Goal: Task Accomplishment & Management: Use online tool/utility

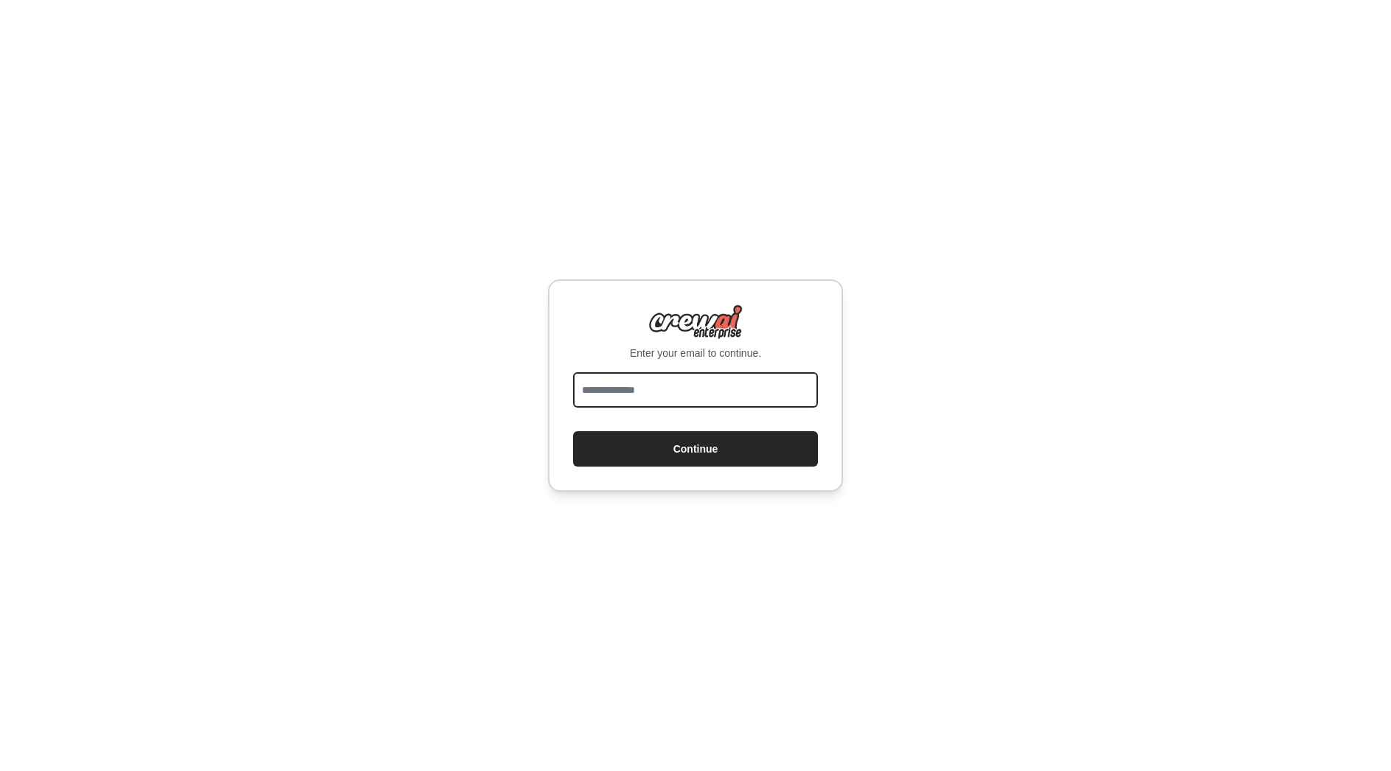
click at [678, 389] on input "email" at bounding box center [695, 389] width 245 height 35
type input "**********"
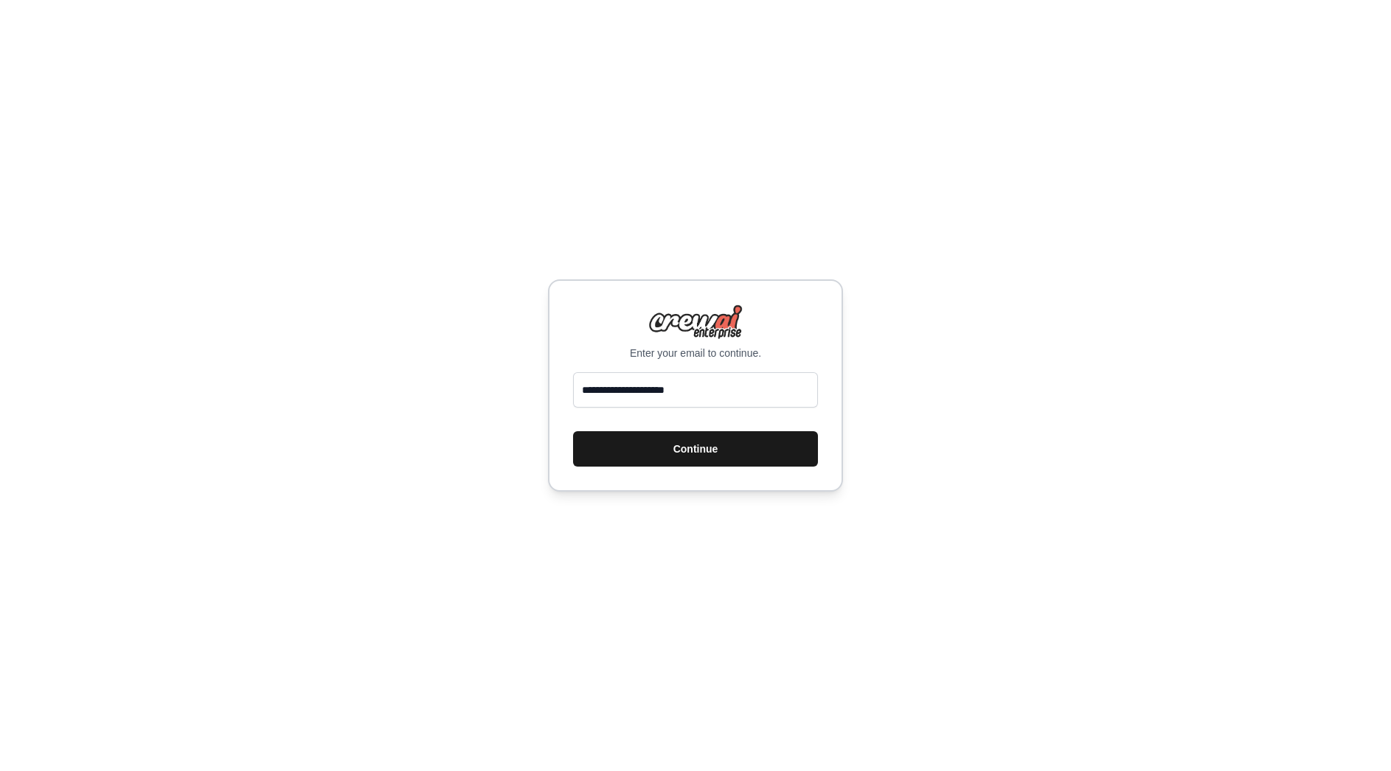
click at [690, 455] on button "Continue" at bounding box center [695, 448] width 245 height 35
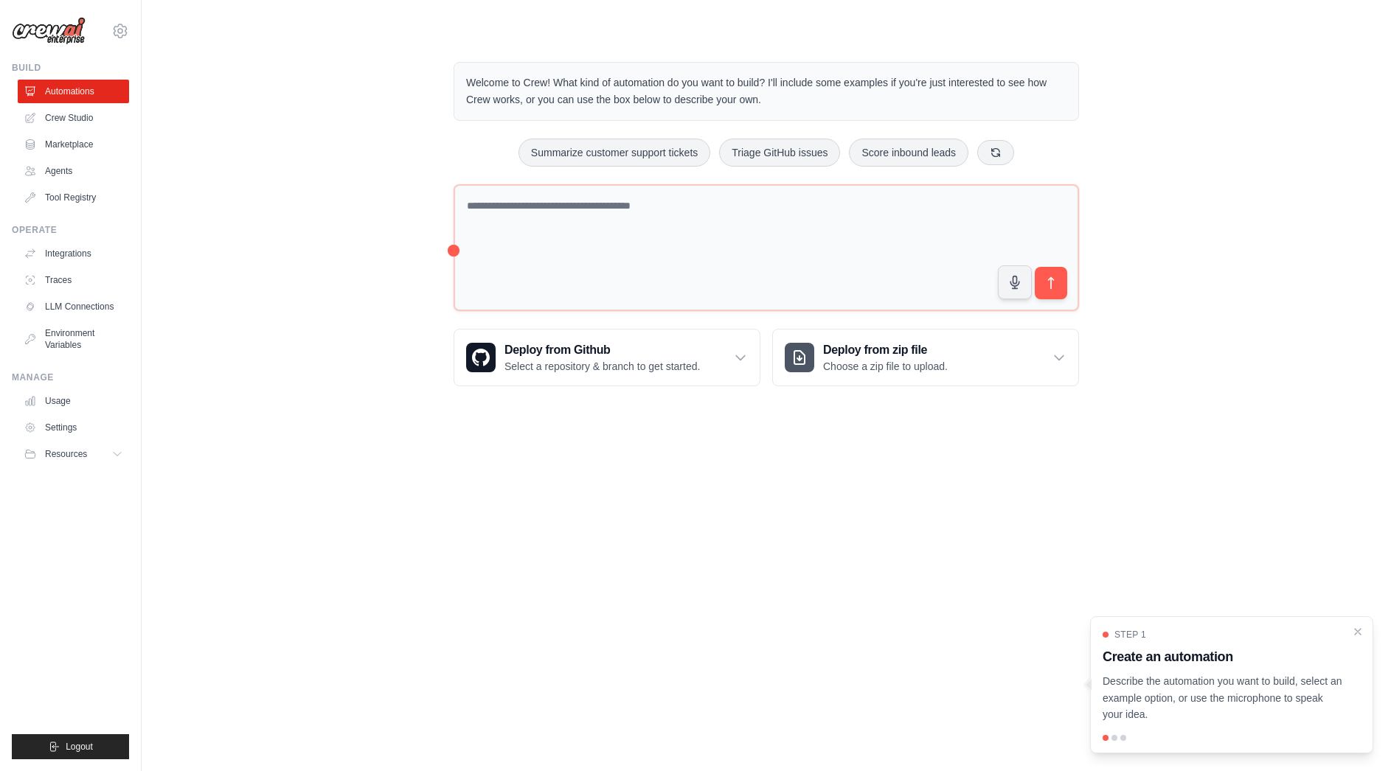
drag, startPoint x: 1351, startPoint y: 629, endPoint x: 1343, endPoint y: 632, distance: 7.9
click at [1350, 629] on div "Step 1 Create an automation Describe the automation you want to build, select a…" at bounding box center [1231, 676] width 258 height 94
click at [1113, 739] on div at bounding box center [1114, 738] width 6 height 6
drag, startPoint x: 1114, startPoint y: 739, endPoint x: 1279, endPoint y: 648, distance: 187.8
click at [1115, 738] on div at bounding box center [1114, 738] width 6 height 6
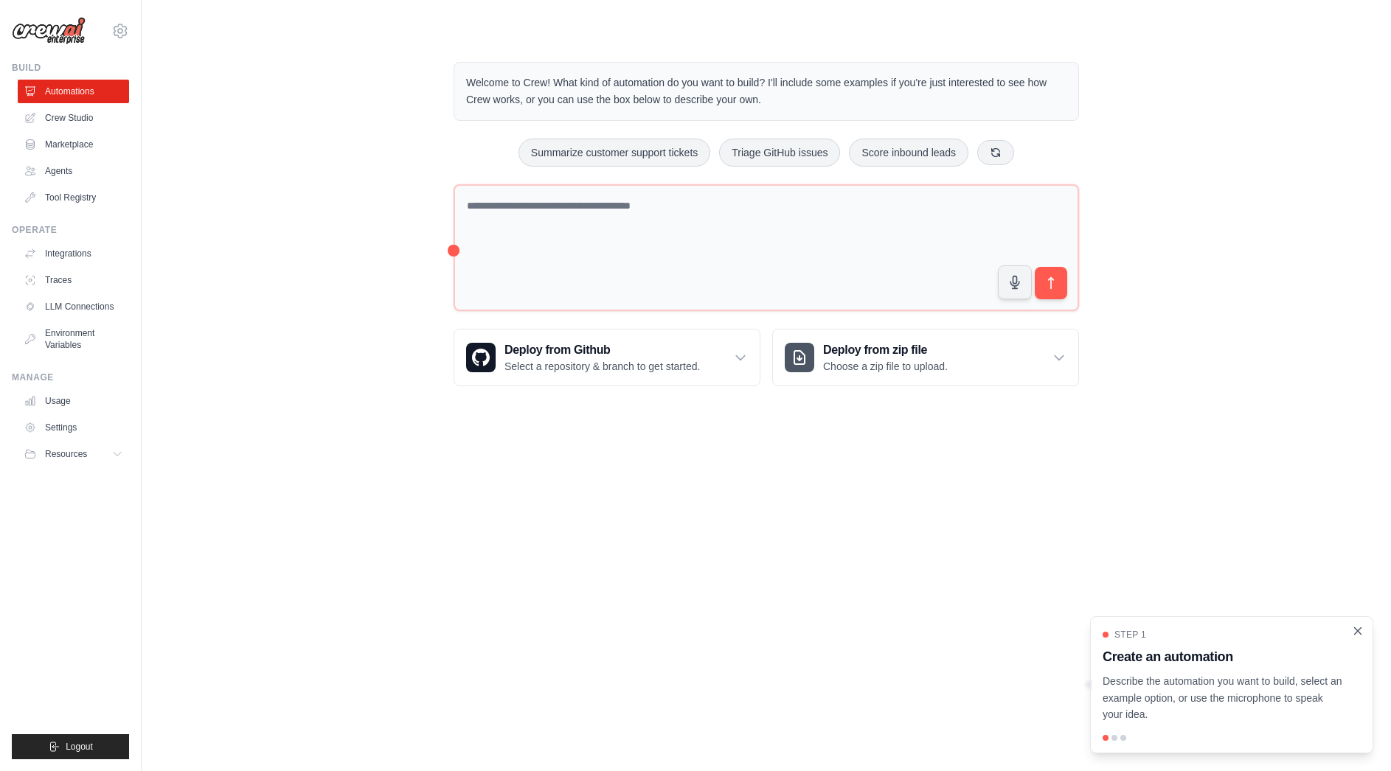
click at [1354, 632] on icon "Close walkthrough" at bounding box center [1357, 631] width 13 height 13
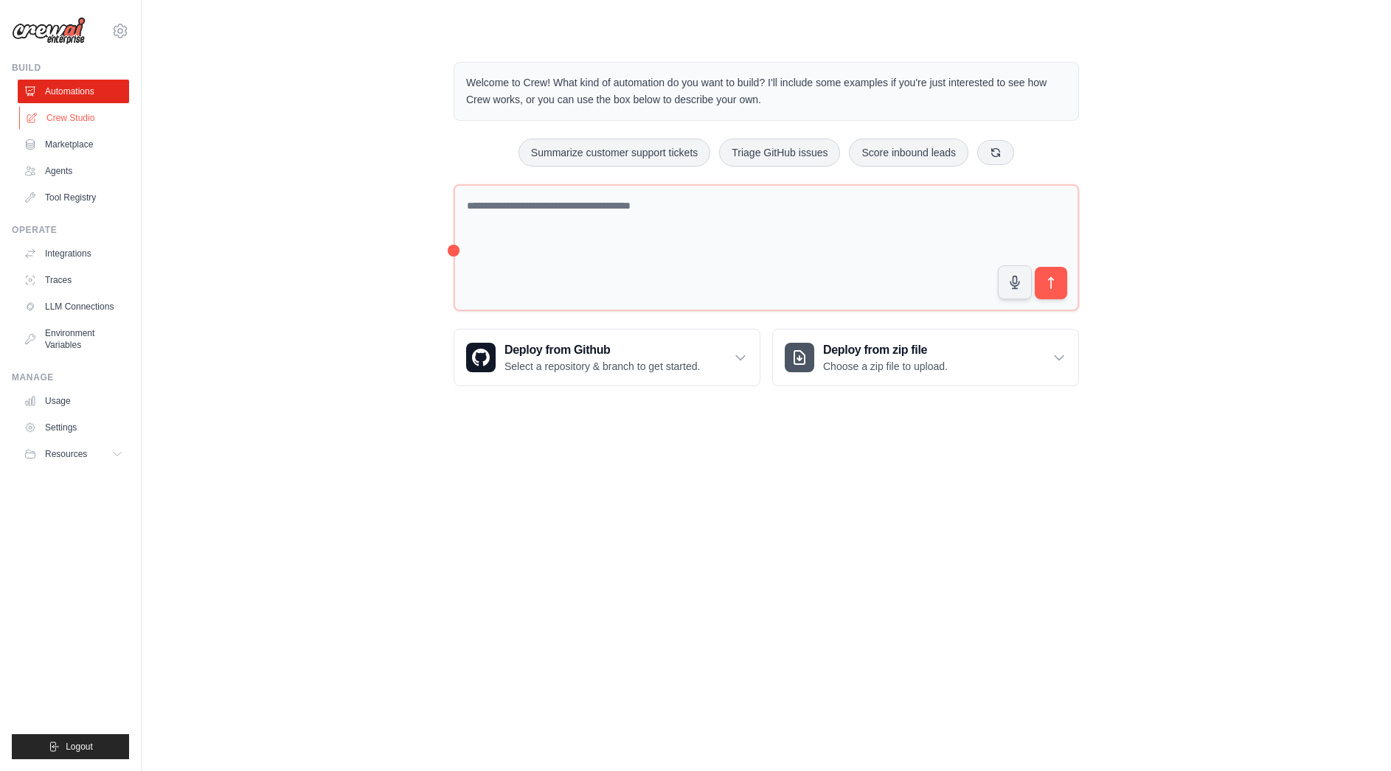
click at [77, 106] on link "Crew Studio" at bounding box center [74, 118] width 111 height 24
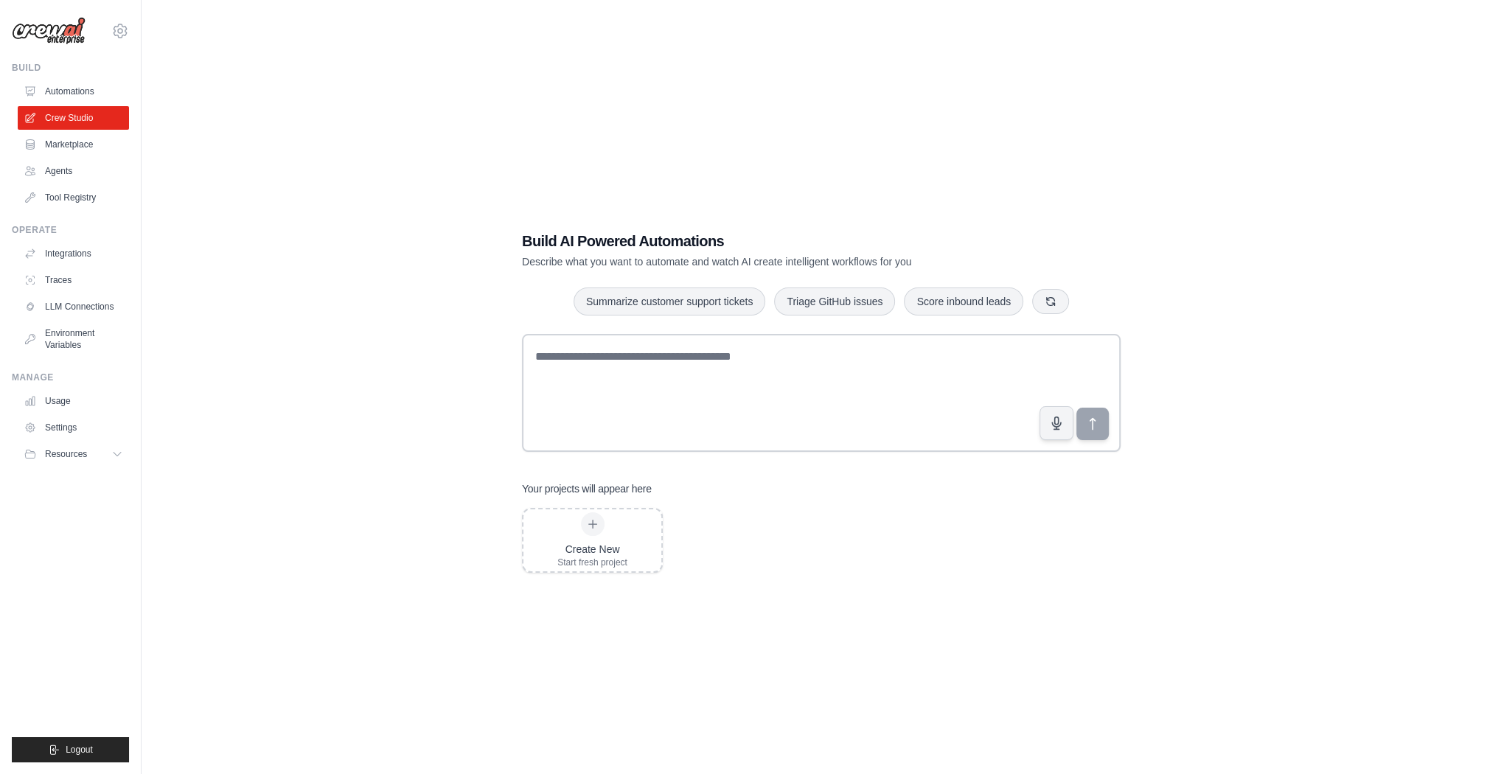
drag, startPoint x: 1852, startPoint y: 1, endPoint x: 944, endPoint y: 111, distance: 915.0
click at [944, 111] on div "Build AI Powered Automations Describe what you want to automate and watch AI cr…" at bounding box center [821, 402] width 1312 height 774
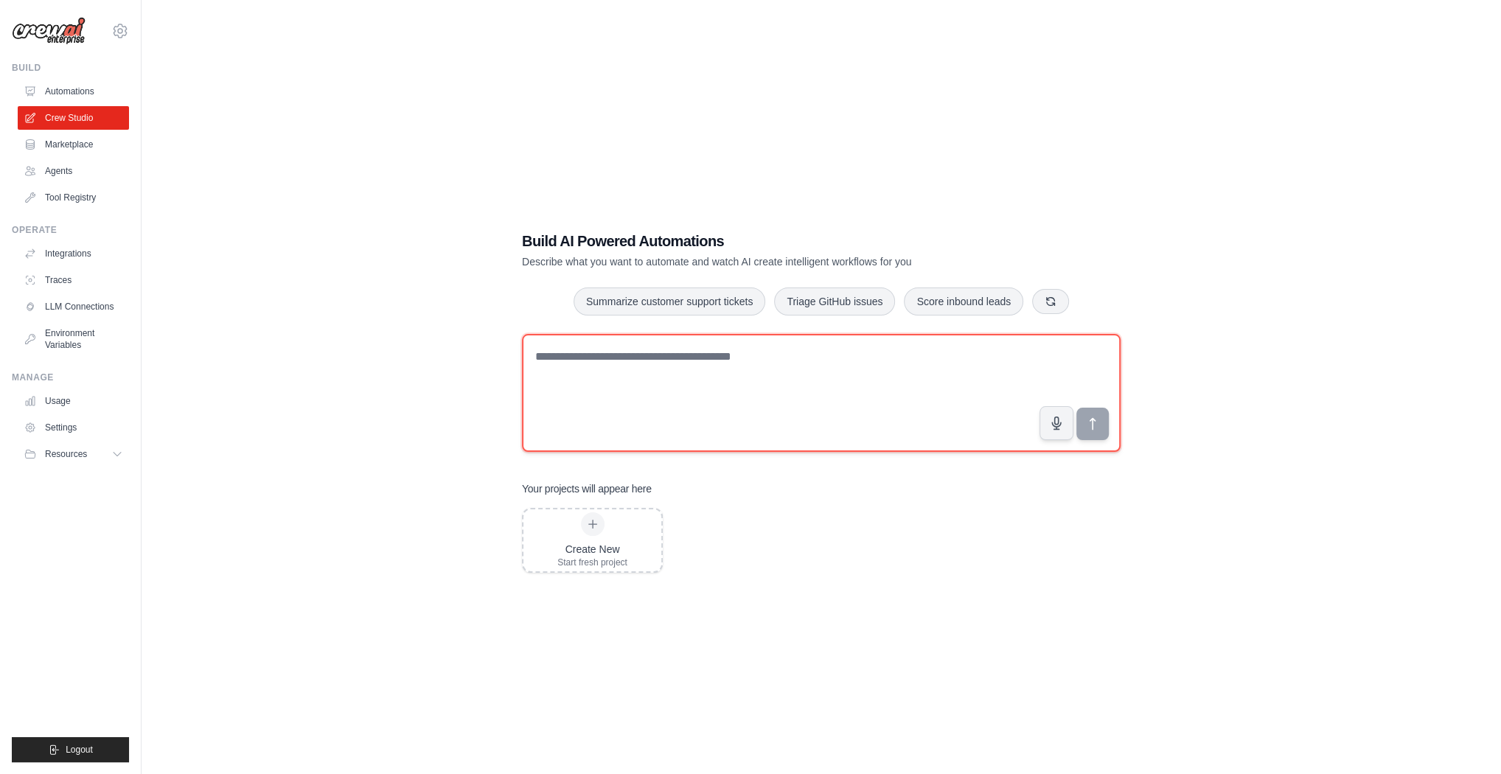
click at [658, 370] on textarea at bounding box center [821, 393] width 599 height 118
click at [824, 389] on textarea at bounding box center [821, 393] width 599 height 118
paste textarea "**********"
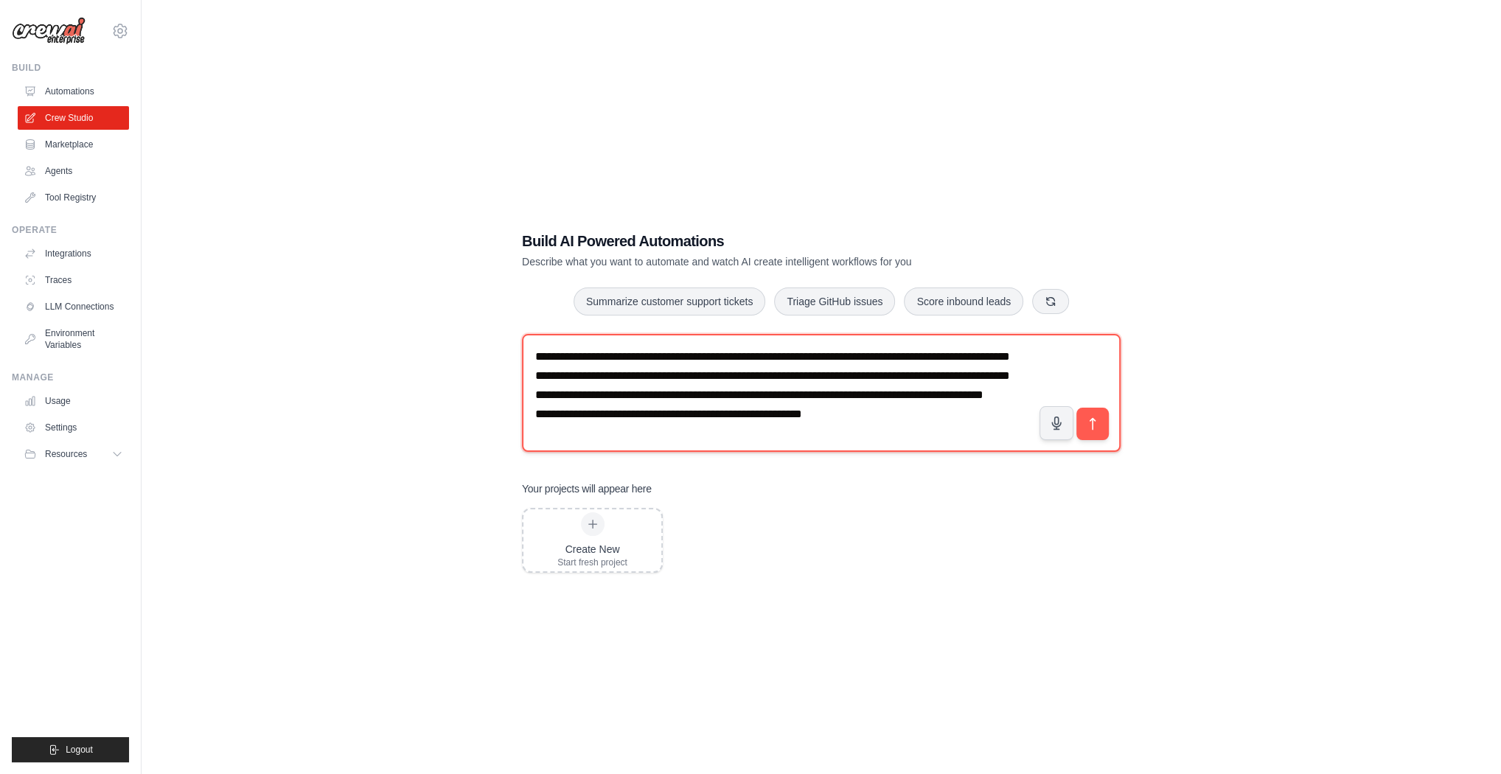
scroll to position [27, 0]
type textarea "**********"
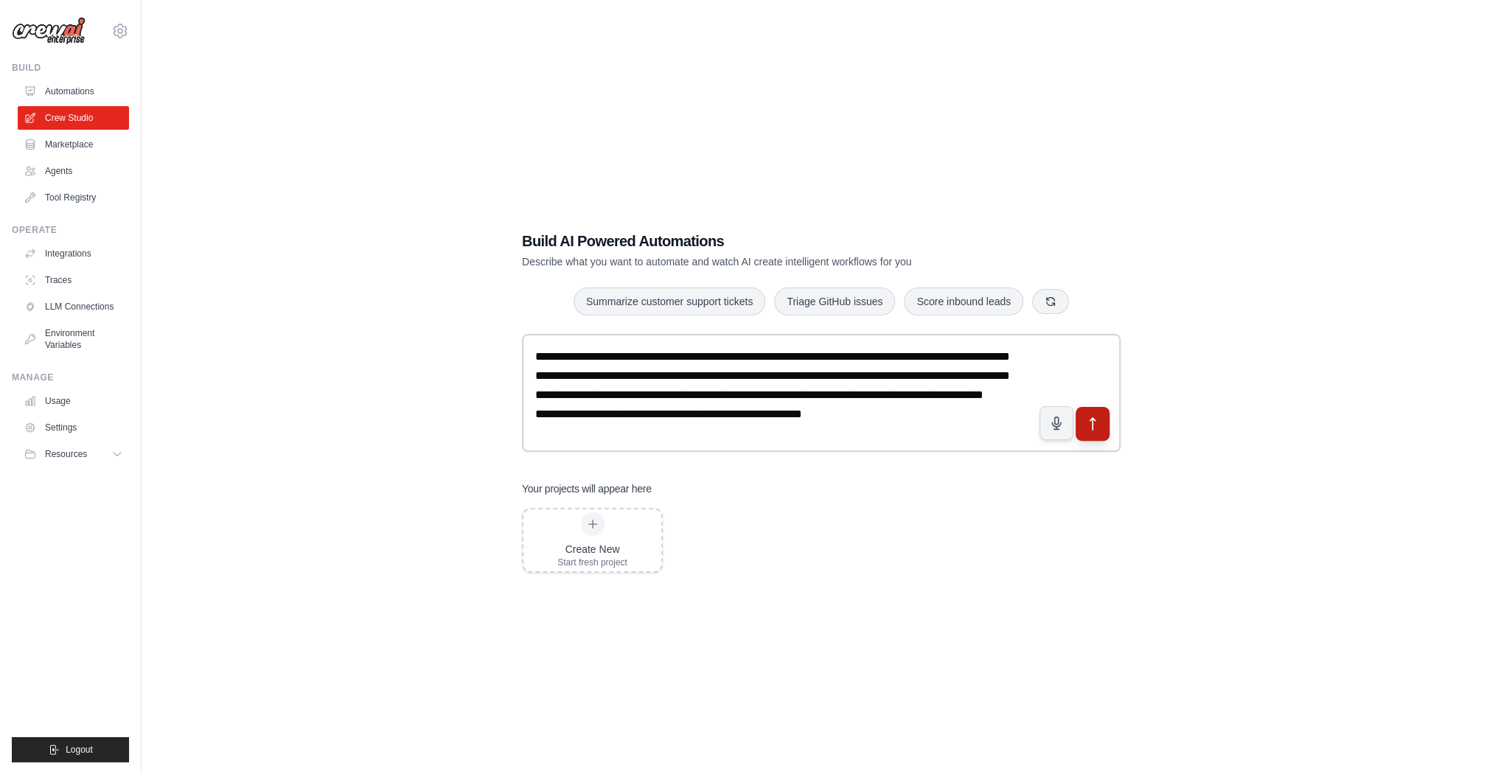
click at [1099, 436] on button "submit" at bounding box center [1093, 424] width 34 height 34
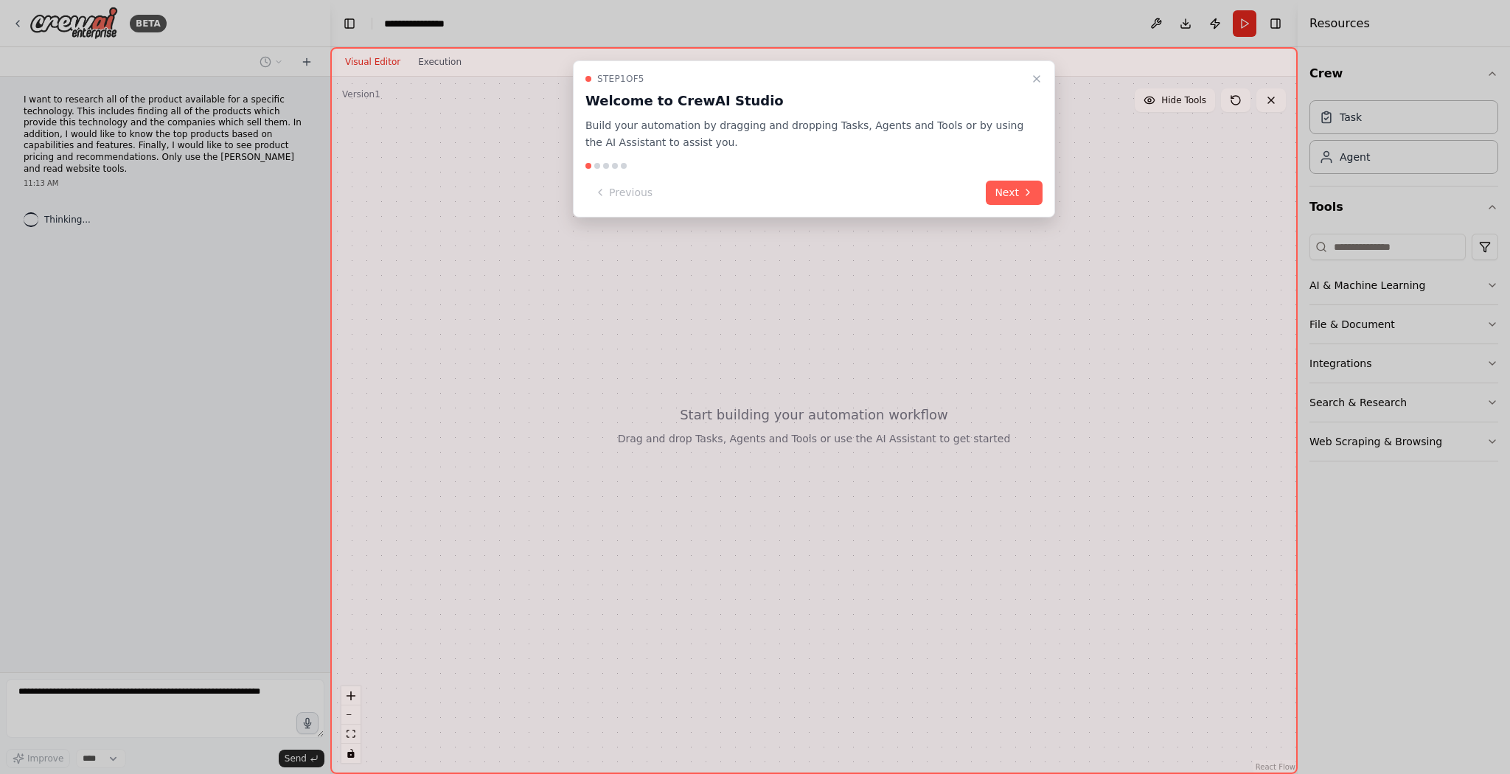
click at [1015, 187] on button "Next" at bounding box center [1014, 193] width 57 height 24
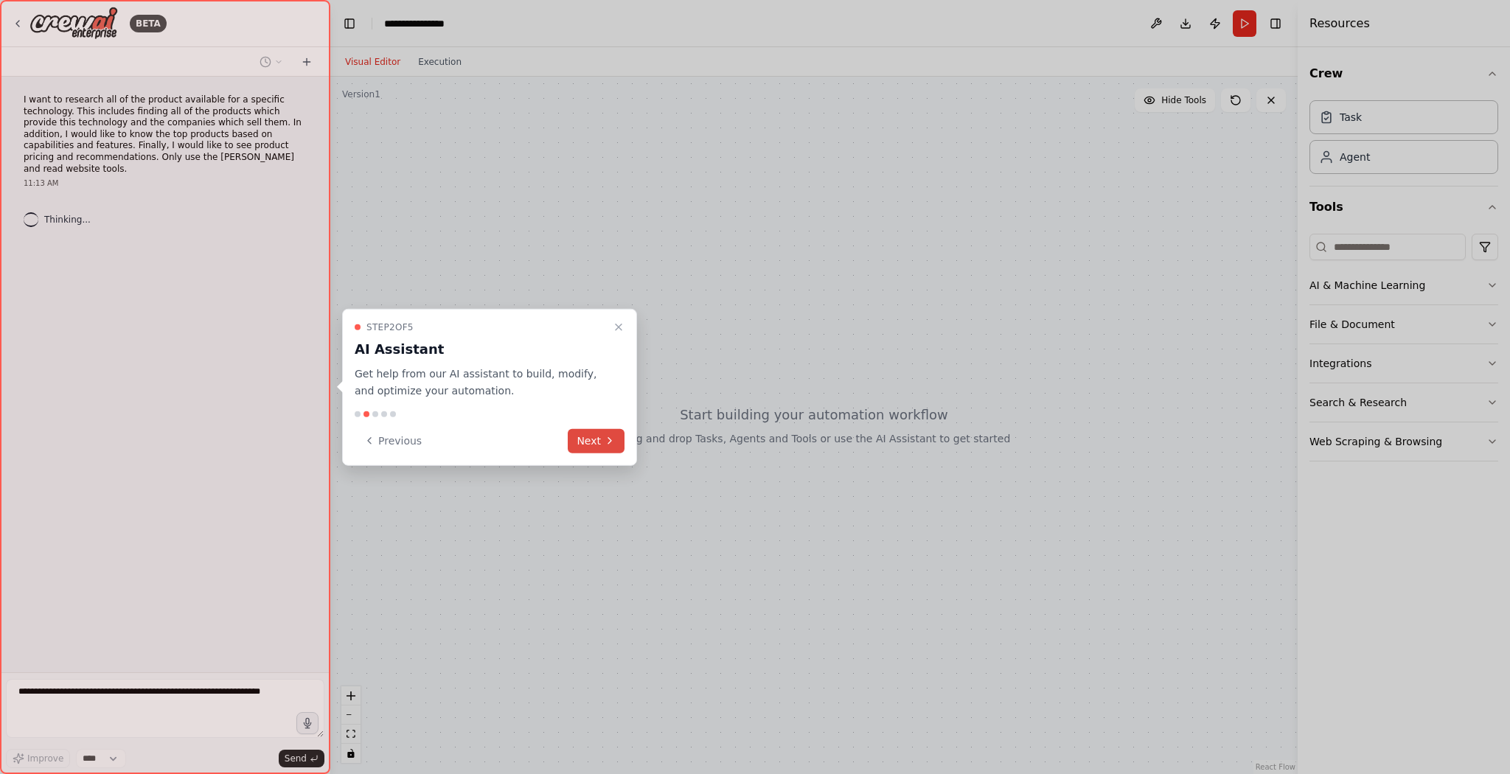
click at [596, 440] on button "Next" at bounding box center [596, 440] width 57 height 24
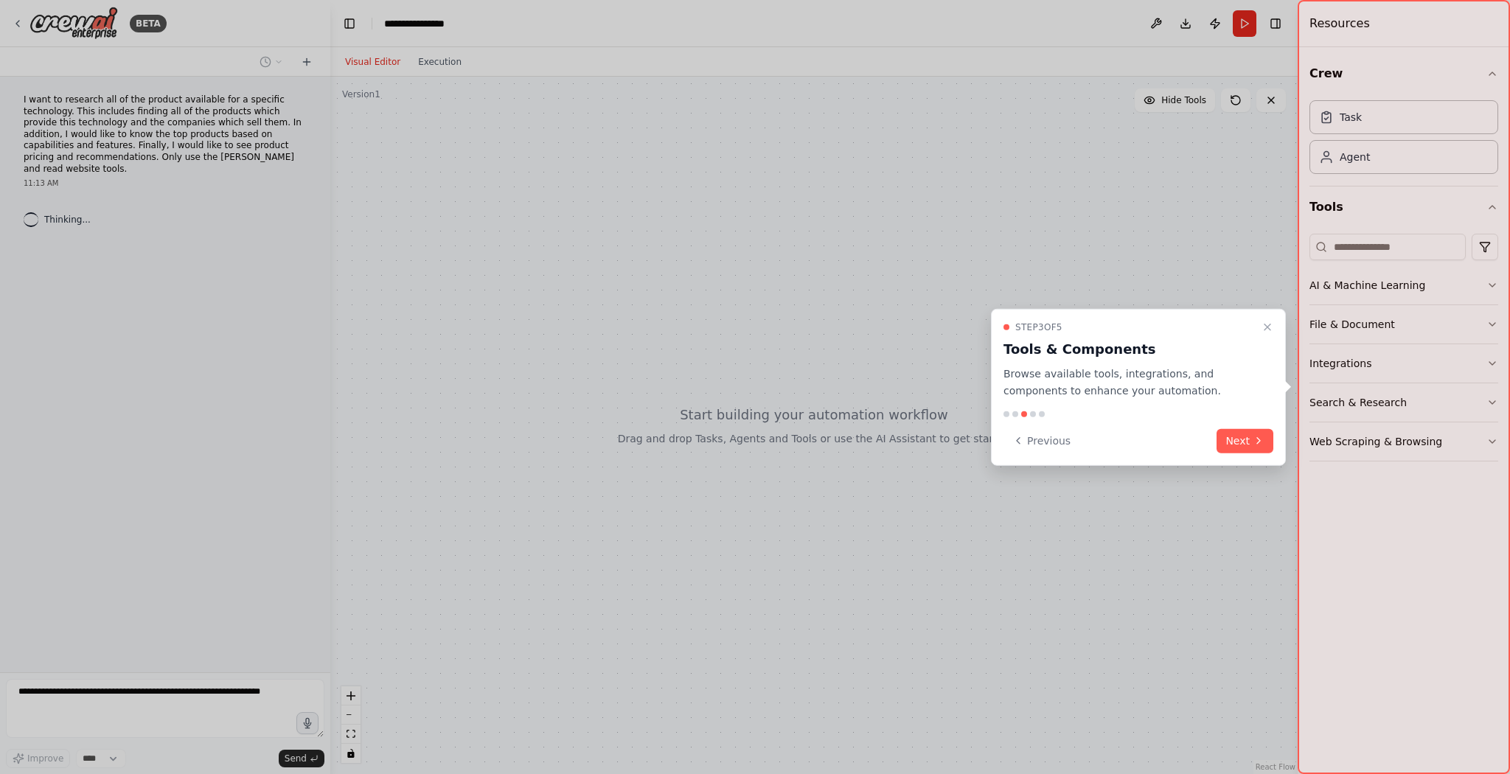
click at [1259, 445] on icon at bounding box center [1259, 441] width 12 height 12
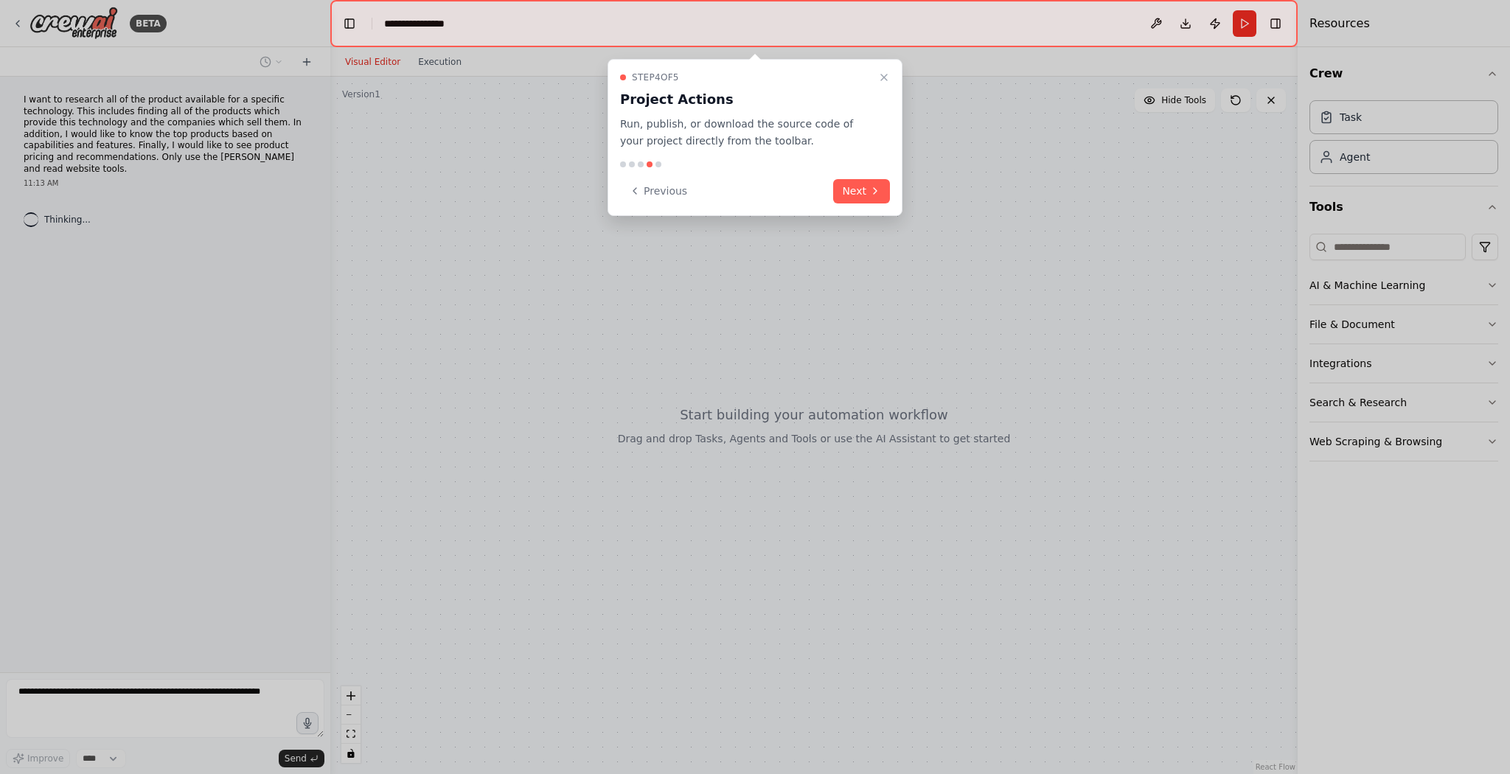
click at [865, 191] on button "Next" at bounding box center [861, 191] width 57 height 24
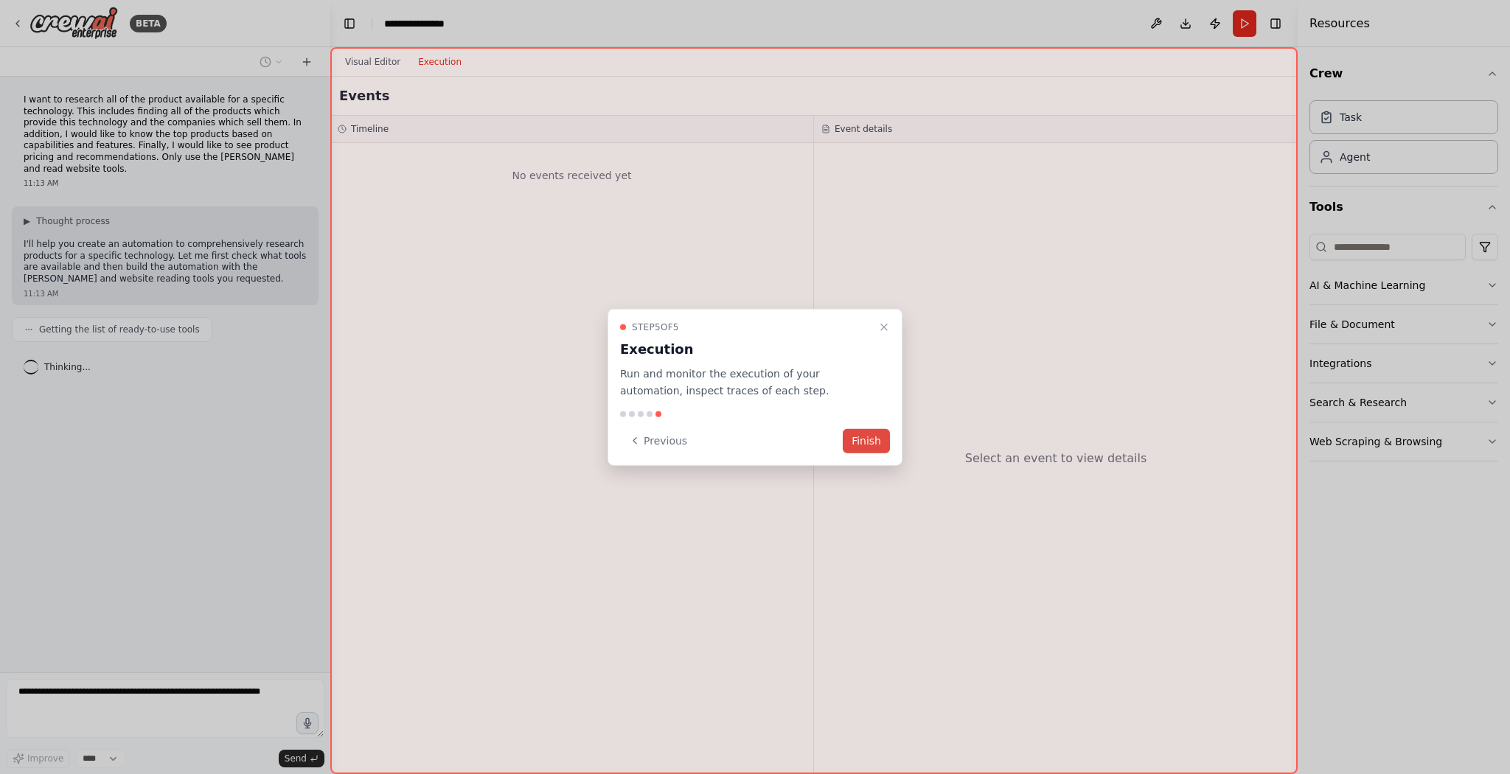
click at [866, 438] on button "Finish" at bounding box center [866, 440] width 47 height 24
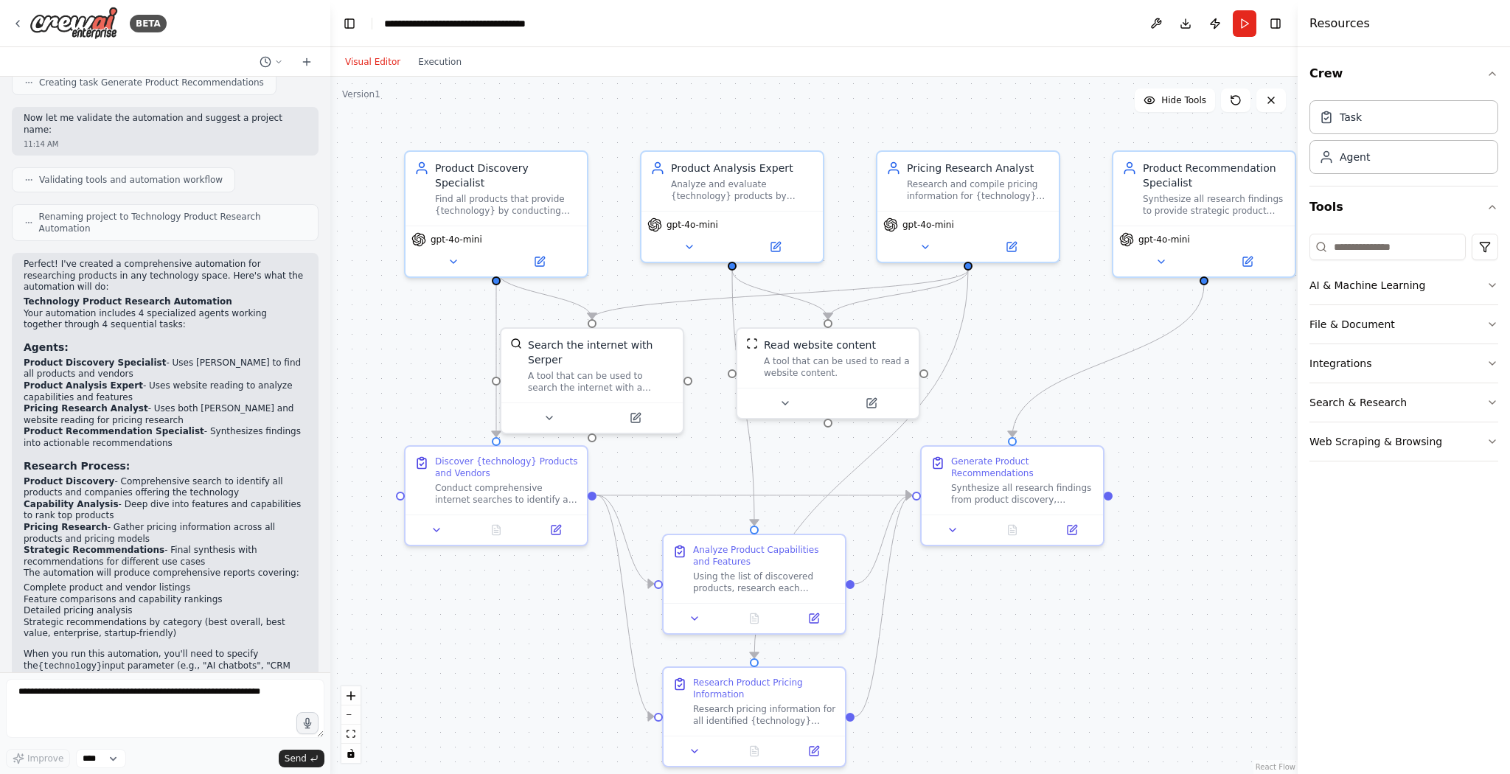
scroll to position [782, 0]
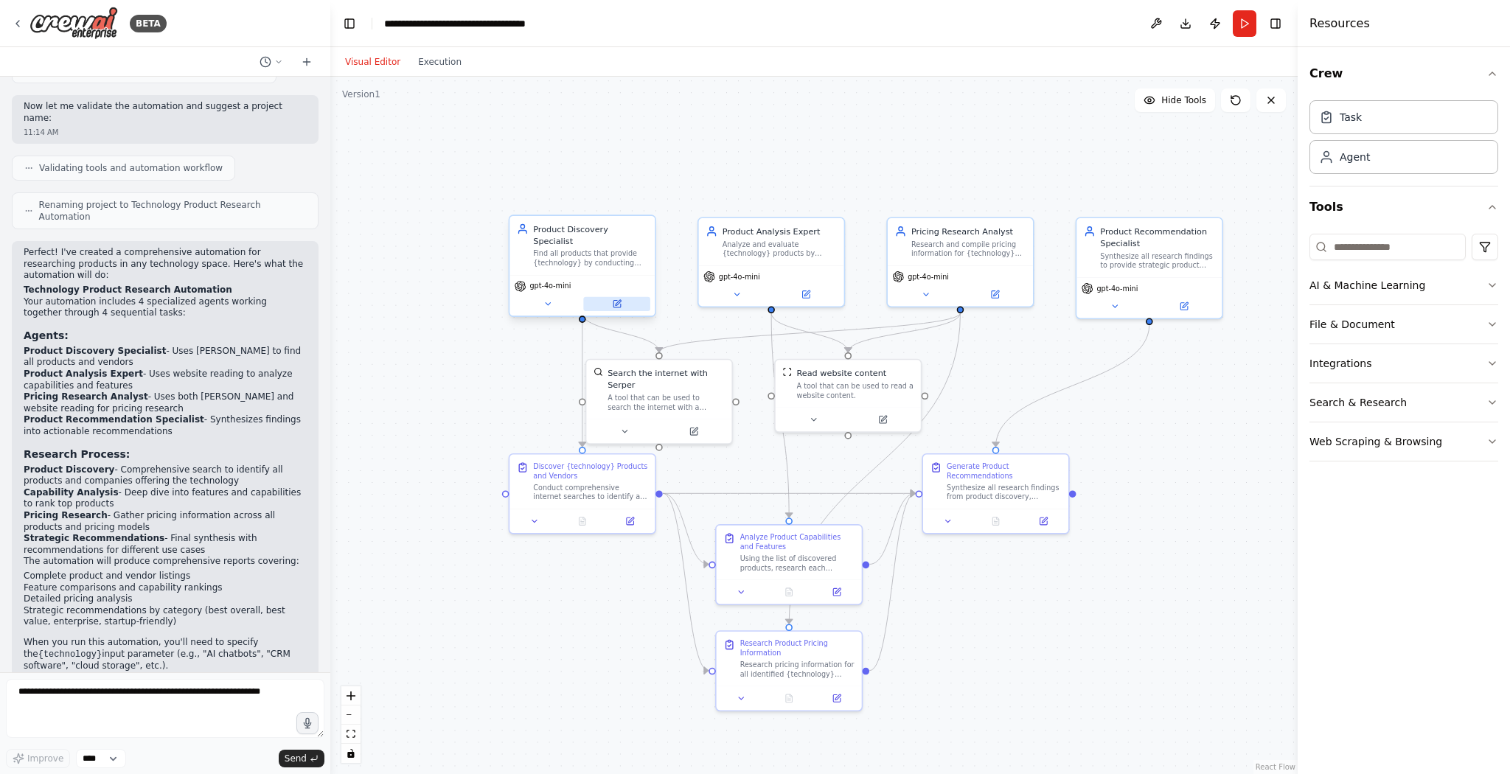
click at [619, 300] on icon at bounding box center [617, 302] width 5 height 5
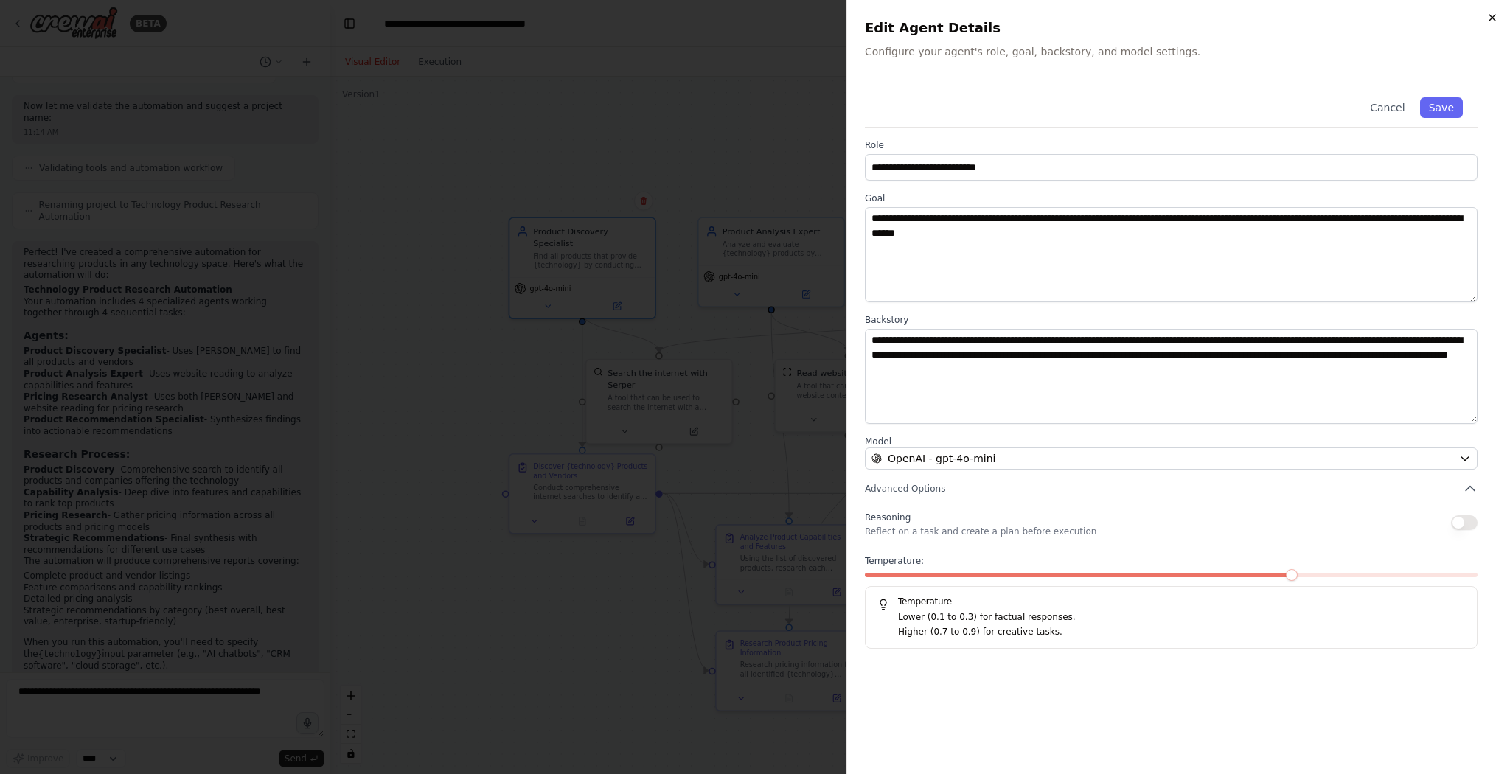
click at [1491, 17] on icon "button" at bounding box center [1492, 18] width 6 height 6
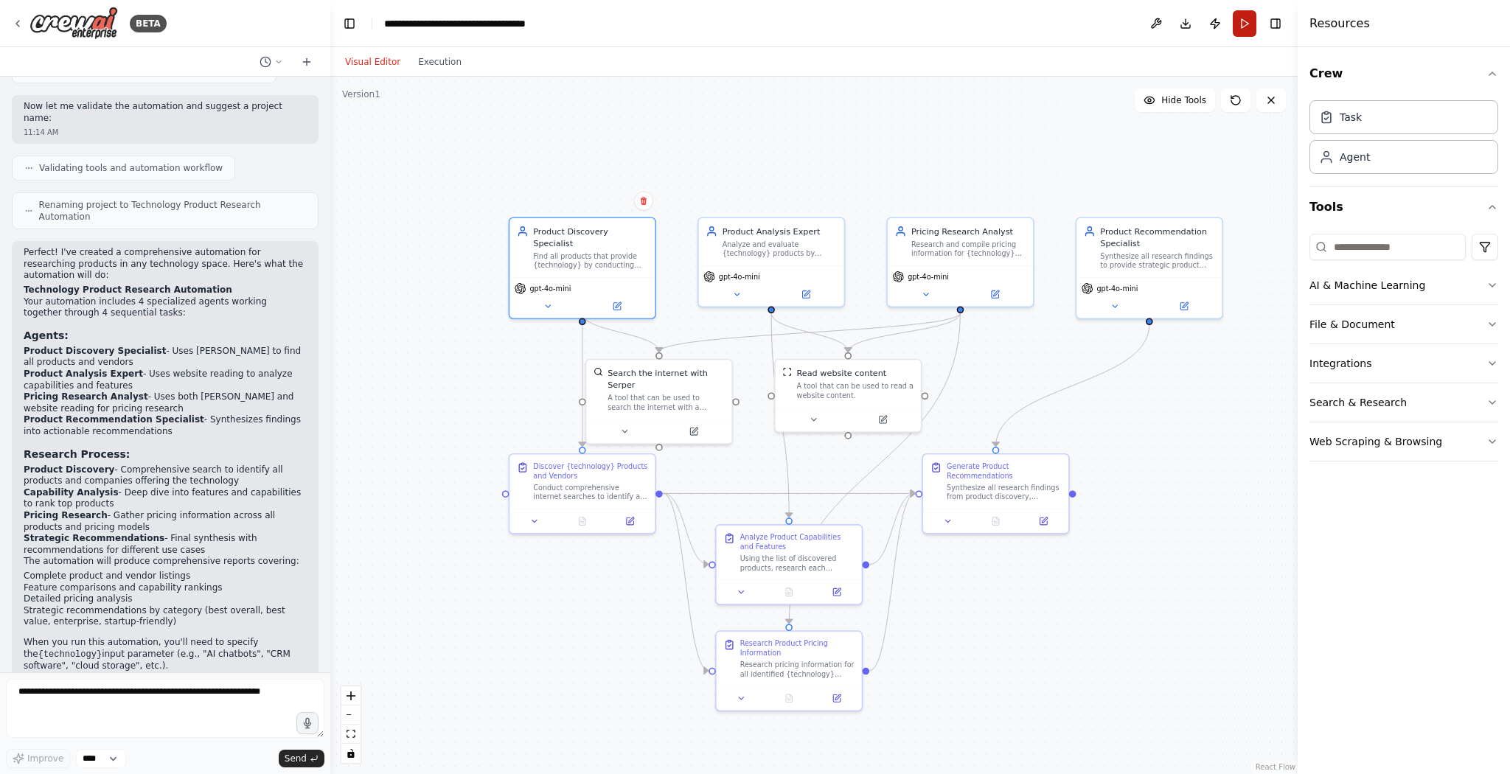
click at [1240, 29] on button "Run" at bounding box center [1245, 23] width 24 height 27
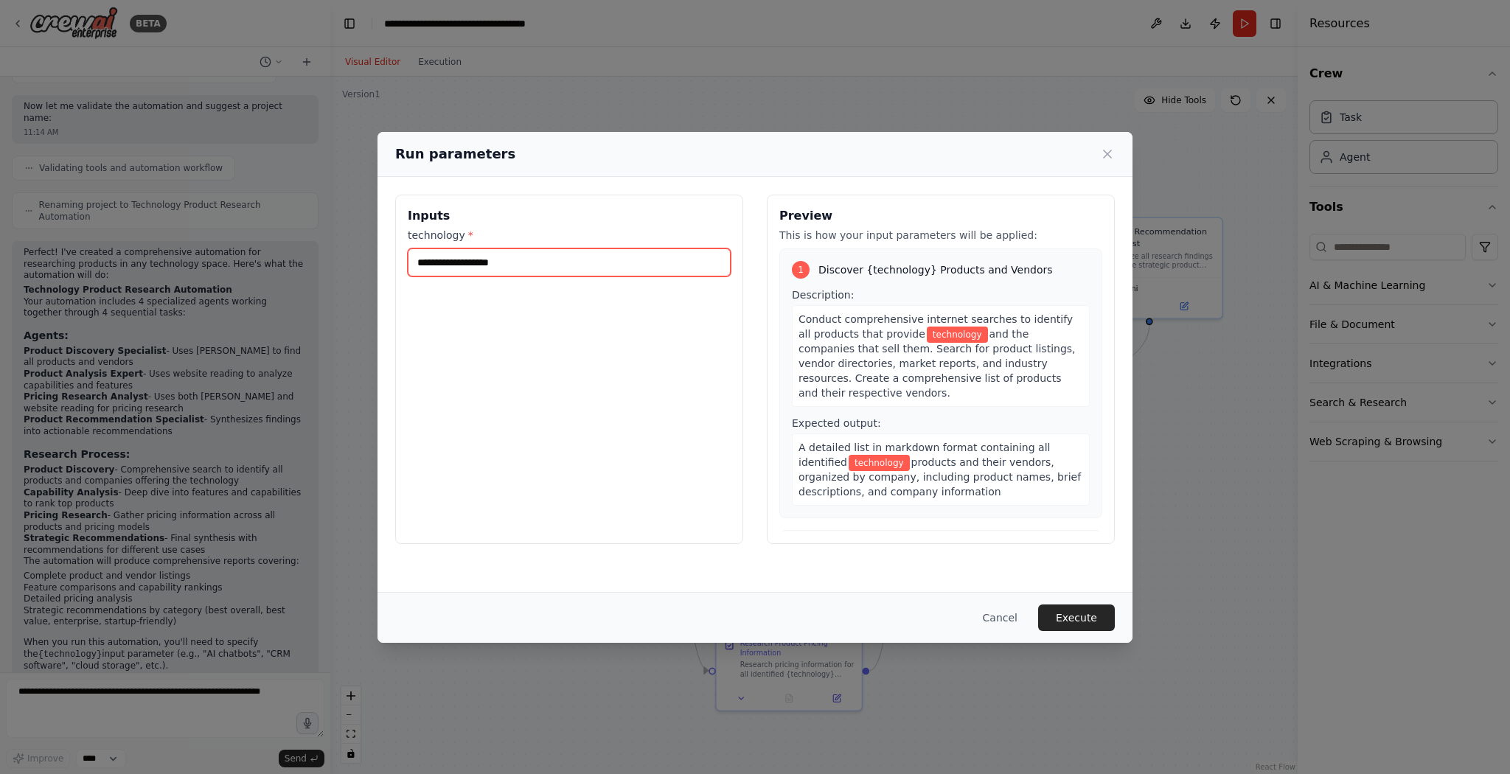
click at [493, 269] on input "technology *" at bounding box center [569, 262] width 323 height 28
type input "**********"
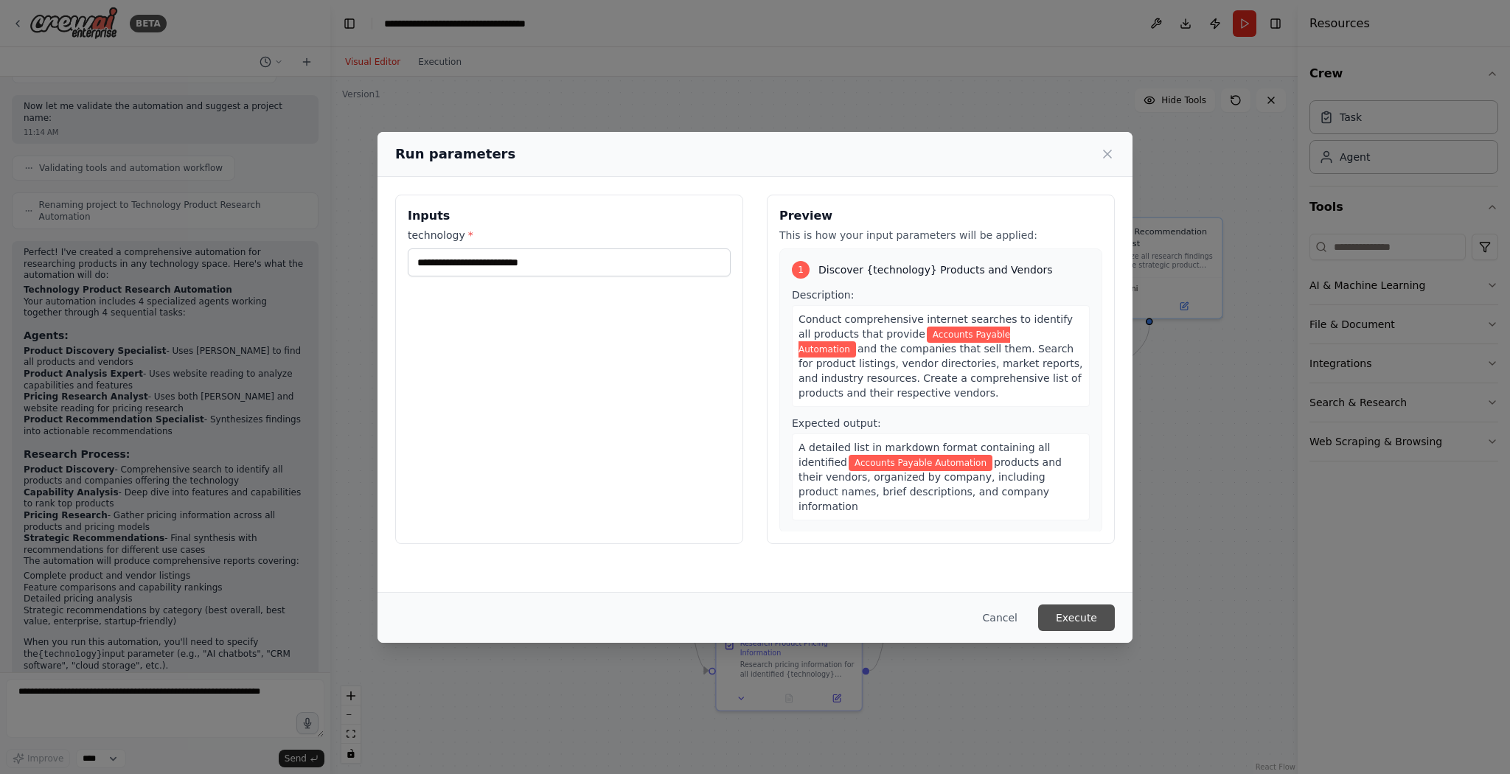
click at [1086, 621] on button "Execute" at bounding box center [1076, 618] width 77 height 27
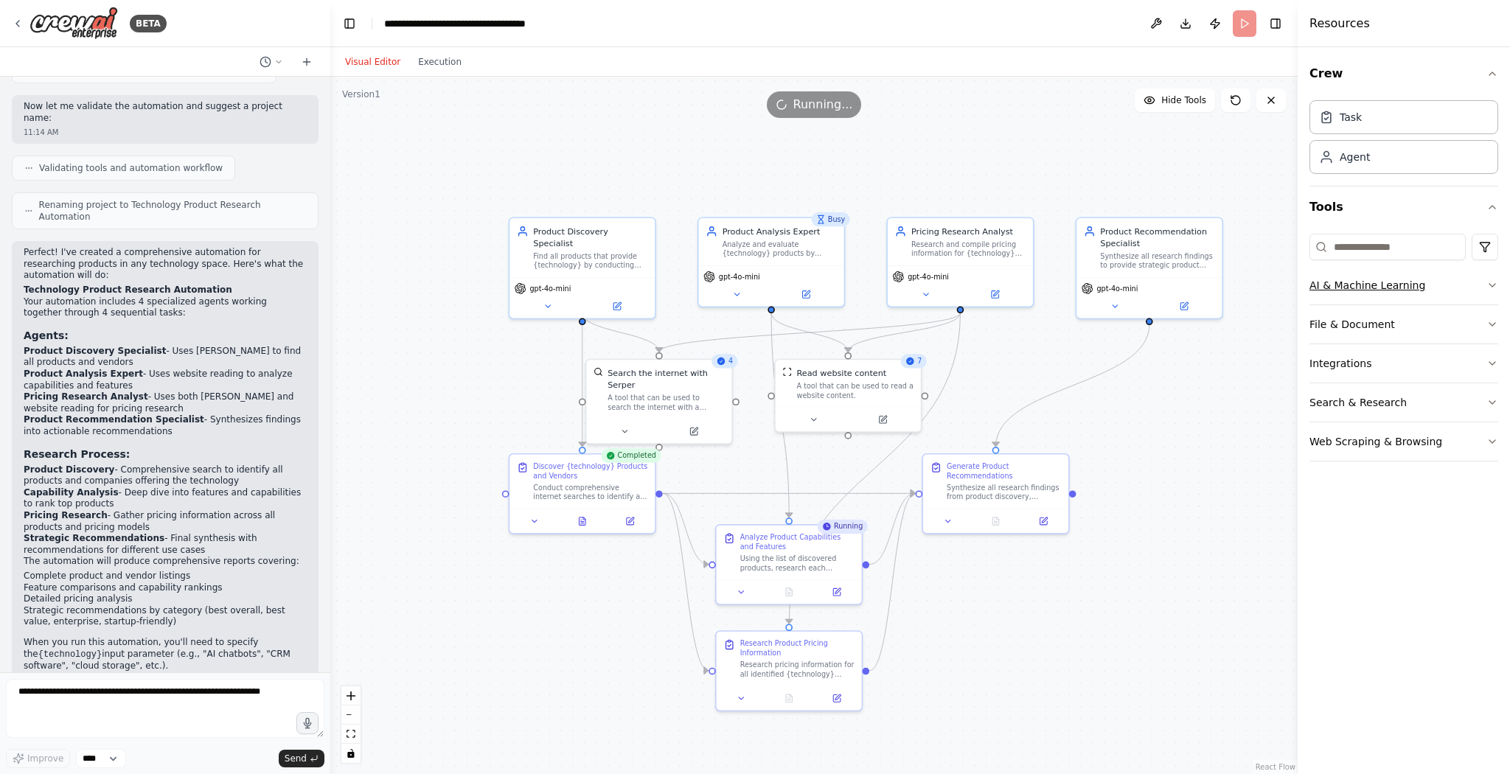
click at [1489, 287] on icon "button" at bounding box center [1492, 285] width 12 height 12
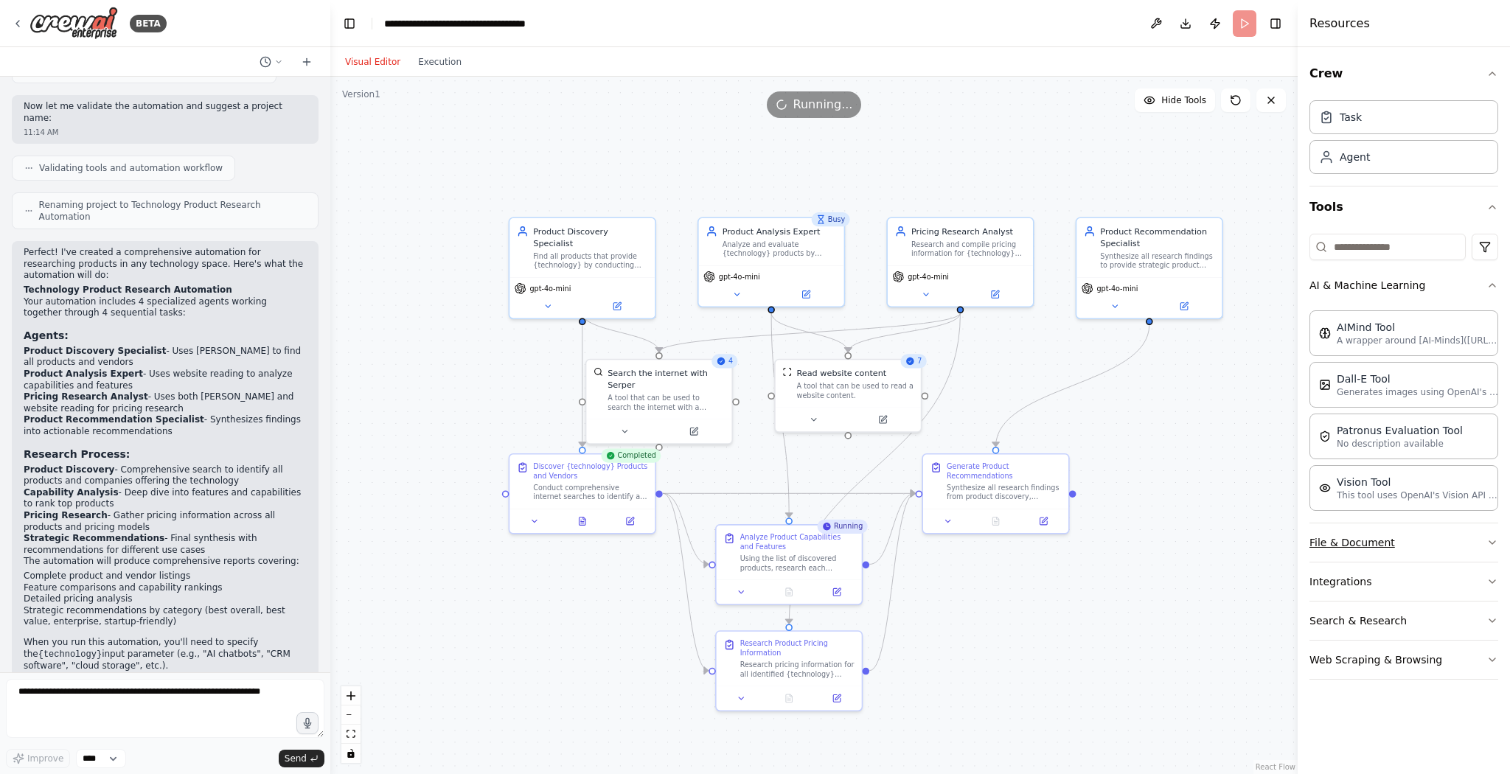
click at [1485, 537] on button "File & Document" at bounding box center [1403, 542] width 189 height 38
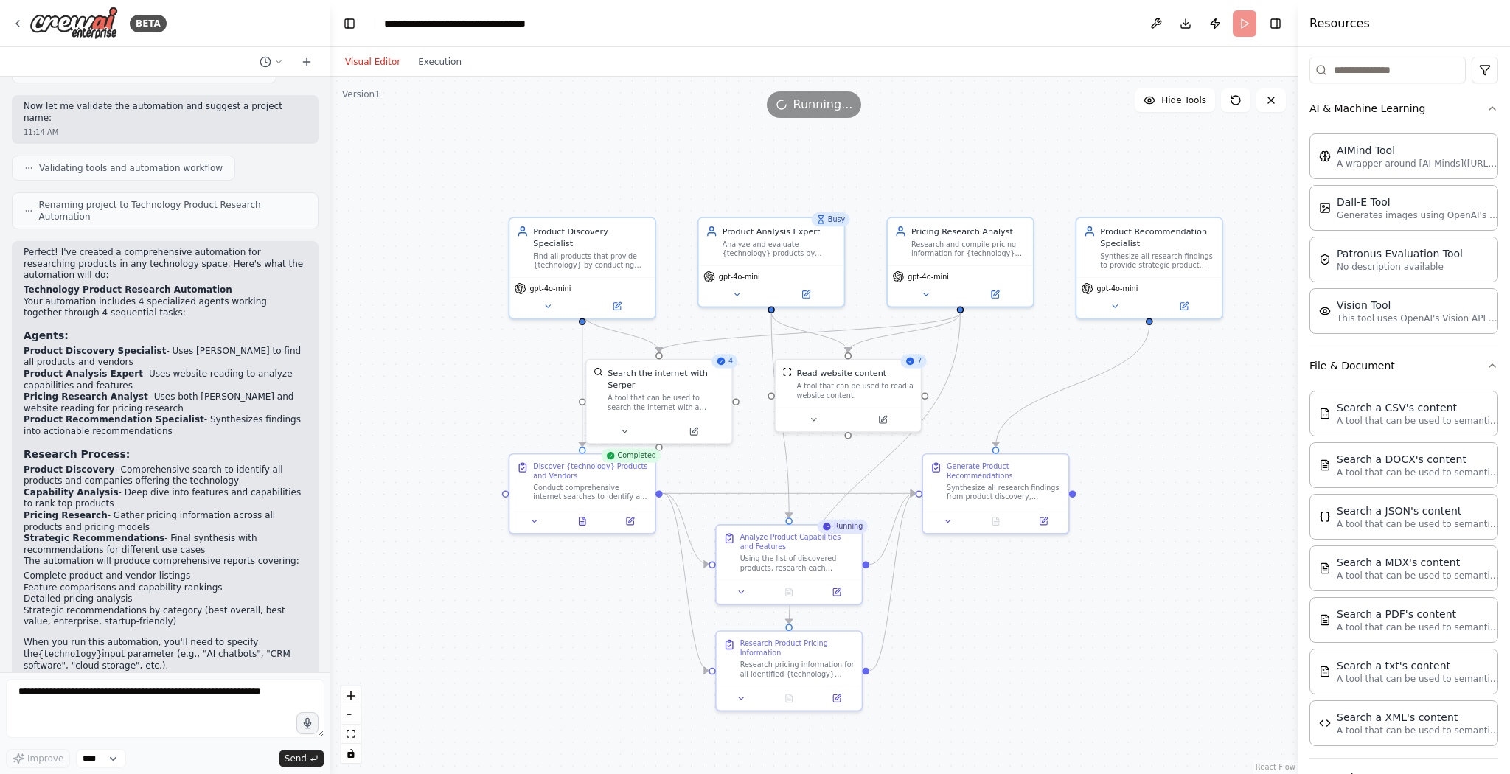
scroll to position [291, 0]
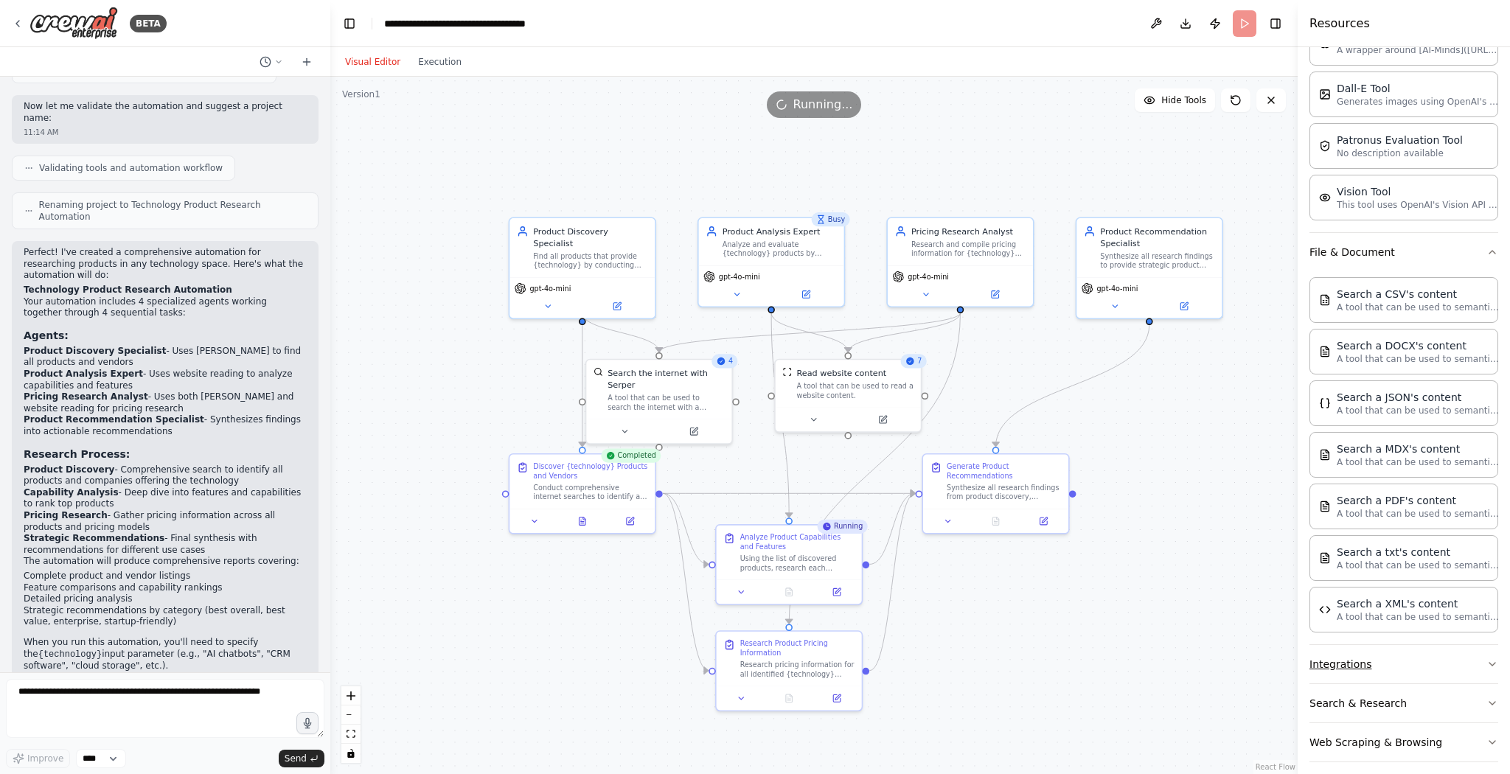
click at [1481, 647] on button "Integrations" at bounding box center [1403, 664] width 189 height 38
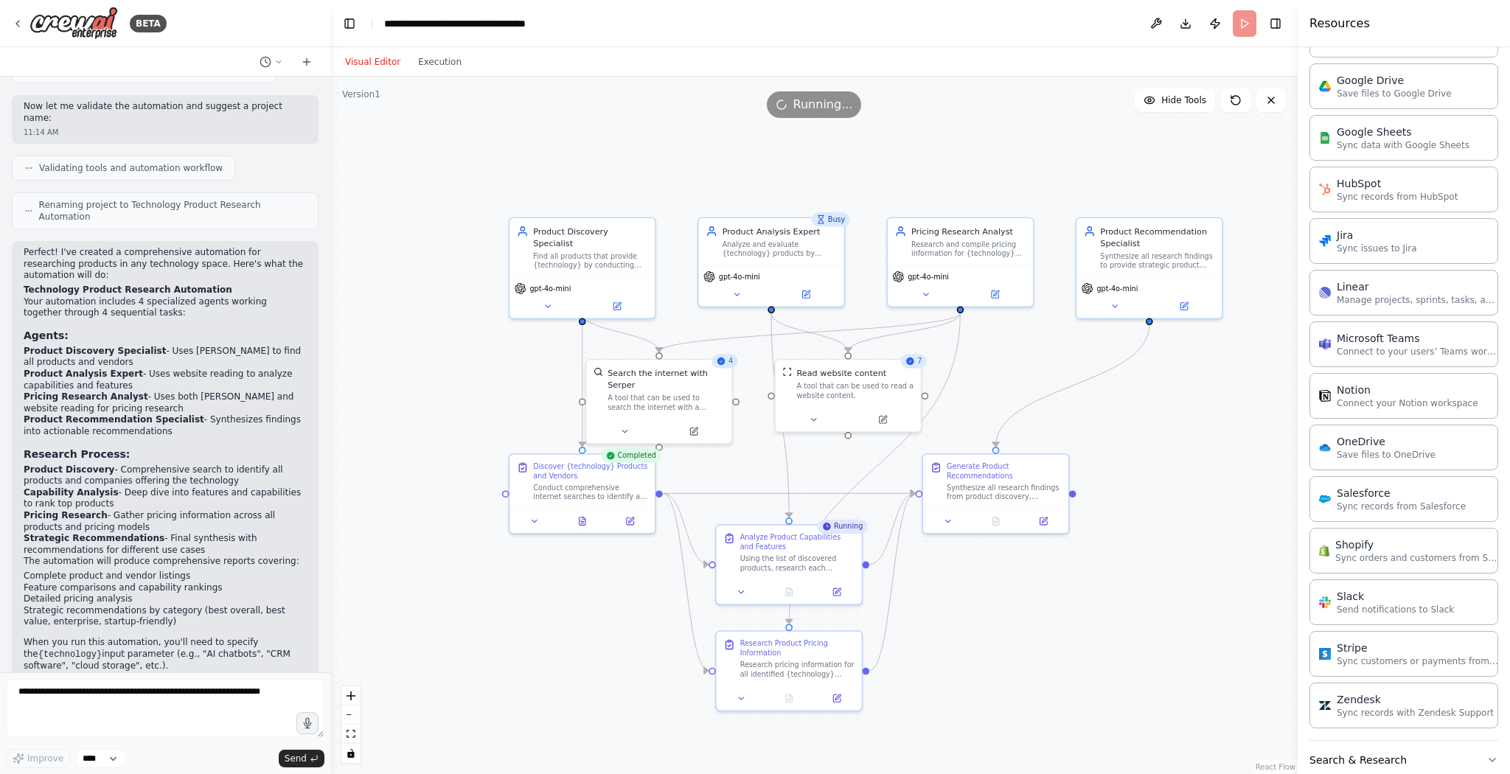
scroll to position [1321, 0]
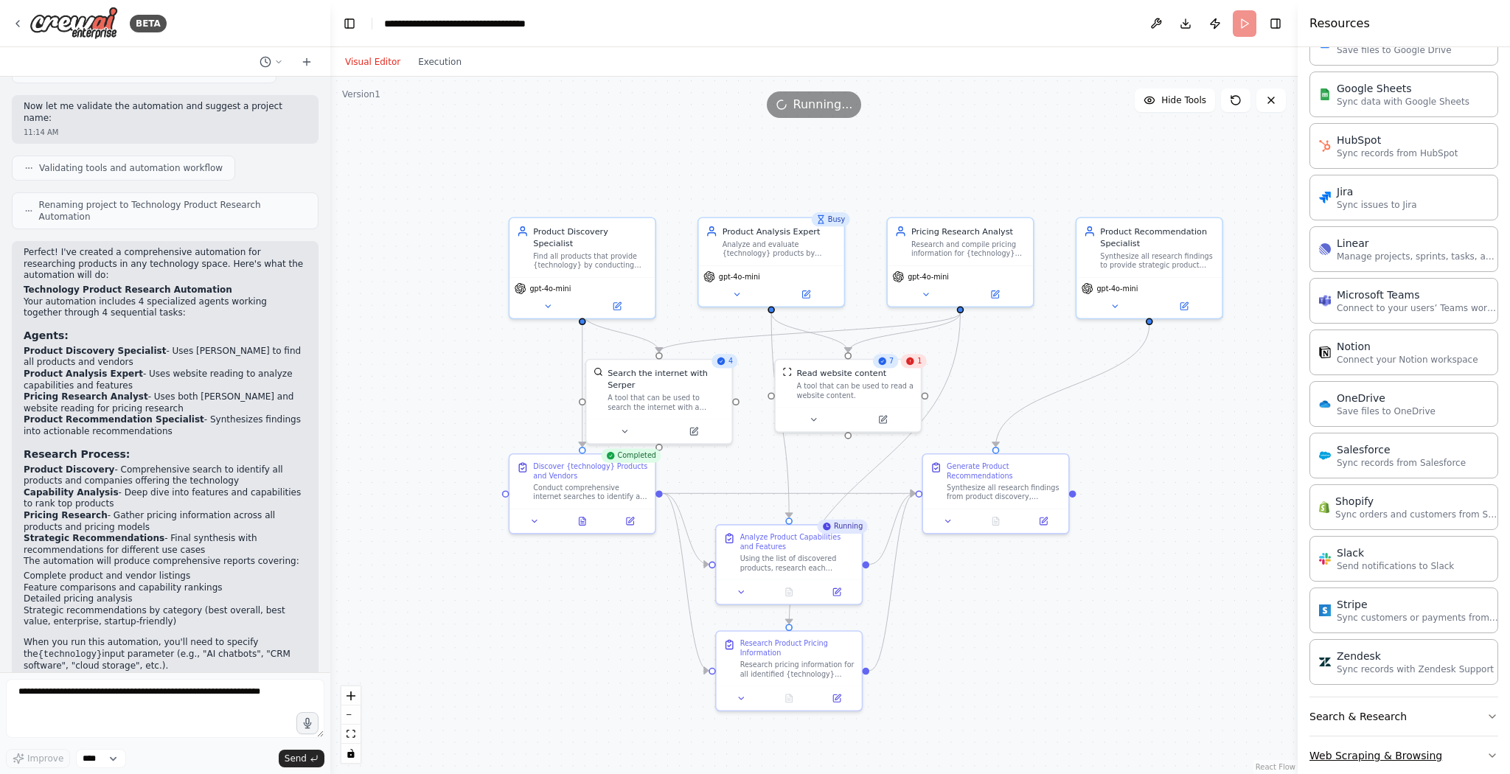
click at [1470, 737] on button "Web Scraping & Browsing" at bounding box center [1403, 756] width 189 height 38
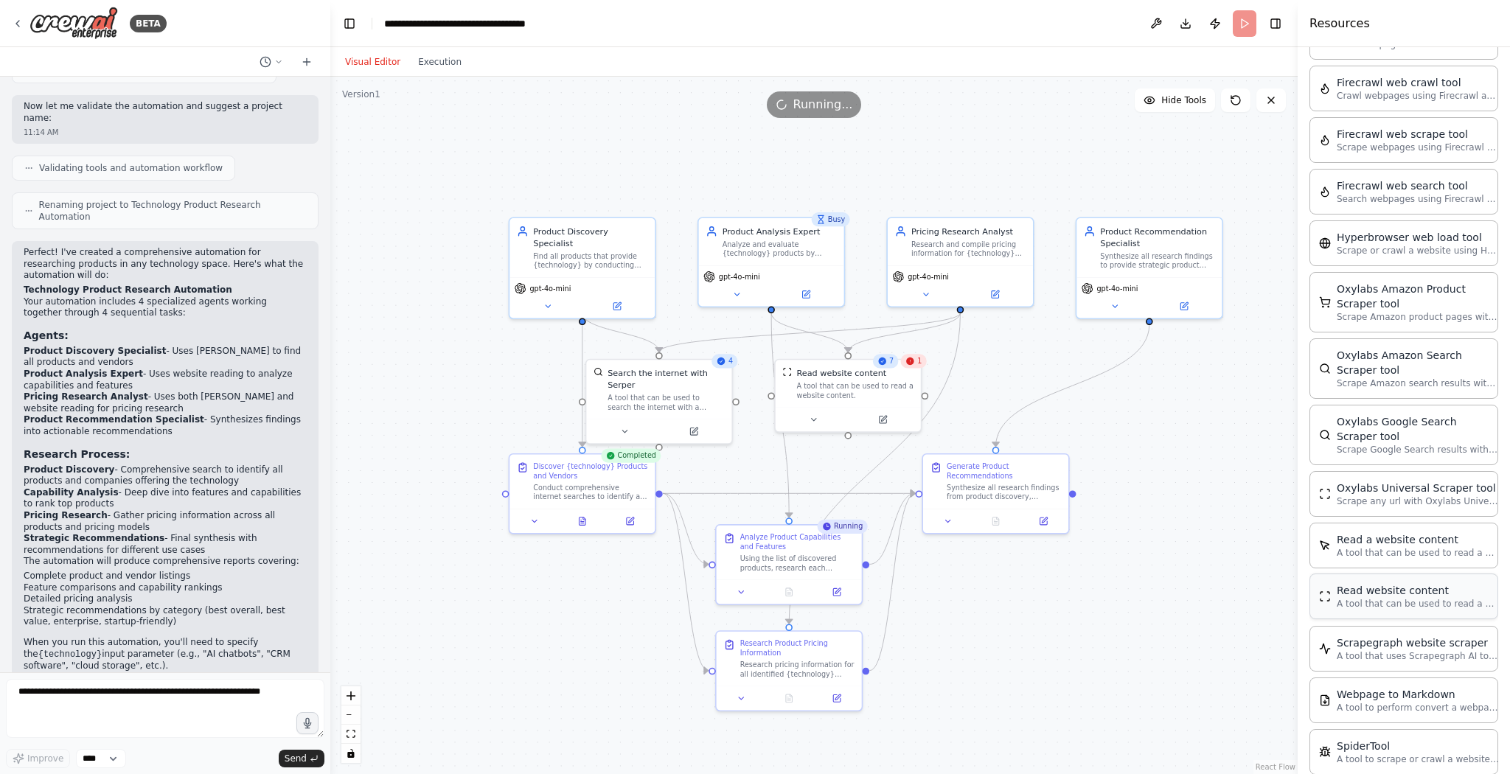
scroll to position [2090, 0]
click at [436, 64] on button "Execution" at bounding box center [439, 62] width 61 height 18
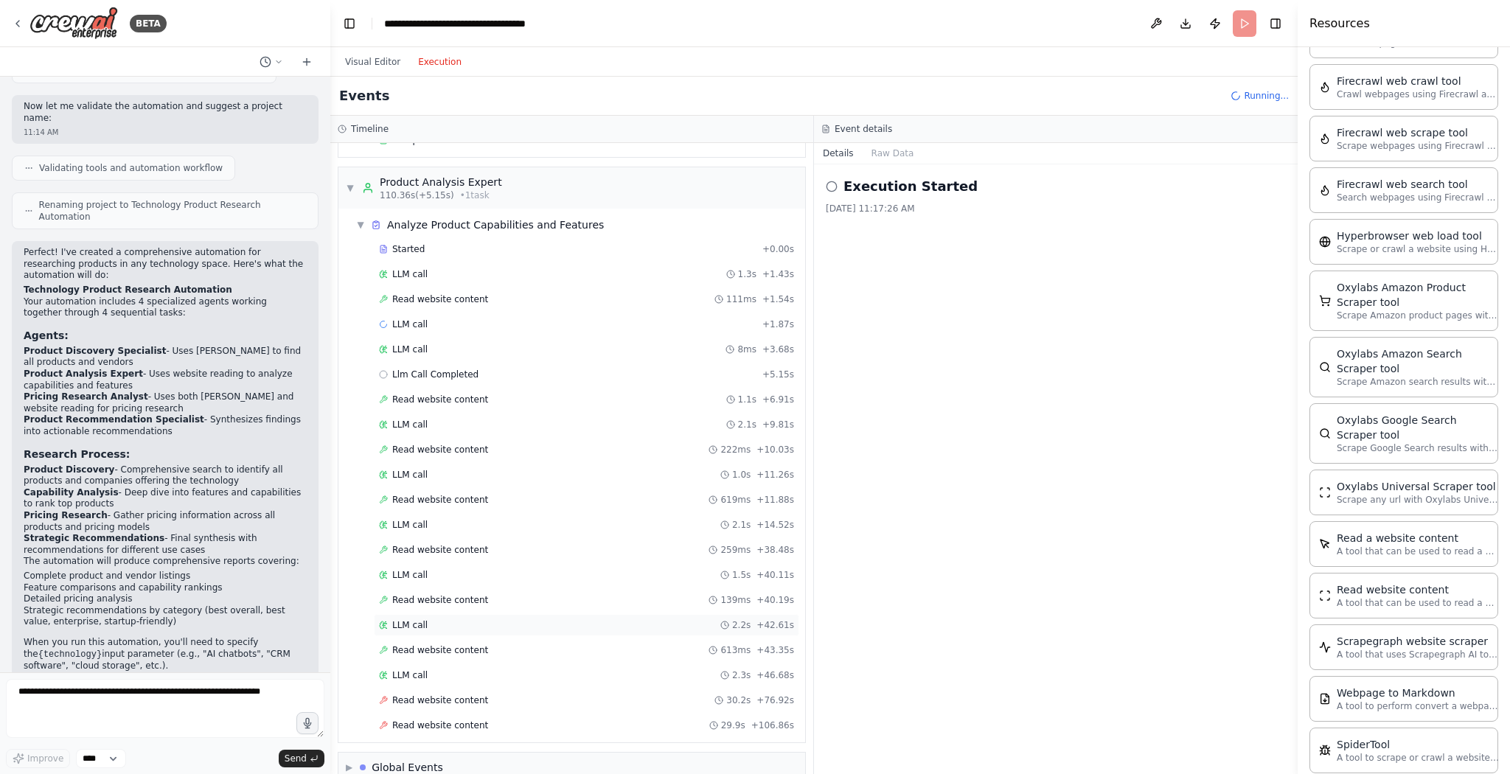
scroll to position [368, 0]
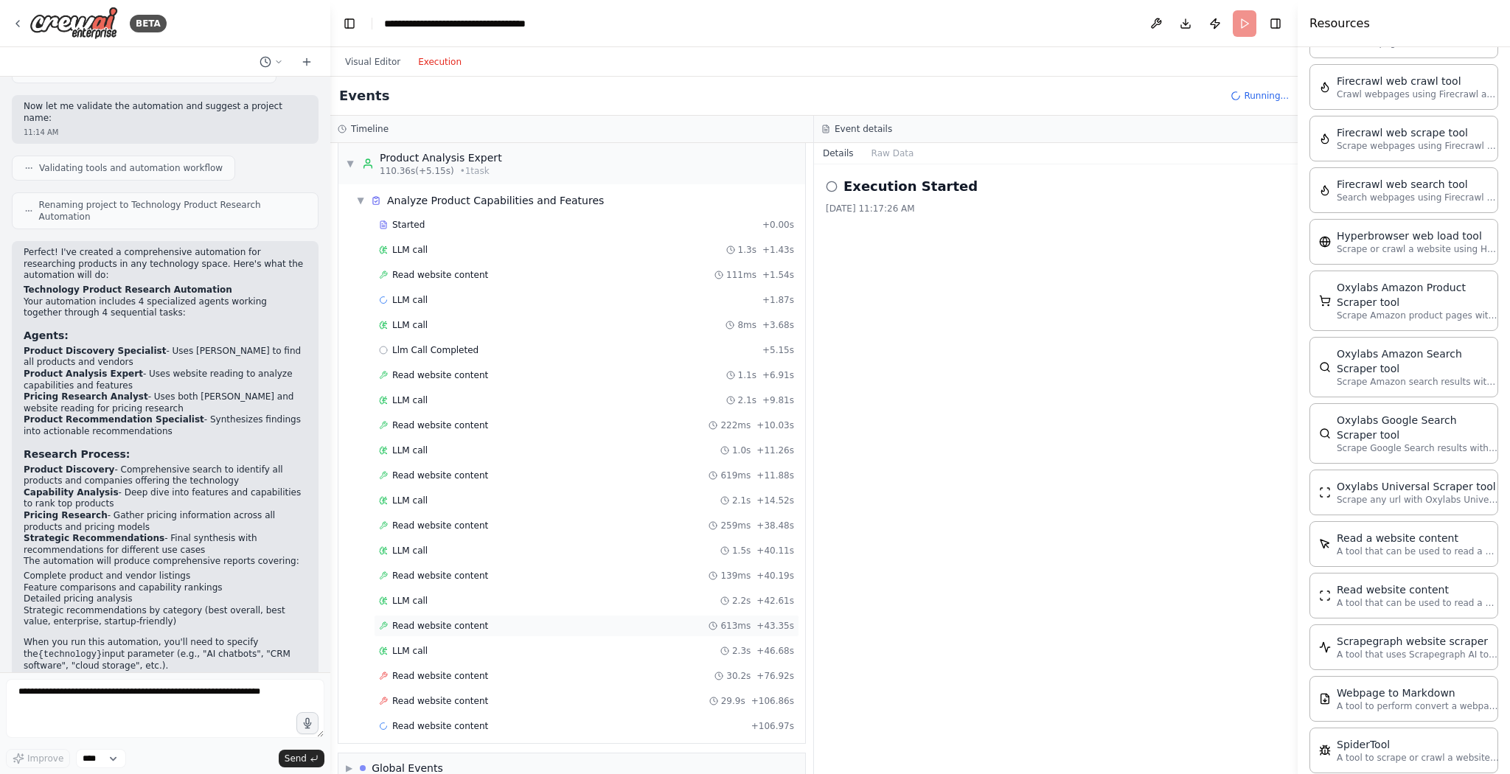
click at [417, 620] on span "Read website content" at bounding box center [440, 626] width 96 height 12
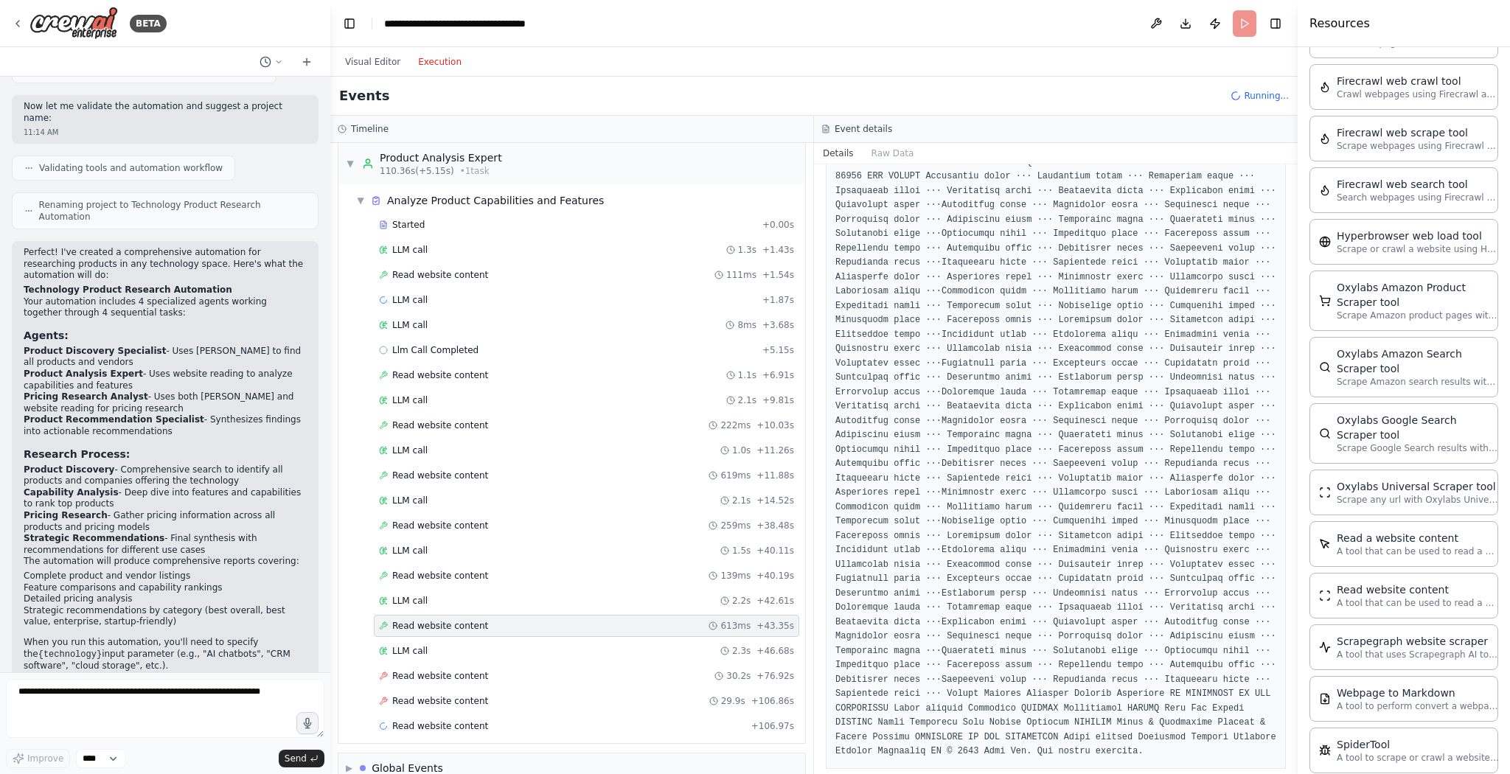
scroll to position [436, 0]
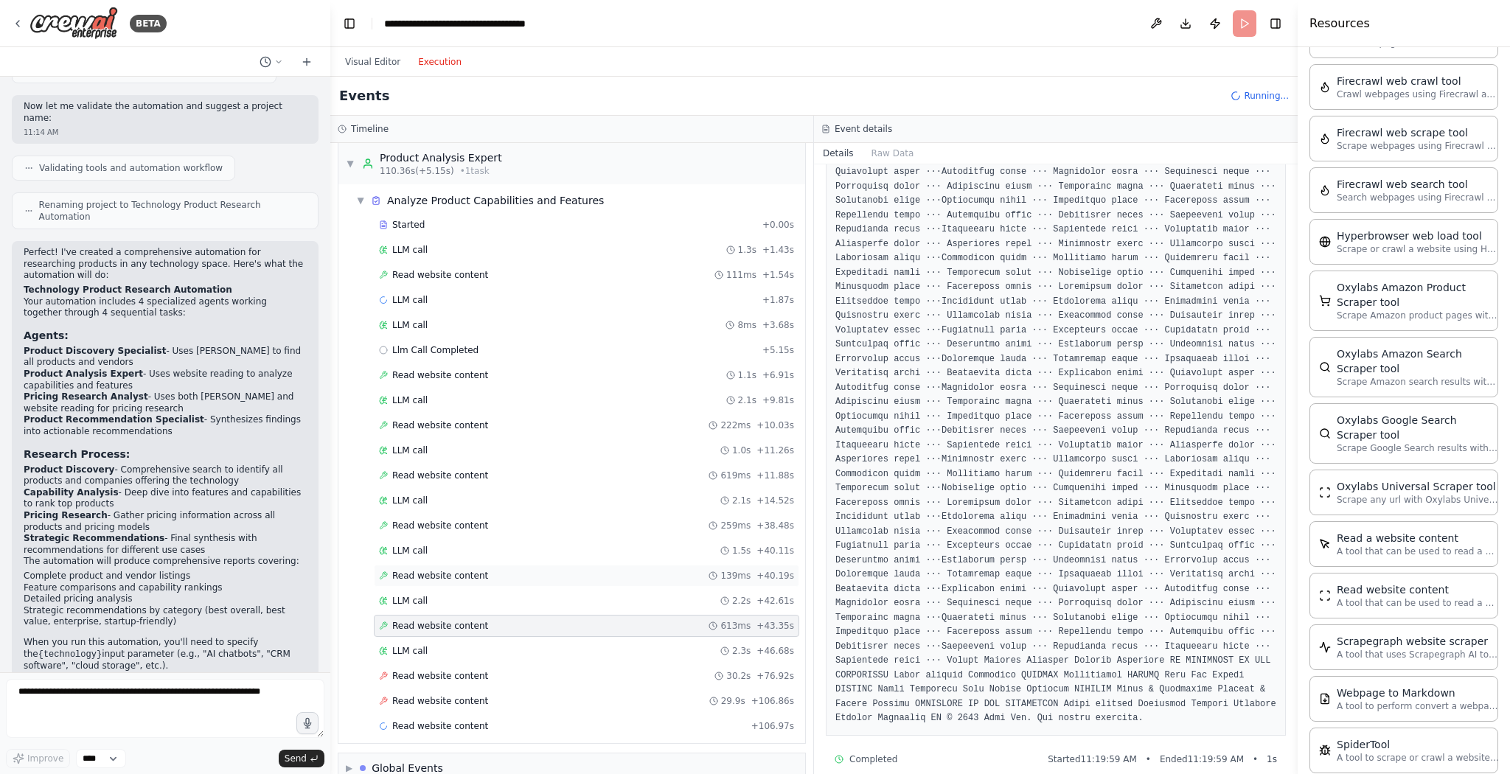
click at [457, 565] on div "Read website content 139ms + 40.19s" at bounding box center [586, 576] width 425 height 22
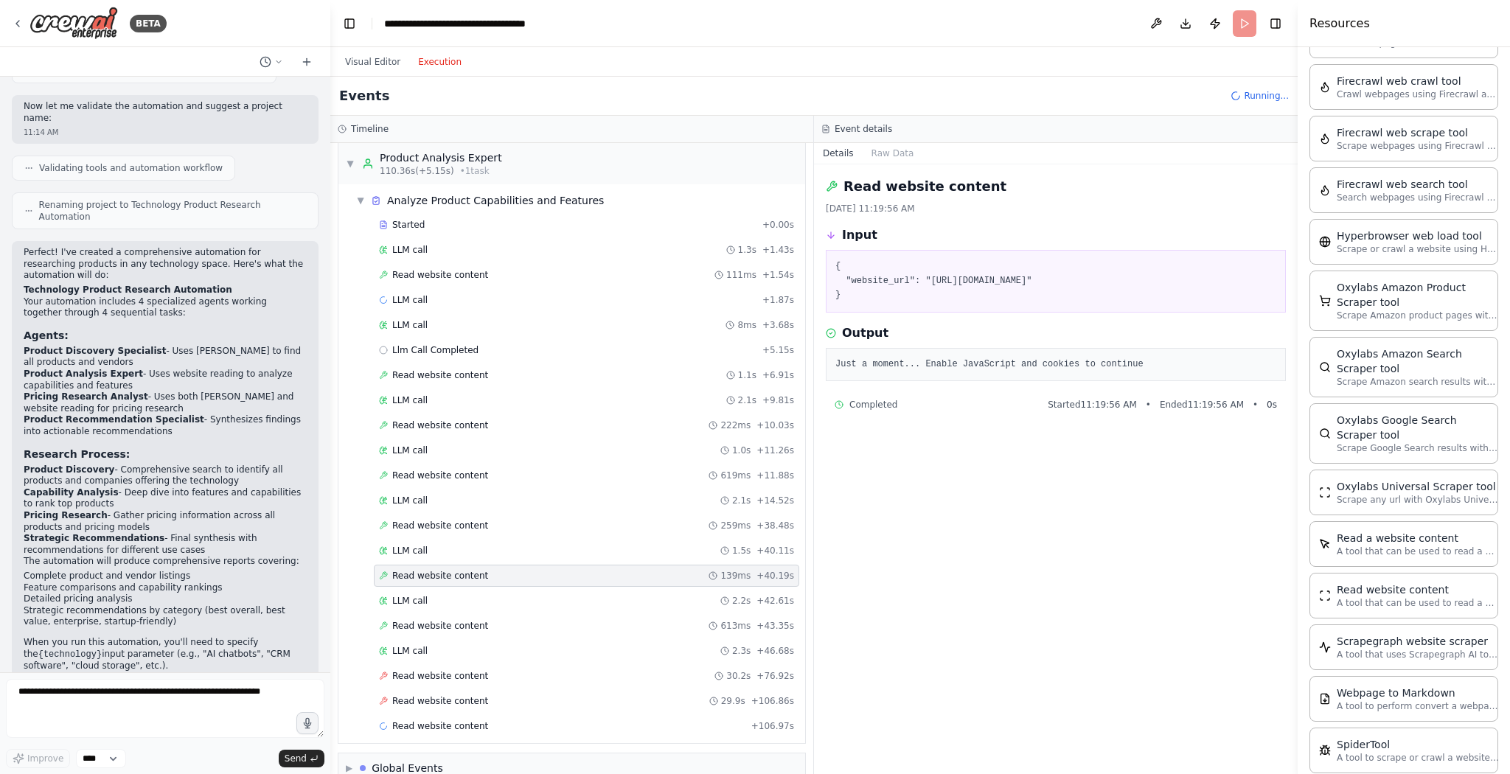
scroll to position [0, 0]
click at [458, 520] on span "Read website content" at bounding box center [440, 526] width 96 height 12
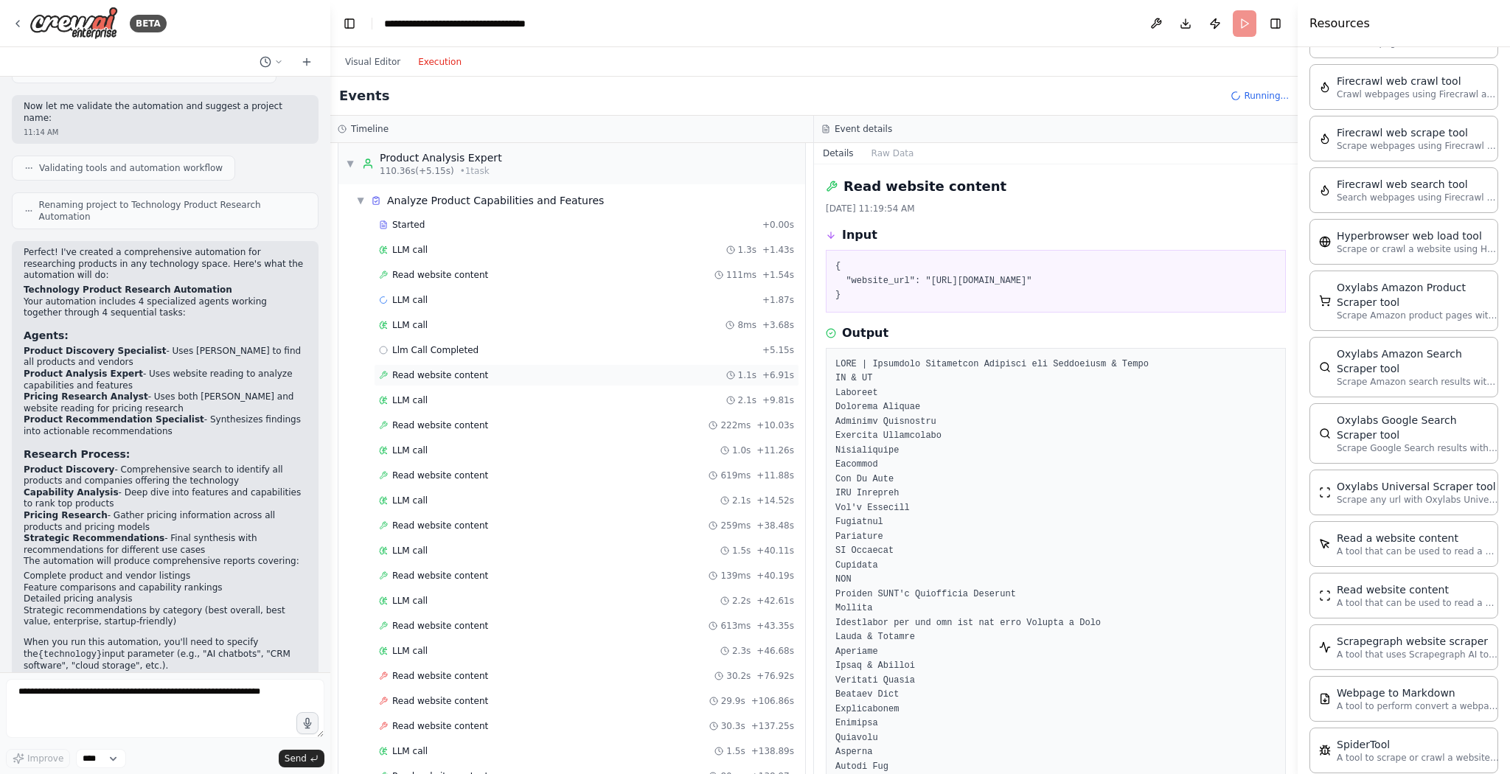
click at [453, 369] on span "Read website content" at bounding box center [440, 375] width 96 height 12
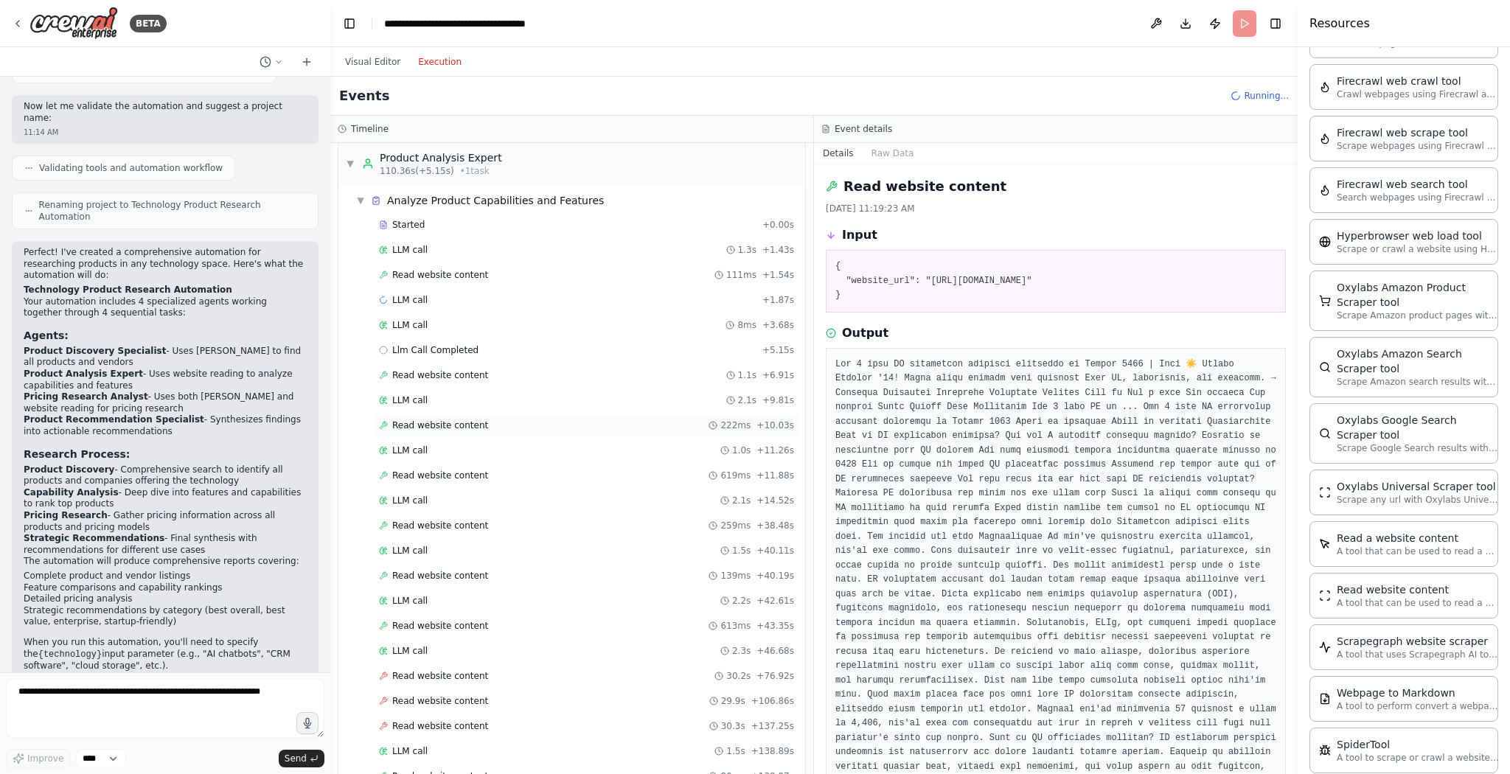
click at [450, 420] on span "Read website content" at bounding box center [440, 426] width 96 height 12
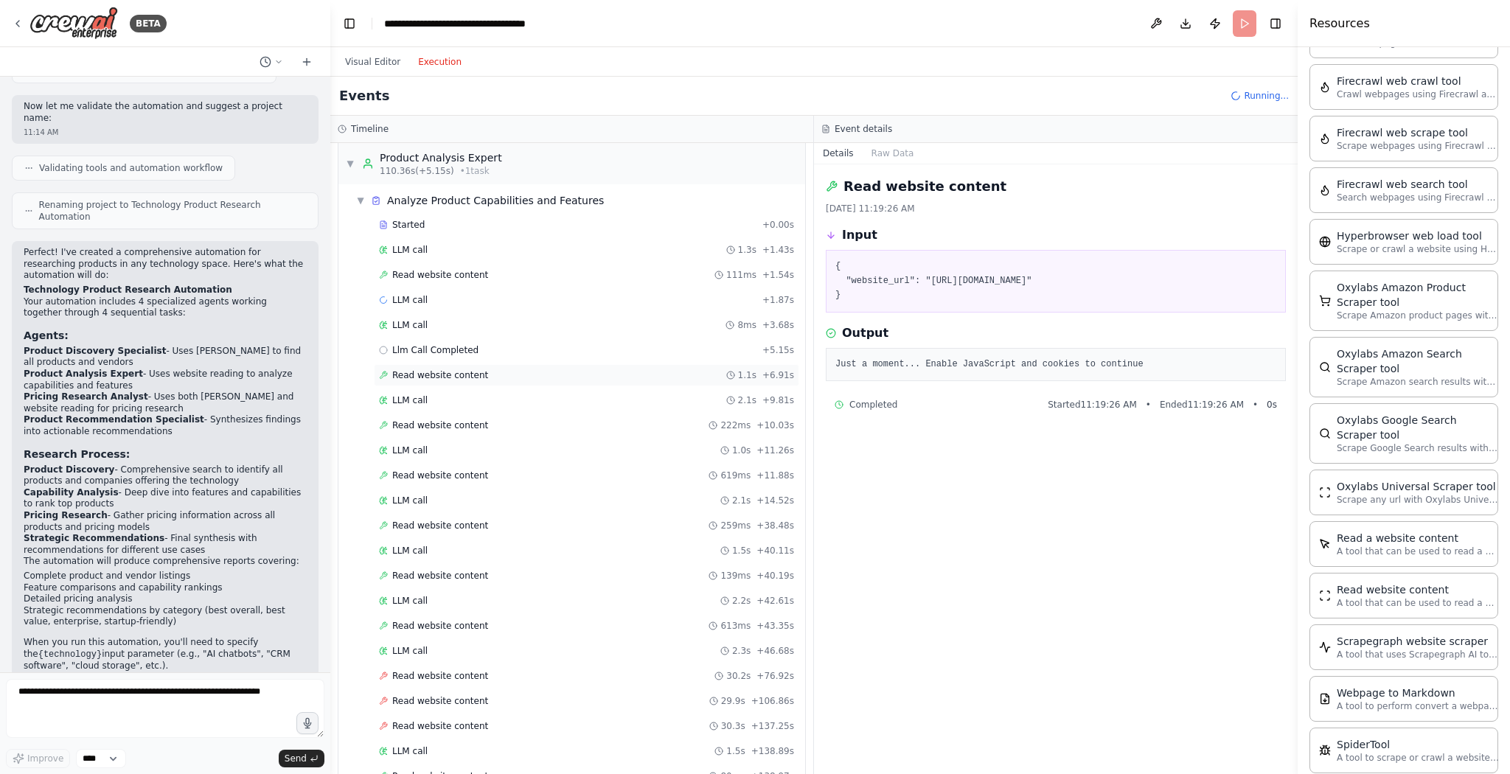
click at [440, 369] on span "Read website content" at bounding box center [440, 375] width 96 height 12
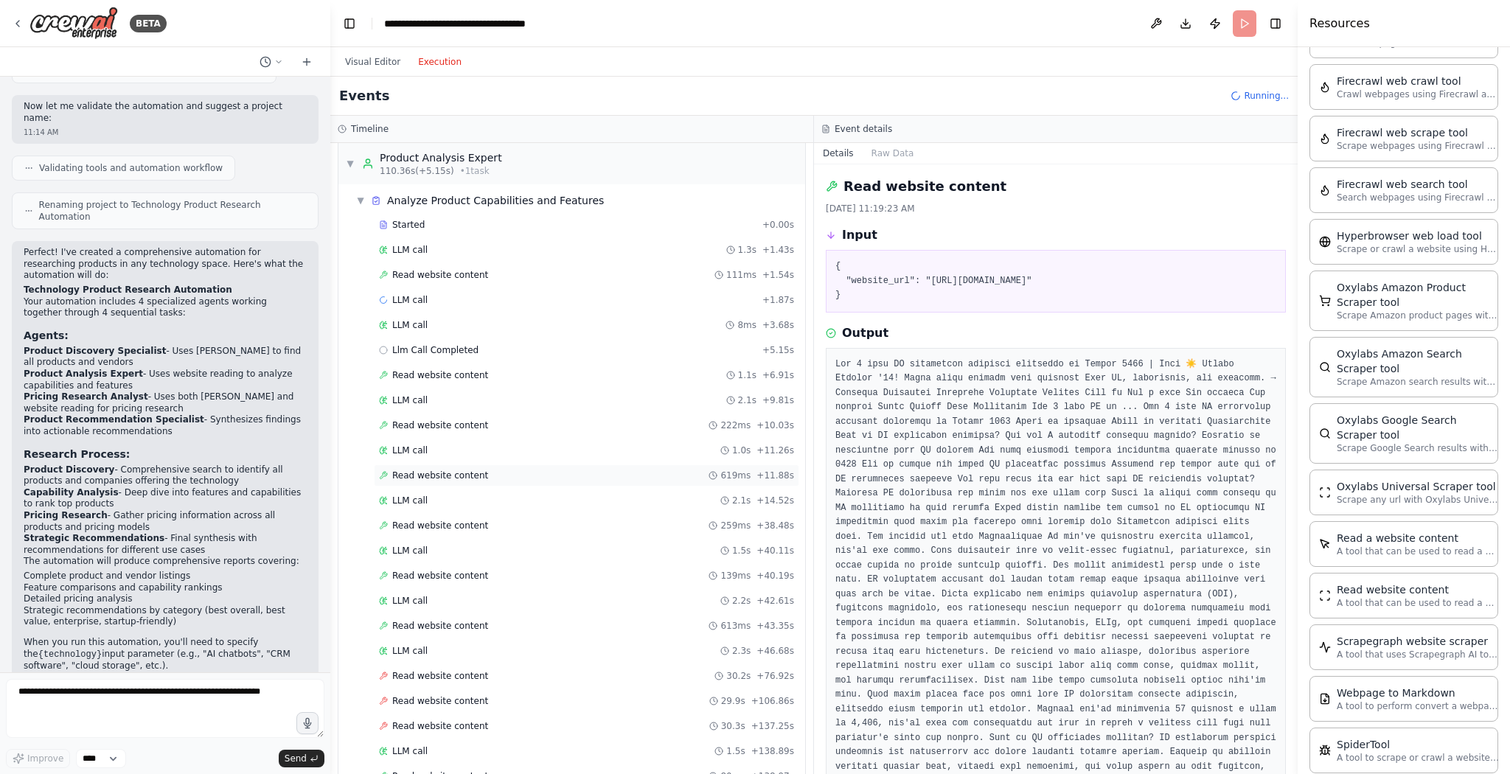
click at [432, 470] on span "Read website content" at bounding box center [440, 476] width 96 height 12
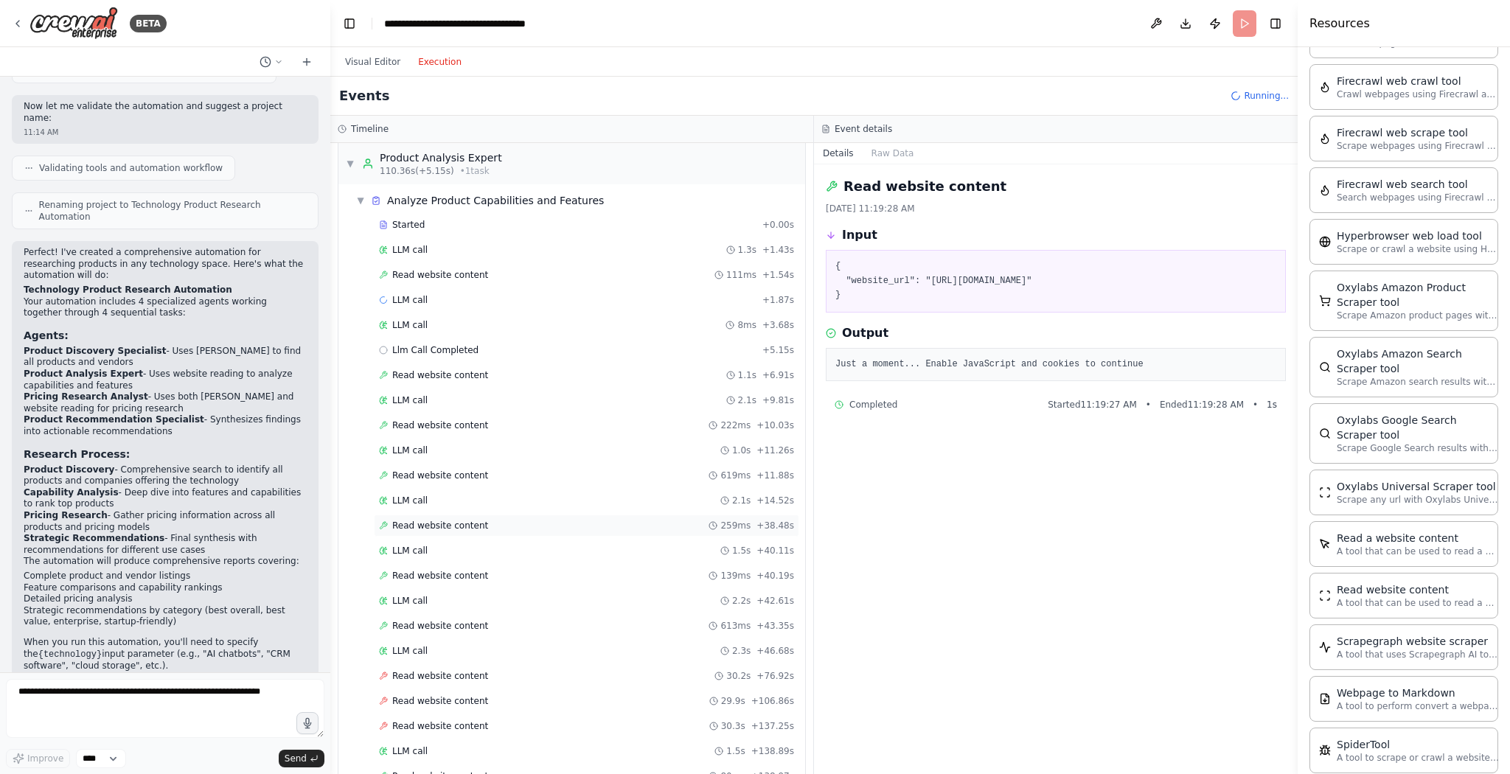
click at [437, 515] on div "Read website content 259ms + 38.48s" at bounding box center [586, 526] width 425 height 22
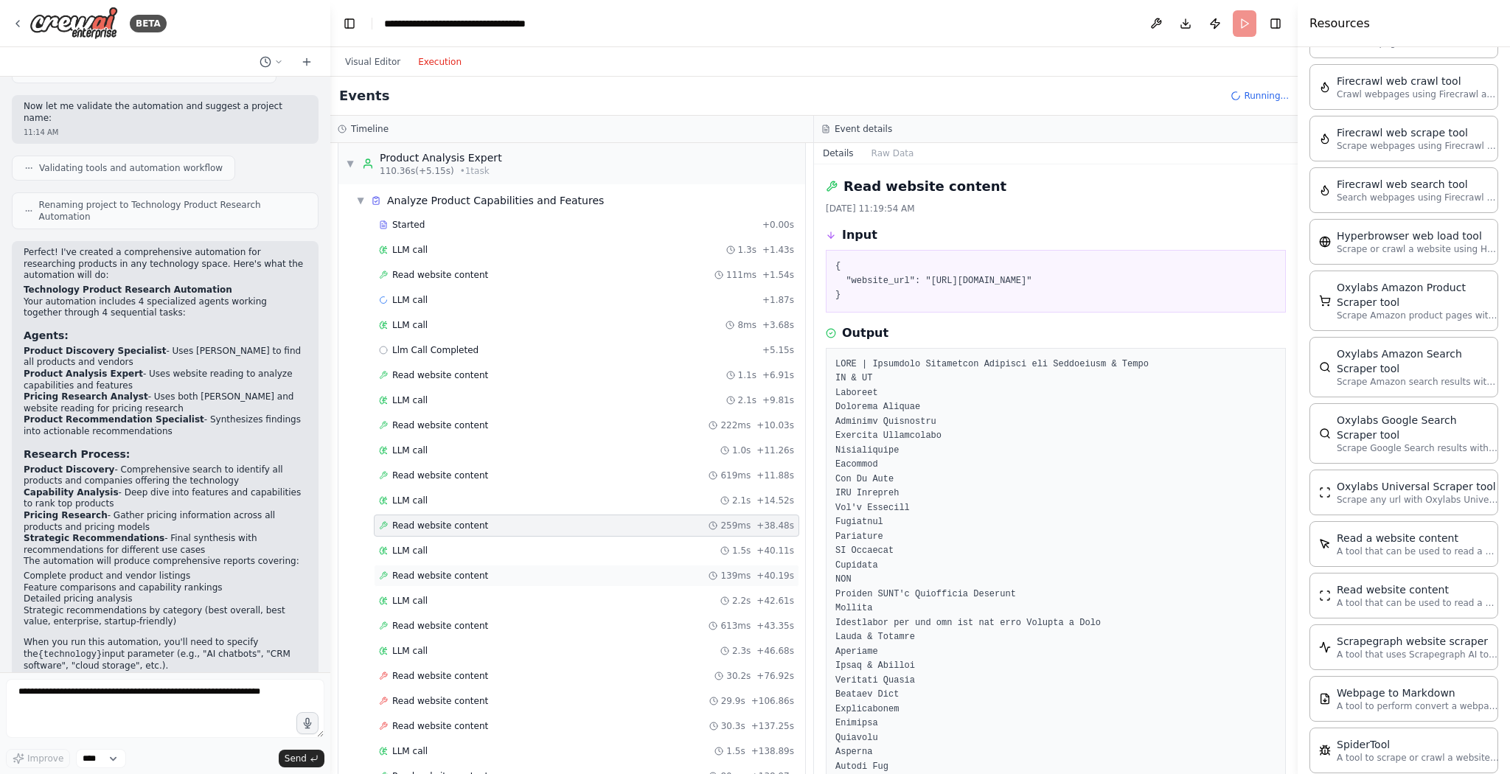
click at [451, 570] on span "Read website content" at bounding box center [440, 576] width 96 height 12
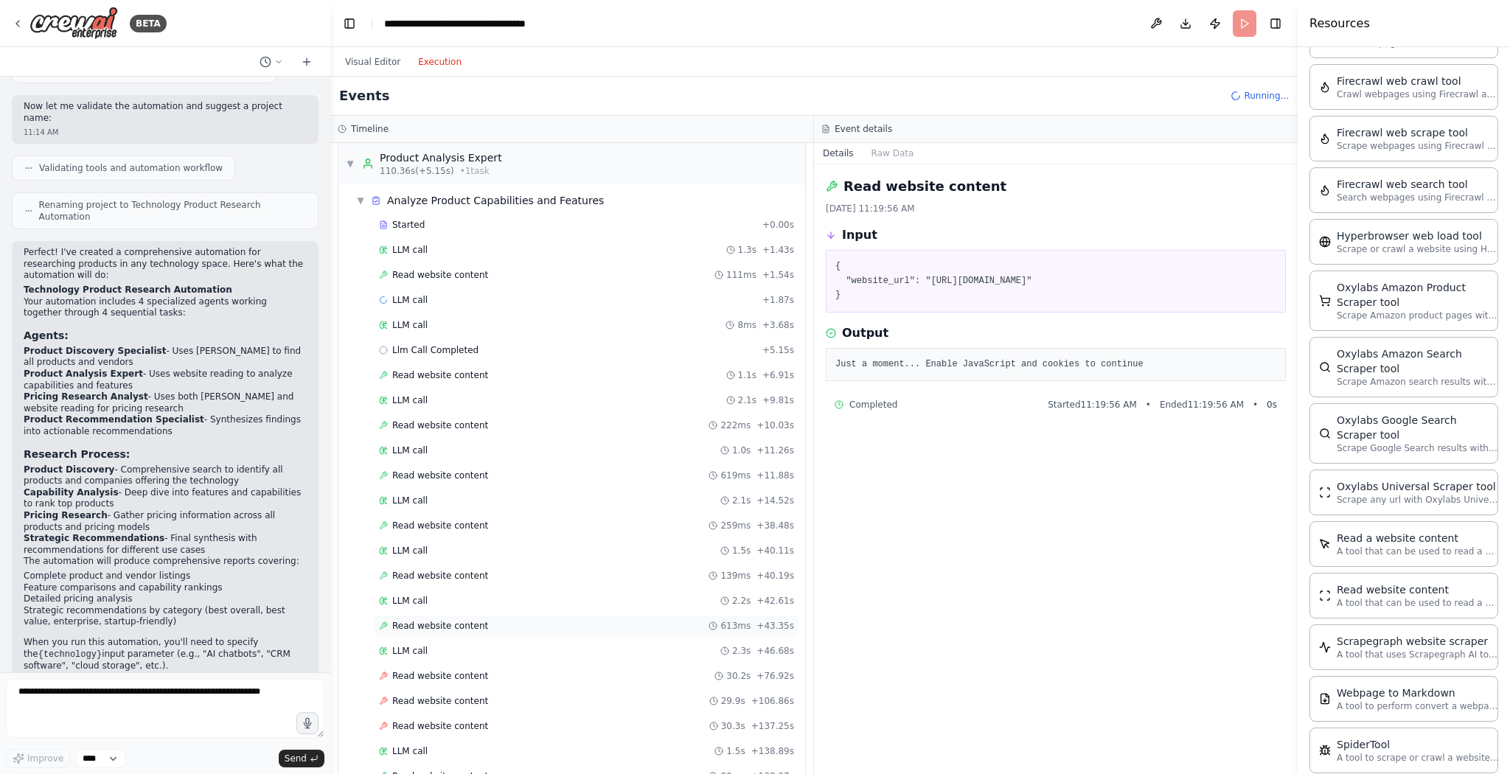
click at [443, 620] on span "Read website content" at bounding box center [440, 626] width 96 height 12
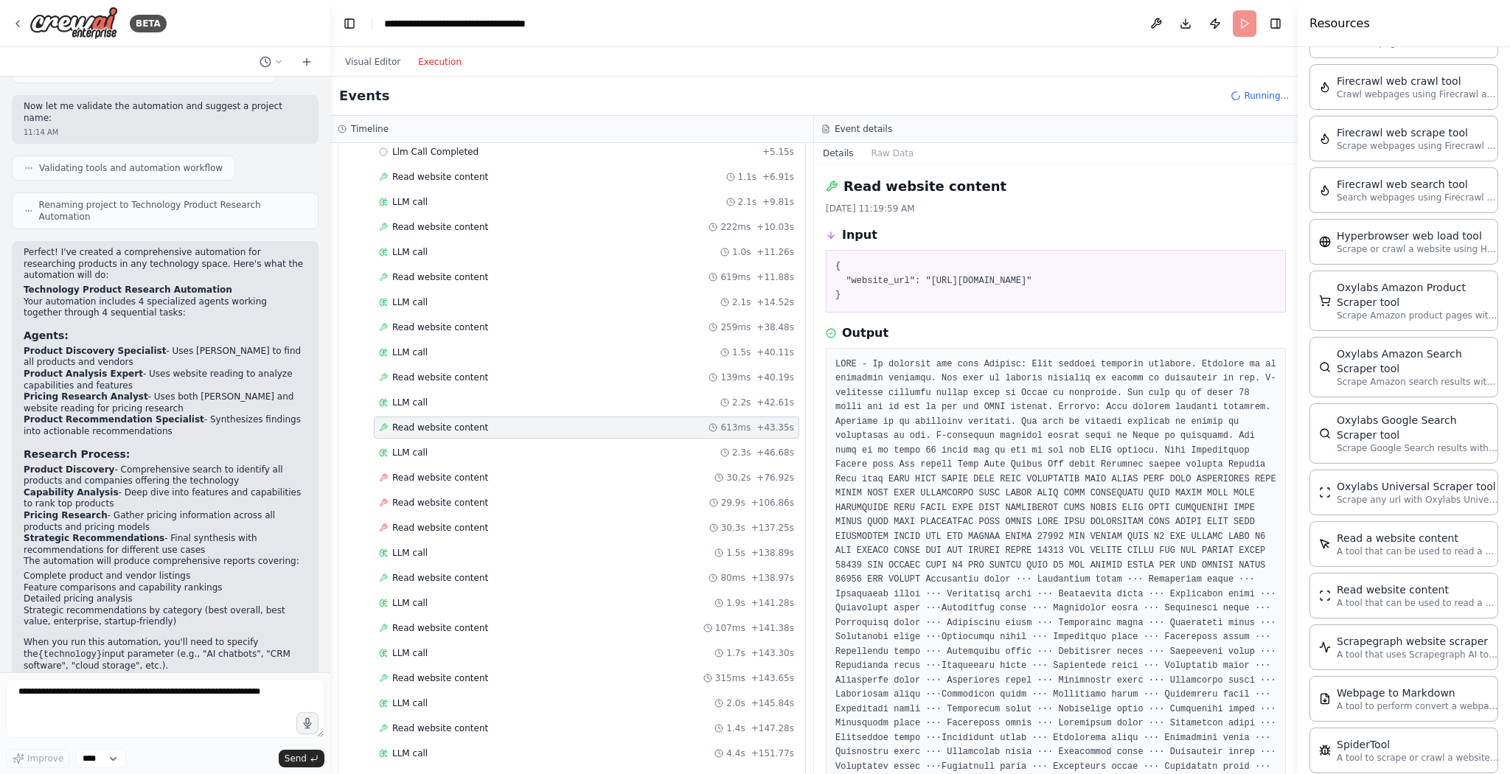
scroll to position [604, 0]
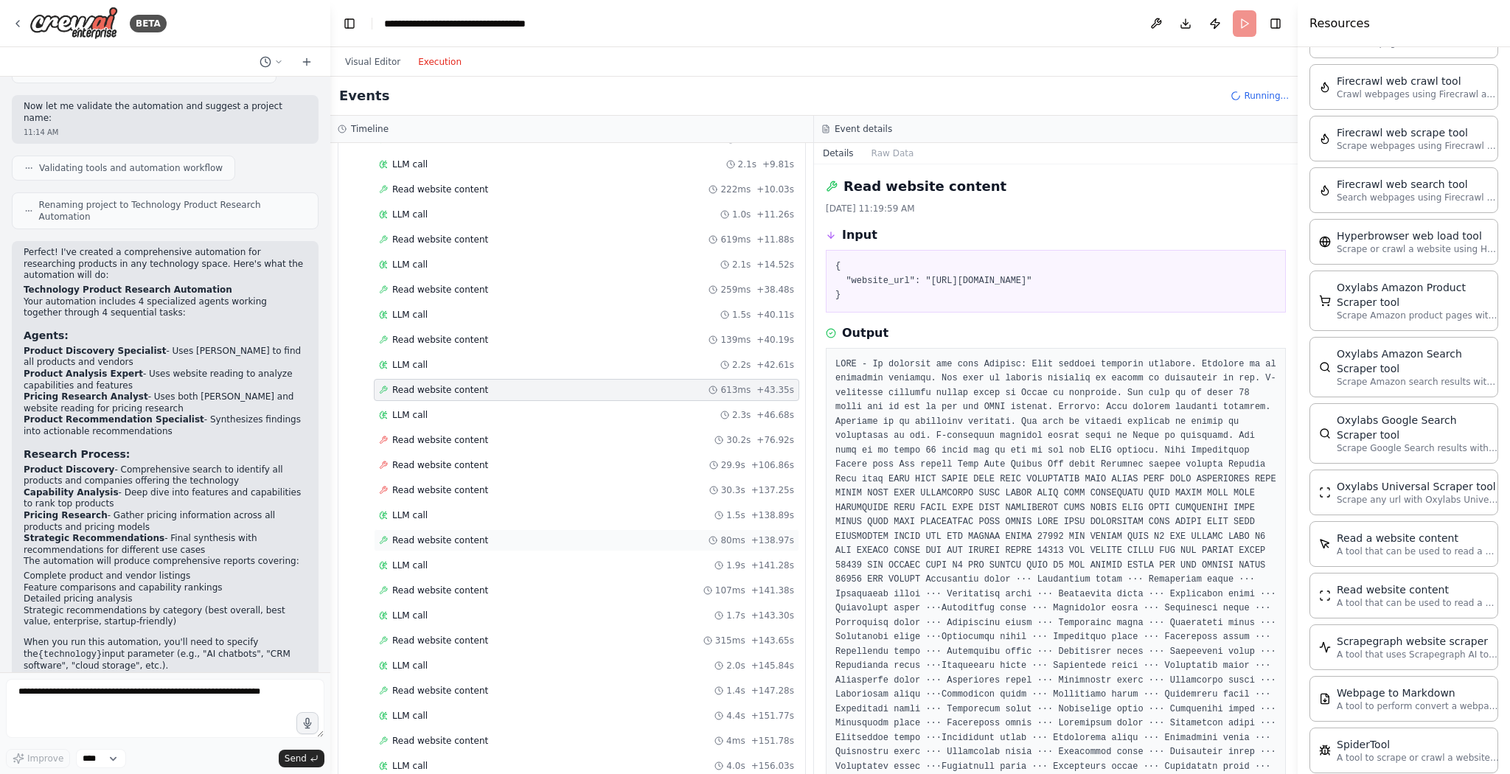
click at [457, 535] on span "Read website content" at bounding box center [440, 541] width 96 height 12
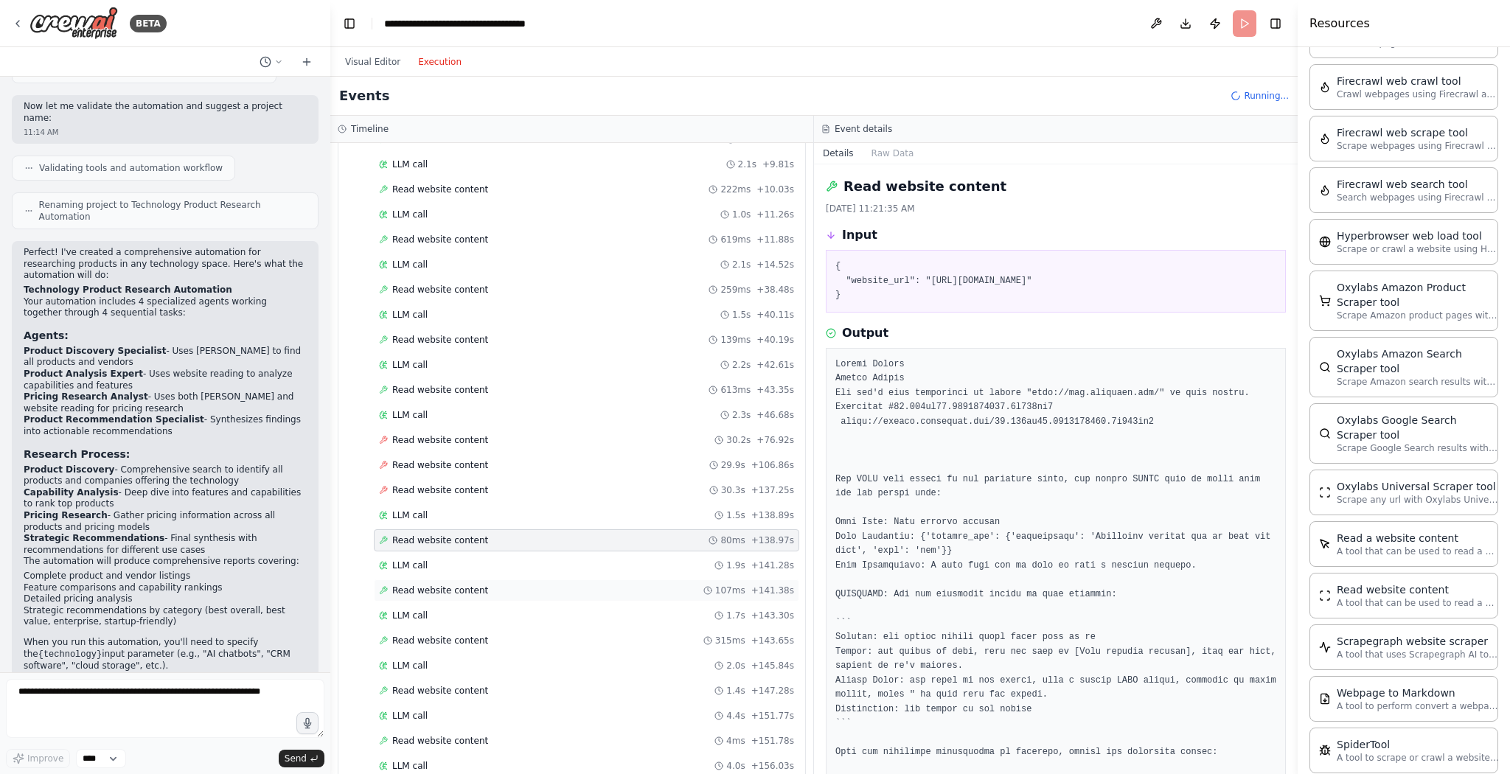
click at [448, 585] on span "Read website content" at bounding box center [440, 591] width 96 height 12
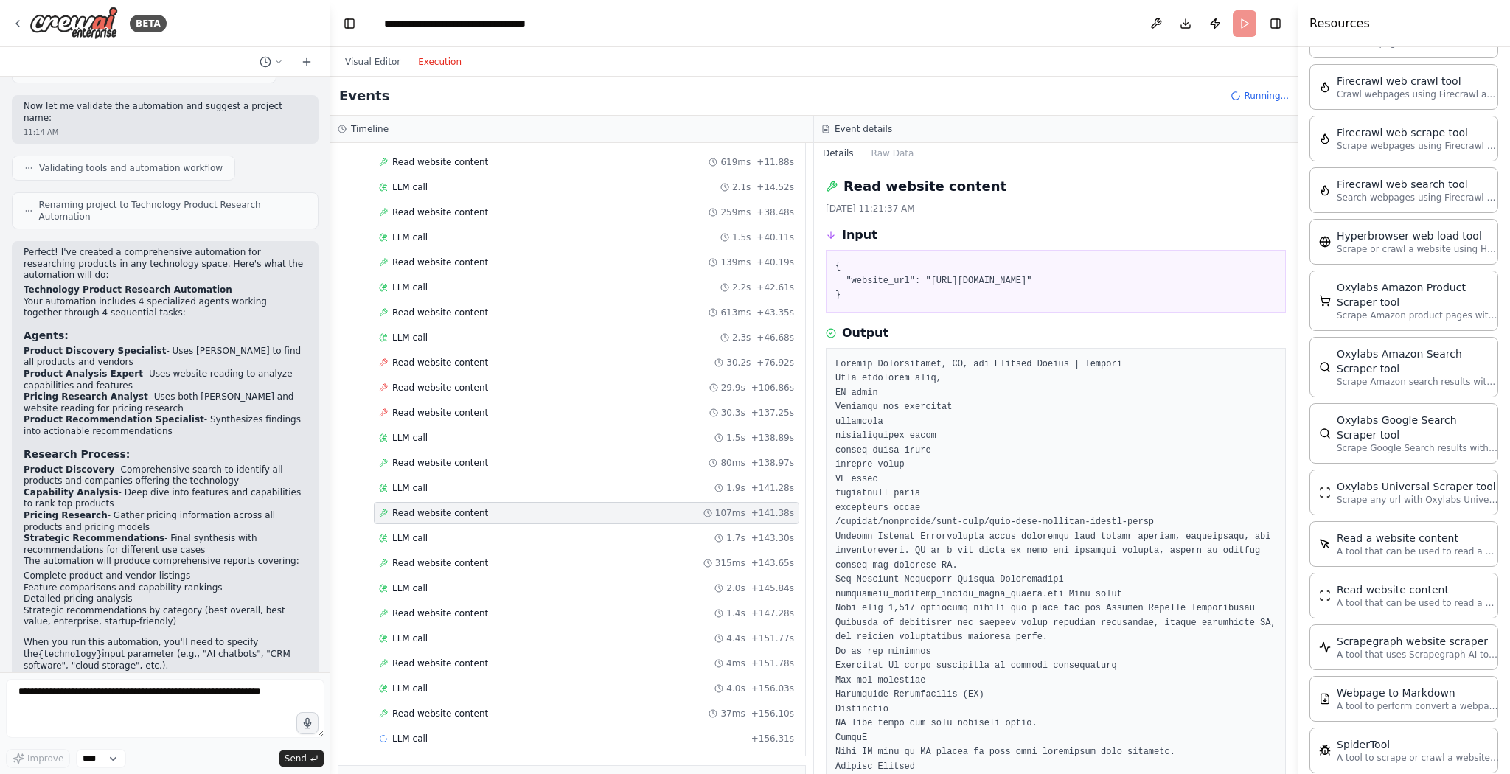
scroll to position [685, 0]
click at [457, 554] on span "Read website content" at bounding box center [440, 560] width 96 height 12
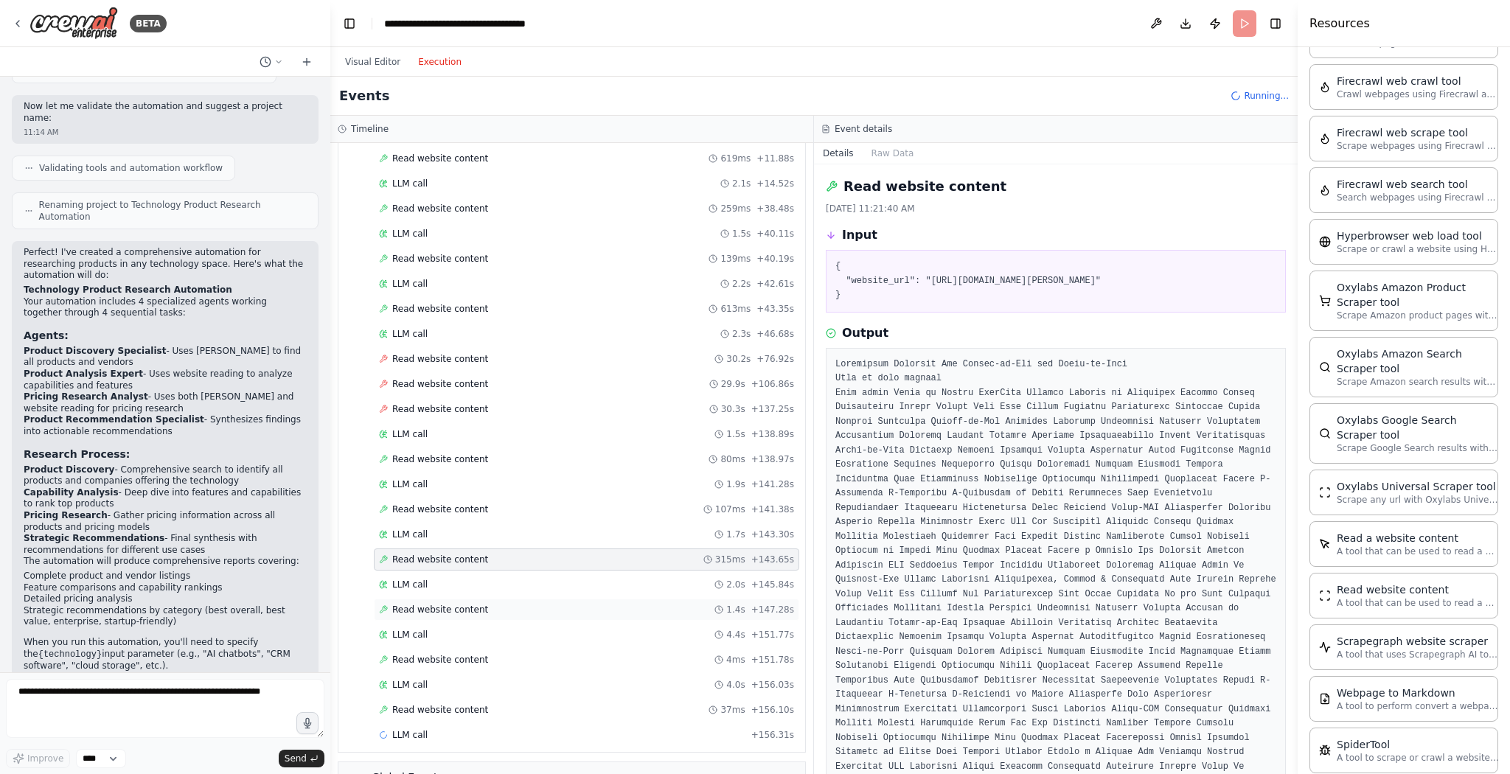
click at [451, 604] on span "Read website content" at bounding box center [440, 610] width 96 height 12
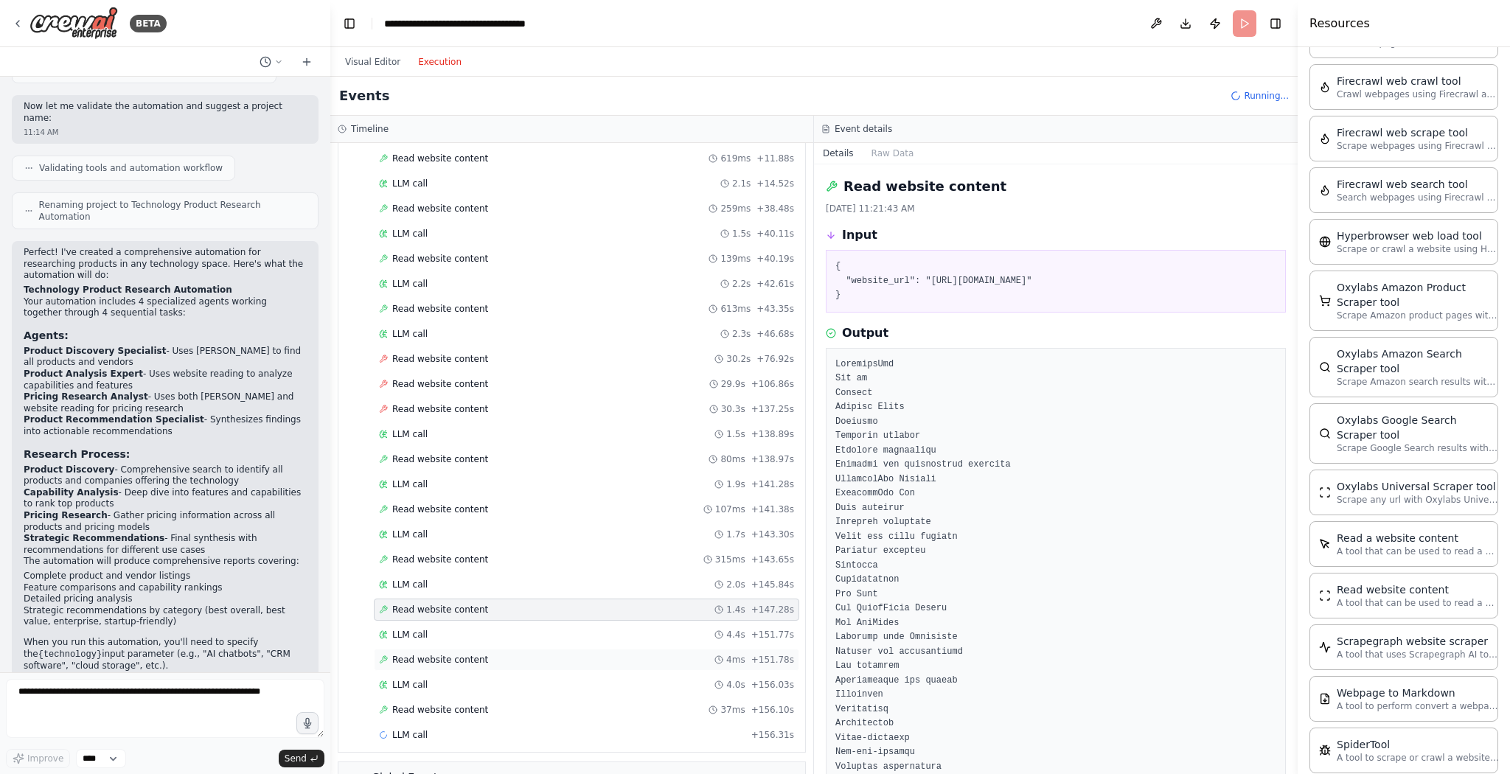
click at [456, 654] on span "Read website content" at bounding box center [440, 660] width 96 height 12
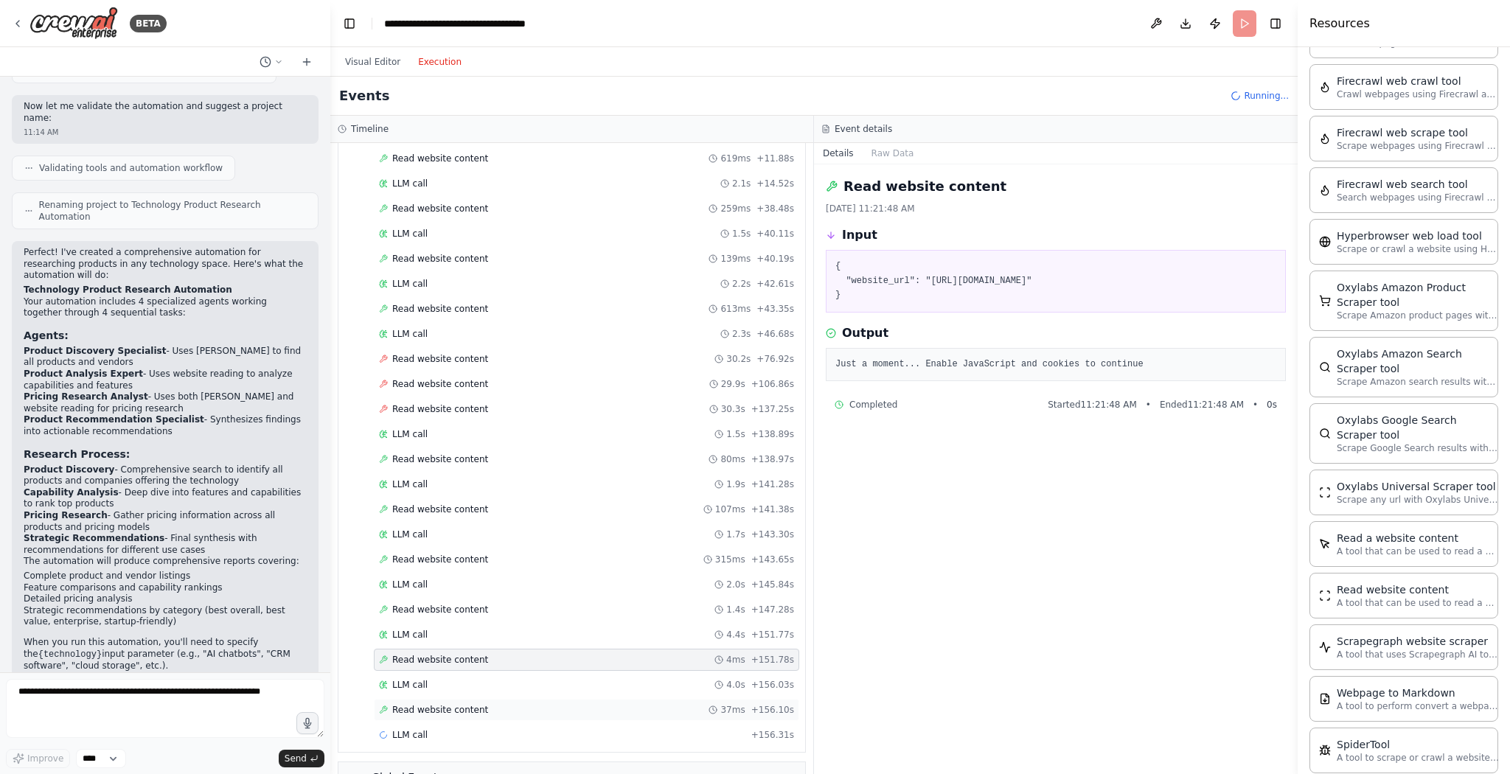
click at [443, 704] on span "Read website content" at bounding box center [440, 710] width 96 height 12
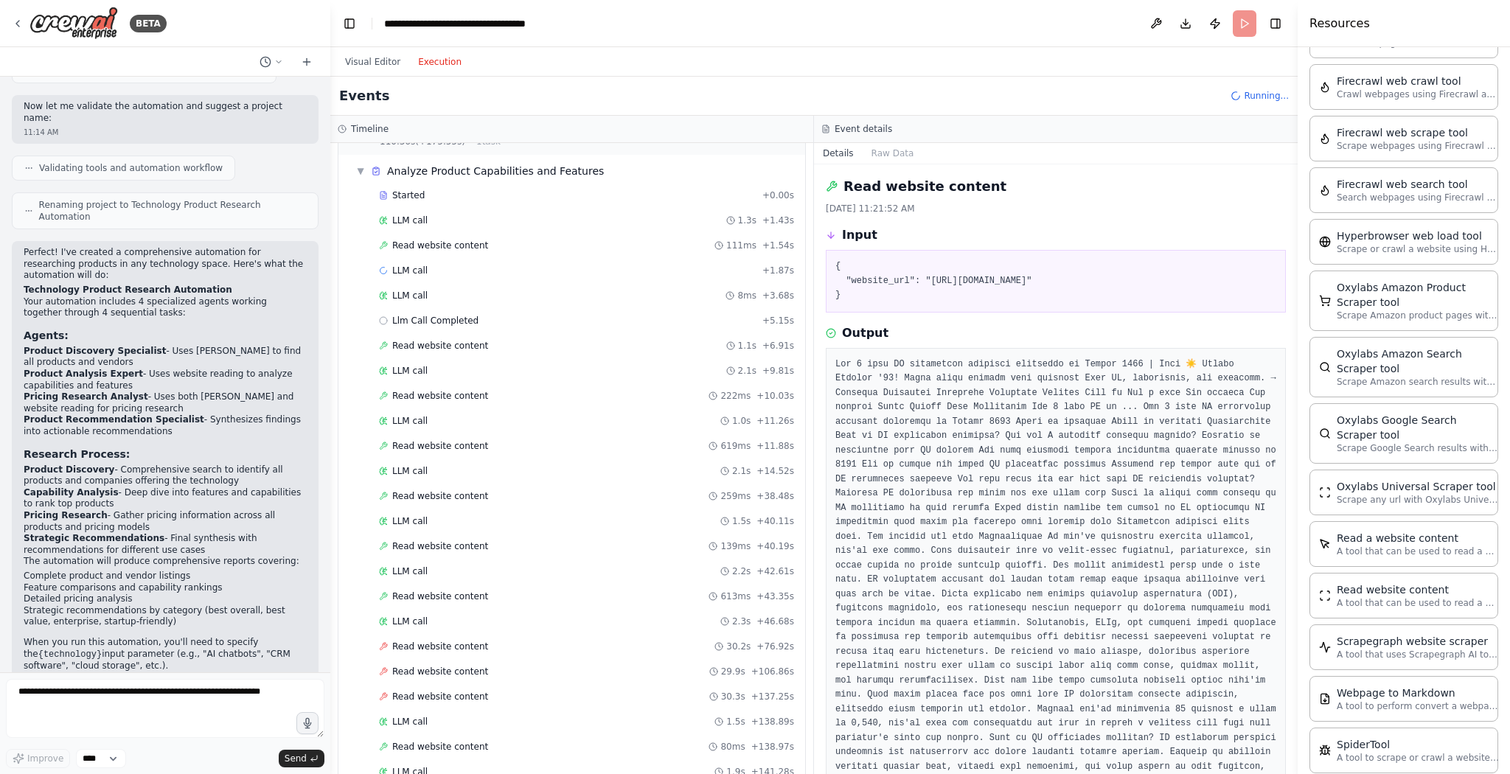
scroll to position [331, 0]
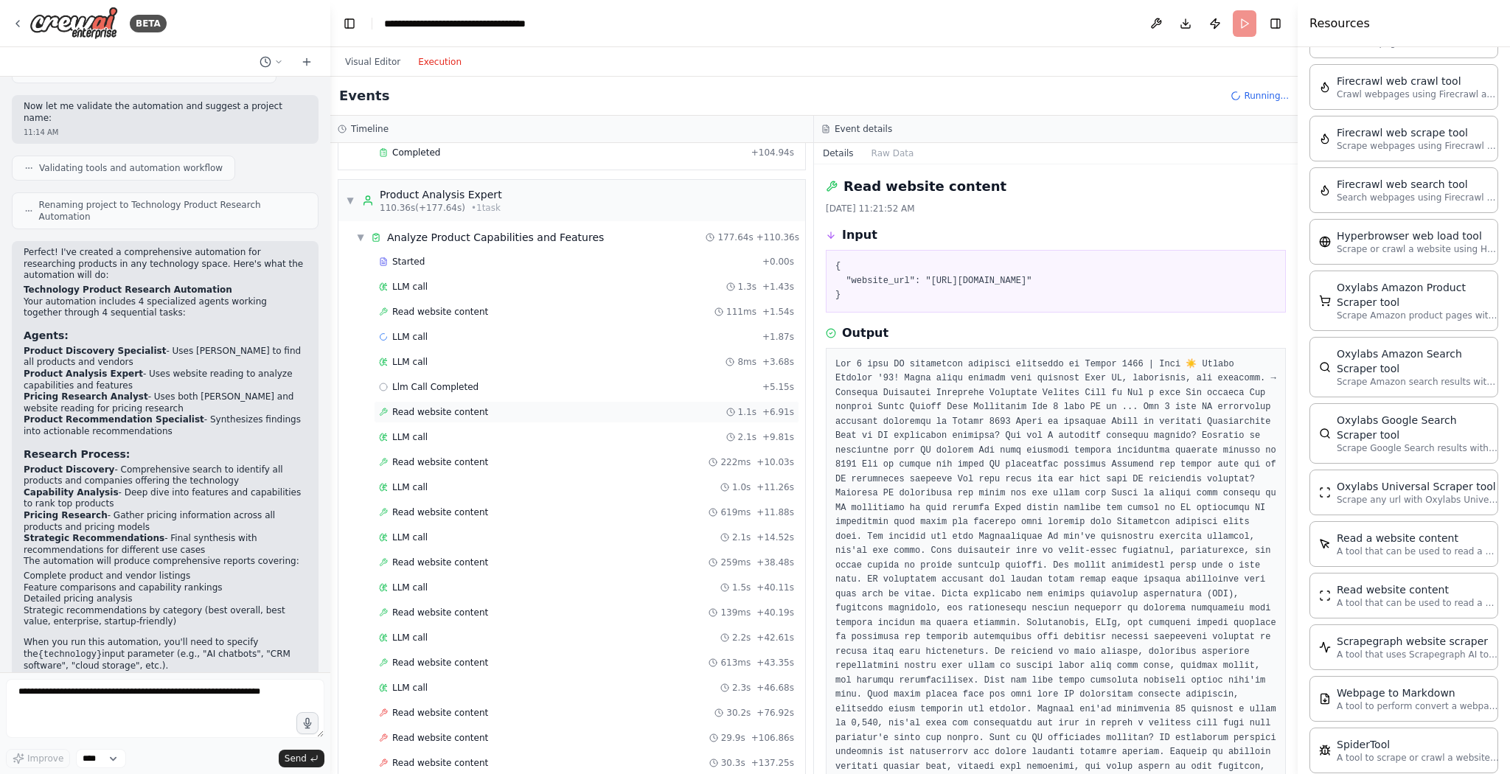
click at [449, 406] on span "Read website content" at bounding box center [440, 412] width 96 height 12
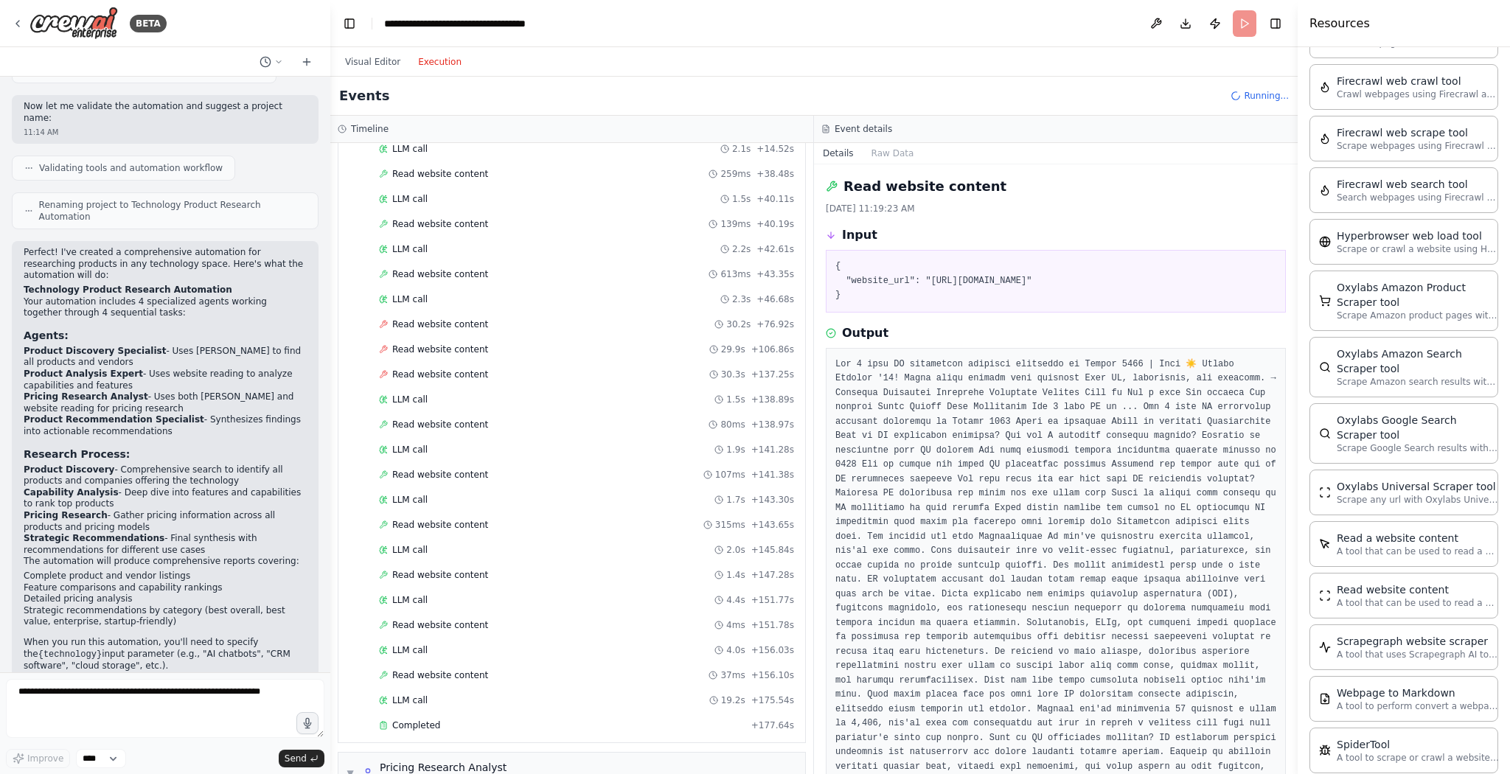
scroll to position [685, 0]
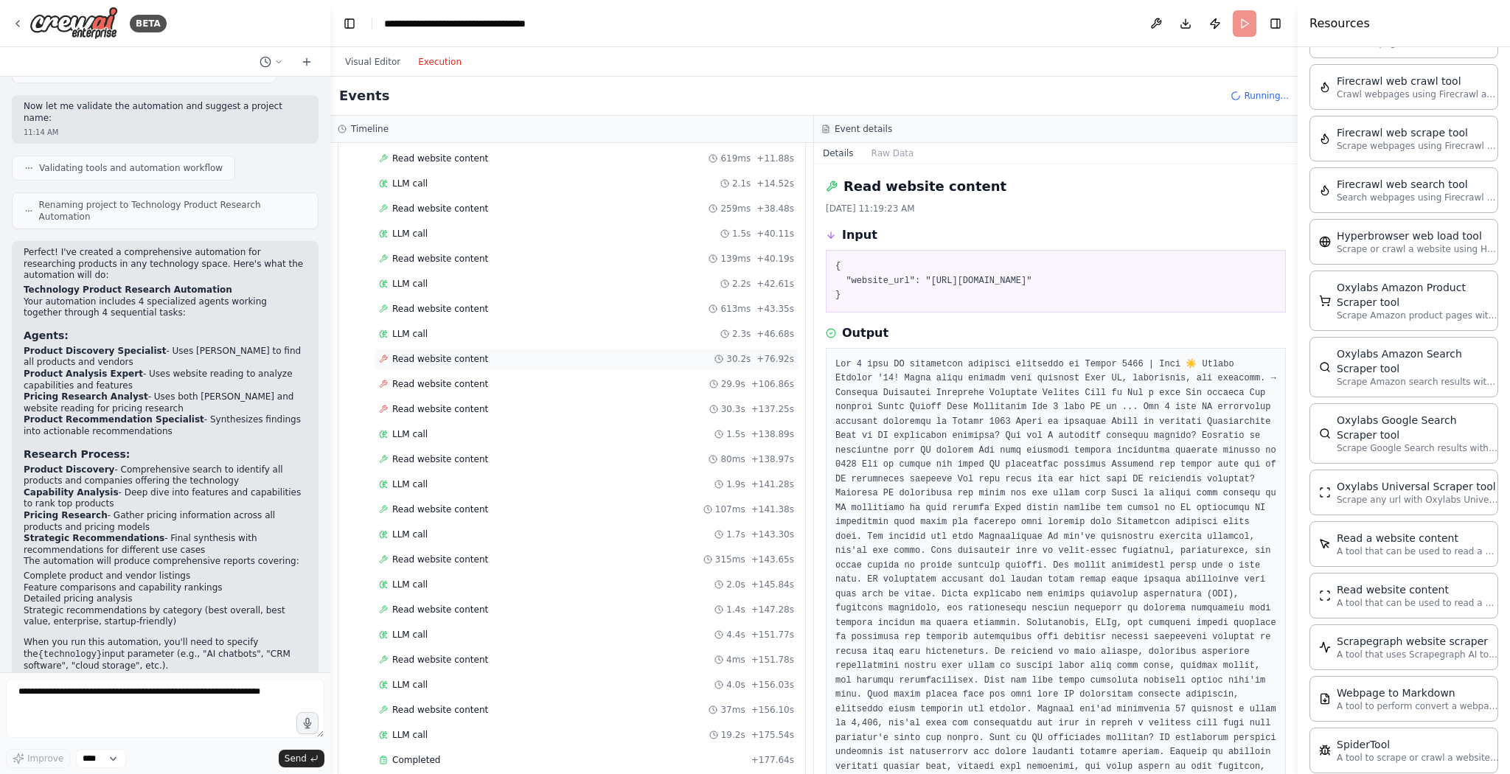
click at [455, 353] on span "Read website content" at bounding box center [440, 359] width 96 height 12
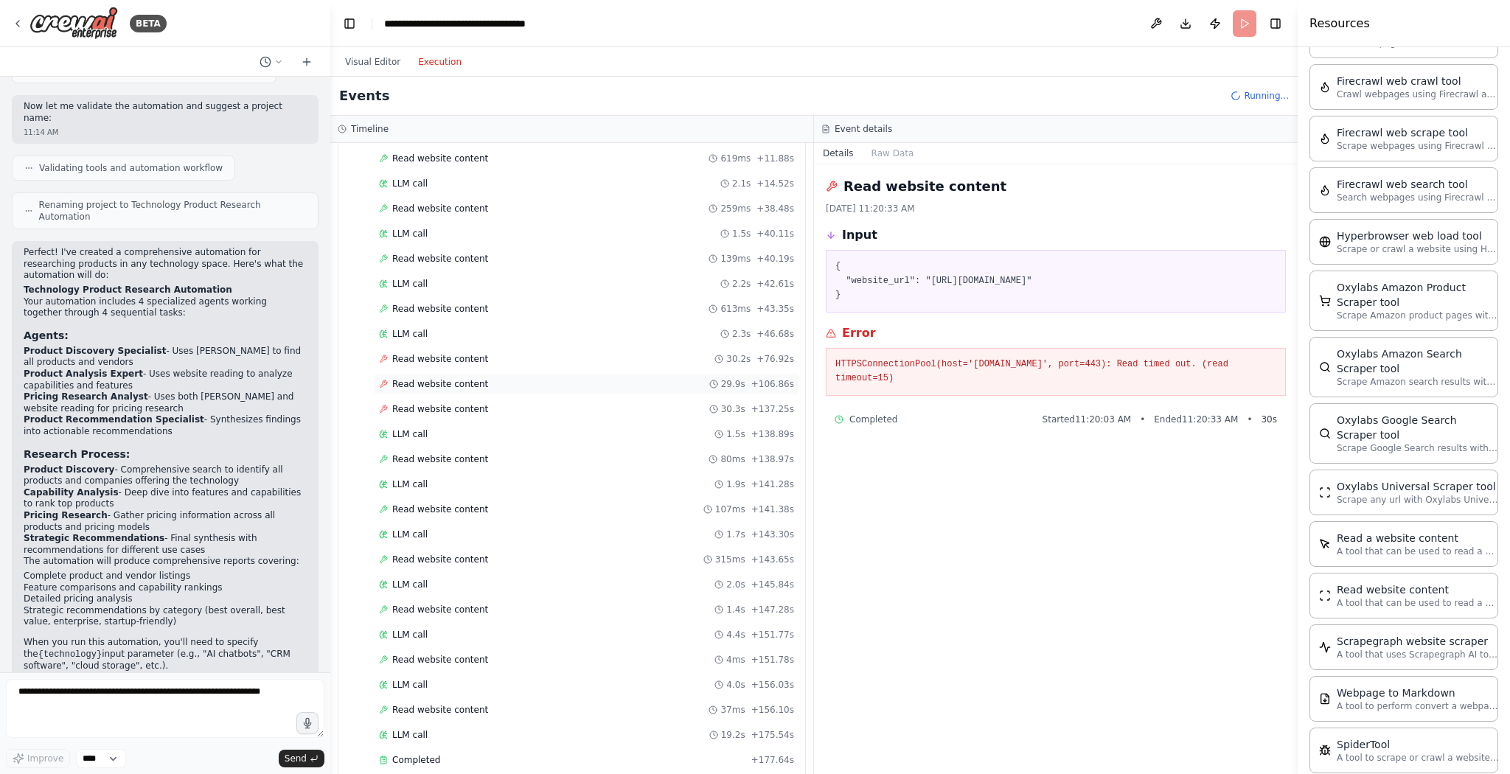
click at [450, 378] on span "Read website content" at bounding box center [440, 384] width 96 height 12
click at [445, 403] on span "Read website content" at bounding box center [440, 409] width 96 height 12
click at [451, 453] on span "Read website content" at bounding box center [440, 459] width 96 height 12
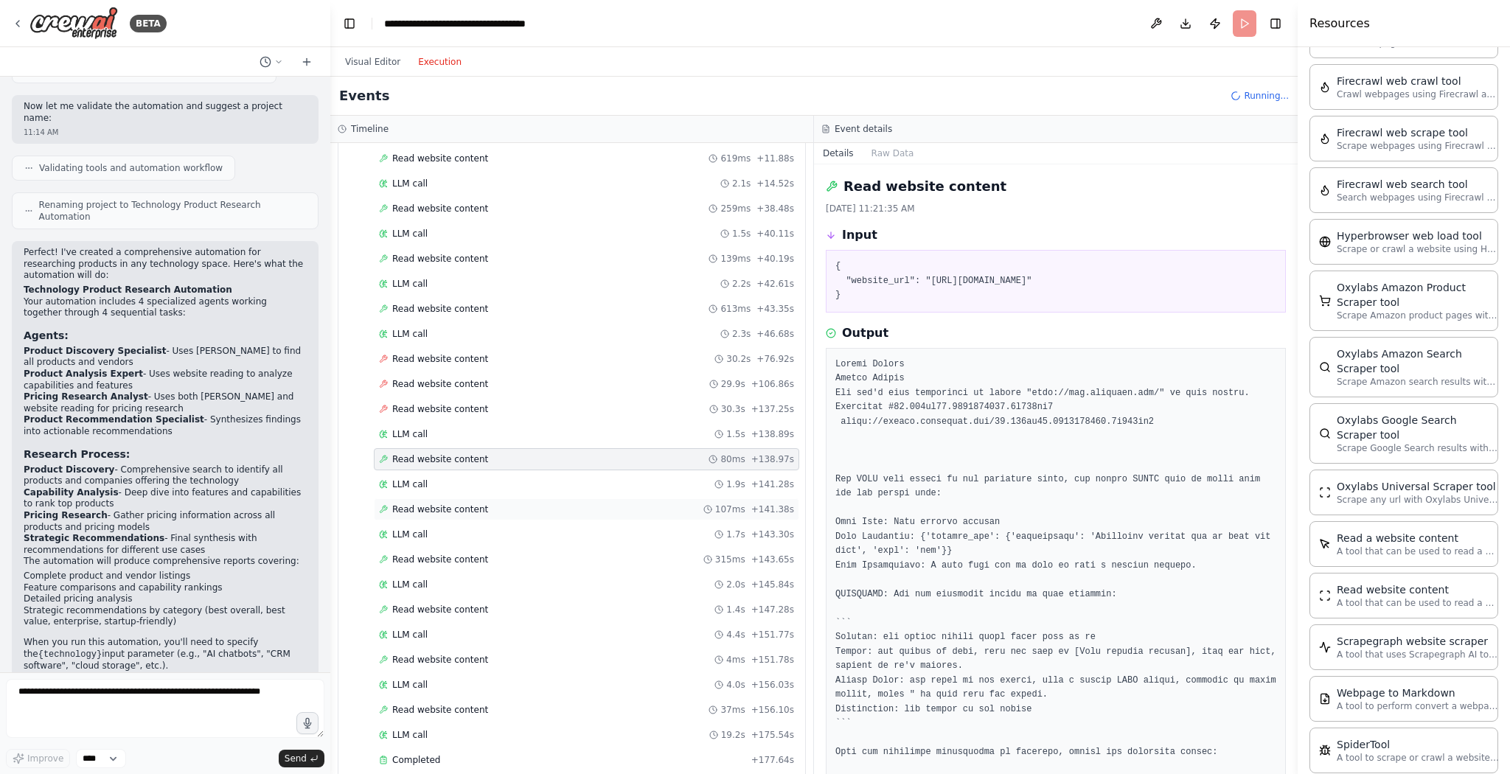
click at [445, 504] on span "Read website content" at bounding box center [440, 510] width 96 height 12
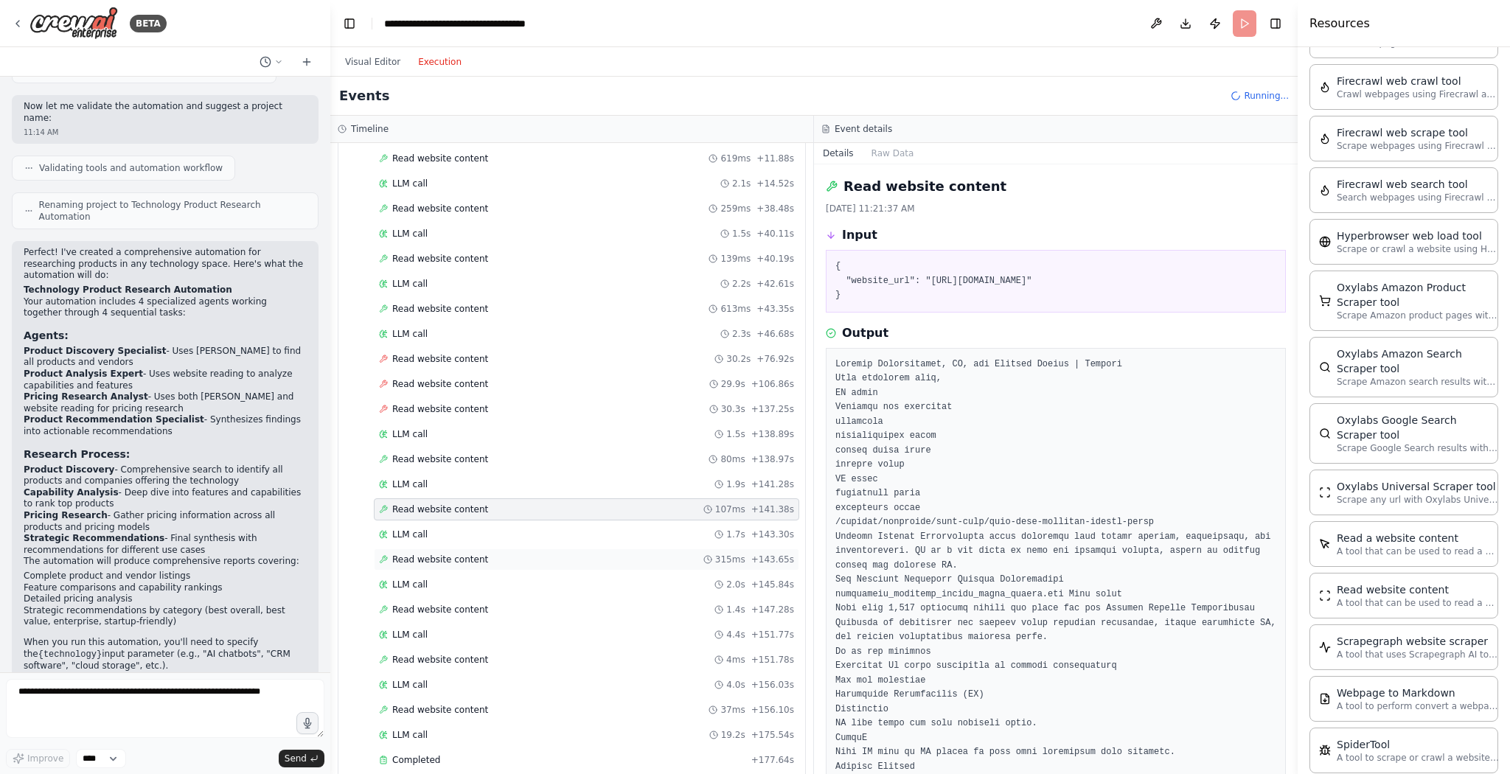
click at [439, 554] on span "Read website content" at bounding box center [440, 560] width 96 height 12
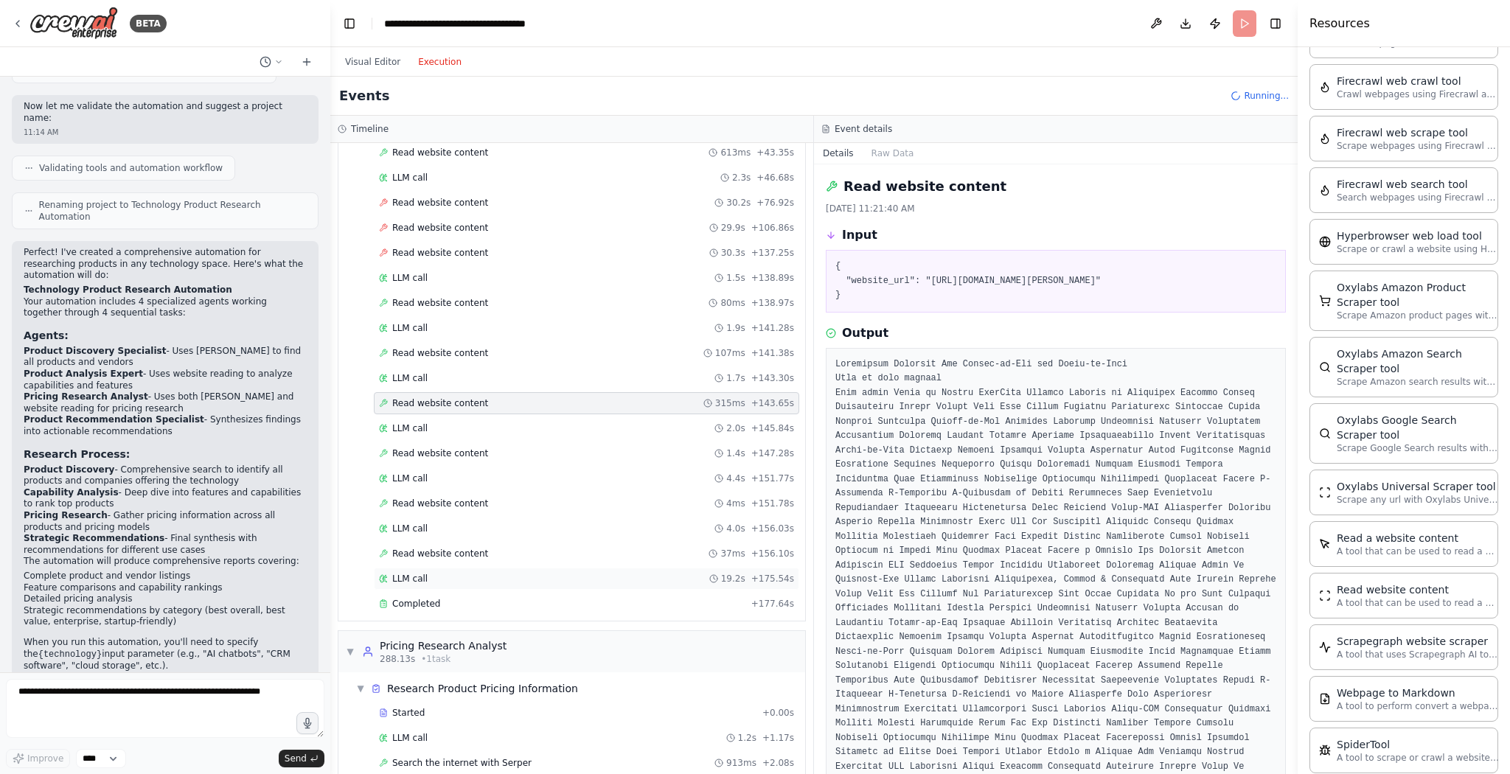
scroll to position [862, 0]
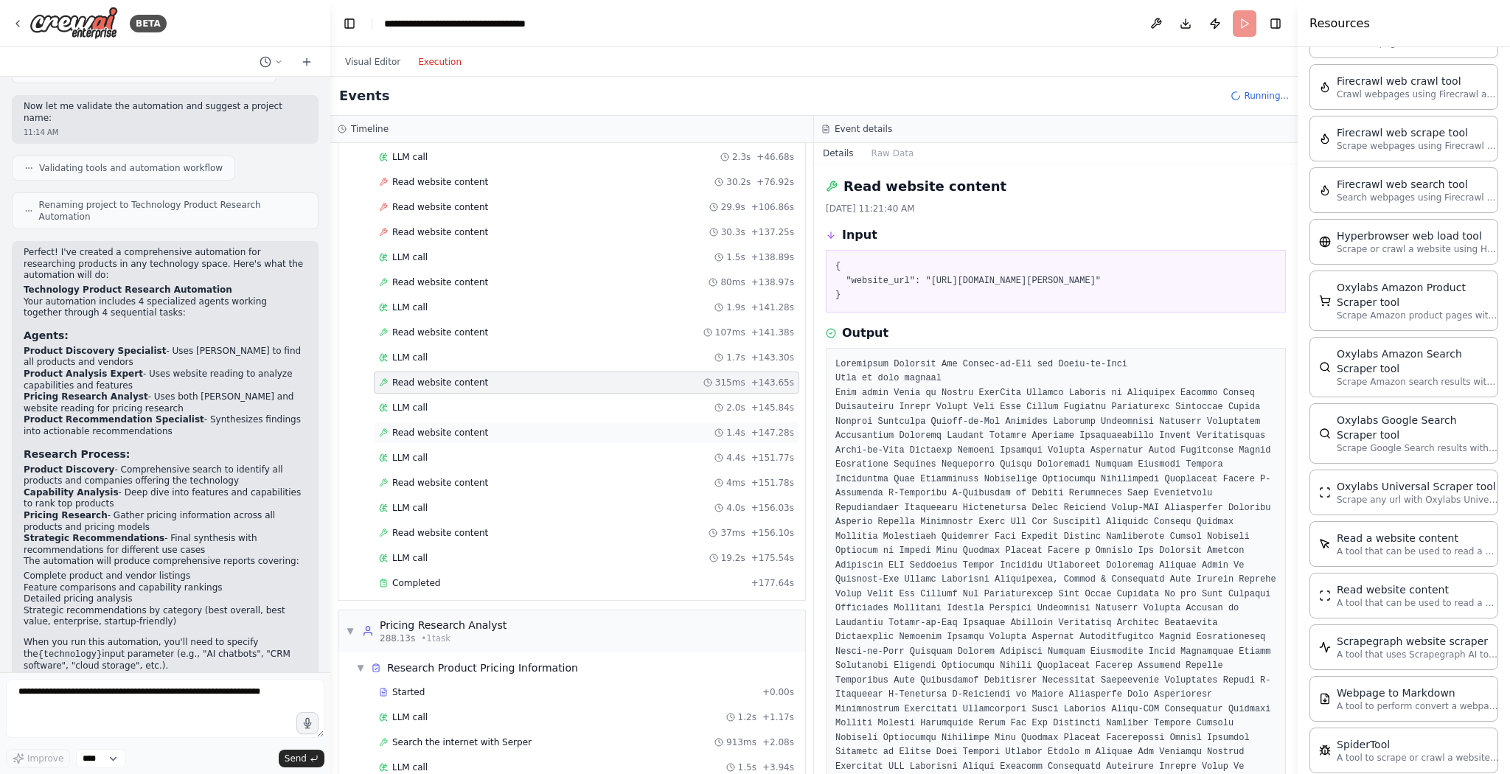
click at [457, 427] on span "Read website content" at bounding box center [440, 433] width 96 height 12
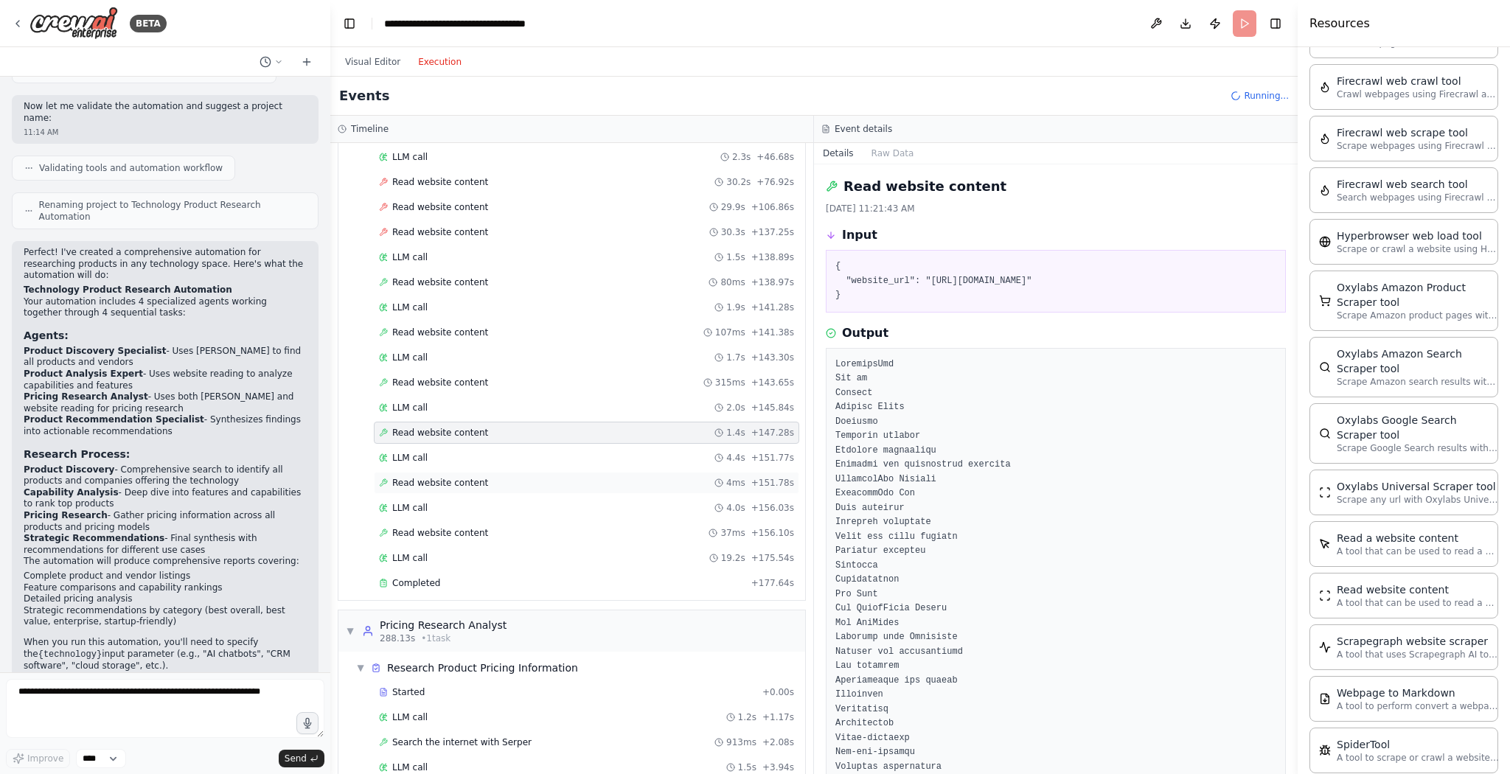
click at [448, 477] on span "Read website content" at bounding box center [440, 483] width 96 height 12
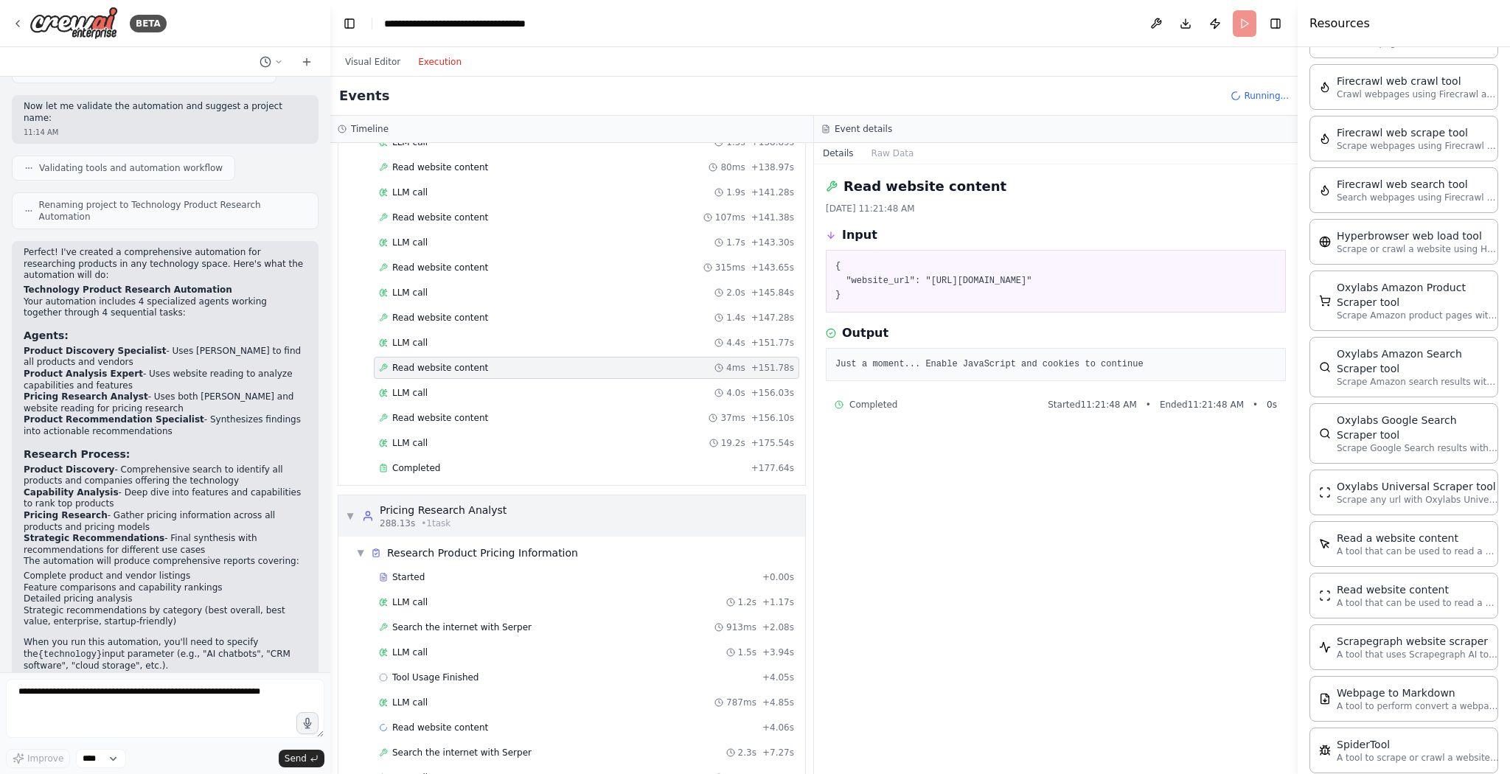
scroll to position [980, 0]
click at [451, 409] on span "Read website content" at bounding box center [440, 415] width 96 height 12
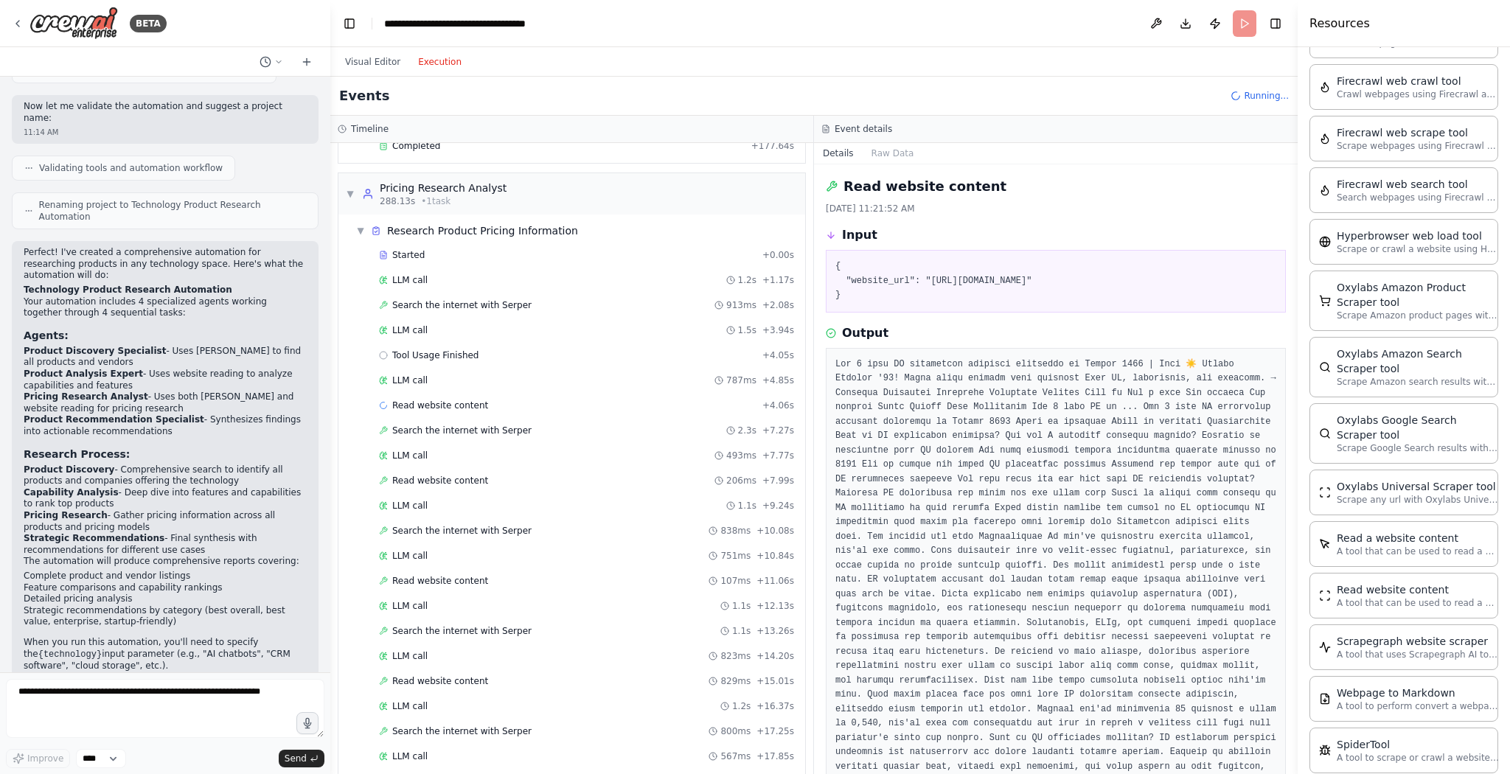
scroll to position [1275, 0]
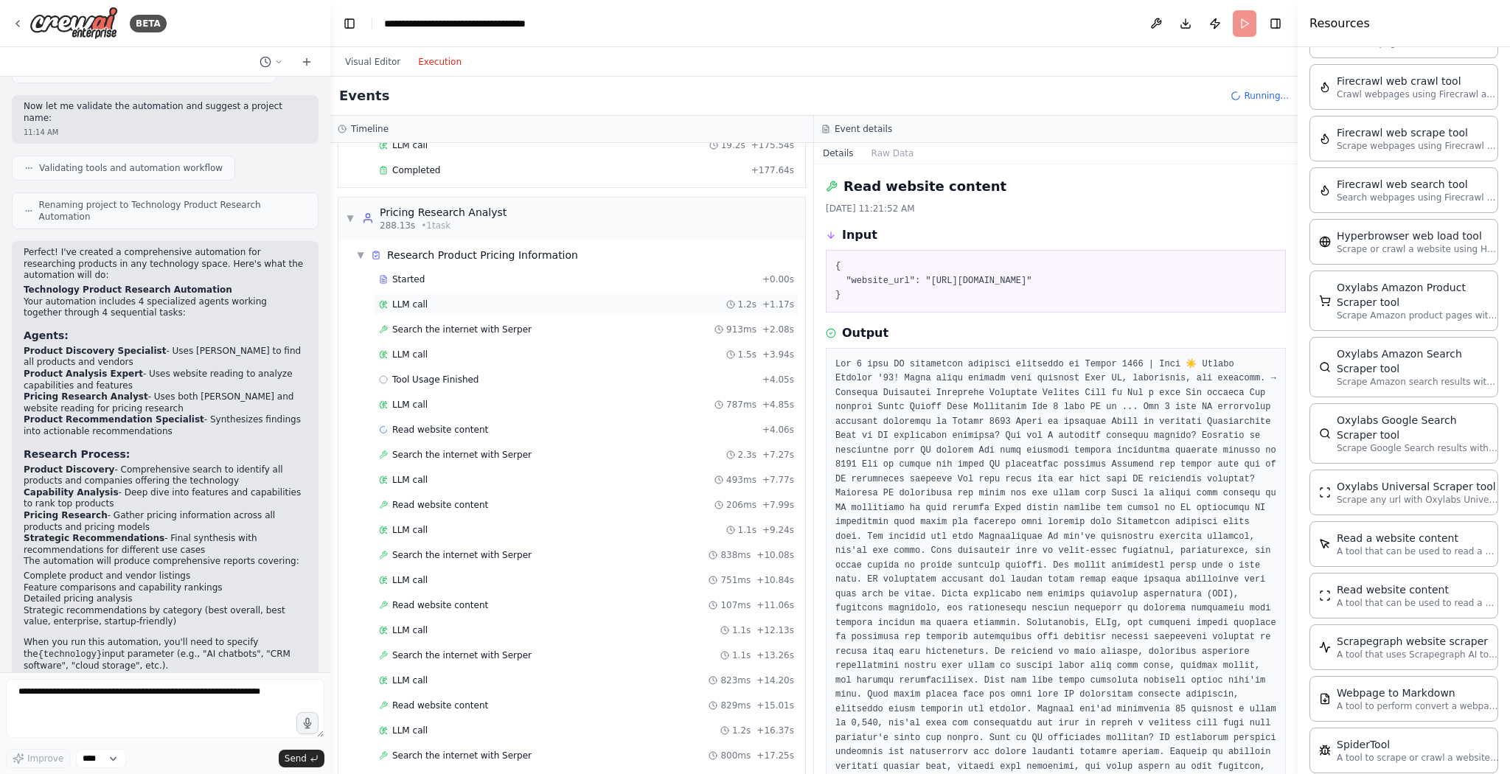
click at [414, 299] on span "LLM call" at bounding box center [409, 305] width 35 height 12
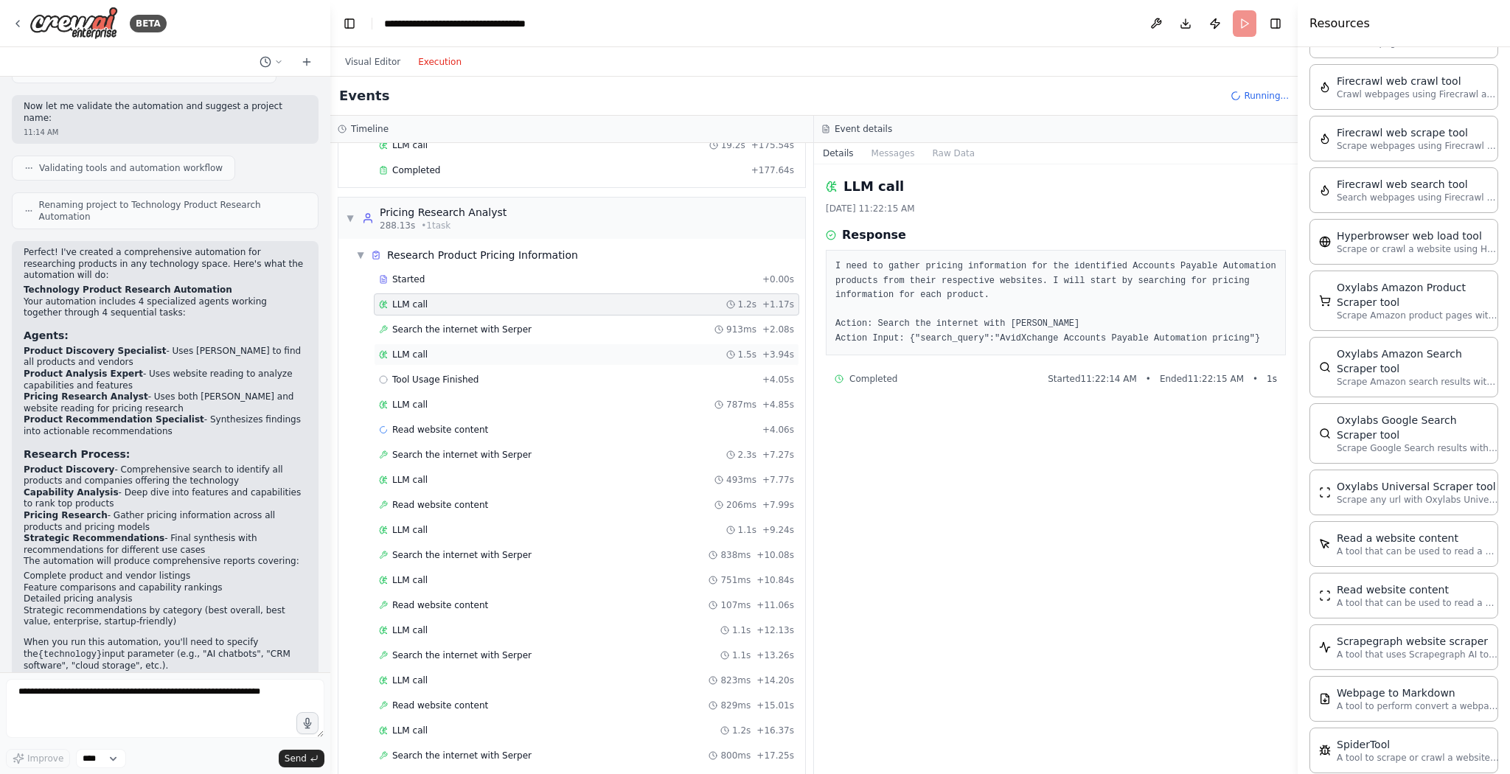
click at [415, 349] on span "LLM call" at bounding box center [409, 355] width 35 height 12
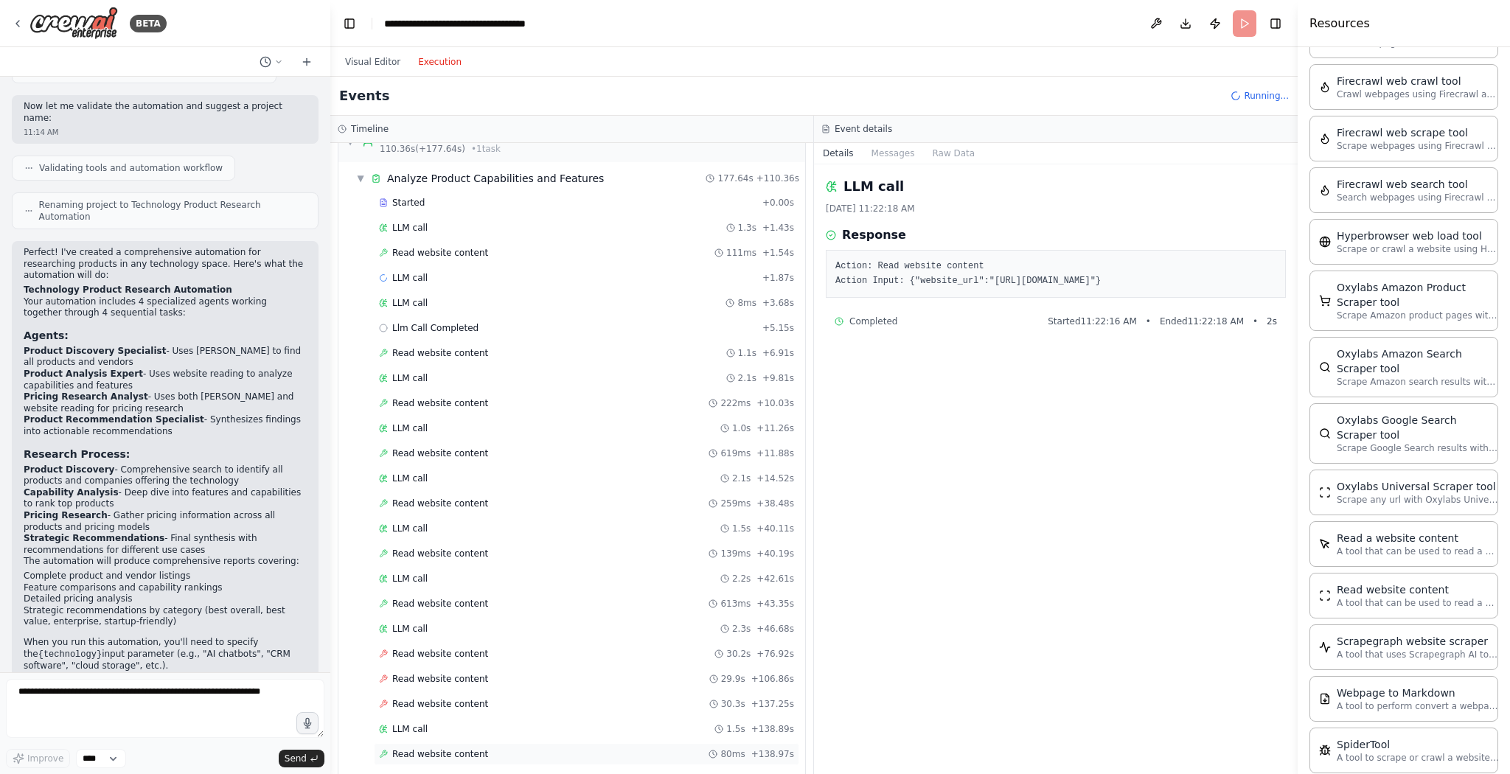
scroll to position [0, 0]
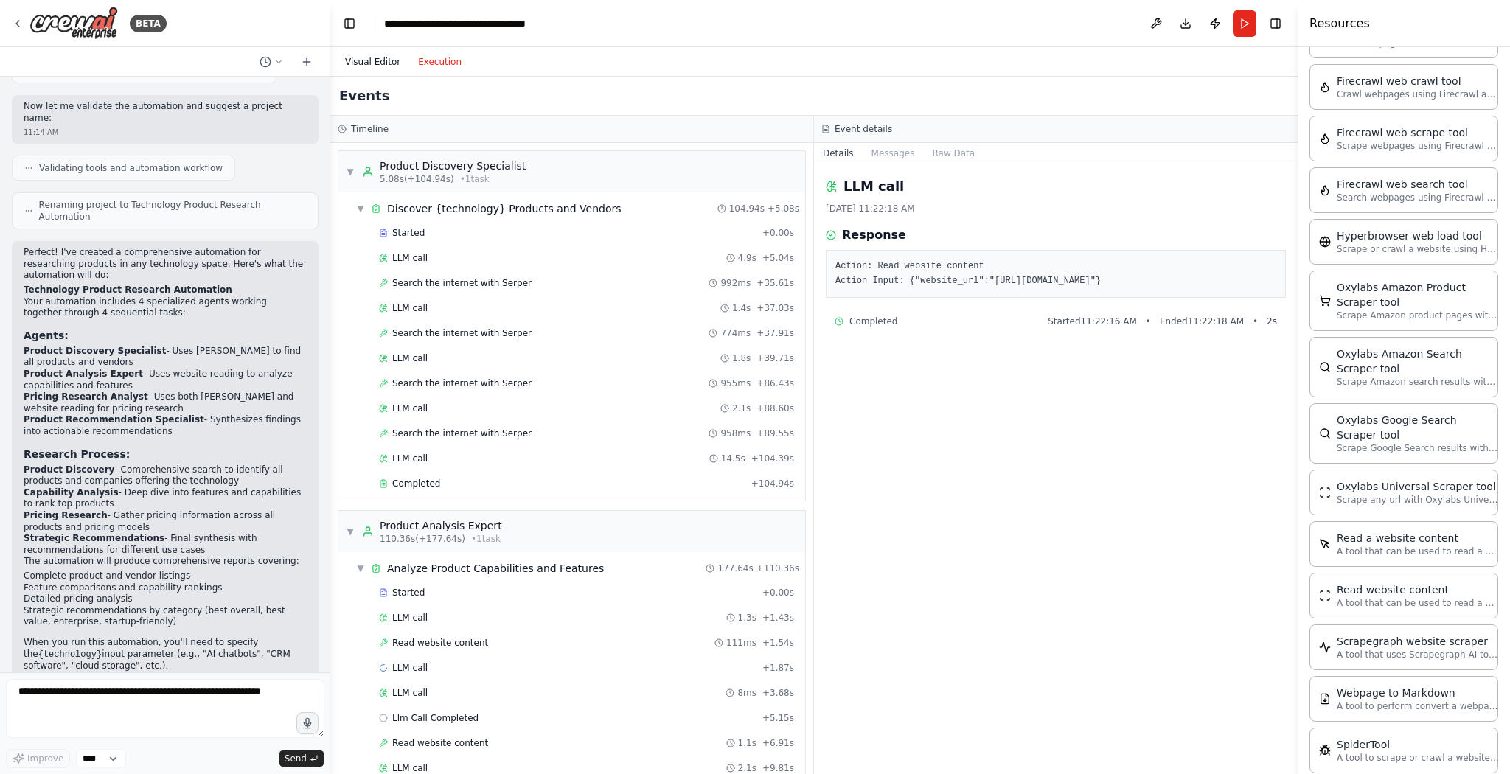
click at [380, 64] on button "Visual Editor" at bounding box center [372, 62] width 73 height 18
click at [432, 66] on button "Execution" at bounding box center [439, 62] width 61 height 18
click at [364, 62] on button "Visual Editor" at bounding box center [372, 62] width 73 height 18
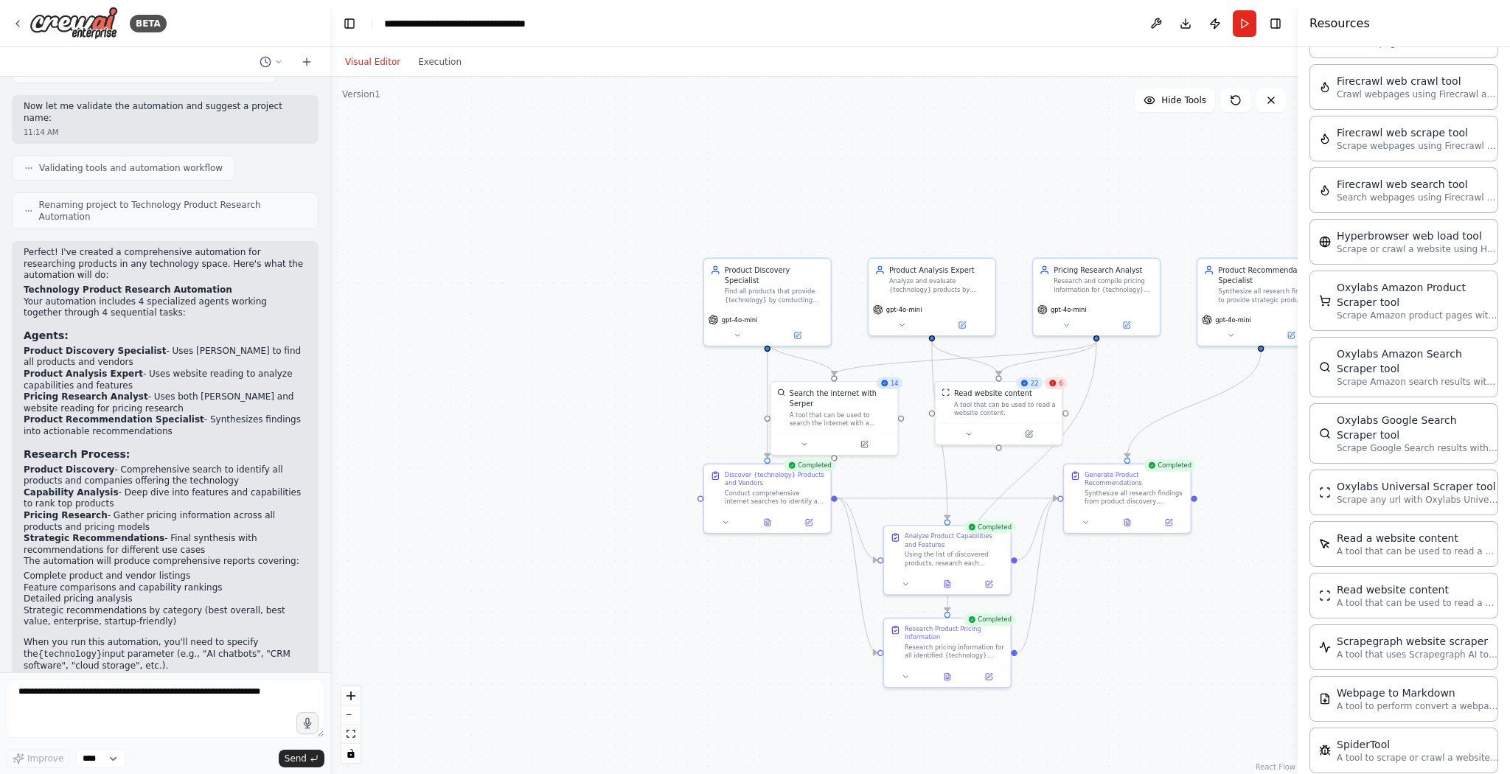
click at [517, 725] on div ".deletable-edge-delete-btn { width: 20px; height: 20px; border: 0px solid #ffff…" at bounding box center [813, 426] width 967 height 698
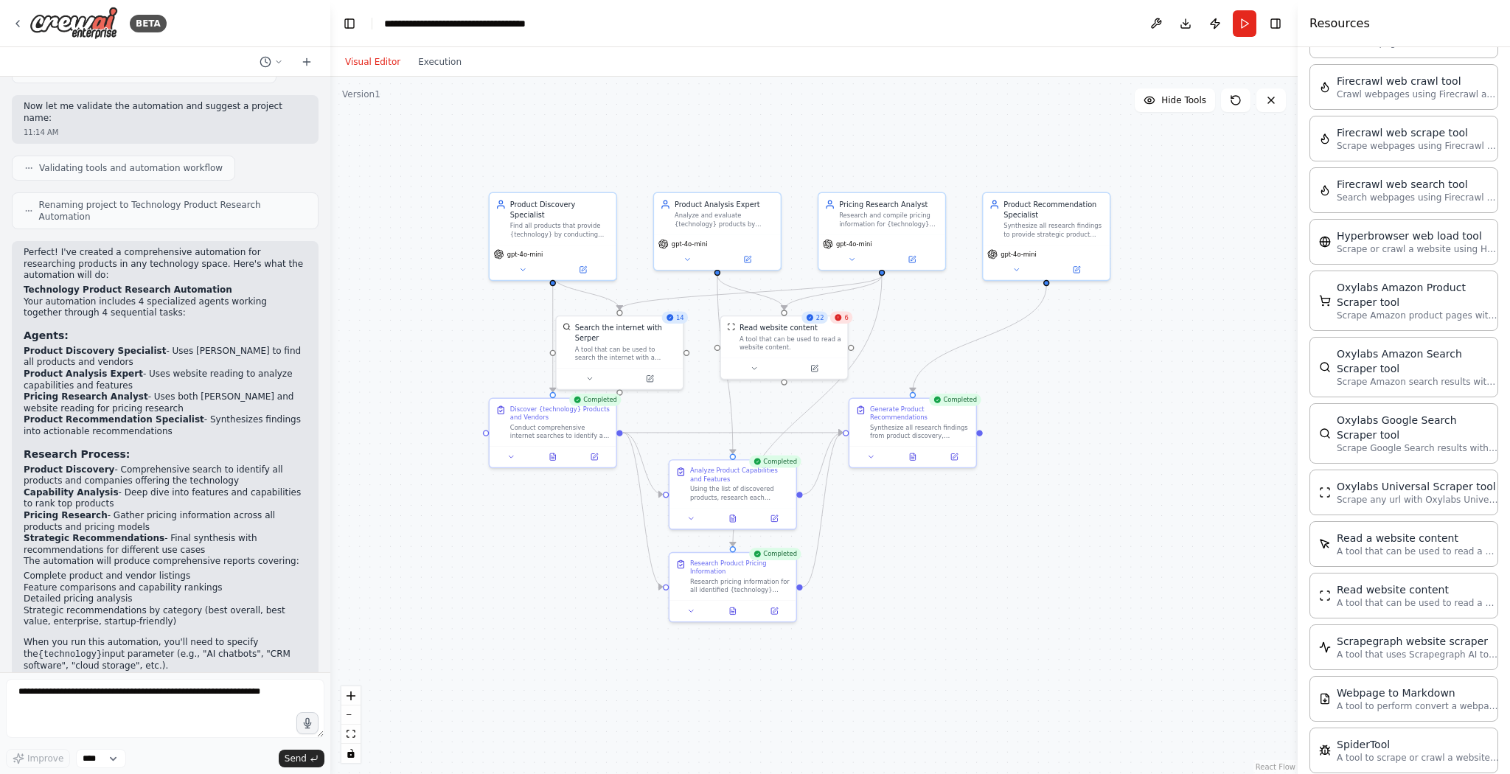
drag, startPoint x: 1161, startPoint y: 582, endPoint x: 947, endPoint y: 516, distance: 224.4
click at [947, 516] on div ".deletable-edge-delete-btn { width: 20px; height: 20px; border: 0px solid #ffff…" at bounding box center [813, 426] width 967 height 698
click at [427, 69] on button "Execution" at bounding box center [439, 62] width 61 height 18
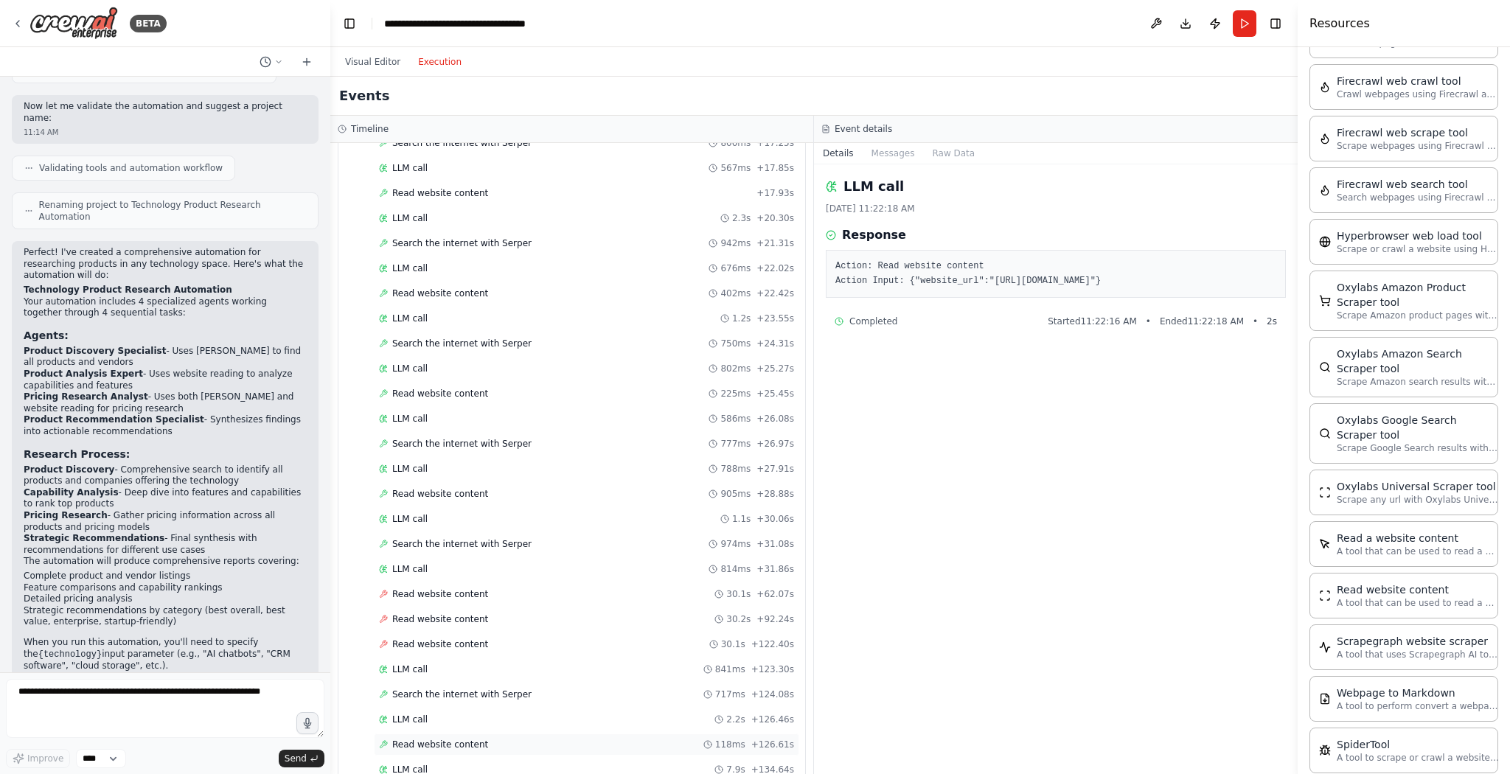
scroll to position [2071, 0]
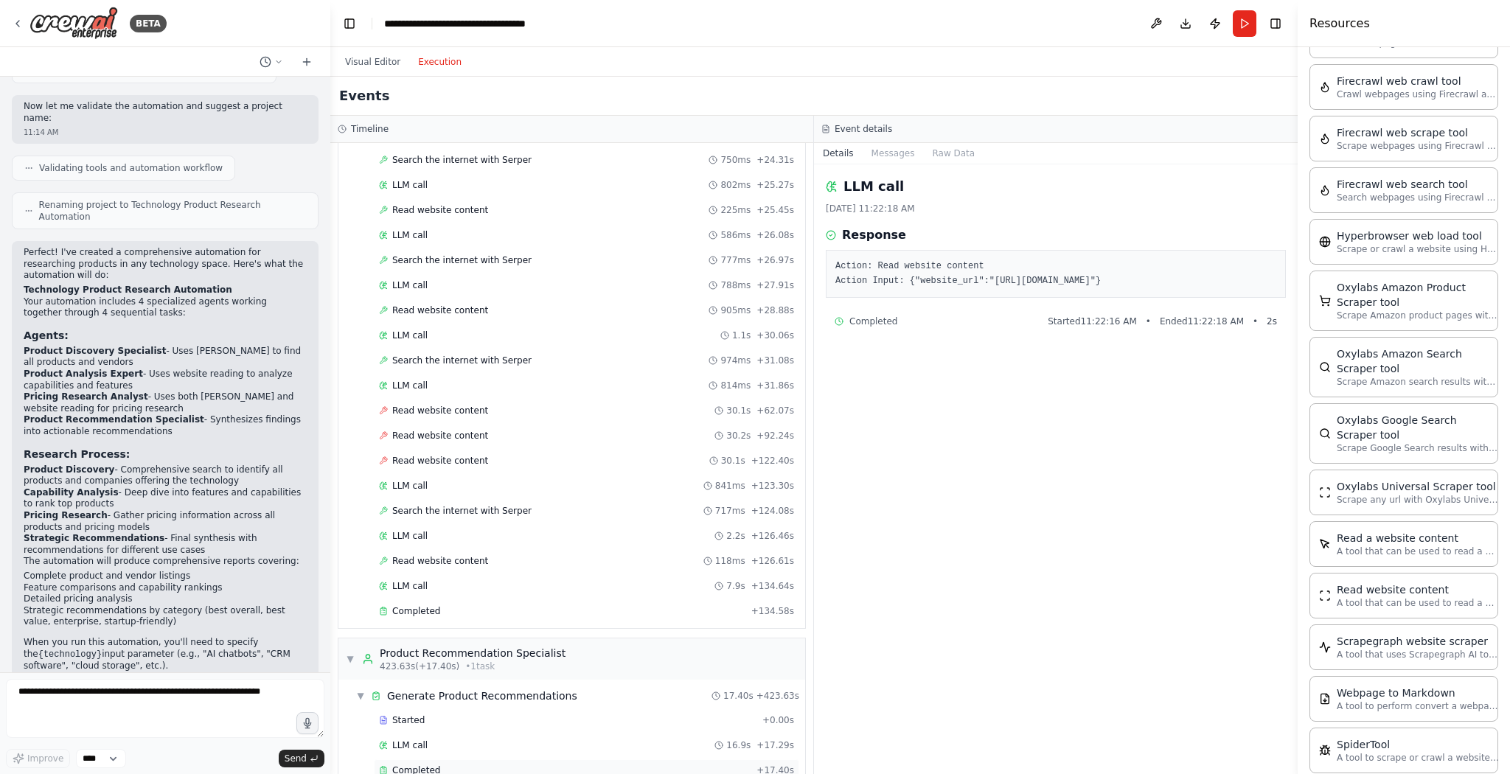
click at [415, 765] on span "Completed" at bounding box center [416, 771] width 48 height 12
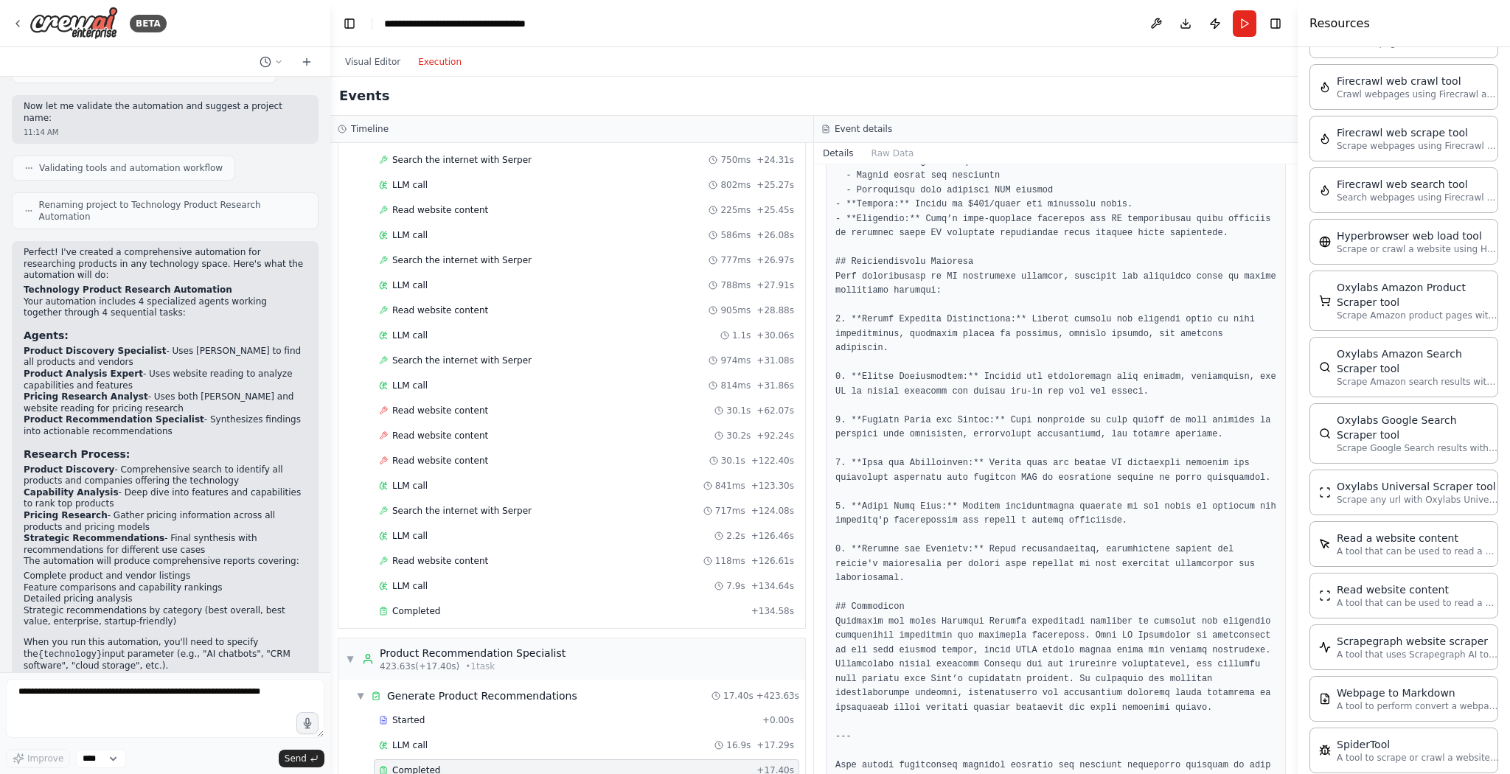
scroll to position [0, 0]
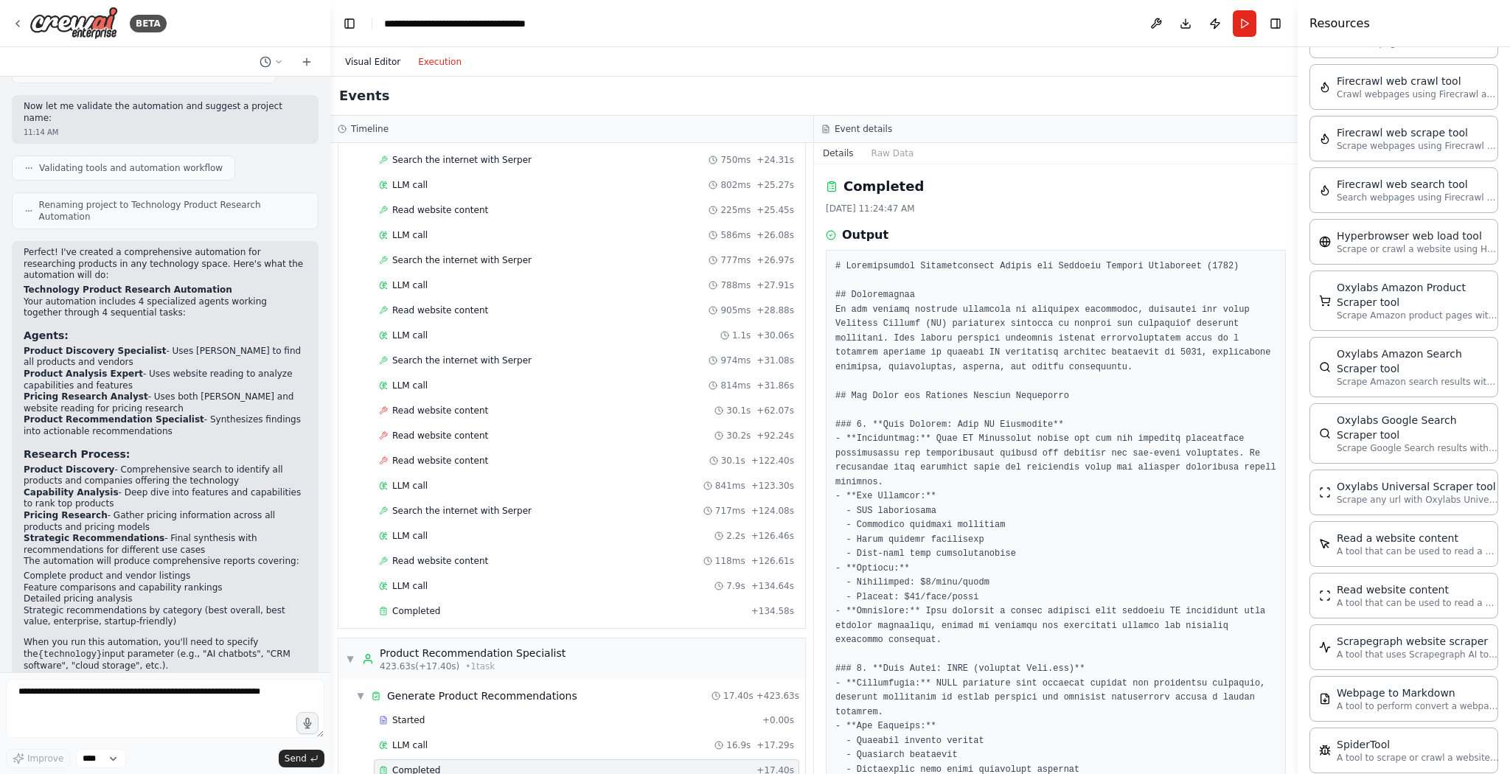
click at [369, 66] on button "Visual Editor" at bounding box center [372, 62] width 73 height 18
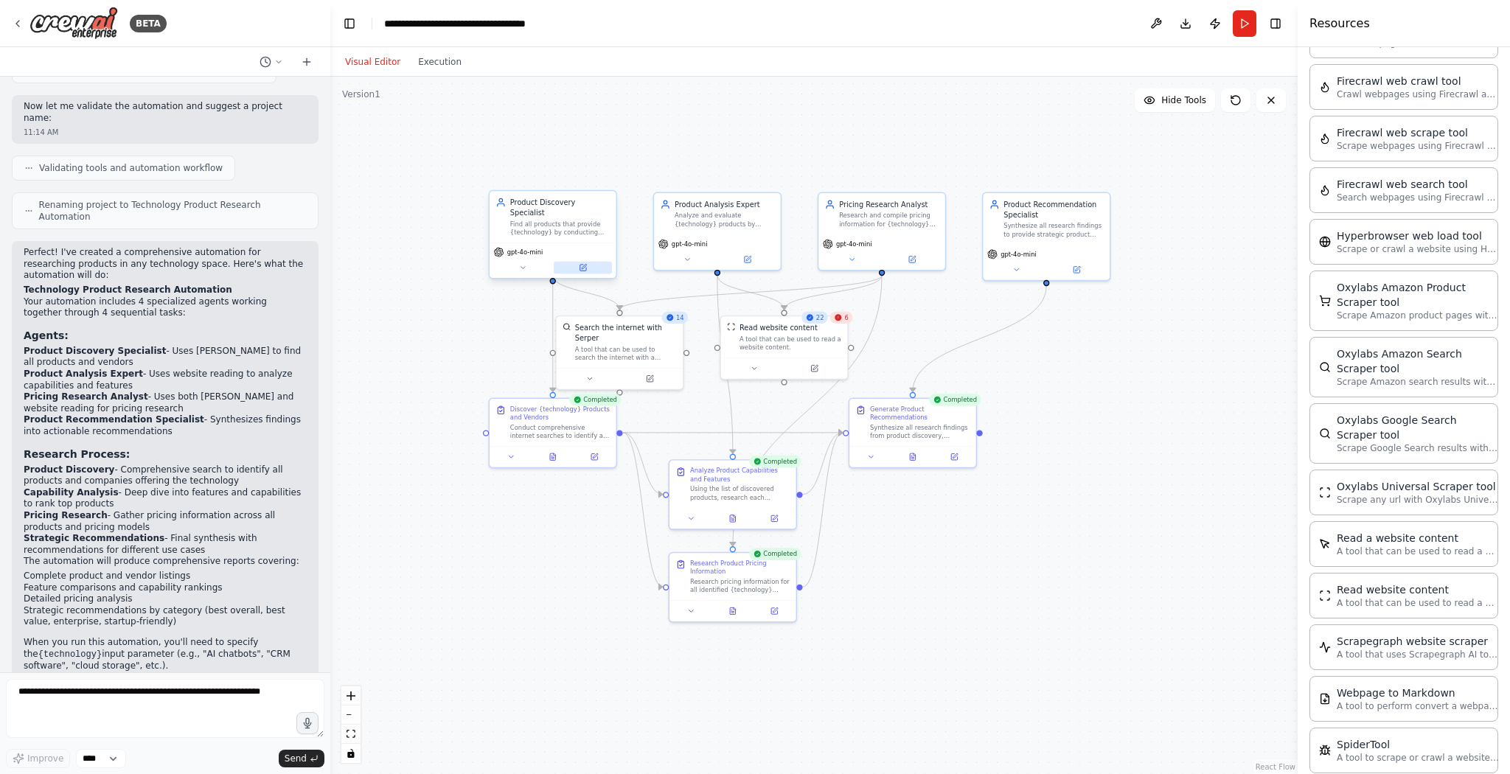
click at [580, 262] on button at bounding box center [583, 268] width 58 height 13
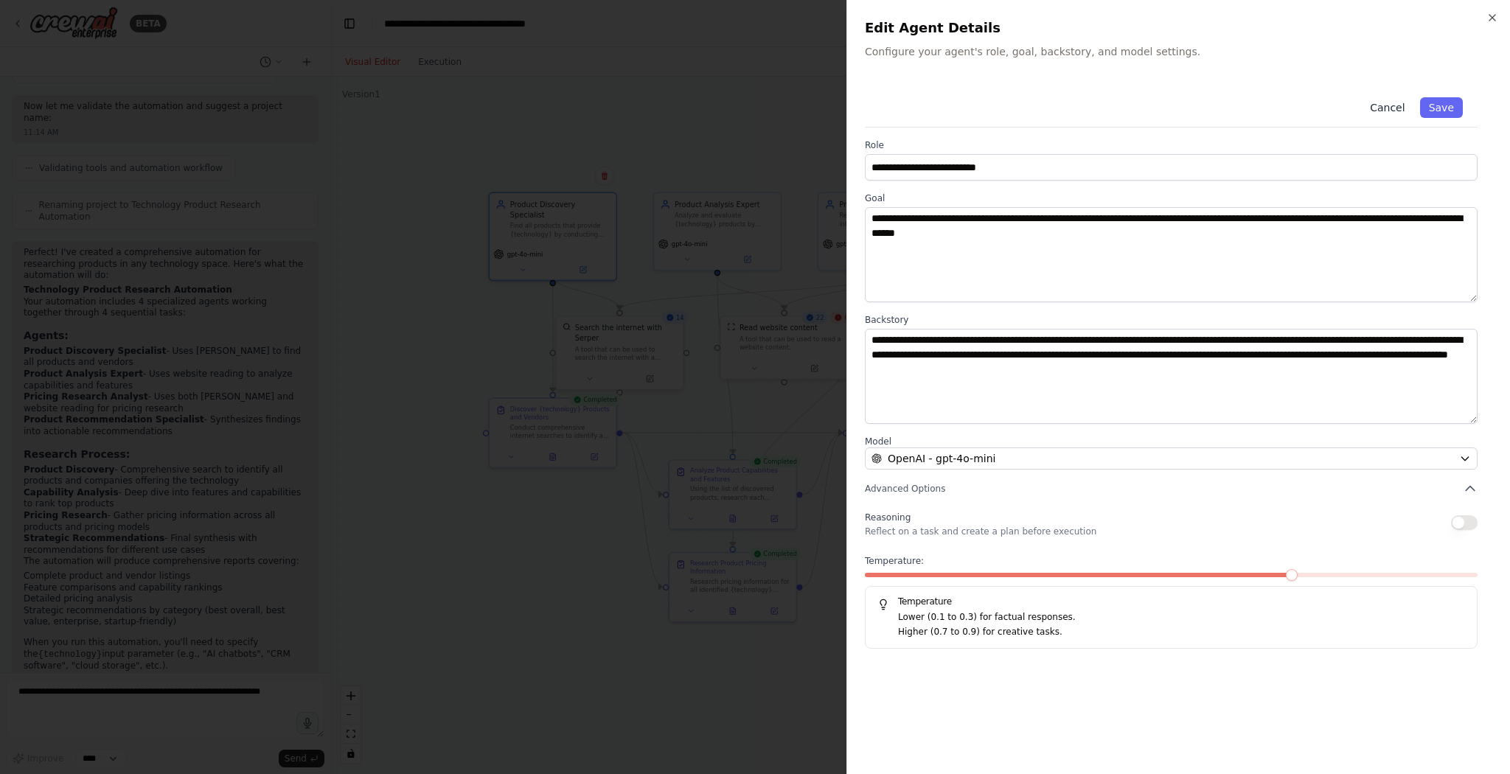
click at [1394, 106] on button "Cancel" at bounding box center [1387, 107] width 52 height 21
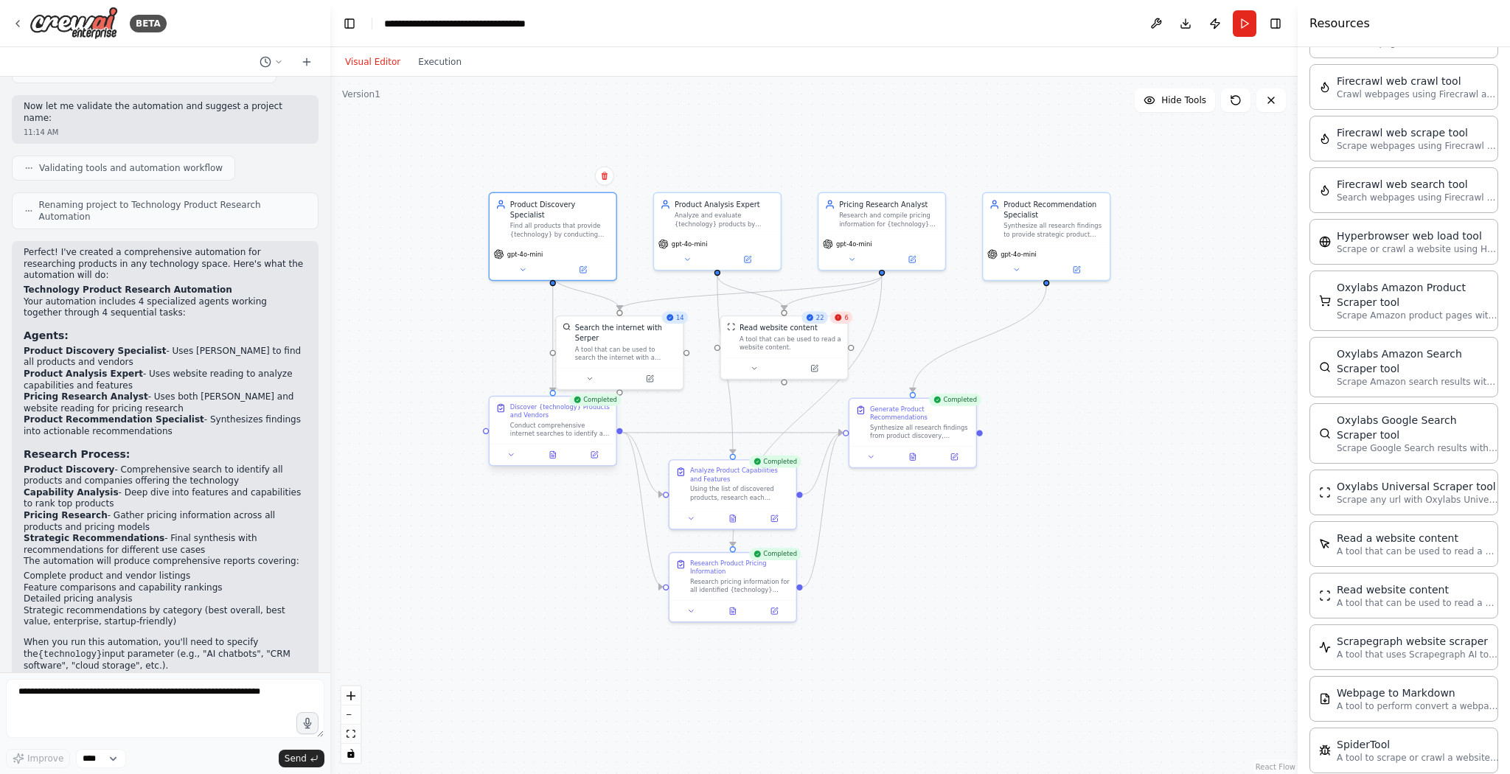
click at [526, 420] on div "Discover {technology} Products and Vendors Conduct comprehensive internet searc…" at bounding box center [560, 420] width 100 height 35
click at [594, 465] on div "Discover {technology} Products and Vendors Conduct comprehensive internet searc…" at bounding box center [553, 431] width 128 height 71
click at [596, 466] on div "Completed Discover {technology} Products and Vendors Conduct comprehensive inte…" at bounding box center [553, 433] width 128 height 71
click at [566, 573] on div ".deletable-edge-delete-btn { width: 20px; height: 20px; border: 0px solid #ffff…" at bounding box center [813, 426] width 967 height 698
click at [596, 459] on button at bounding box center [594, 455] width 35 height 13
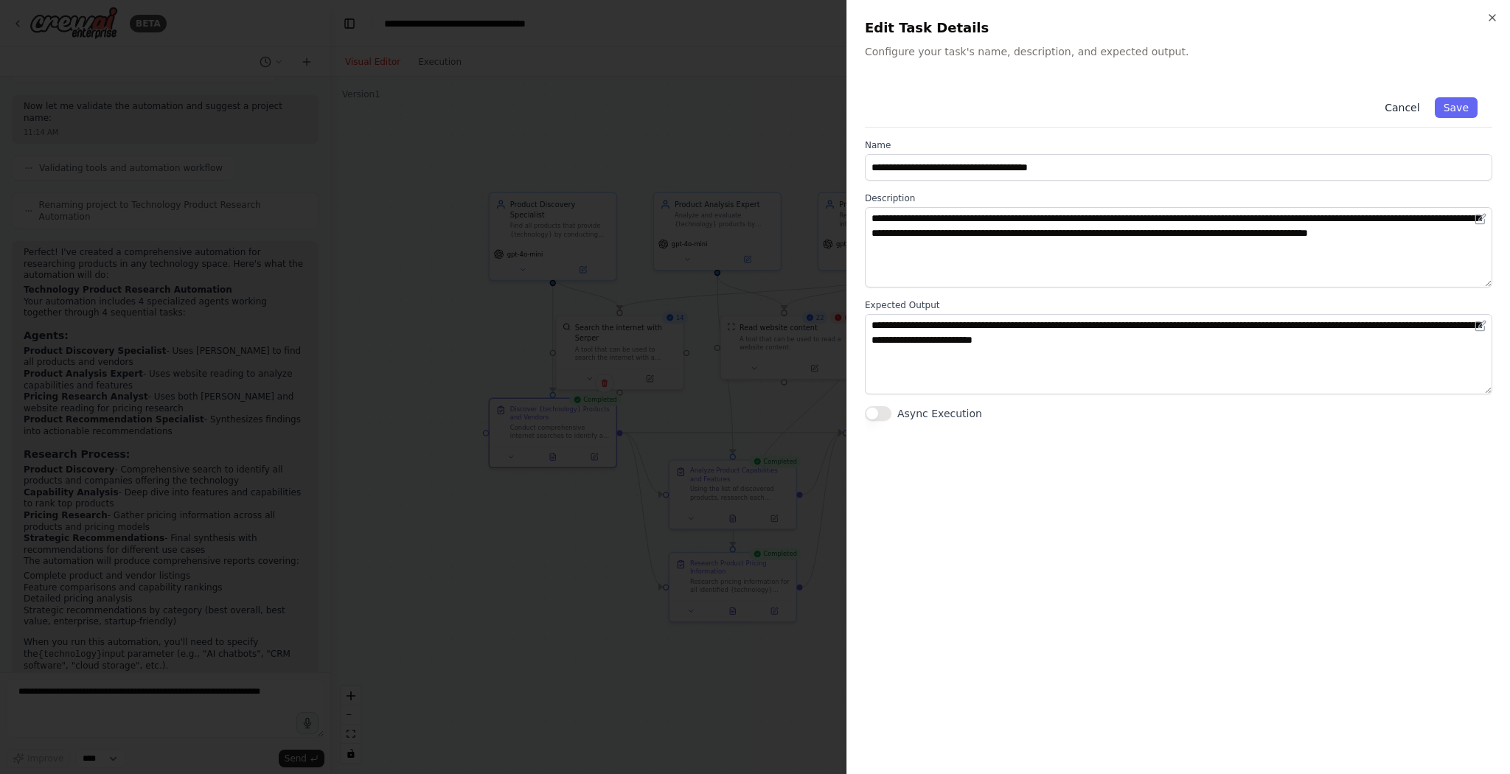
click at [1415, 105] on button "Cancel" at bounding box center [1402, 107] width 52 height 21
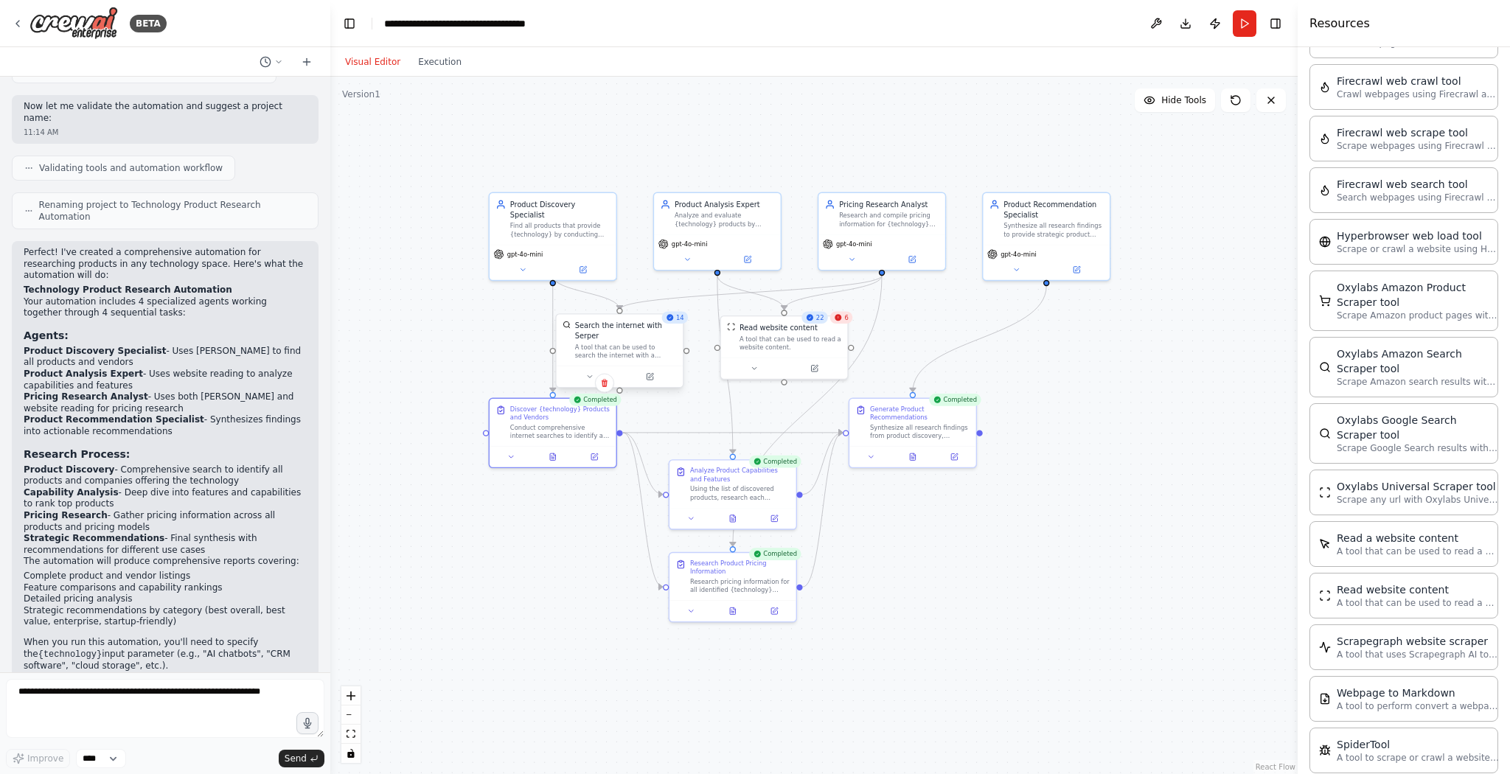
click at [653, 373] on div at bounding box center [620, 376] width 127 height 21
click at [653, 372] on div at bounding box center [620, 376] width 127 height 21
click at [646, 371] on button at bounding box center [650, 377] width 58 height 13
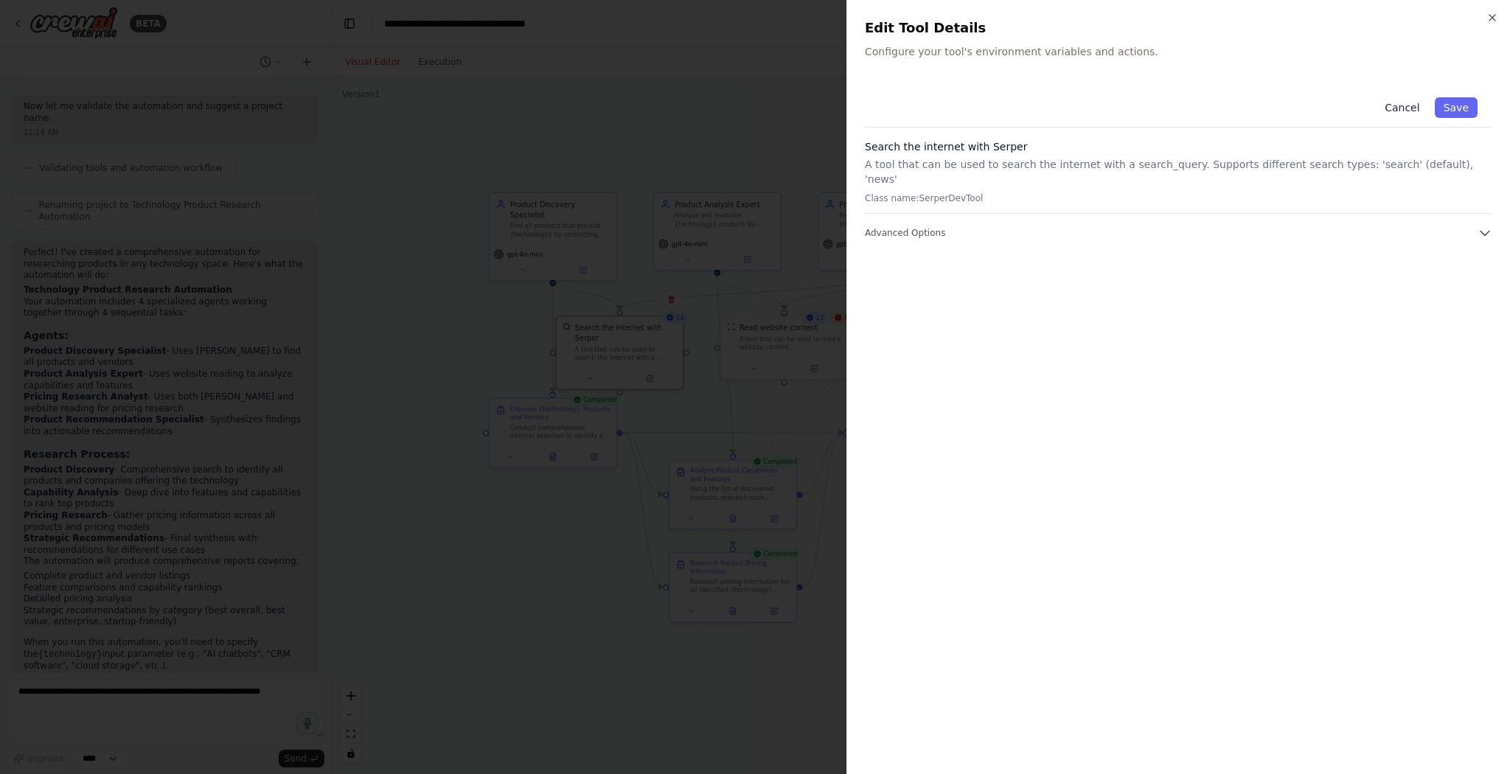
click at [1408, 109] on button "Cancel" at bounding box center [1402, 107] width 52 height 21
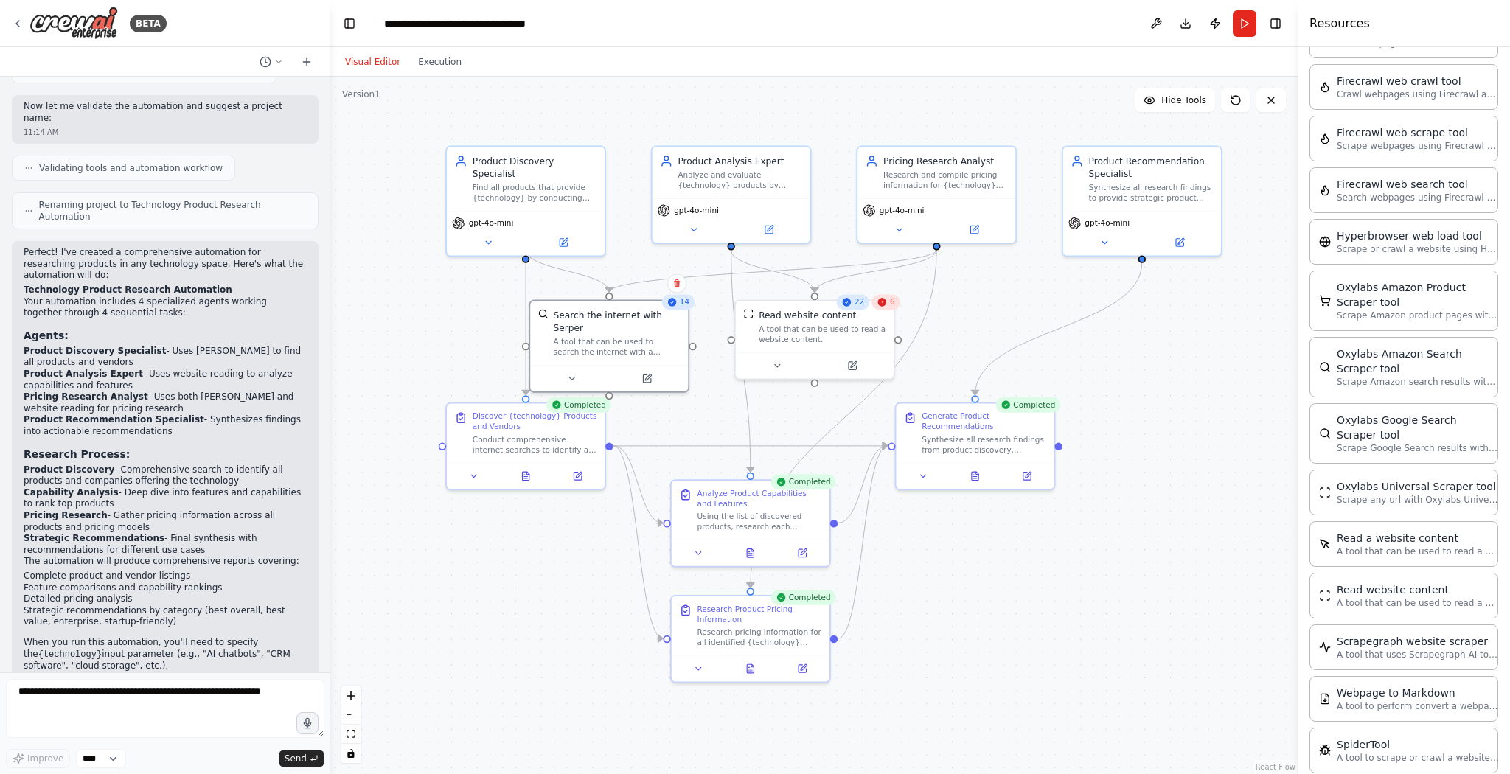
click at [524, 611] on div ".deletable-edge-delete-btn { width: 20px; height: 20px; border: 0px solid #ffff…" at bounding box center [813, 426] width 967 height 698
click at [571, 369] on button at bounding box center [571, 376] width 72 height 15
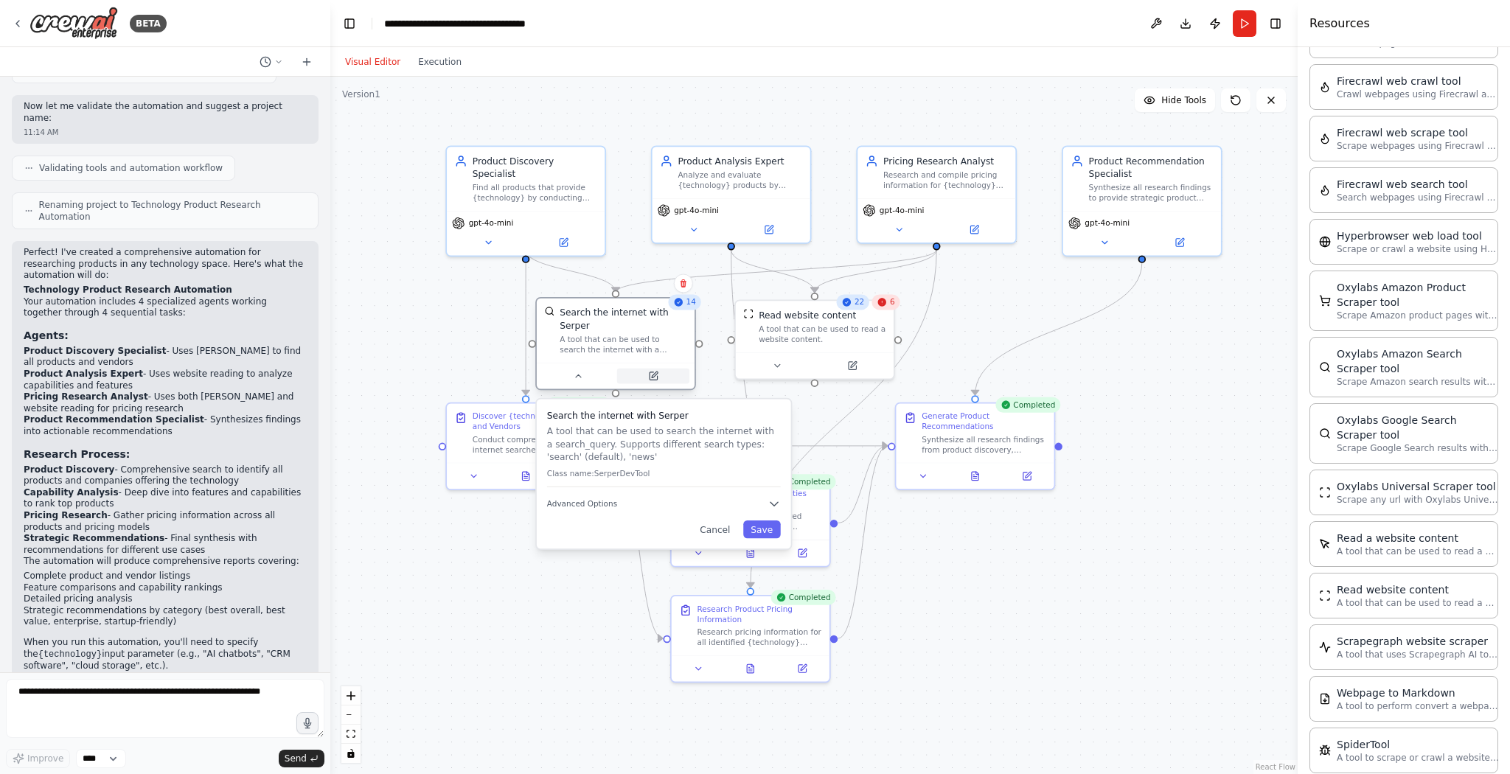
click at [653, 372] on icon at bounding box center [655, 375] width 6 height 6
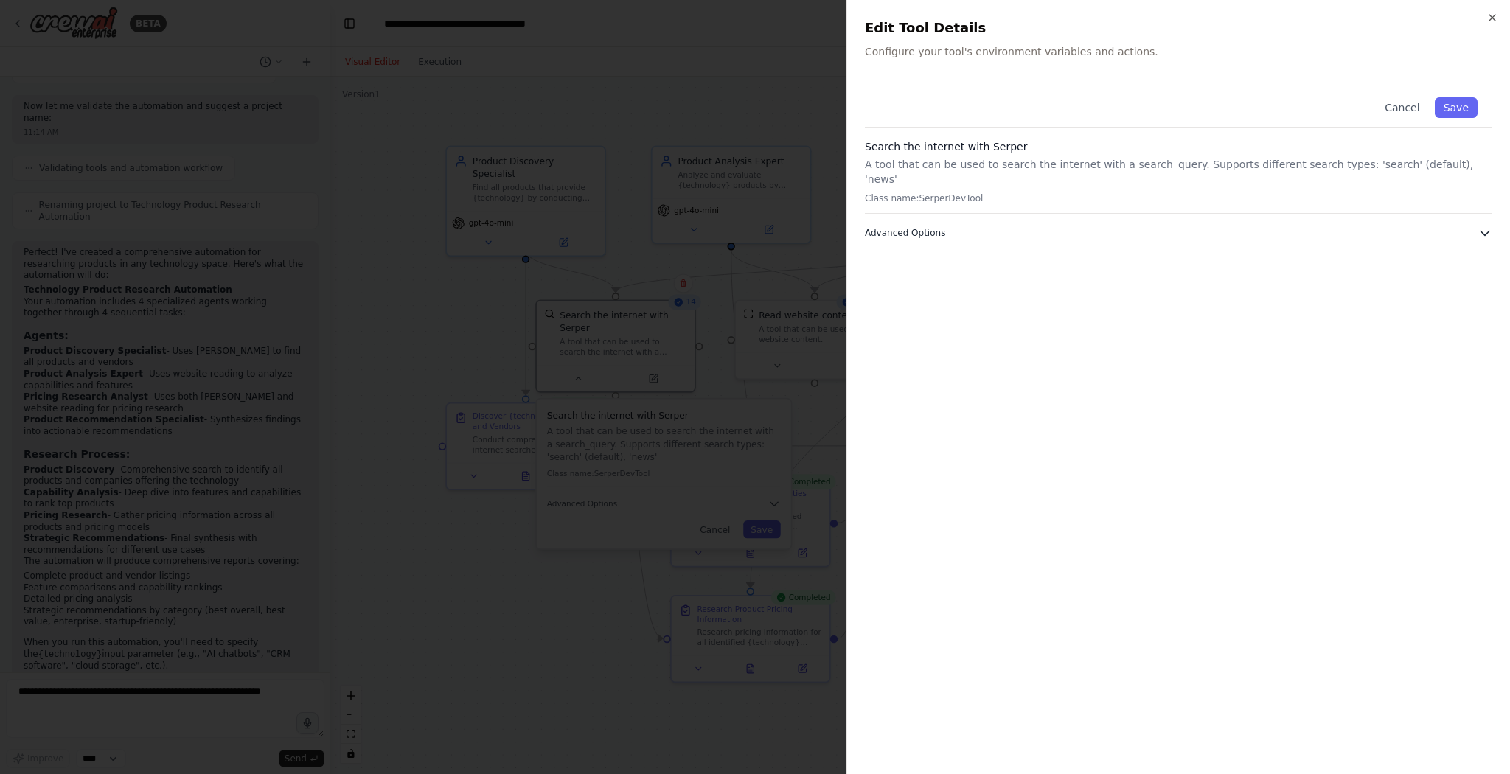
click at [919, 227] on span "Advanced Options" at bounding box center [905, 233] width 80 height 12
click at [1408, 106] on button "Cancel" at bounding box center [1402, 107] width 52 height 21
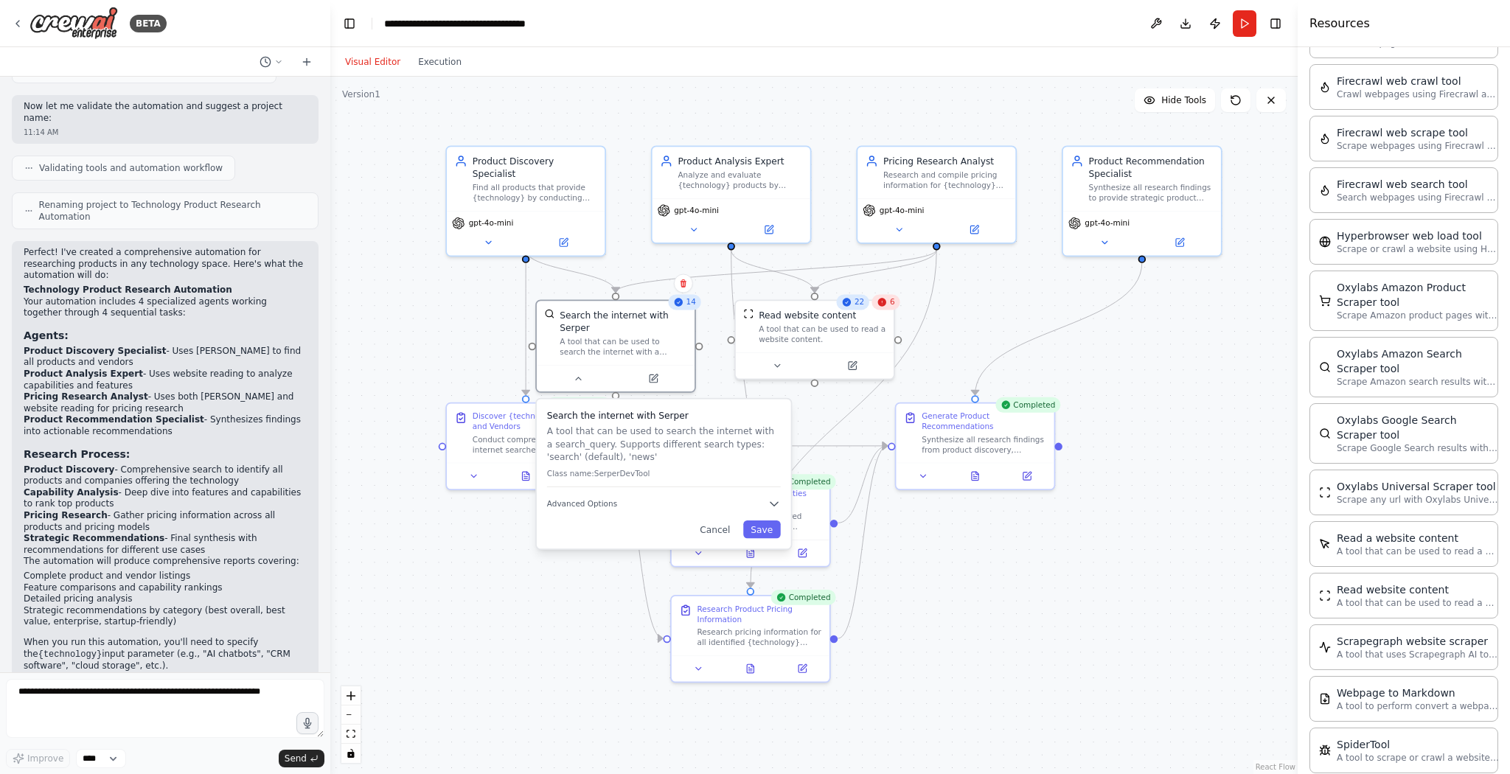
click at [1147, 349] on div ".deletable-edge-delete-btn { width: 20px; height: 20px; border: 0px solid #ffff…" at bounding box center [813, 426] width 967 height 698
click at [672, 409] on h3 "Search the internet with Serper" at bounding box center [664, 415] width 234 height 13
click at [579, 375] on icon at bounding box center [578, 376] width 5 height 2
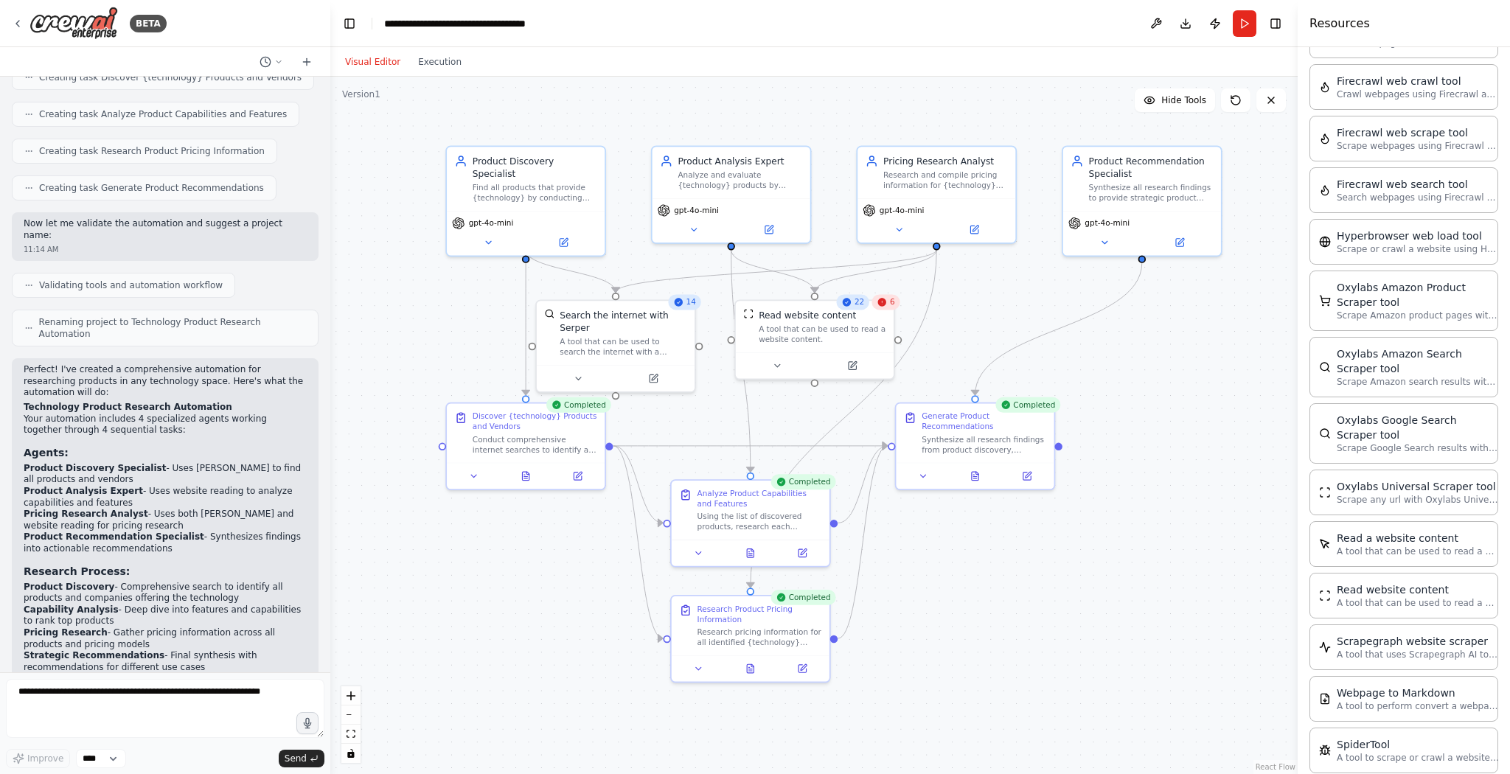
scroll to position [664, 0]
click at [1278, 21] on button "Toggle Right Sidebar" at bounding box center [1275, 23] width 21 height 21
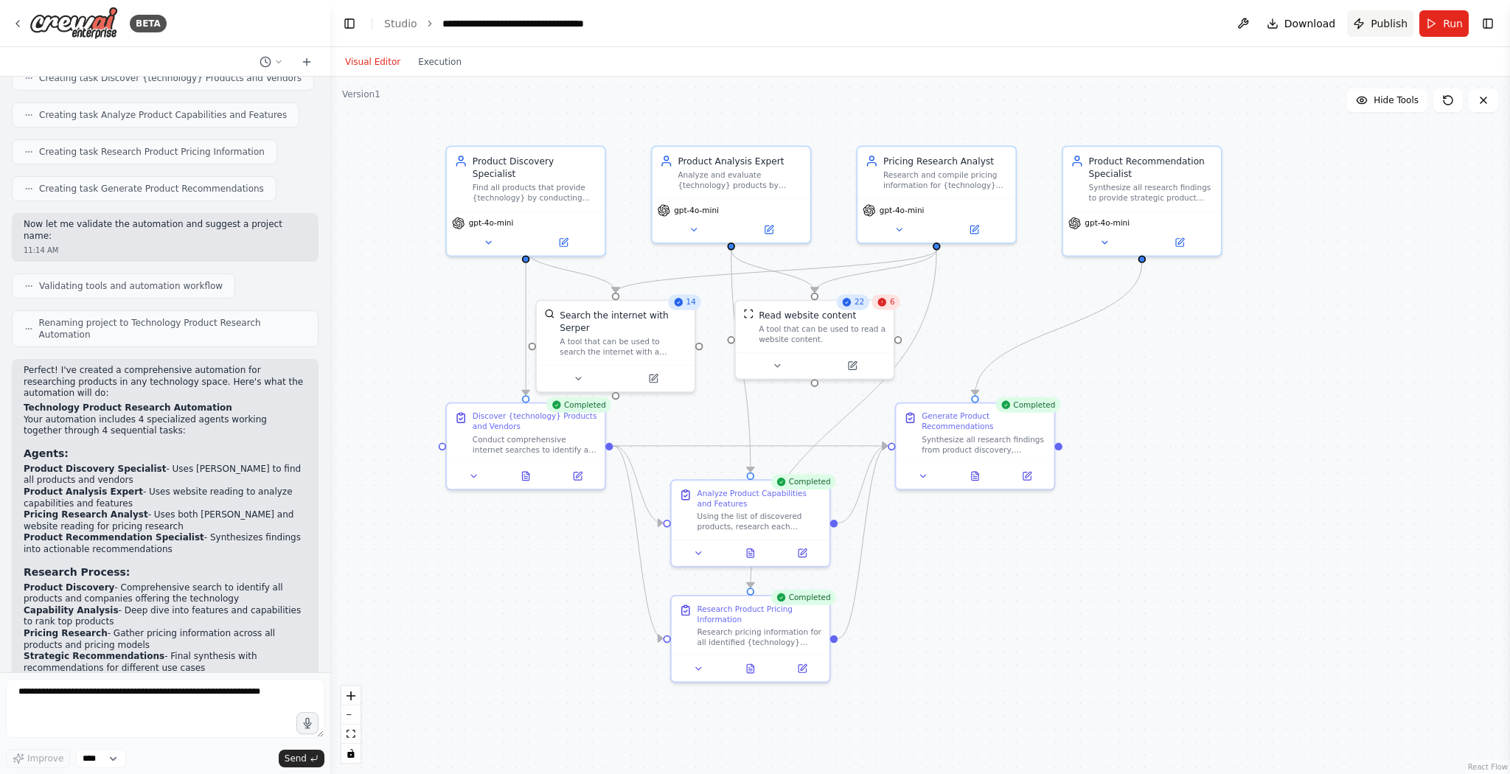
click at [1383, 24] on span "Publish" at bounding box center [1389, 23] width 37 height 15
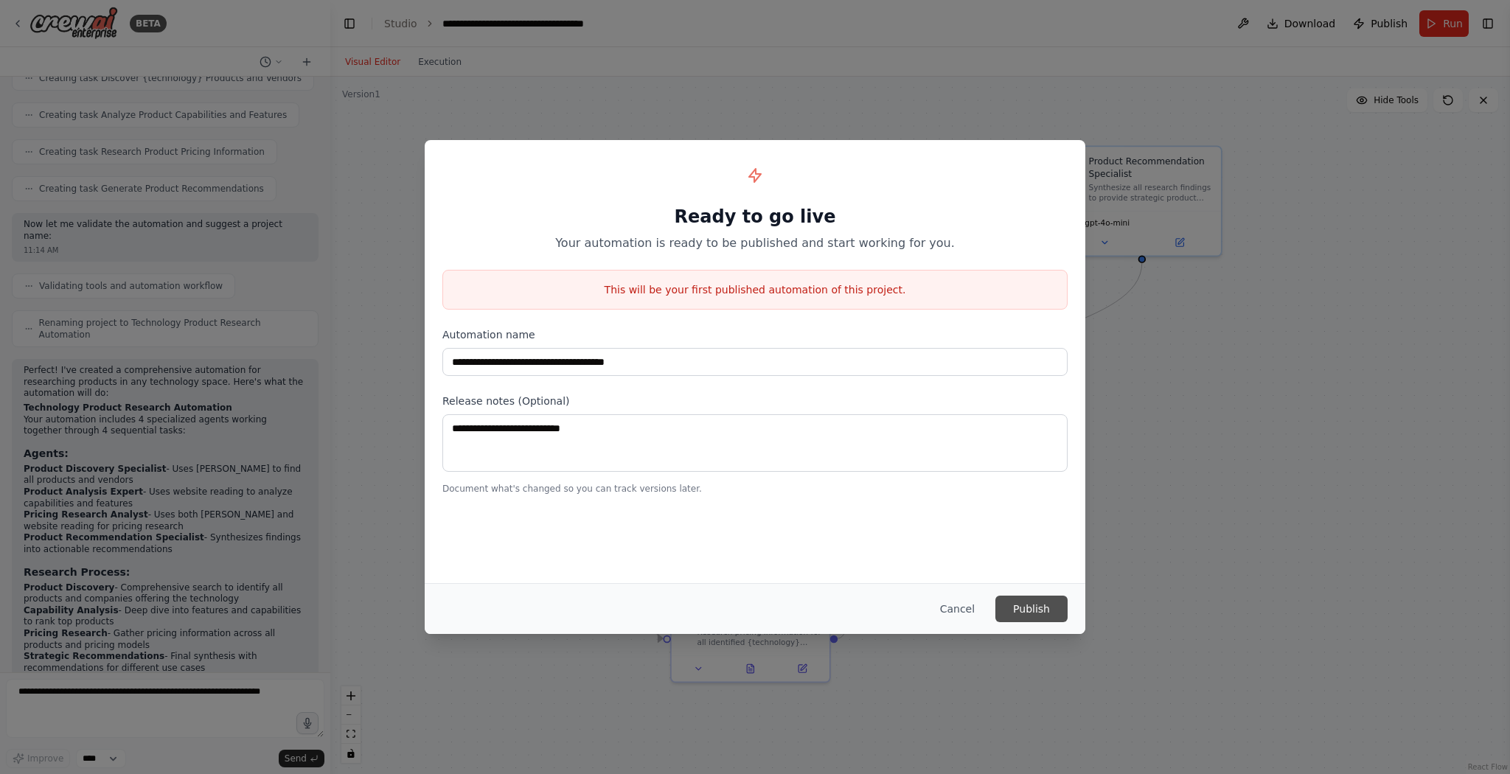
click at [1024, 603] on button "Publish" at bounding box center [1031, 609] width 72 height 27
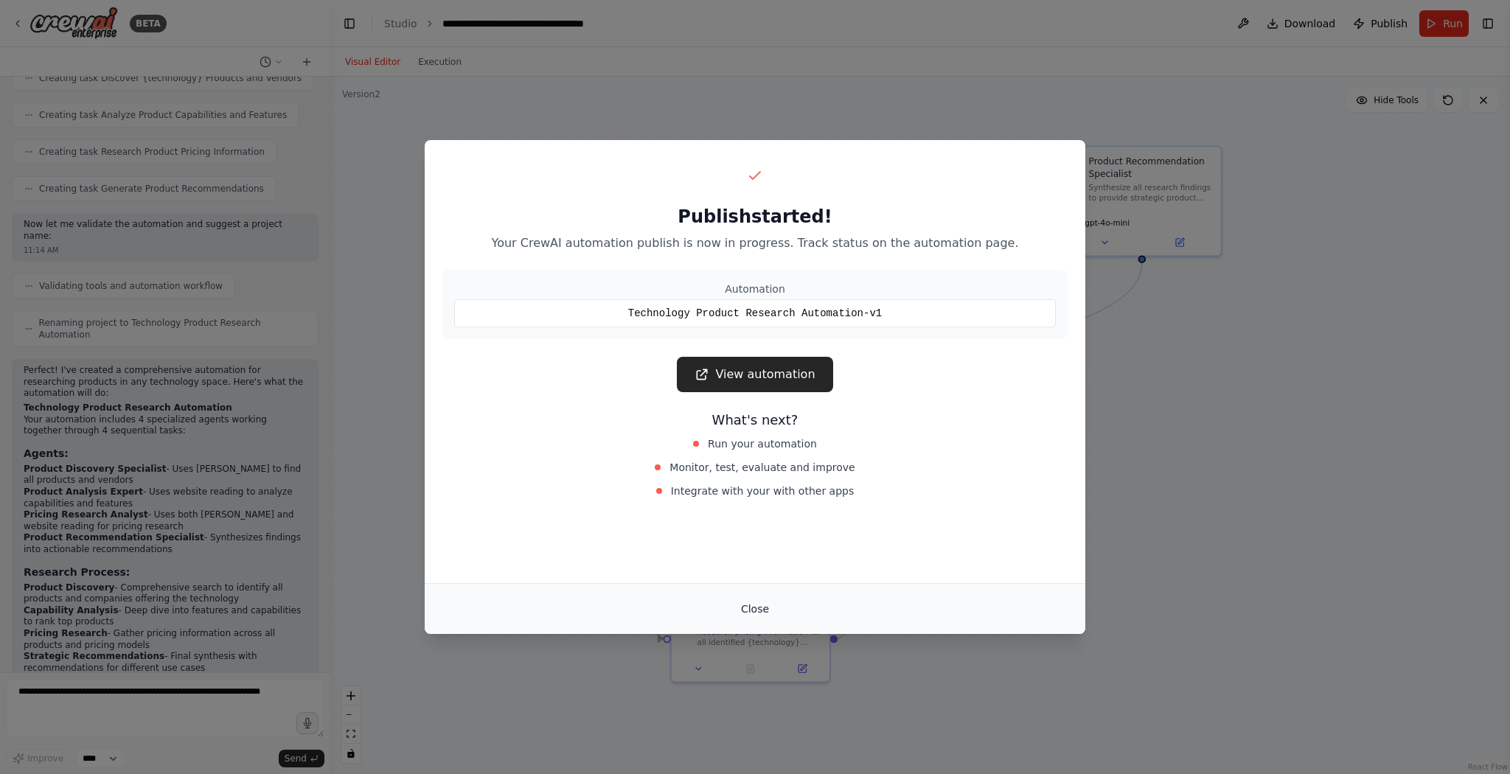
click at [754, 612] on button "Close" at bounding box center [755, 609] width 52 height 27
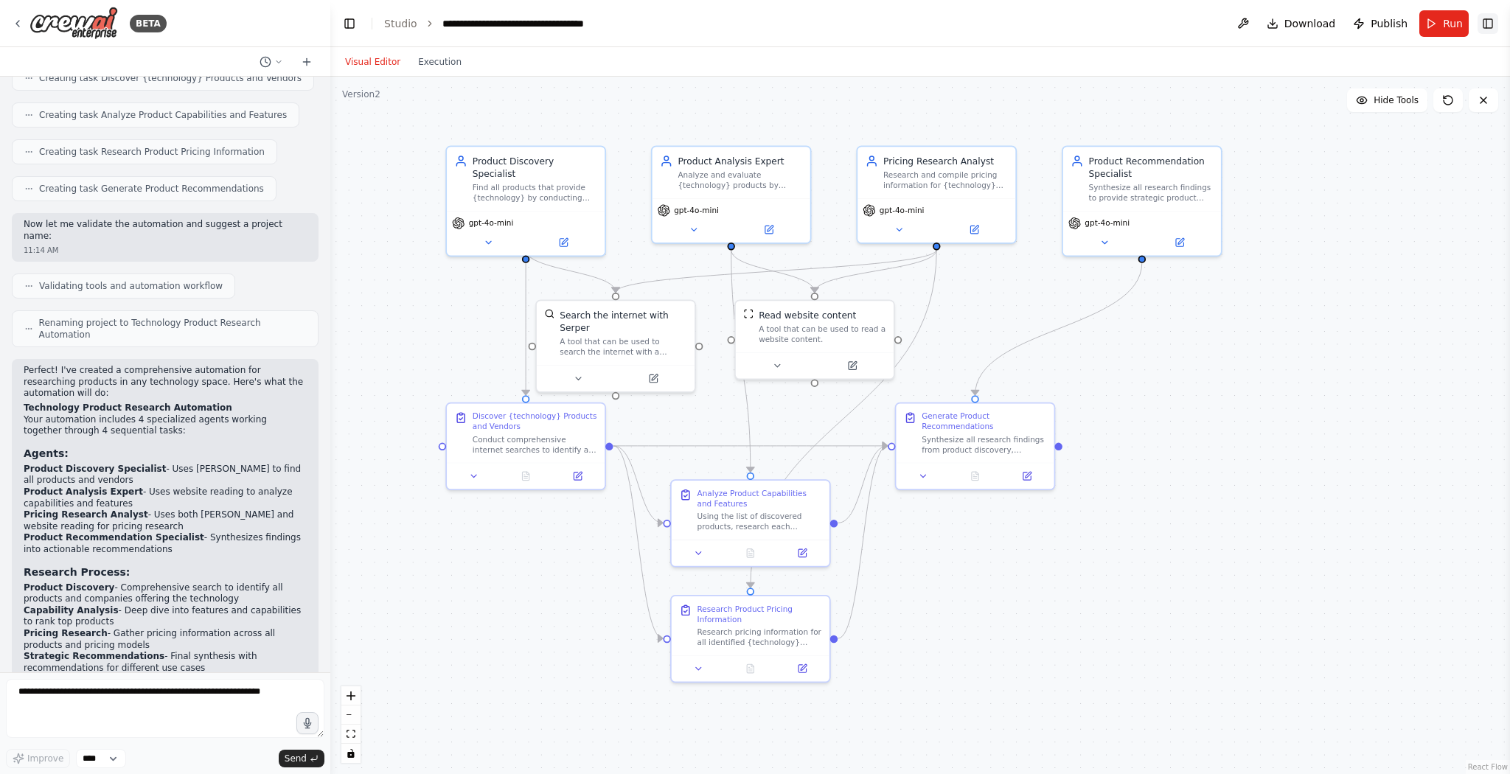
click at [1493, 22] on button "Toggle Right Sidebar" at bounding box center [1488, 23] width 21 height 21
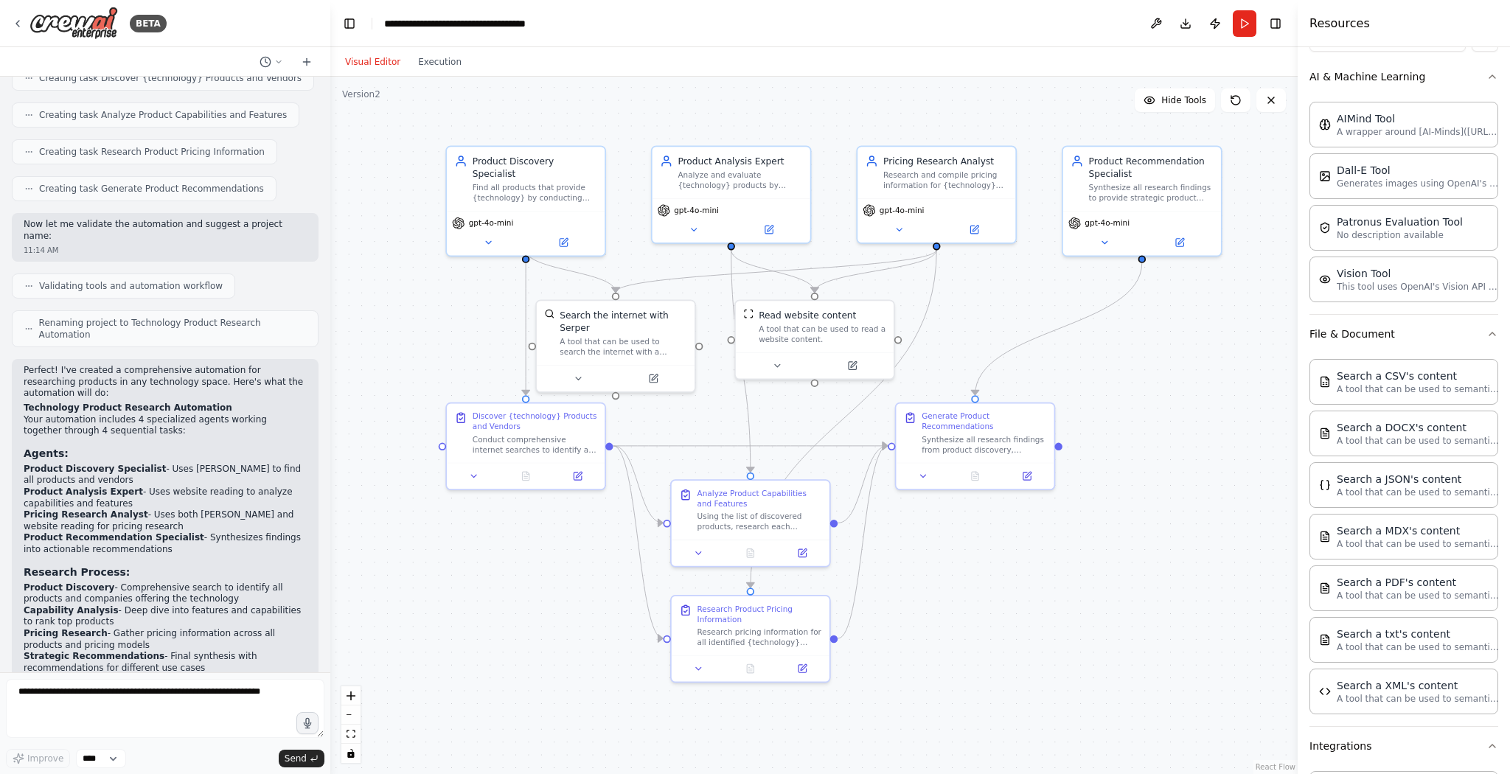
scroll to position [0, 0]
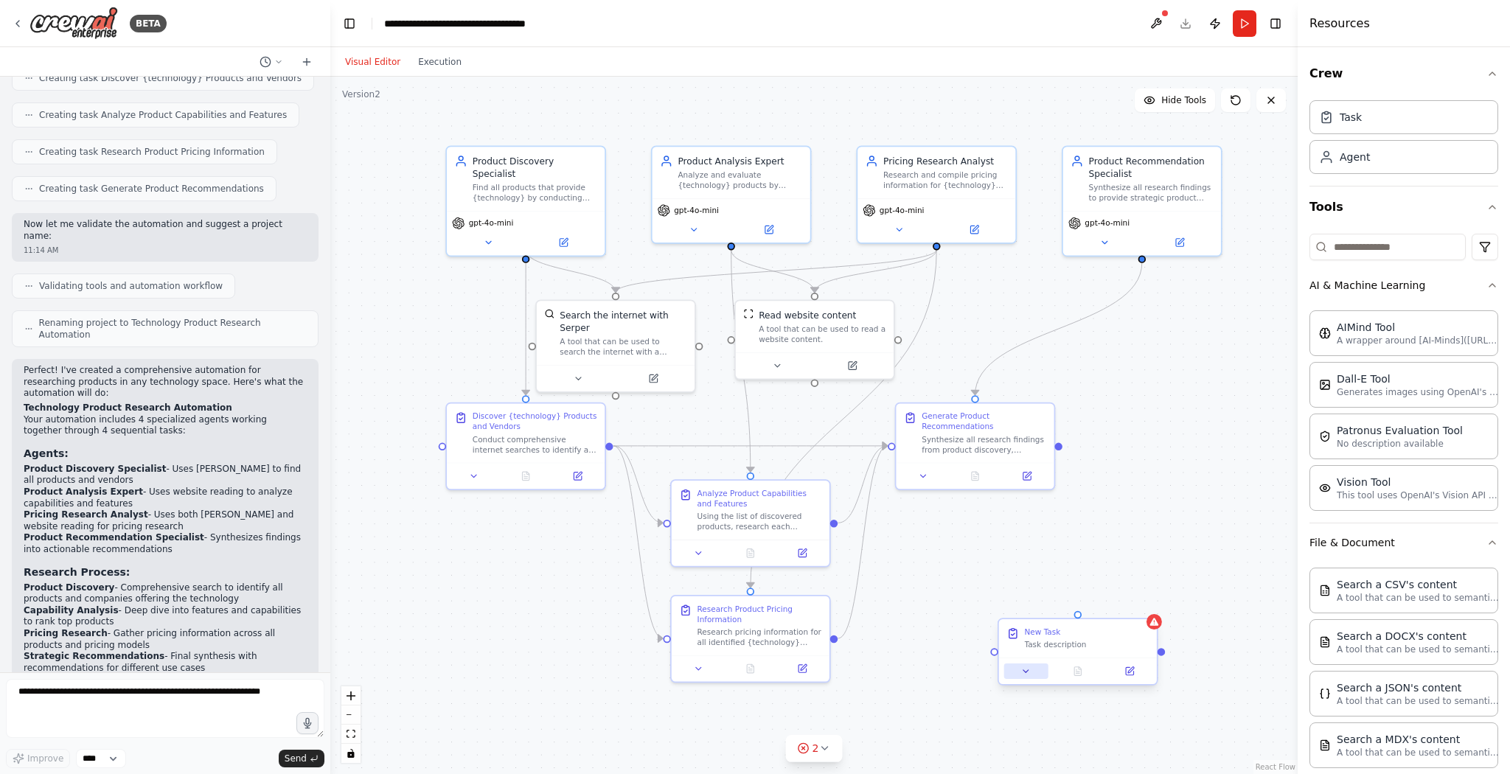
click at [1031, 666] on button at bounding box center [1026, 671] width 44 height 15
drag, startPoint x: 1141, startPoint y: 697, endPoint x: 1141, endPoint y: 641, distance: 55.3
click at [1141, 656] on div "**********" at bounding box center [1126, 772] width 254 height 232
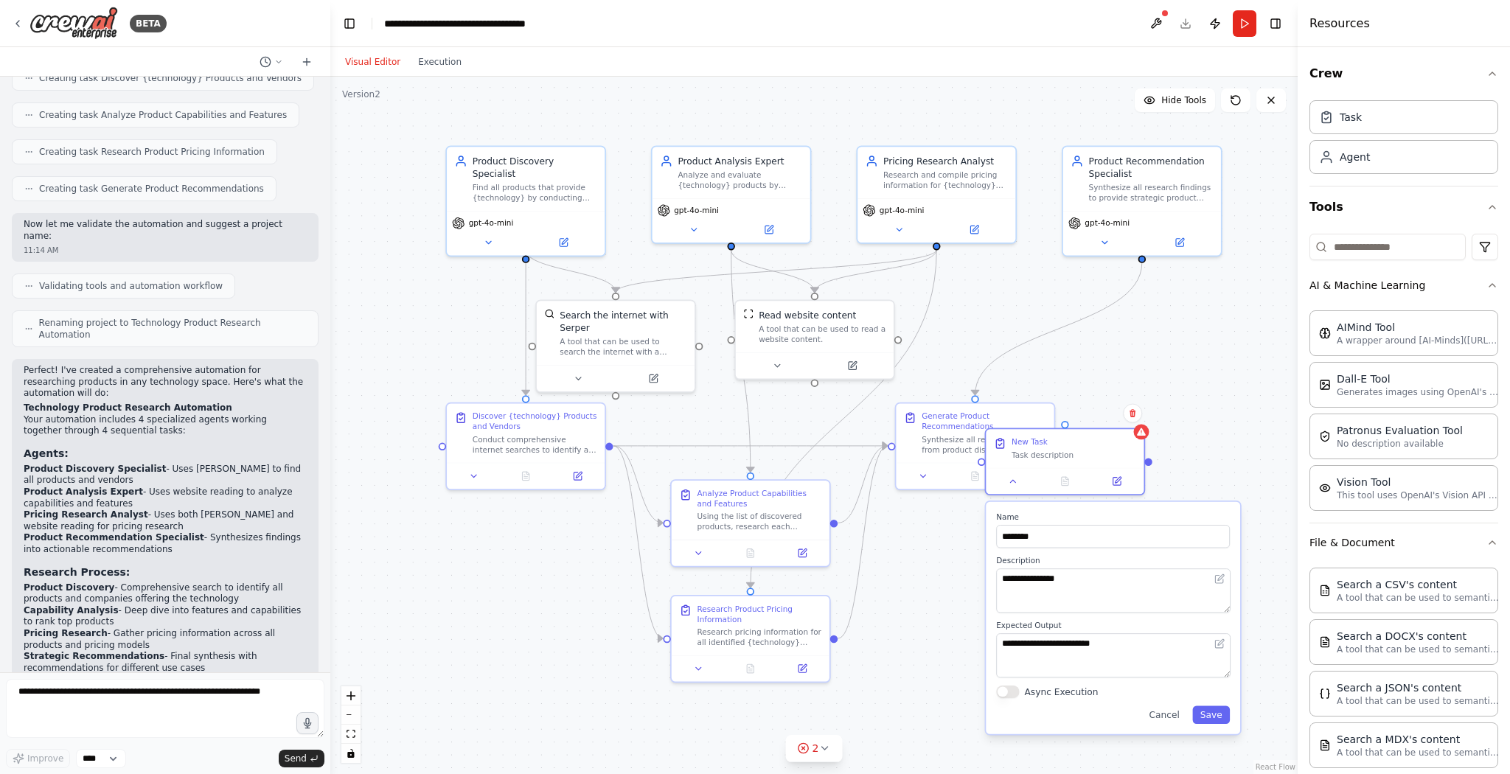
drag, startPoint x: 1158, startPoint y: 658, endPoint x: 1150, endPoint y: 518, distance: 139.6
click at [1150, 518] on label "Name" at bounding box center [1113, 517] width 234 height 10
click at [1104, 540] on input "********" at bounding box center [1113, 536] width 234 height 23
type input "*"
type input "**********"
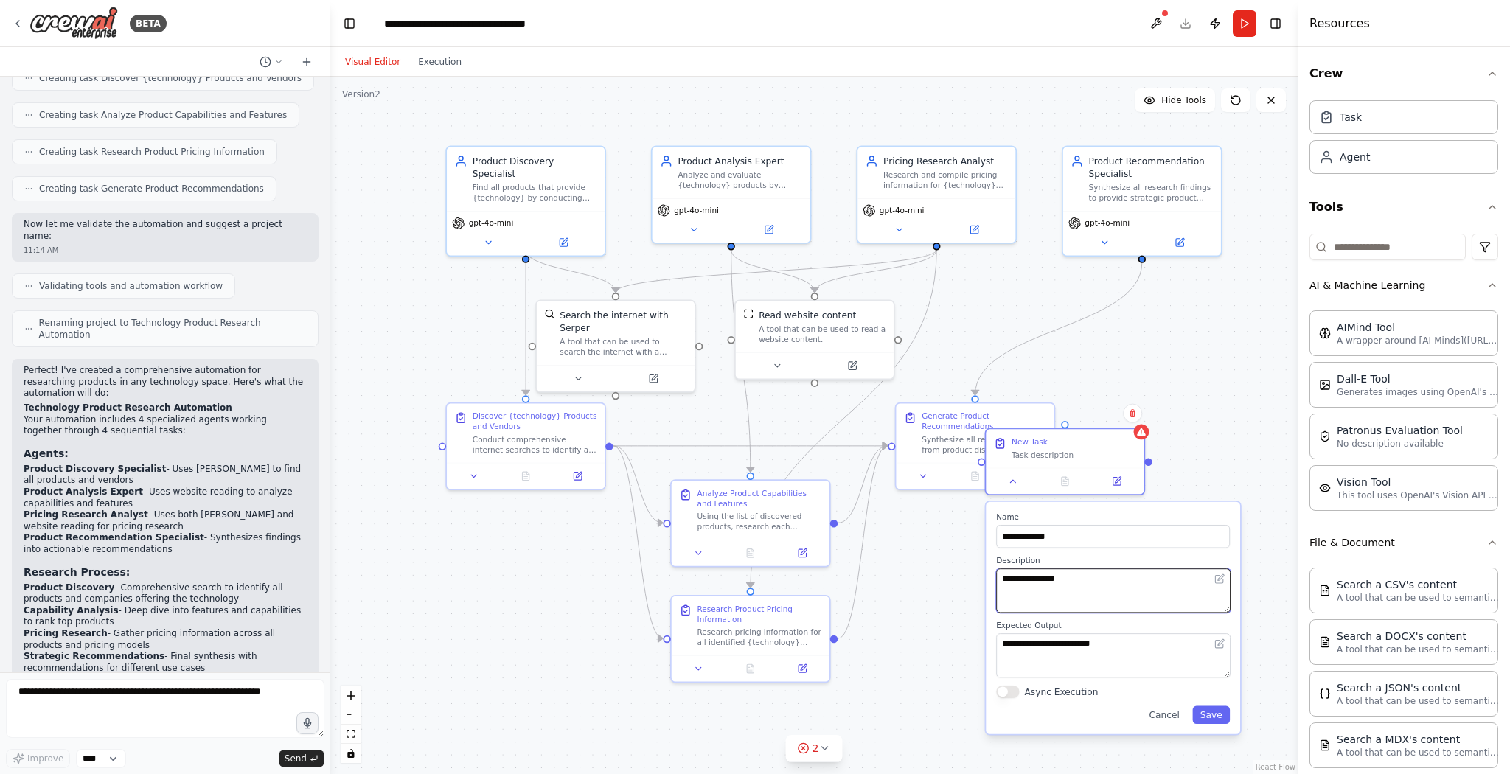
click at [1087, 578] on textarea "**********" at bounding box center [1113, 590] width 234 height 44
drag, startPoint x: 1087, startPoint y: 578, endPoint x: 932, endPoint y: 563, distance: 155.5
click at [932, 563] on div ".deletable-edge-delete-btn { width: 20px; height: 20px; border: 0px solid #ffff…" at bounding box center [813, 426] width 967 height 698
type textarea "*"
click at [1218, 712] on button "Save" at bounding box center [1211, 715] width 38 height 18
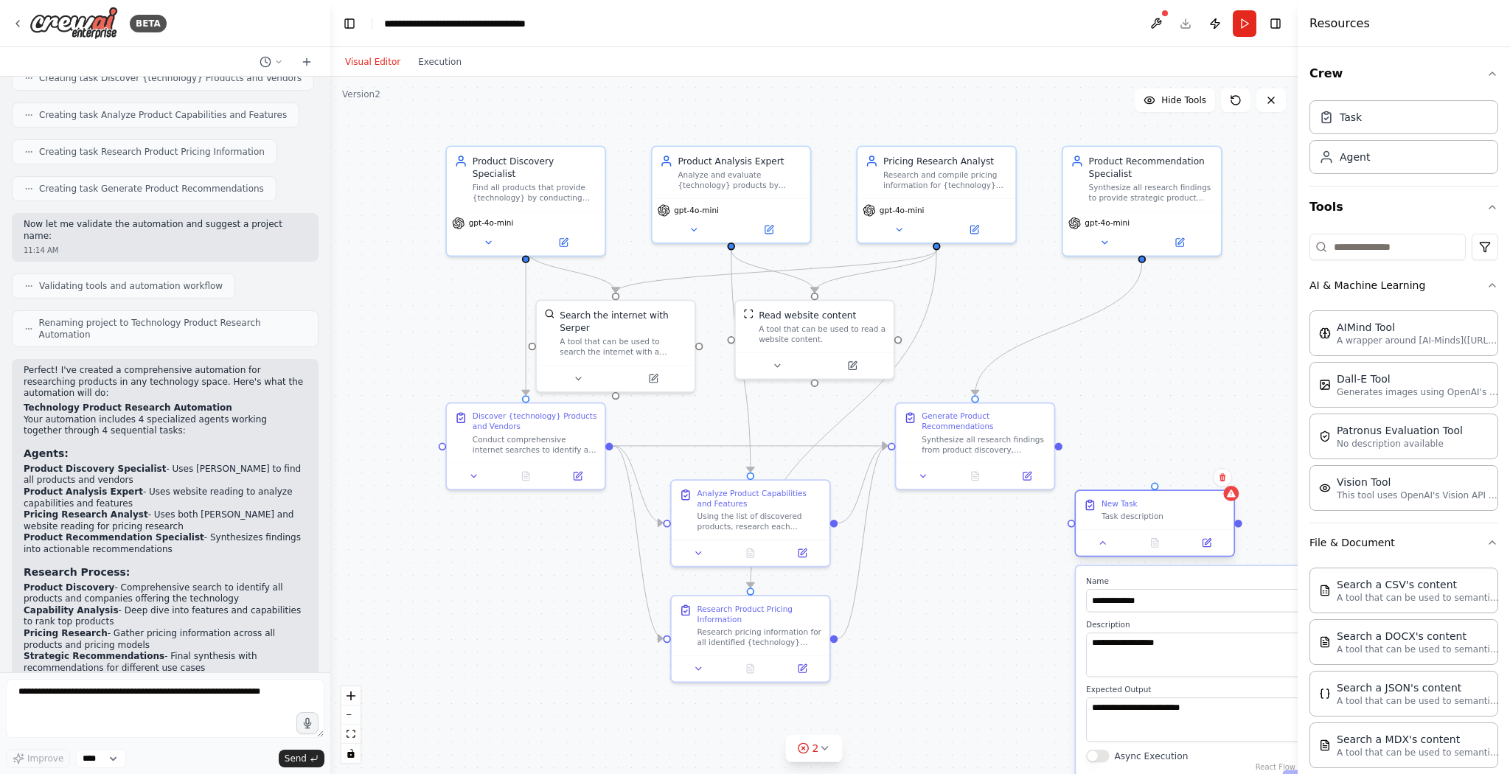
drag, startPoint x: 1093, startPoint y: 442, endPoint x: 1188, endPoint y: 507, distance: 115.1
click at [1188, 507] on div "New Task" at bounding box center [1164, 503] width 125 height 10
click at [1141, 260] on div ".deletable-edge-delete-btn { width: 20px; height: 20px; border: 0px solid #ffff…" at bounding box center [813, 426] width 967 height 698
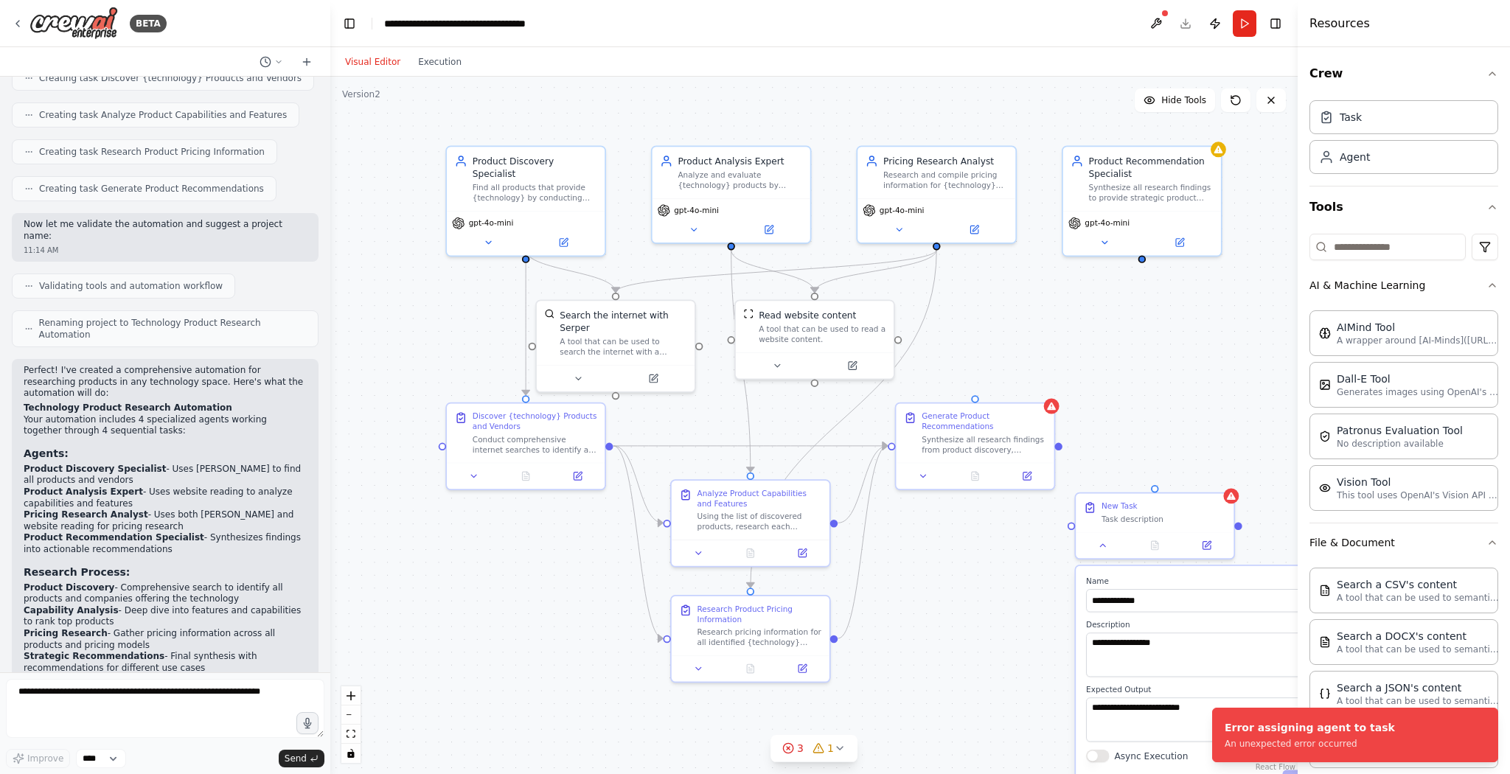
click at [1174, 390] on div ".deletable-edge-delete-btn { width: 20px; height: 20px; border: 0px solid #ffff…" at bounding box center [813, 426] width 967 height 698
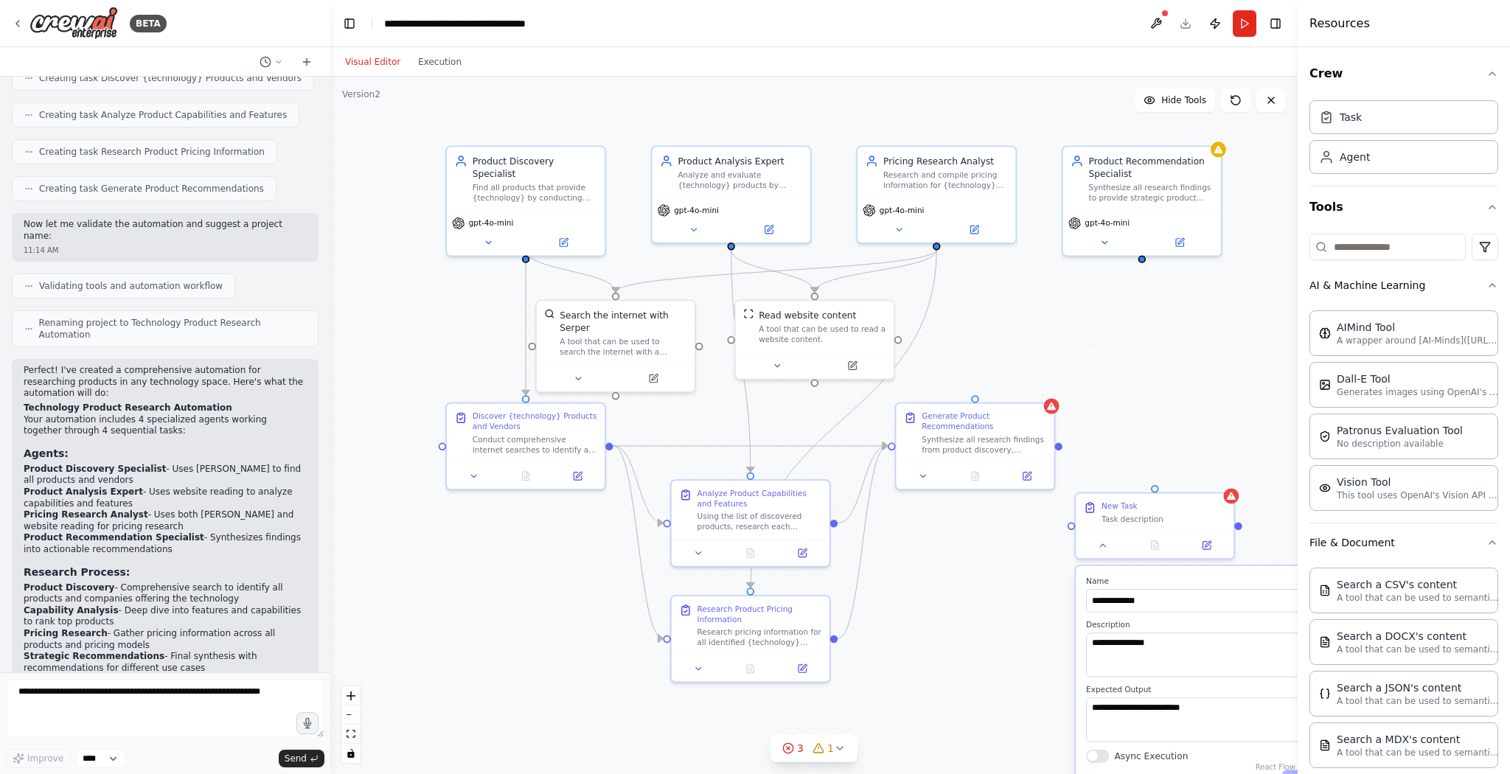
type textarea "**********"
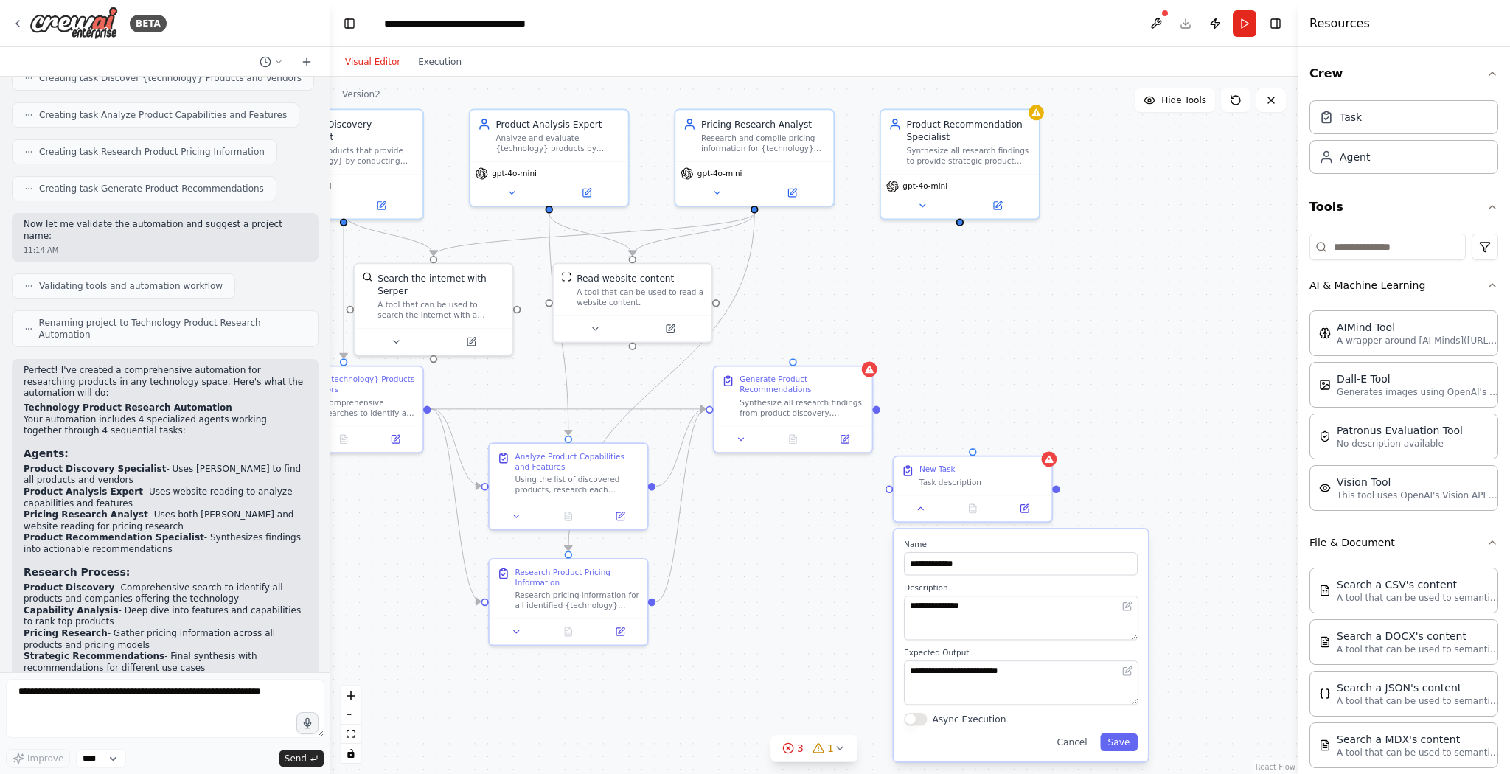
drag, startPoint x: 1059, startPoint y: 453, endPoint x: 877, endPoint y: 417, distance: 185.8
click at [877, 417] on div ".deletable-edge-delete-btn { width: 20px; height: 20px; border: 0px solid #ffff…" at bounding box center [813, 426] width 967 height 698
drag, startPoint x: 784, startPoint y: 400, endPoint x: 953, endPoint y: 191, distance: 268.9
drag, startPoint x: 953, startPoint y: 191, endPoint x: 915, endPoint y: 285, distance: 101.2
click at [915, 285] on div ".deletable-edge-delete-btn { width: 20px; height: 20px; border: 0px solid #ffff…" at bounding box center [813, 426] width 967 height 698
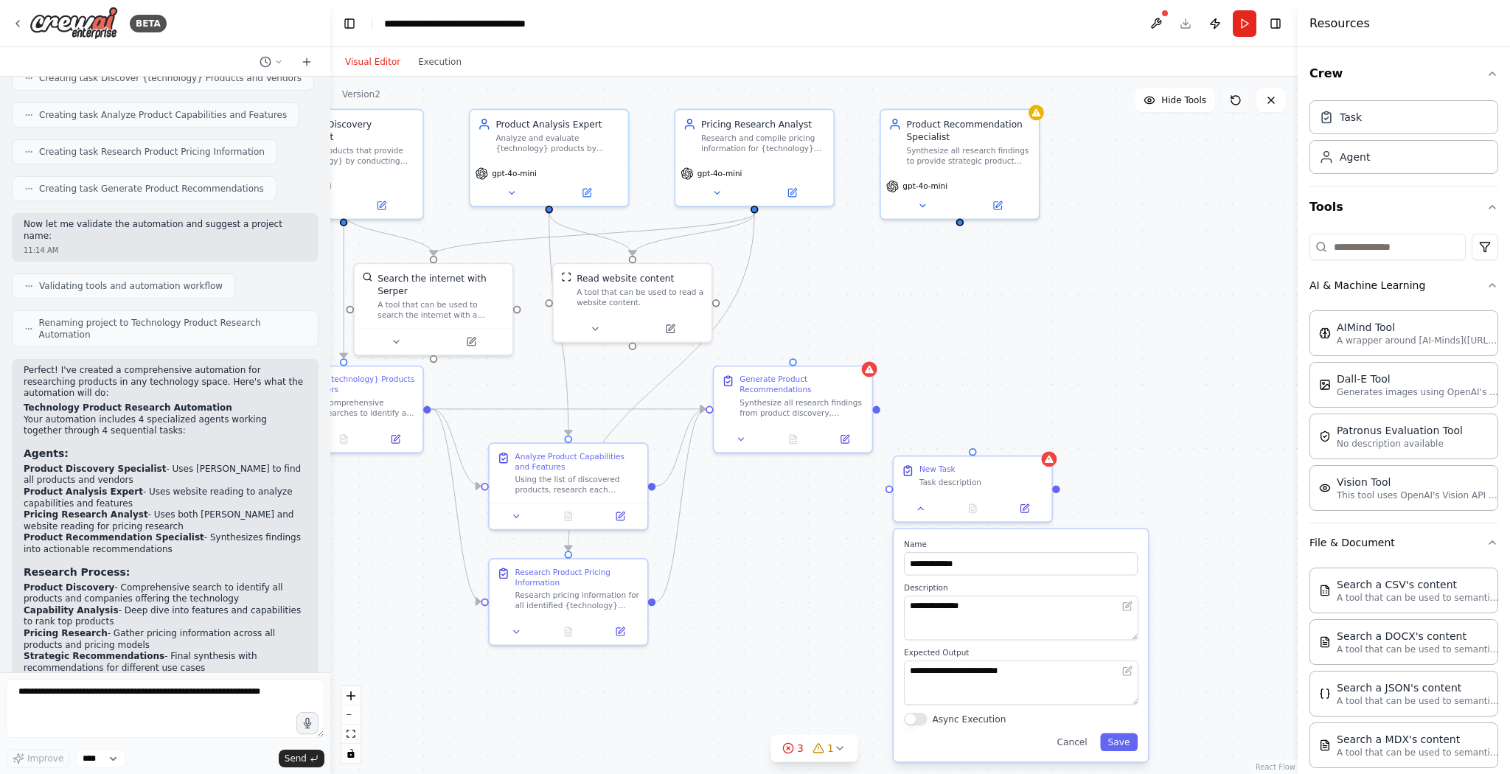
click at [1238, 108] on button at bounding box center [1235, 100] width 29 height 24
click at [1235, 105] on icon at bounding box center [1236, 100] width 12 height 12
click at [1234, 91] on button at bounding box center [1235, 100] width 29 height 24
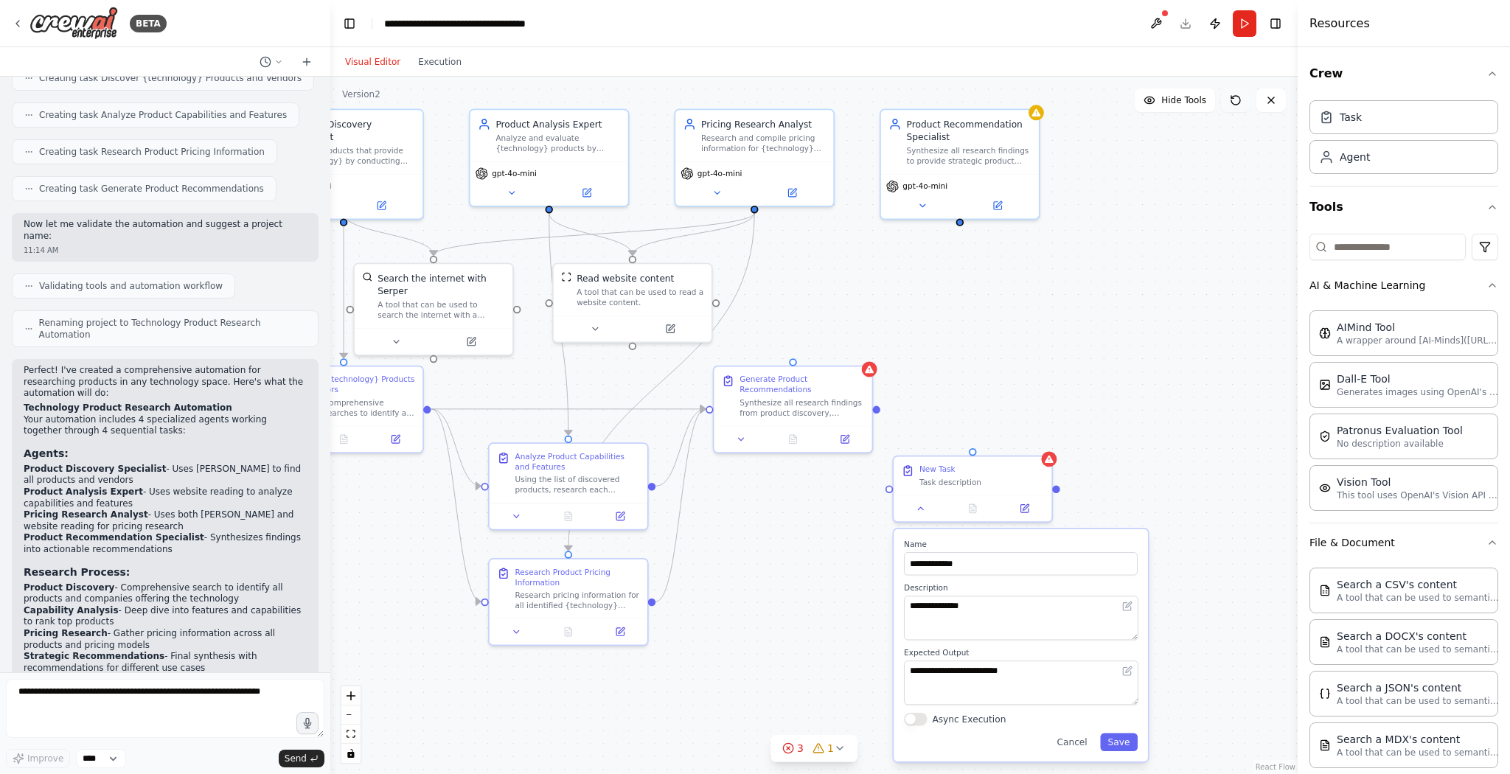
click at [1234, 91] on button at bounding box center [1235, 100] width 29 height 24
click at [1233, 98] on icon at bounding box center [1232, 97] width 2 height 2
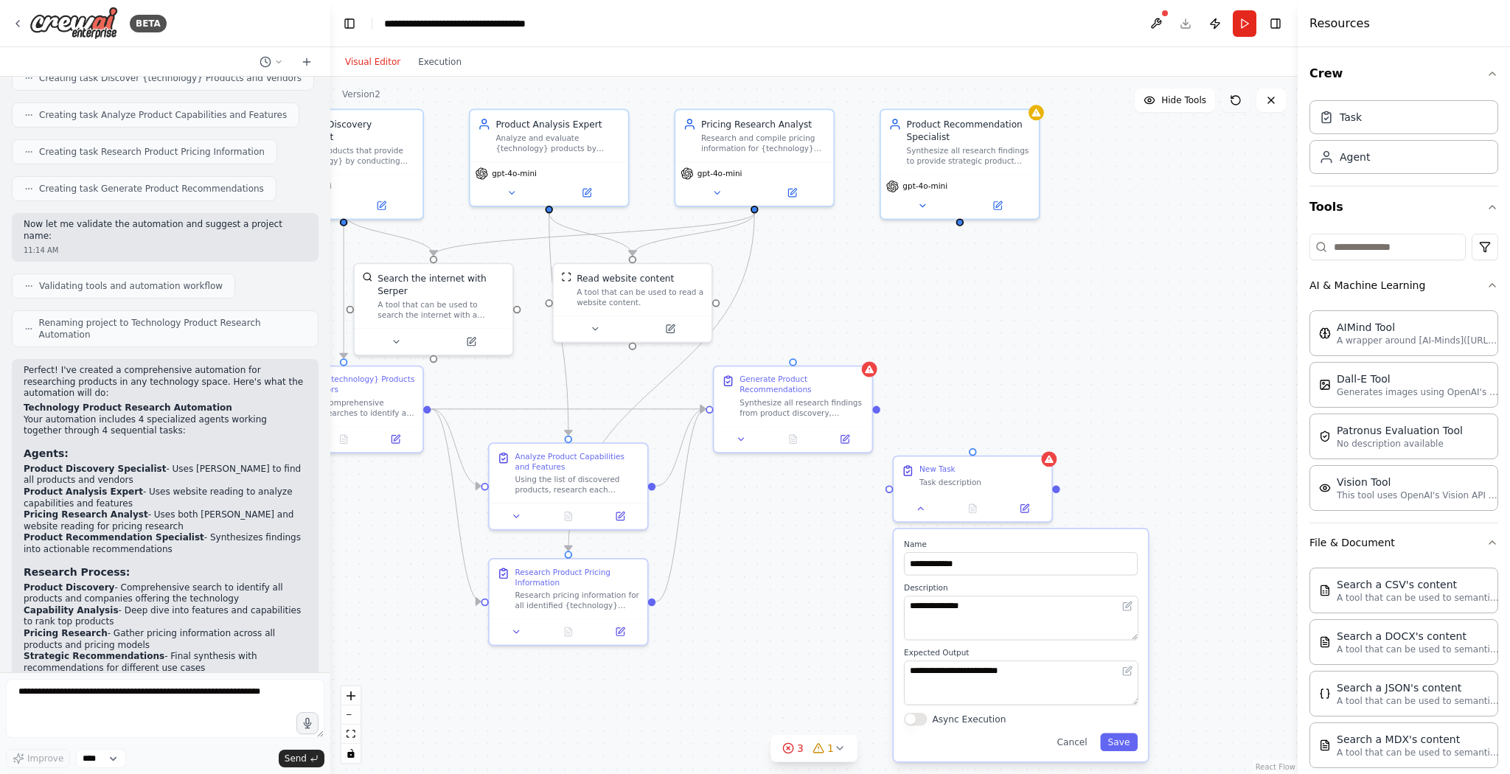
click at [1233, 98] on icon at bounding box center [1232, 97] width 2 height 2
click at [1081, 748] on button "Cancel" at bounding box center [1072, 743] width 46 height 18
click at [793, 748] on icon at bounding box center [788, 748] width 12 height 12
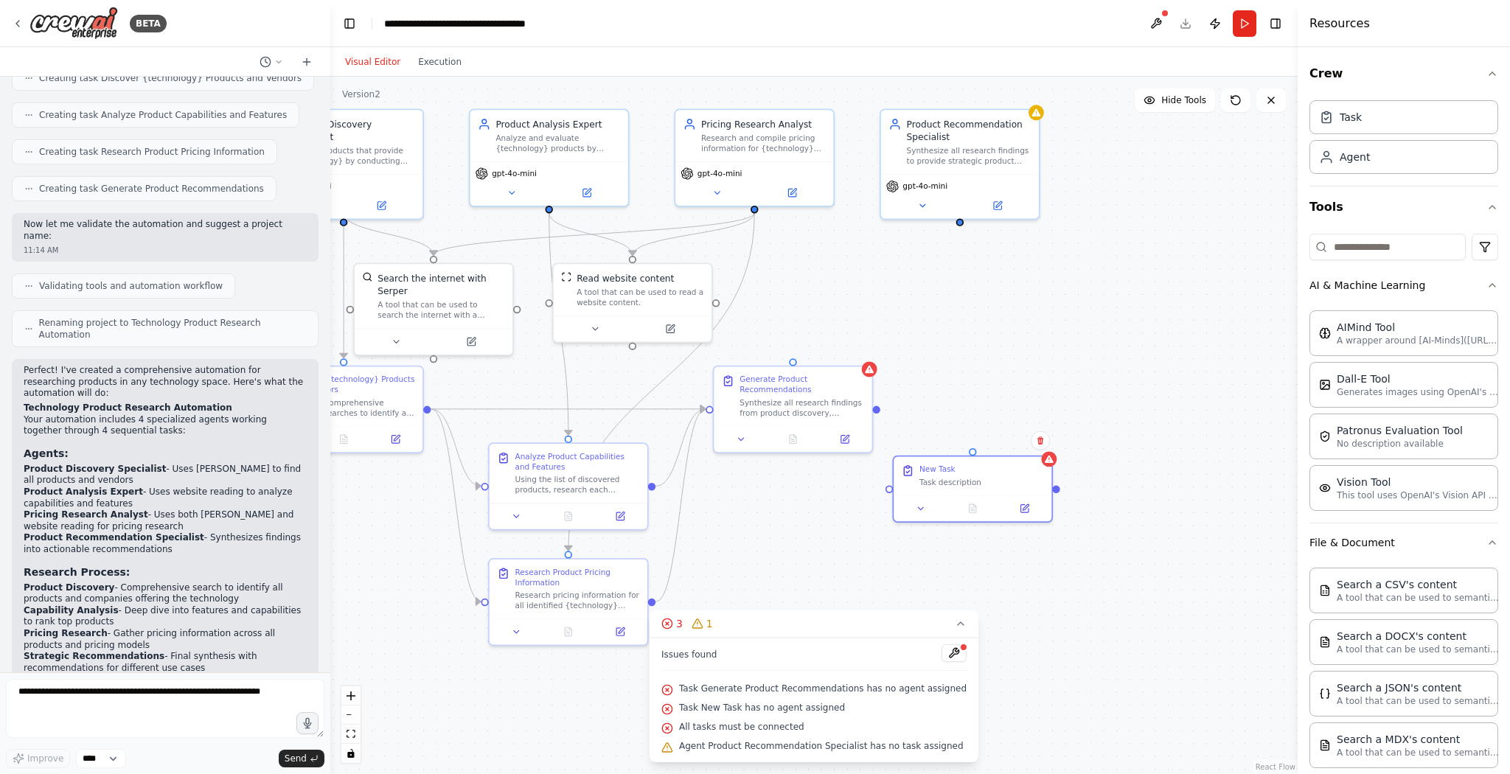
click at [1116, 672] on div ".deletable-edge-delete-btn { width: 20px; height: 20px; border: 0px solid #ffff…" at bounding box center [813, 426] width 967 height 698
click at [785, 381] on div "Generate Product Recommendations" at bounding box center [802, 382] width 125 height 21
drag, startPoint x: 996, startPoint y: 288, endPoint x: 934, endPoint y: 273, distance: 63.7
click at [934, 273] on div ".deletable-edge-delete-btn { width: 20px; height: 20px; border: 0px solid #ffff…" at bounding box center [813, 426] width 967 height 698
click at [661, 409] on icon "Edge from 42183053-0a19-4764-84ee-9d552e5a518b to a283fdf4-f482-49eb-847c-7cecb…" at bounding box center [568, 409] width 274 height 0
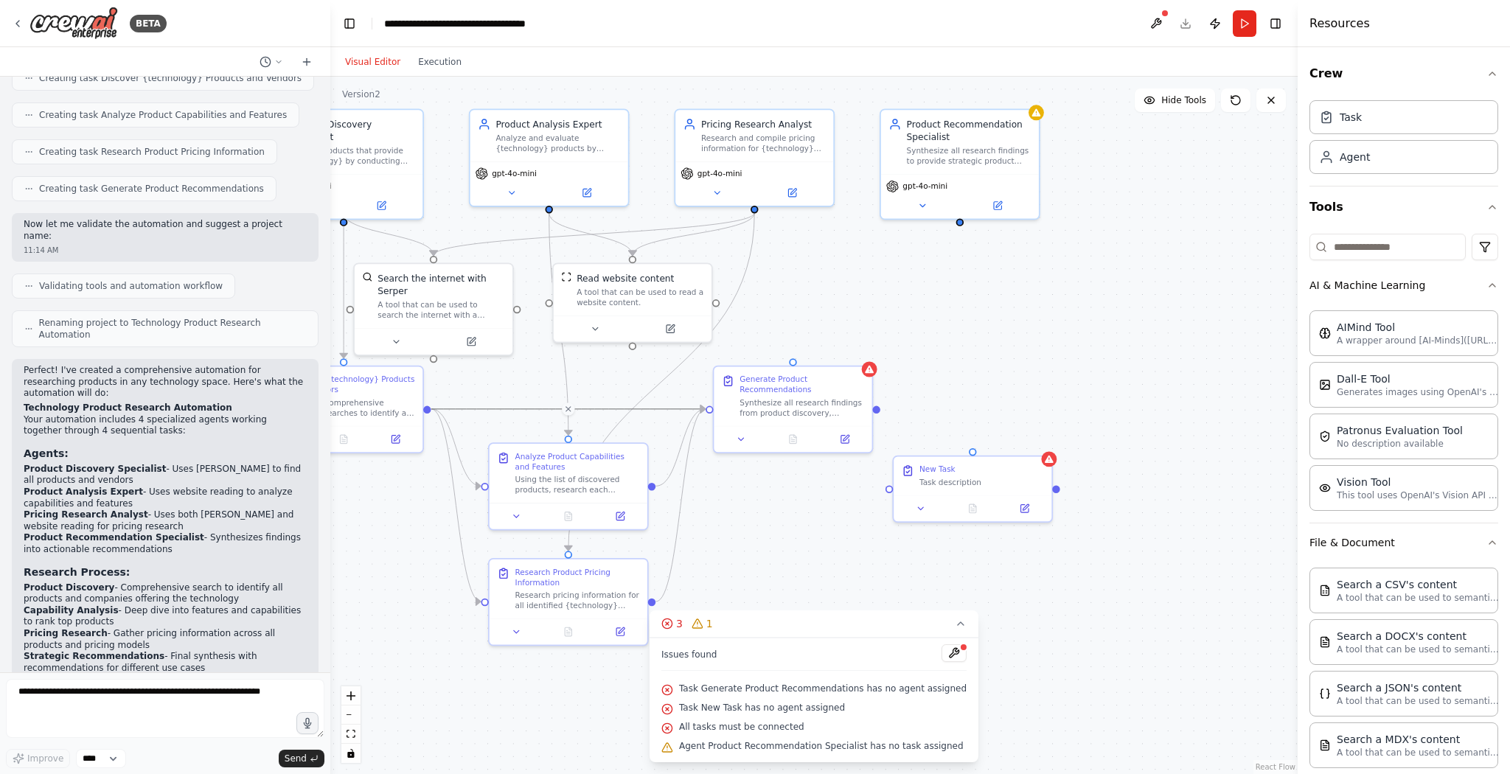
click at [877, 296] on div ".deletable-edge-delete-btn { width: 20px; height: 20px; border: 0px solid #ffff…" at bounding box center [813, 426] width 967 height 698
drag, startPoint x: 874, startPoint y: 292, endPoint x: 843, endPoint y: 291, distance: 31.0
click at [843, 291] on div ".deletable-edge-delete-btn { width: 20px; height: 20px; border: 0px solid #ffff…" at bounding box center [813, 426] width 967 height 698
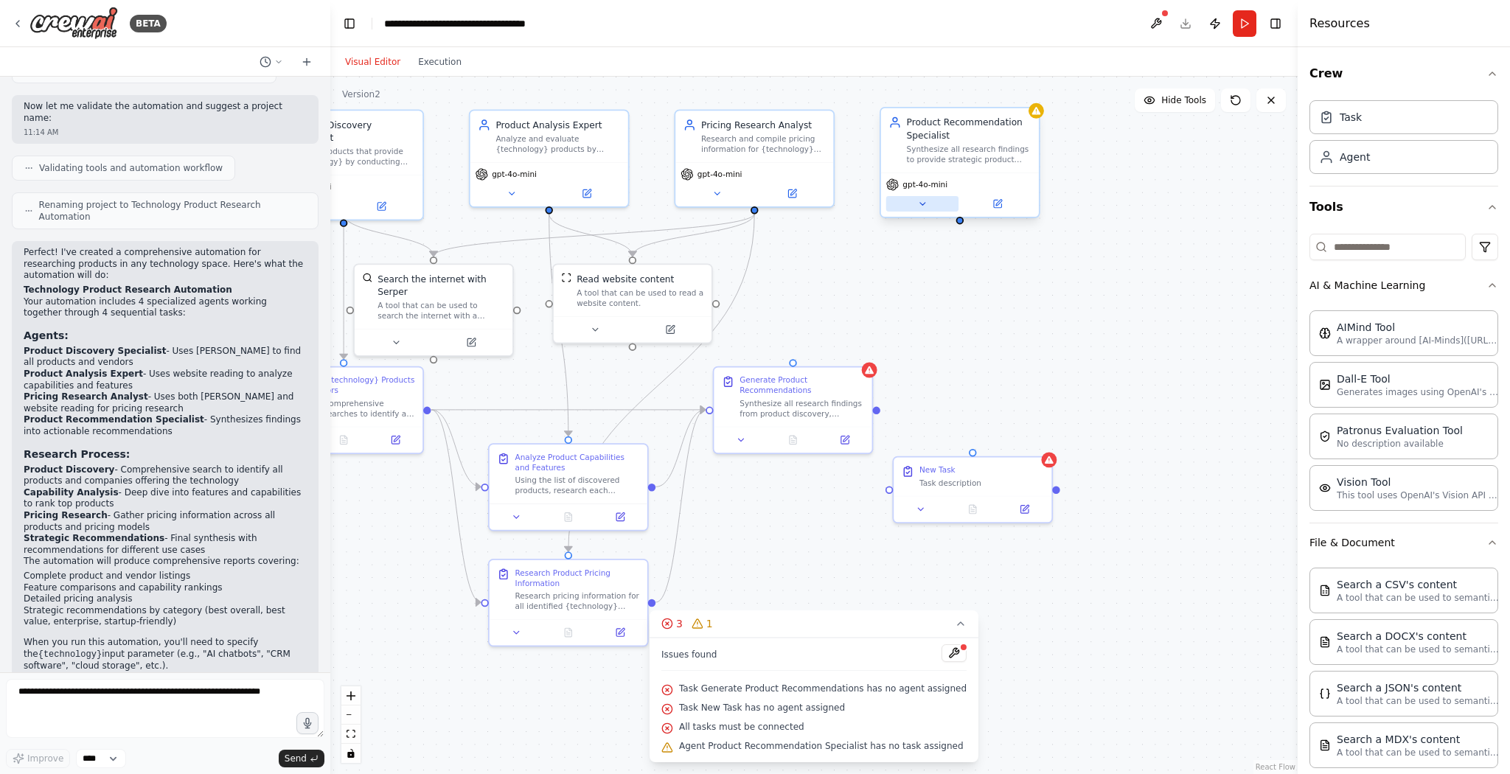
click at [922, 204] on icon at bounding box center [921, 204] width 5 height 2
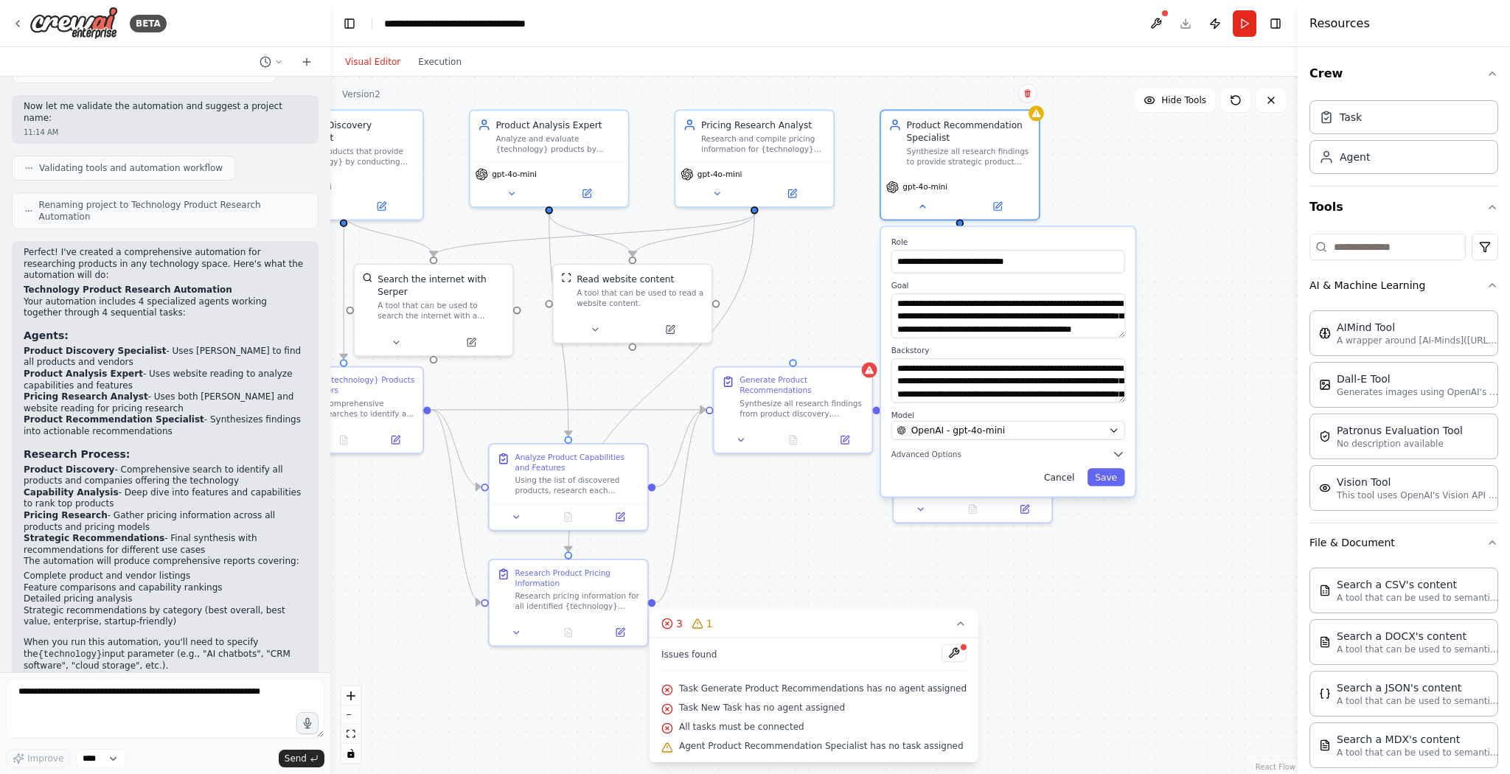
click at [1071, 476] on button "Cancel" at bounding box center [1060, 477] width 46 height 18
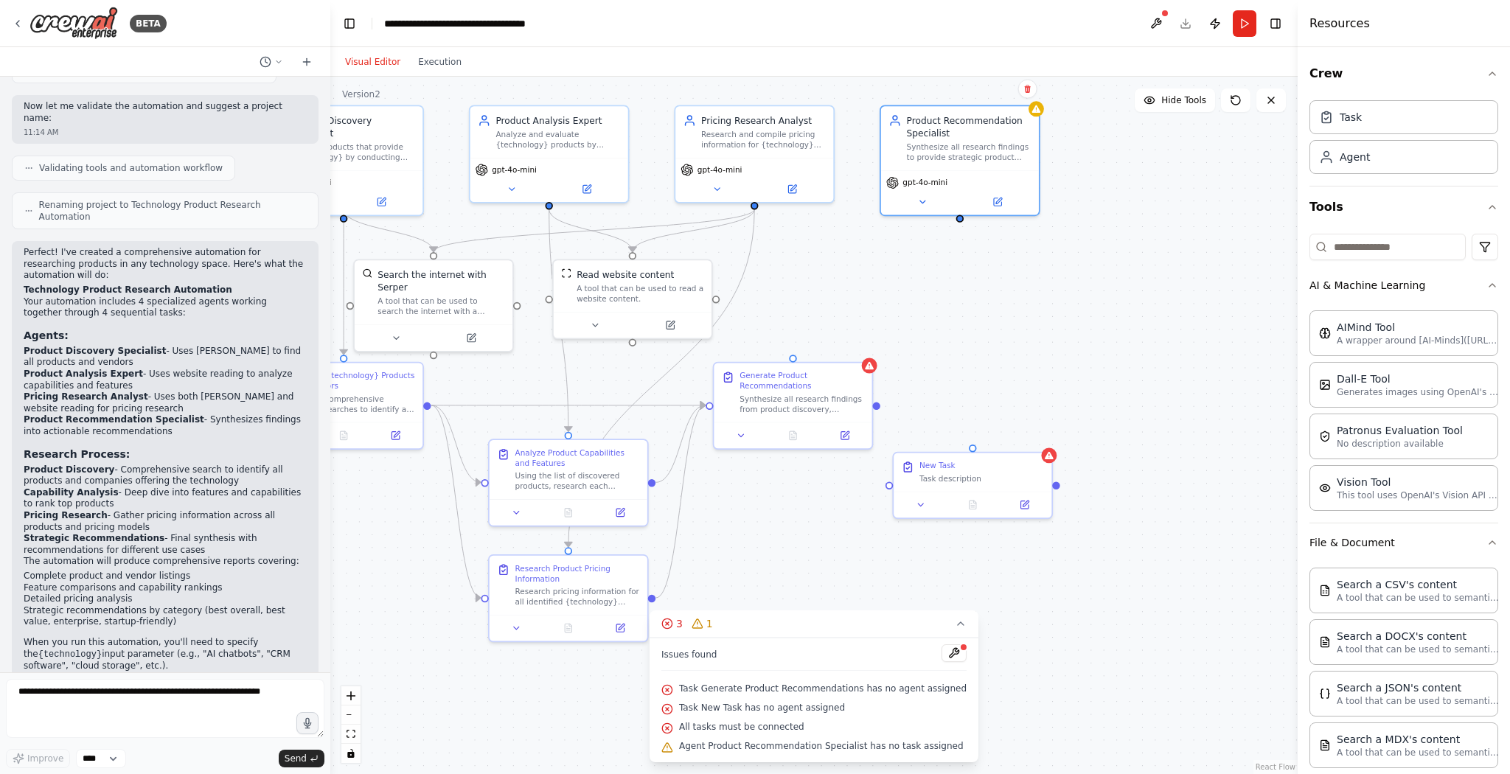
click at [961, 229] on div ".deletable-edge-delete-btn { width: 20px; height: 20px; border: 0px solid #ffff…" at bounding box center [813, 426] width 967 height 698
drag, startPoint x: 795, startPoint y: 359, endPoint x: 813, endPoint y: 358, distance: 18.4
click at [813, 358] on div ".deletable-edge-delete-btn { width: 20px; height: 20px; border: 0px solid #ffff…" at bounding box center [813, 426] width 967 height 698
click at [688, 224] on icon "Edge from 43356238-7cb6-466f-807a-29254865c73b to ebcfb171-122f-4a3f-8f76-6fb08…" at bounding box center [594, 230] width 321 height 43
click at [957, 281] on div ".deletable-edge-delete-btn { width: 20px; height: 20px; border: 0px solid #ffff…" at bounding box center [813, 426] width 967 height 698
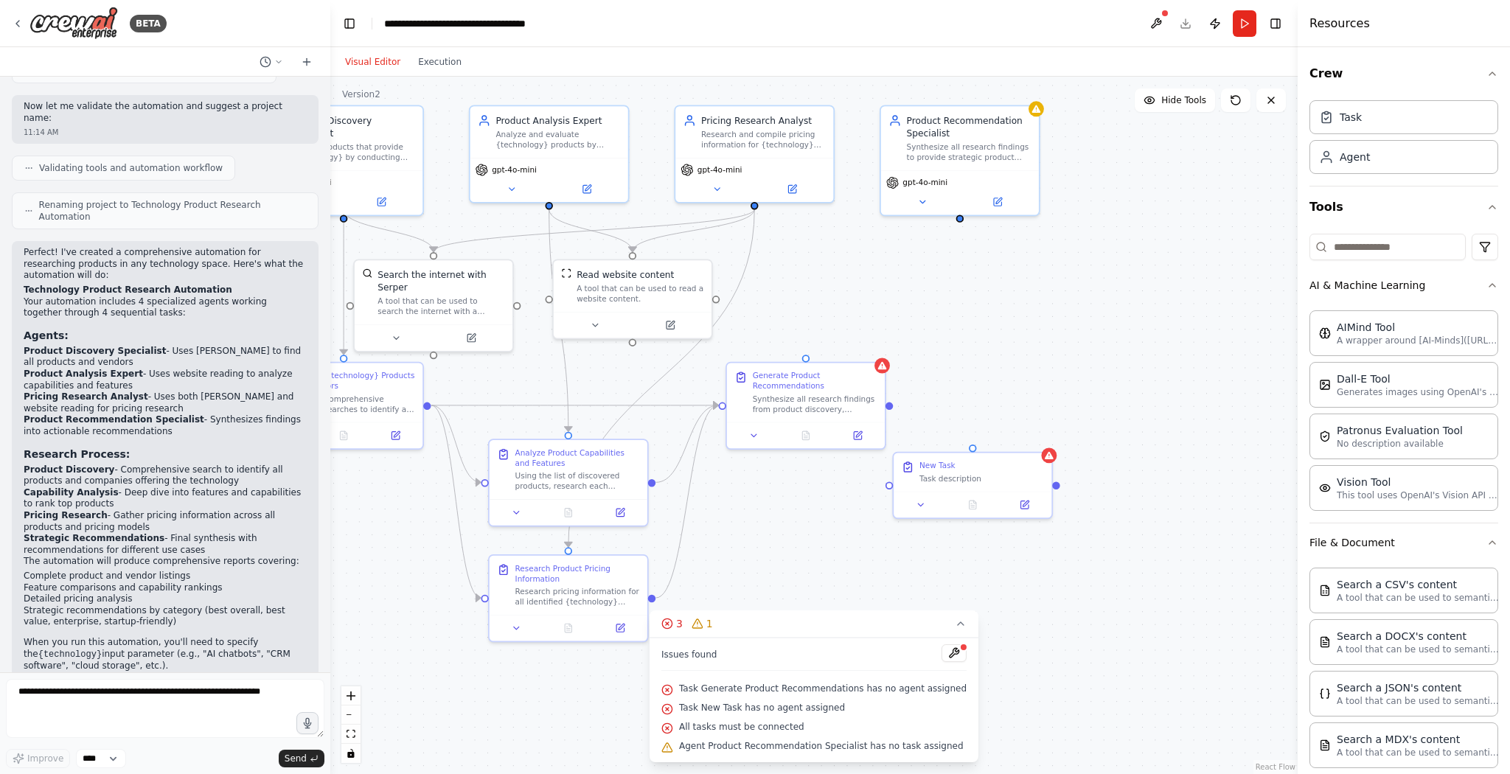
drag, startPoint x: 900, startPoint y: 302, endPoint x: 869, endPoint y: 293, distance: 32.4
click at [869, 293] on div ".deletable-edge-delete-btn { width: 20px; height: 20px; border: 0px solid #ffff…" at bounding box center [813, 426] width 967 height 698
click at [920, 199] on icon at bounding box center [921, 200] width 5 height 2
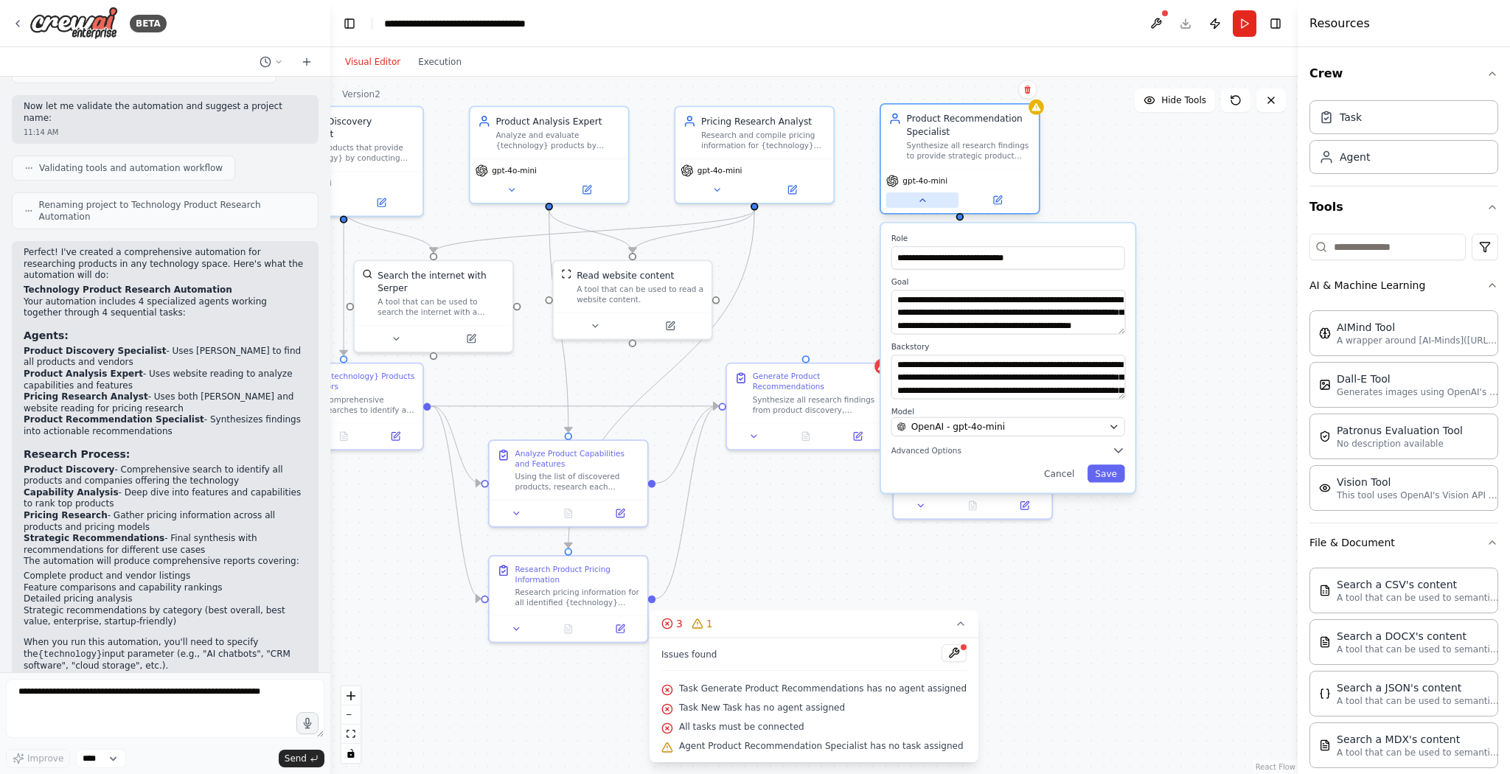
click at [920, 198] on icon at bounding box center [922, 200] width 10 height 10
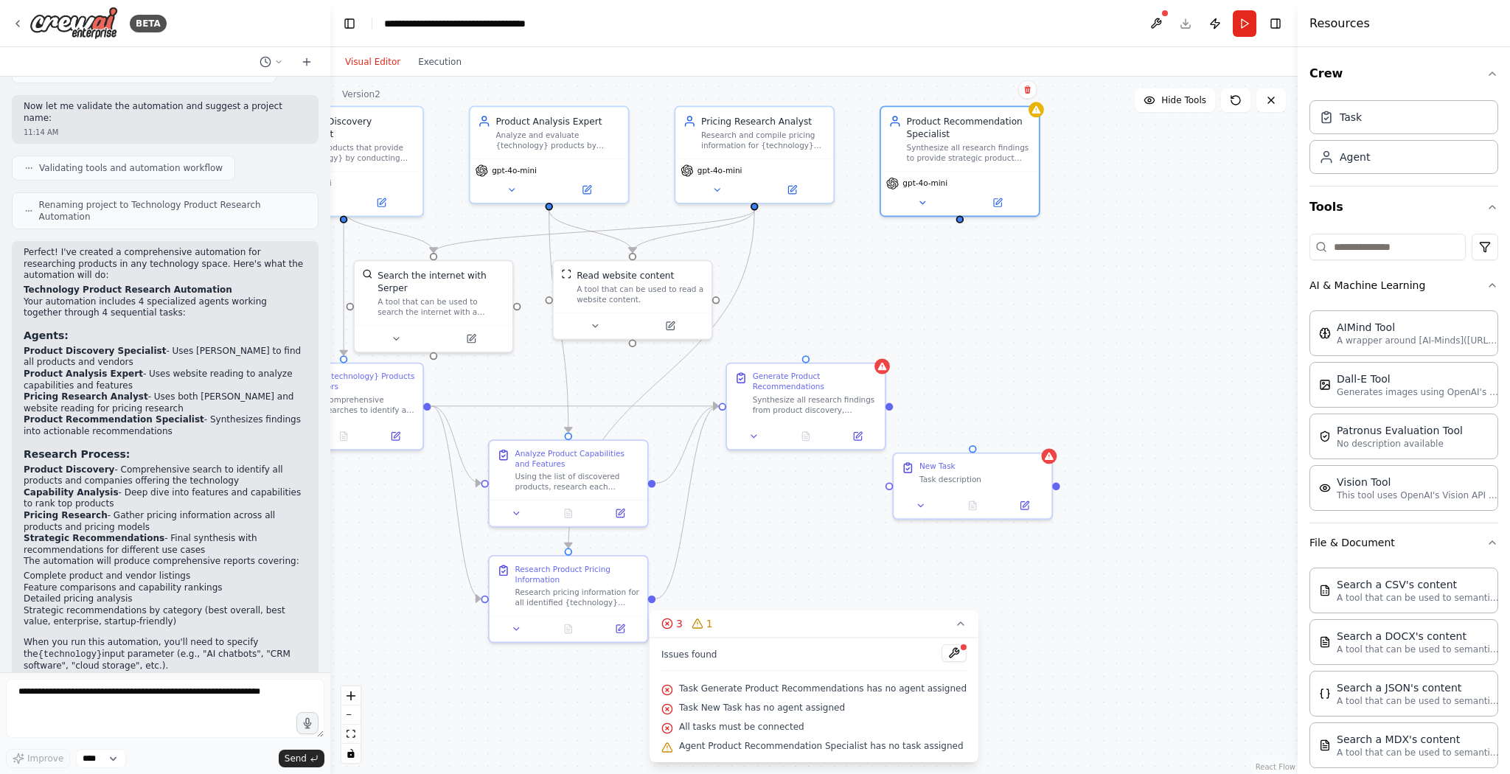
click at [737, 748] on span "Agent Product Recommendation Specialist has no task assigned" at bounding box center [821, 746] width 285 height 12
click at [955, 630] on icon at bounding box center [961, 624] width 12 height 12
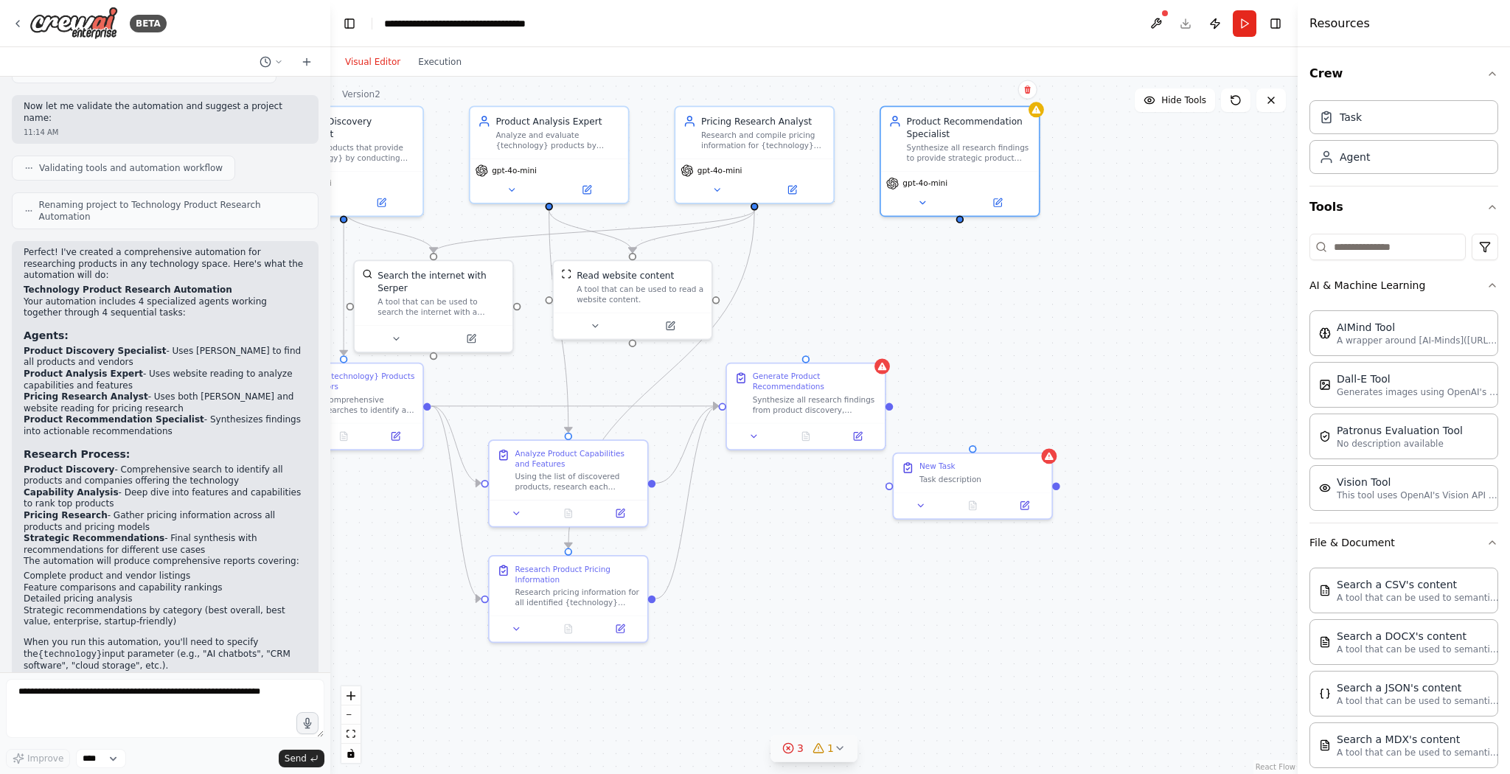
drag, startPoint x: 906, startPoint y: 308, endPoint x: 1138, endPoint y: 275, distance: 234.6
click at [1138, 275] on div ".deletable-edge-delete-btn { width: 20px; height: 20px; border: 0px solid #ffff…" at bounding box center [813, 426] width 967 height 698
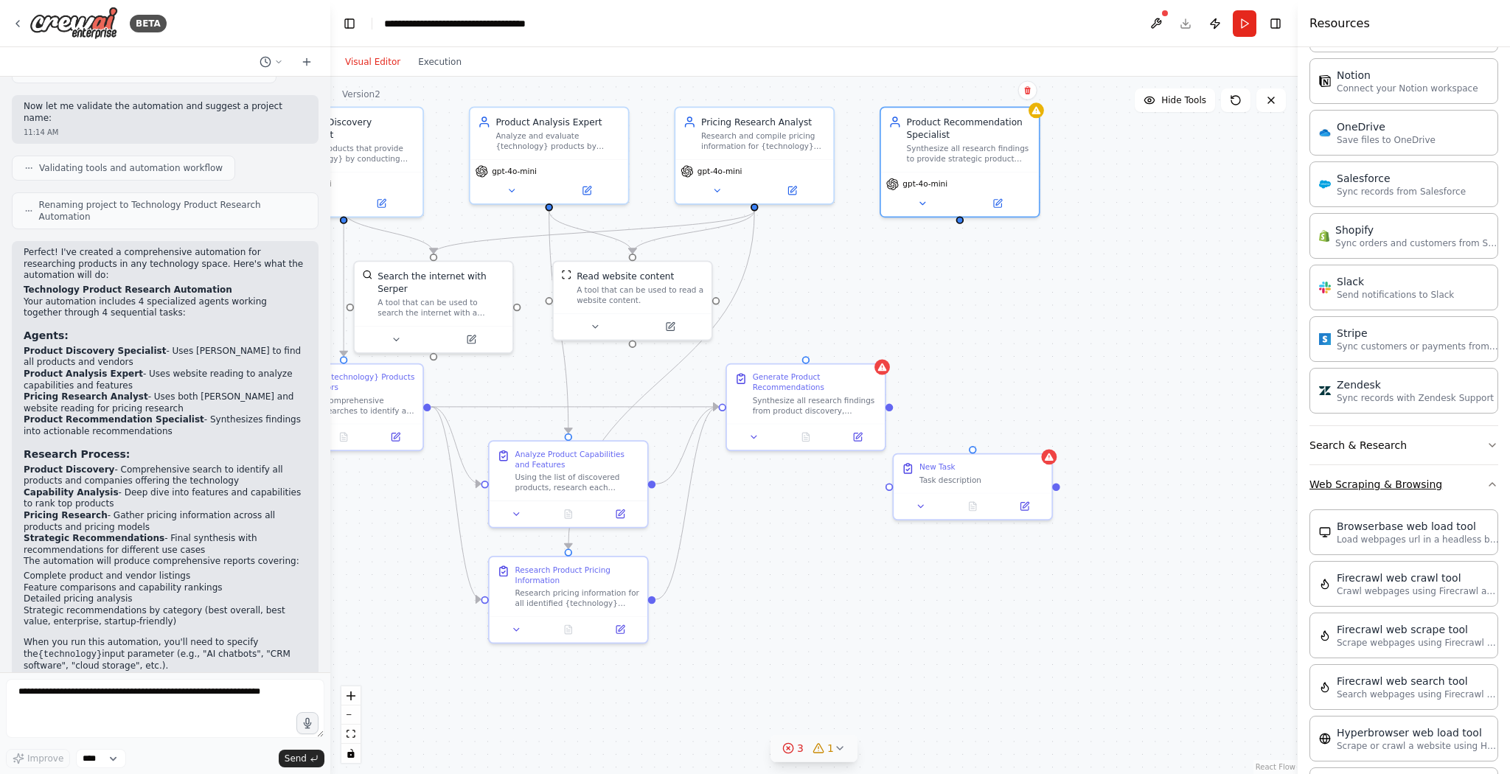
scroll to position [1829, 0]
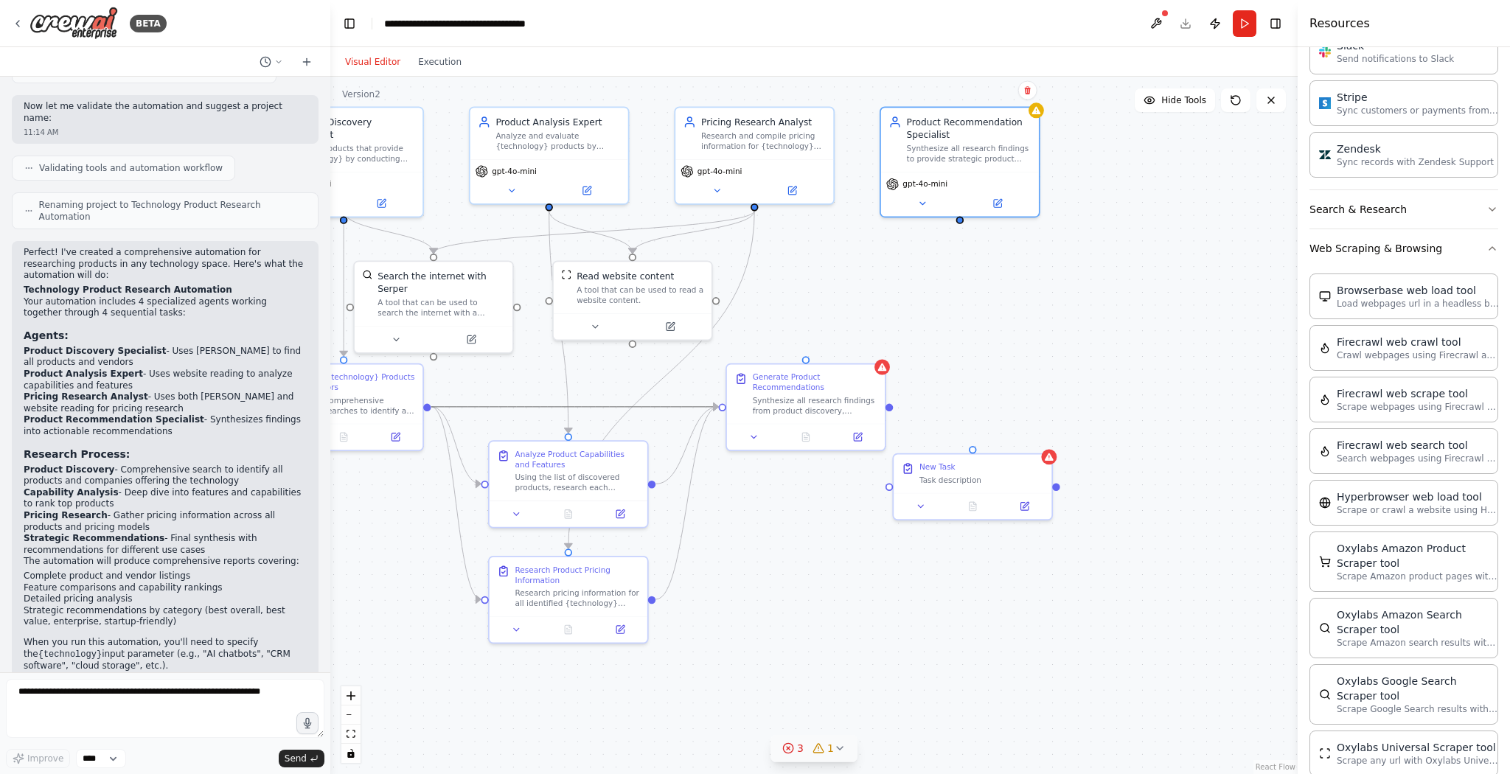
click at [658, 407] on icon "Edge from 42183053-0a19-4764-84ee-9d552e5a518b to a283fdf4-f482-49eb-847c-7cecb…" at bounding box center [574, 407] width 287 height 0
click at [661, 407] on icon "Edge from 42183053-0a19-4764-84ee-9d552e5a518b to a283fdf4-f482-49eb-847c-7cecb…" at bounding box center [574, 407] width 287 height 0
drag, startPoint x: 661, startPoint y: 407, endPoint x: 1086, endPoint y: 624, distance: 476.8
click at [1086, 624] on div ".deletable-edge-delete-btn { width: 20px; height: 20px; border: 0px solid #ffff…" at bounding box center [813, 426] width 967 height 698
drag, startPoint x: 989, startPoint y: 467, endPoint x: 1067, endPoint y: 499, distance: 83.9
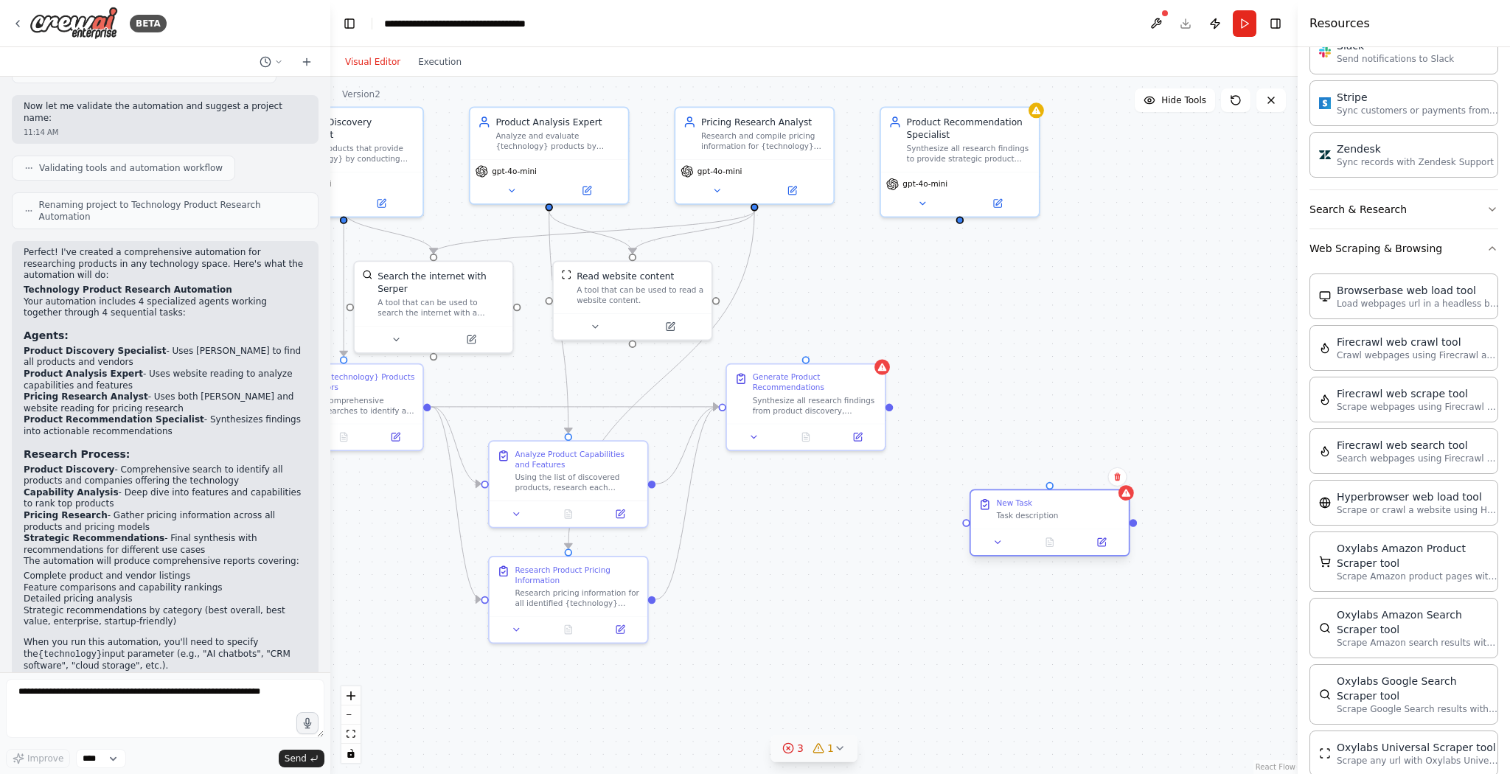
click at [1067, 499] on div "New Task" at bounding box center [1058, 503] width 125 height 10
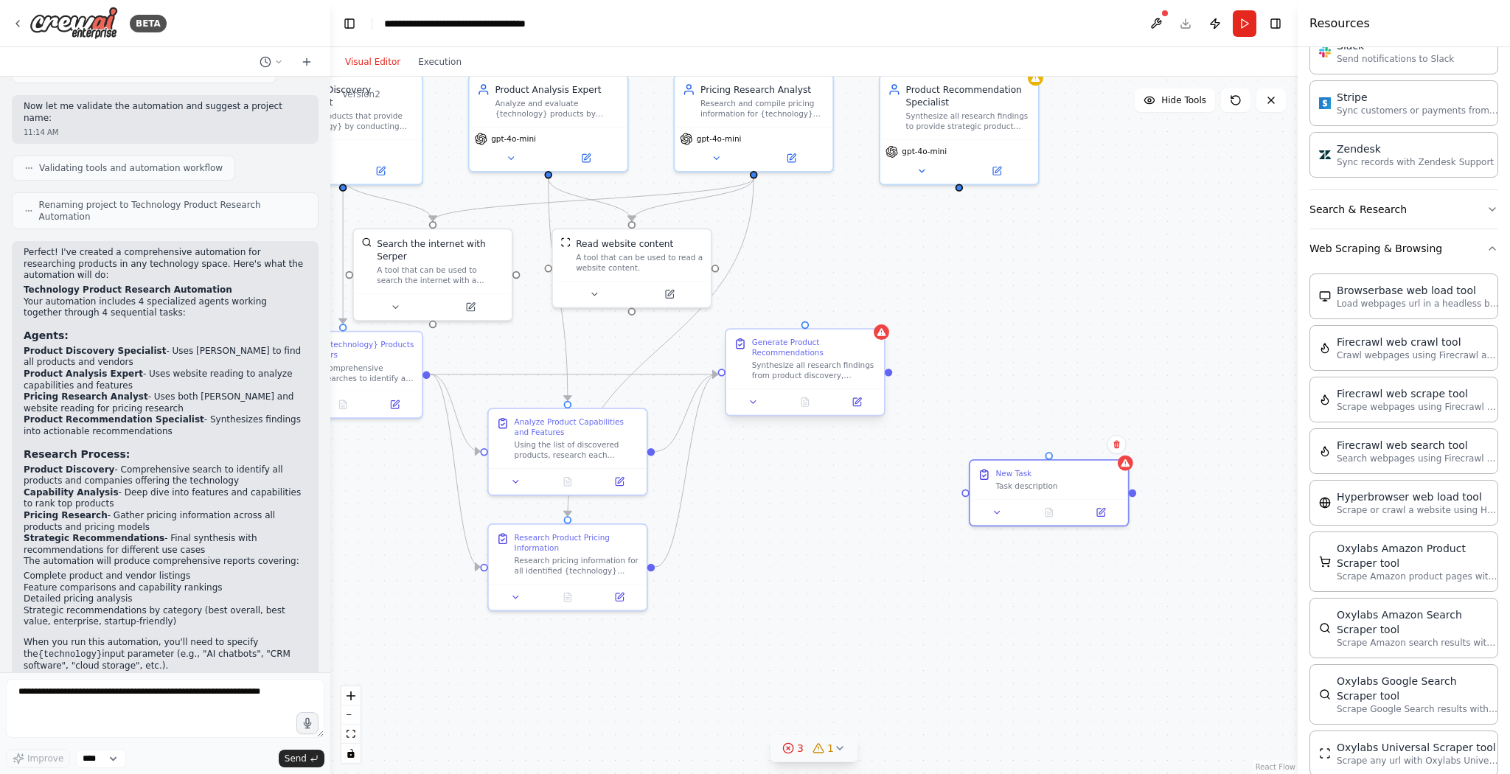
drag, startPoint x: 889, startPoint y: 408, endPoint x: 888, endPoint y: 375, distance: 32.5
click at [888, 375] on div ".deletable-edge-delete-btn { width: 20px; height: 20px; border: 0px solid #ffff…" at bounding box center [813, 426] width 967 height 698
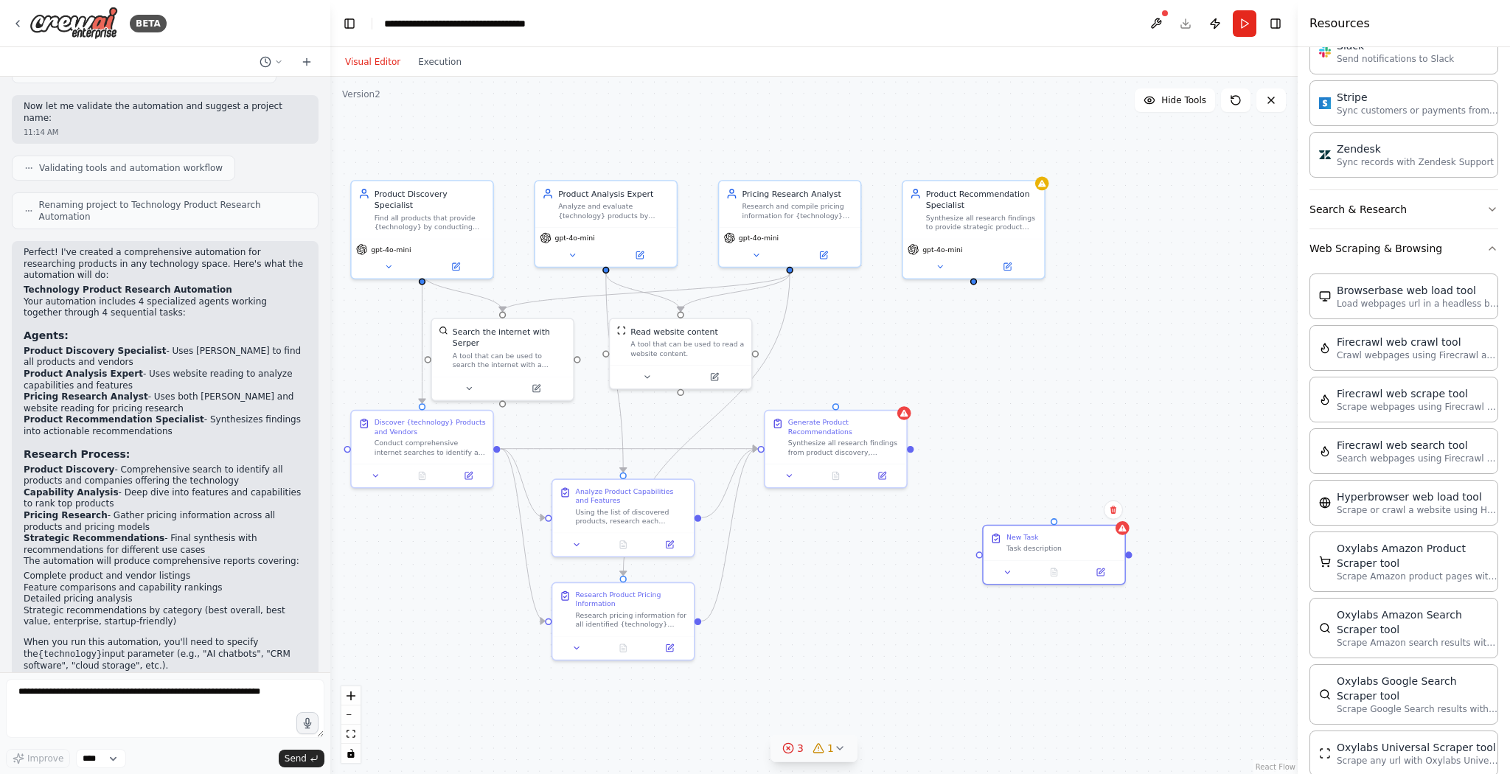
drag, startPoint x: 1076, startPoint y: 317, endPoint x: 1105, endPoint y: 372, distance: 62.0
click at [1105, 372] on div ".deletable-edge-delete-btn { width: 20px; height: 20px; border: 0px solid #ffff…" at bounding box center [813, 426] width 967 height 698
click at [439, 62] on button "Execution" at bounding box center [439, 62] width 61 height 18
click at [366, 65] on button "Visual Editor" at bounding box center [372, 62] width 73 height 18
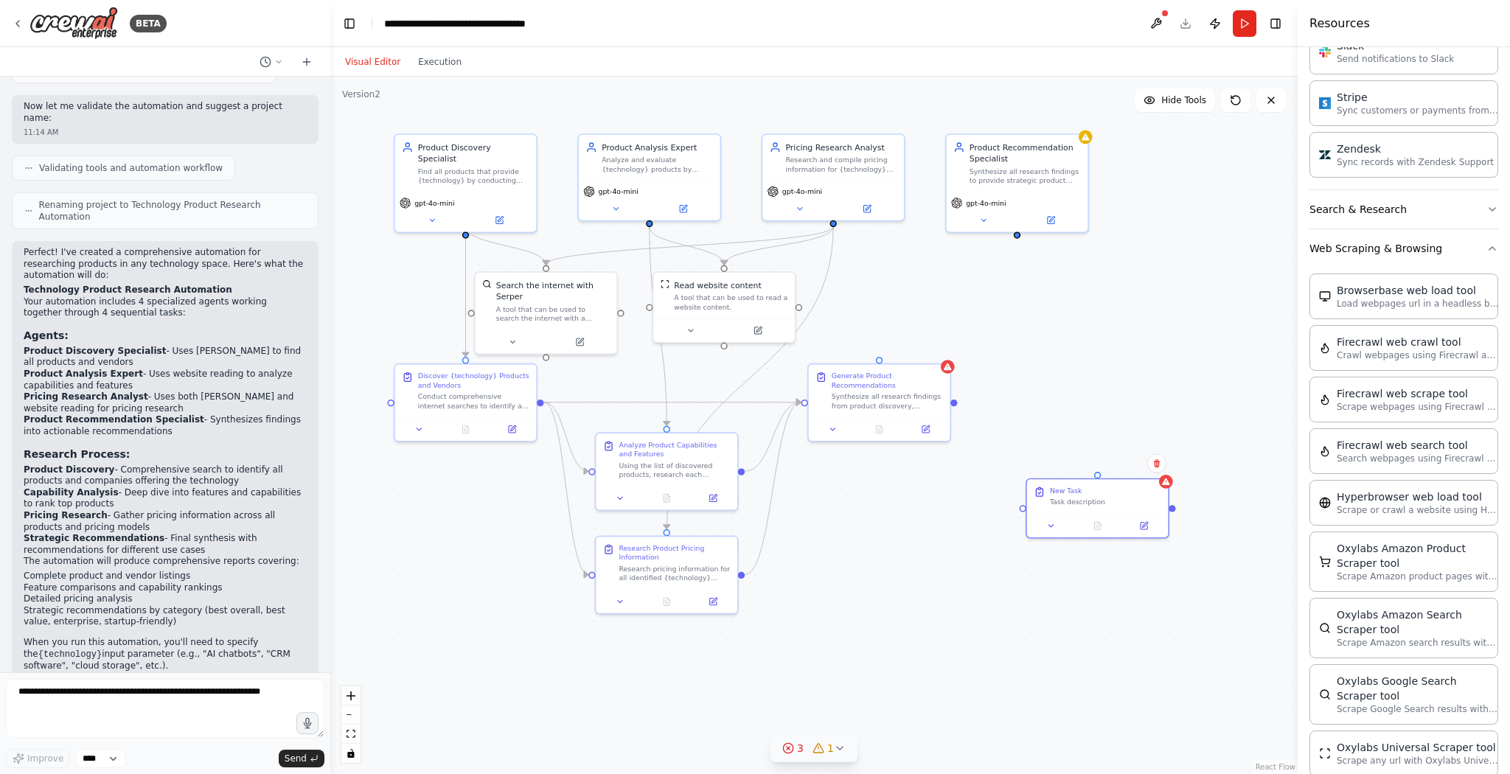
drag, startPoint x: 912, startPoint y: 456, endPoint x: 956, endPoint y: 410, distance: 63.6
click at [956, 410] on div ".deletable-edge-delete-btn { width: 20px; height: 20px; border: 0px solid #ffff…" at bounding box center [813, 426] width 967 height 698
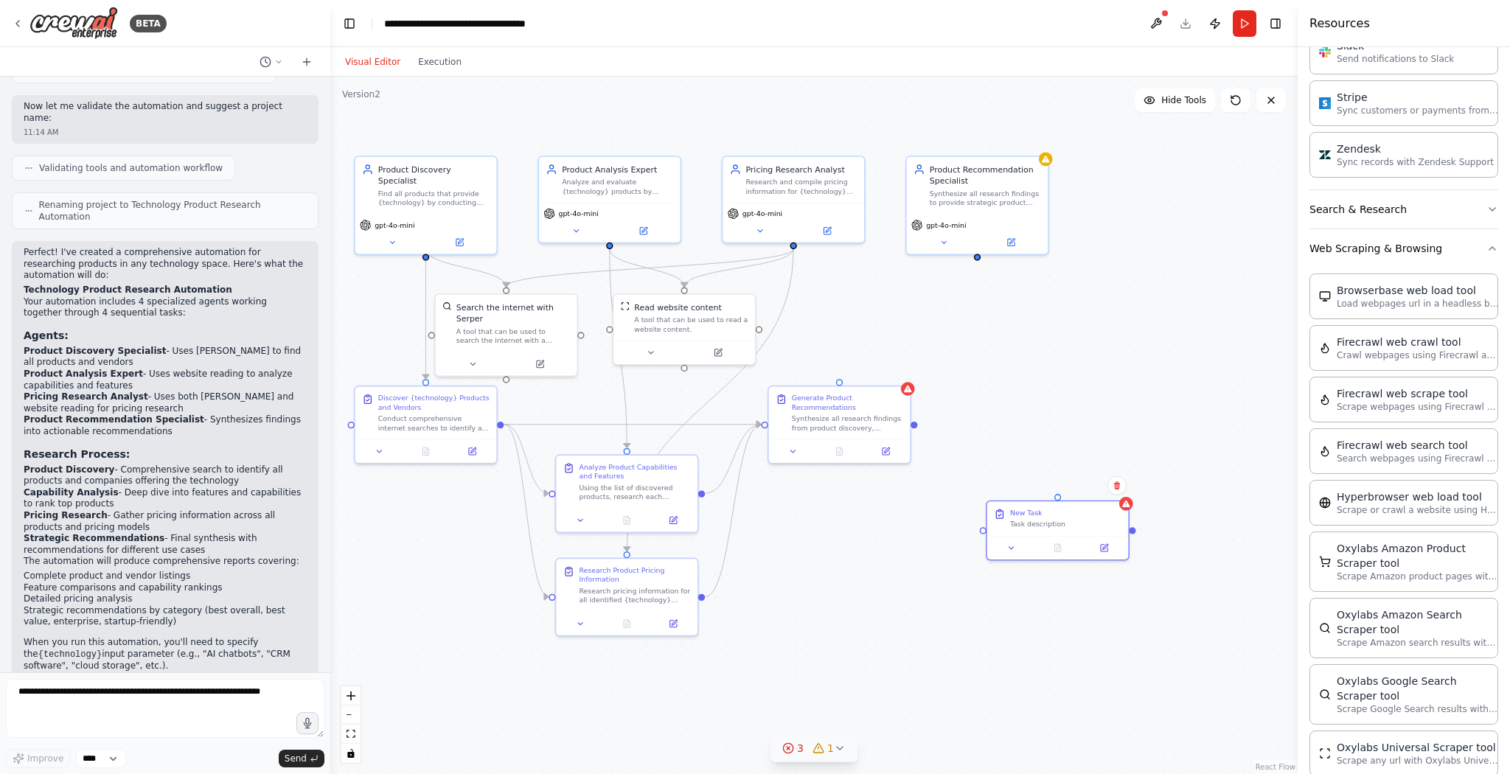
drag, startPoint x: 956, startPoint y: 407, endPoint x: 916, endPoint y: 429, distance: 45.5
click at [916, 429] on div ".deletable-edge-delete-btn { width: 20px; height: 20px; border: 0px solid #ffff…" at bounding box center [813, 426] width 967 height 698
click at [355, 703] on button "zoom in" at bounding box center [350, 695] width 19 height 19
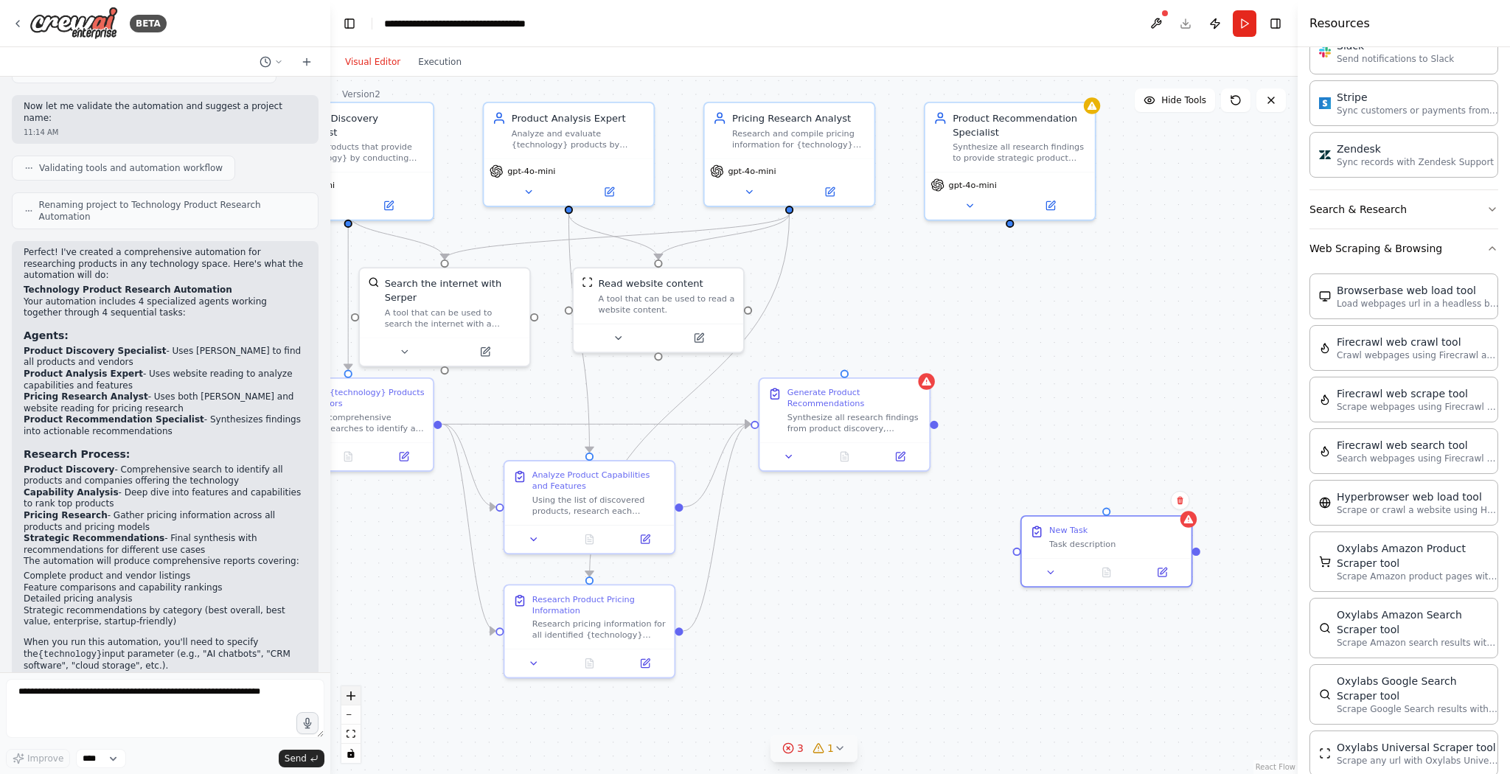
click at [357, 699] on button "zoom in" at bounding box center [350, 695] width 19 height 19
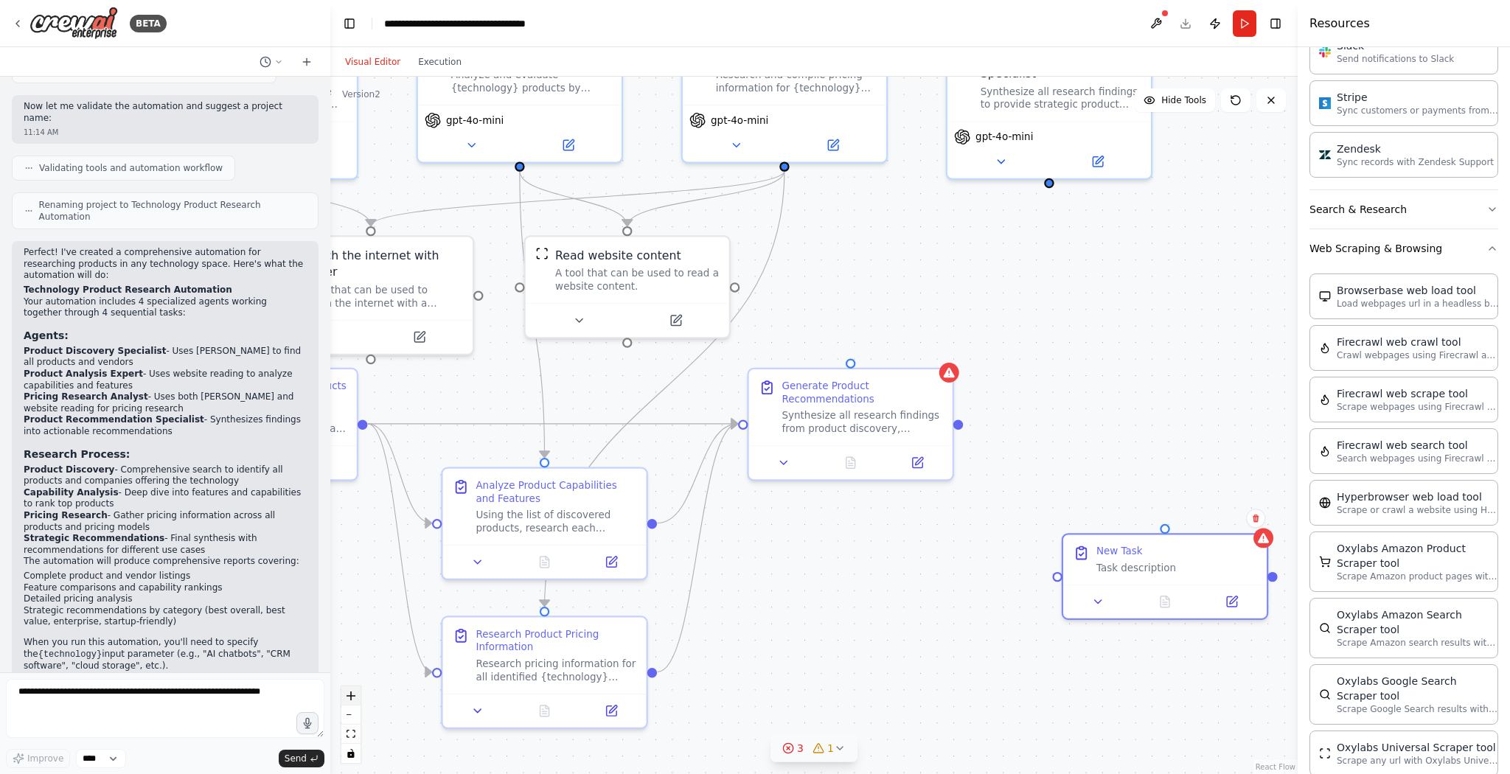
click at [358, 699] on button "zoom in" at bounding box center [350, 695] width 19 height 19
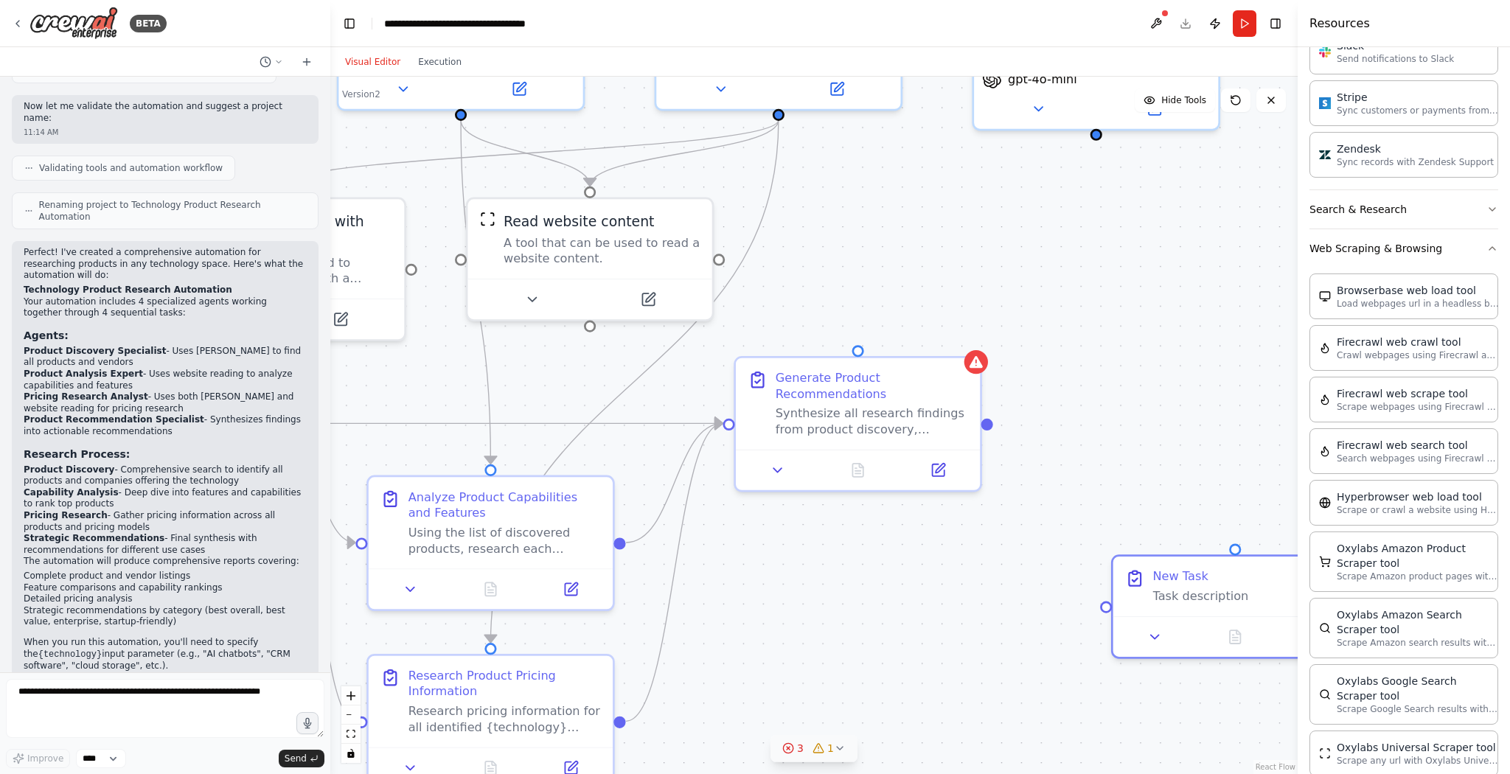
drag, startPoint x: 829, startPoint y: 582, endPoint x: 821, endPoint y: 591, distance: 12.5
click at [821, 591] on div ".deletable-edge-delete-btn { width: 20px; height: 20px; border: 0px solid #ffff…" at bounding box center [813, 426] width 967 height 698
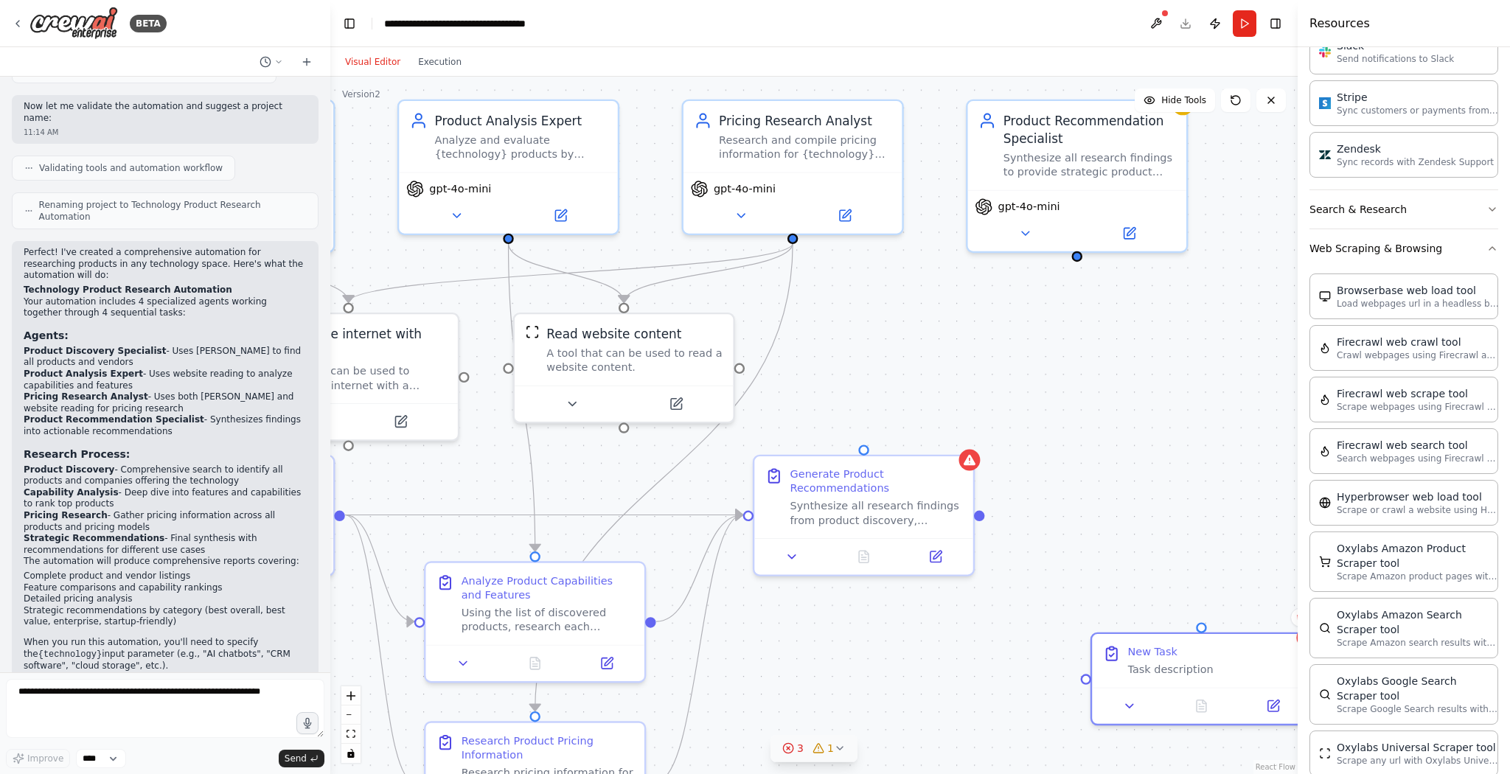
drag, startPoint x: 1058, startPoint y: 284, endPoint x: 981, endPoint y: 412, distance: 149.8
click at [981, 413] on div ".deletable-edge-delete-btn { width: 20px; height: 20px; border: 0px solid #ffff…" at bounding box center [813, 426] width 967 height 698
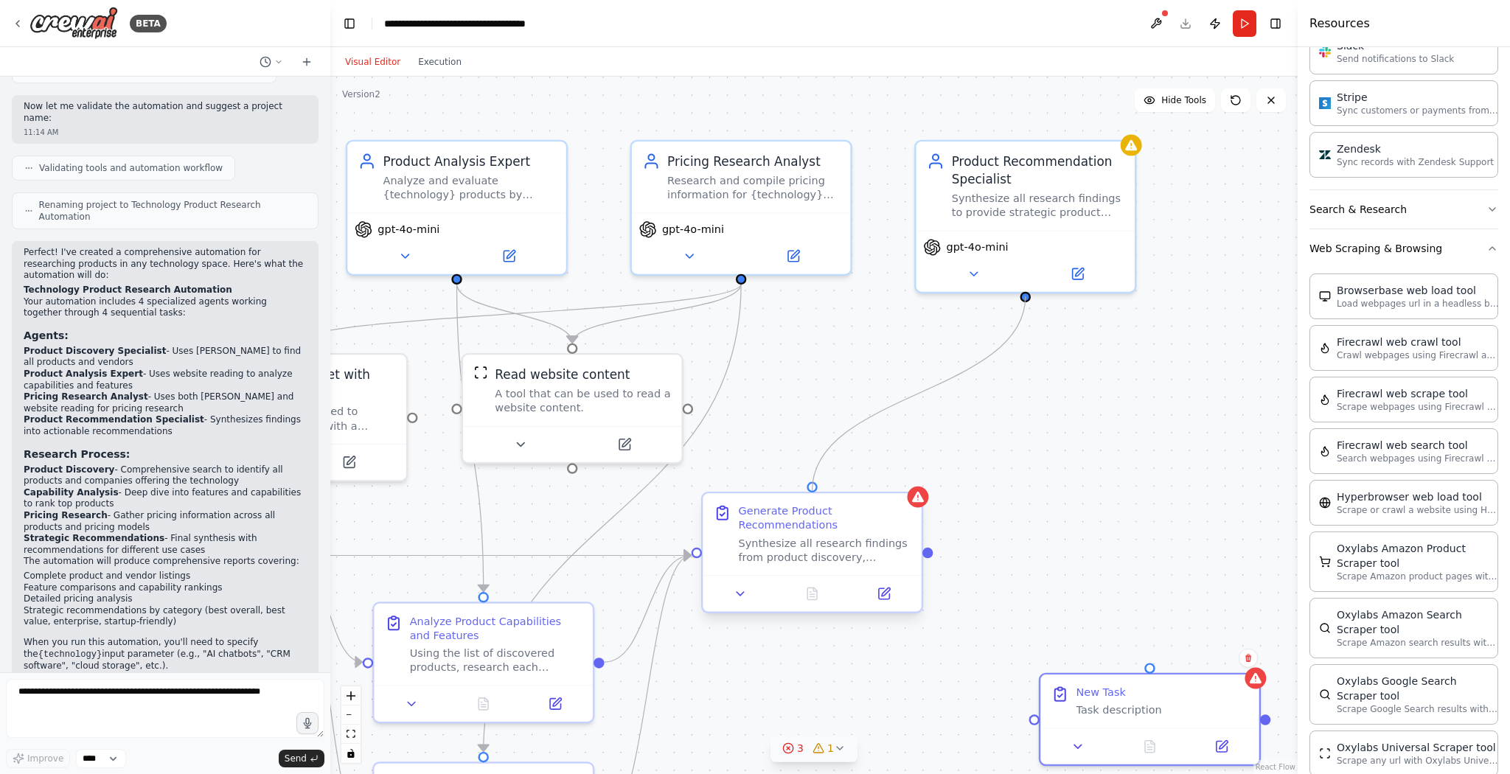
drag, startPoint x: 1026, startPoint y: 293, endPoint x: 811, endPoint y: 494, distance: 294.2
click at [811, 496] on div "Product Discovery Specialist Find all products that provide {technology} by con…" at bounding box center [556, 471] width 1166 height 841
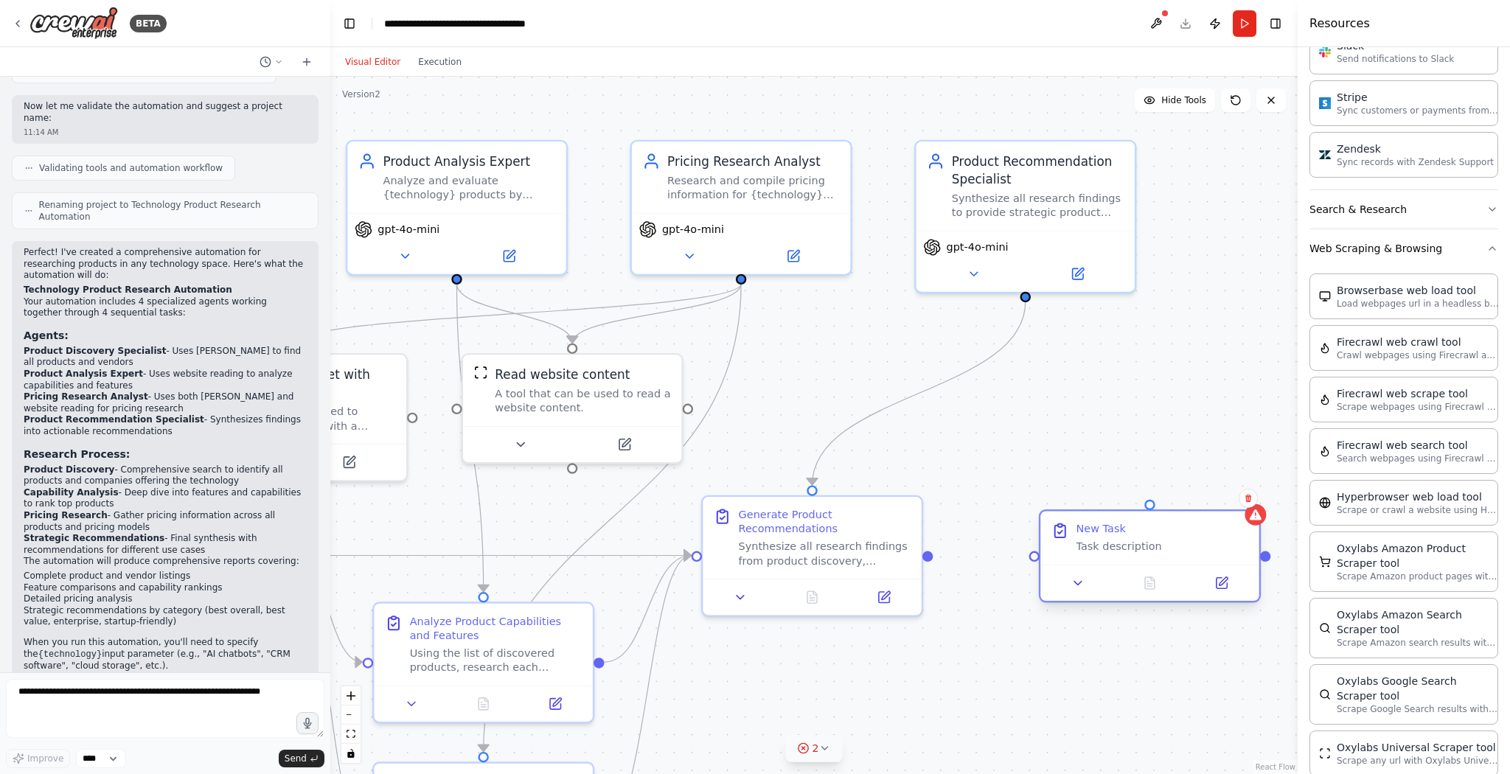
drag, startPoint x: 1174, startPoint y: 683, endPoint x: 1174, endPoint y: 531, distance: 151.9
click at [1174, 531] on div "New Task" at bounding box center [1162, 529] width 173 height 14
drag, startPoint x: 1151, startPoint y: 504, endPoint x: 1032, endPoint y: 296, distance: 240.1
click at [1032, 296] on div ".deletable-edge-delete-btn { width: 20px; height: 20px; border: 0px solid #ffff…" at bounding box center [813, 426] width 967 height 698
click at [817, 749] on span "1" at bounding box center [816, 748] width 7 height 15
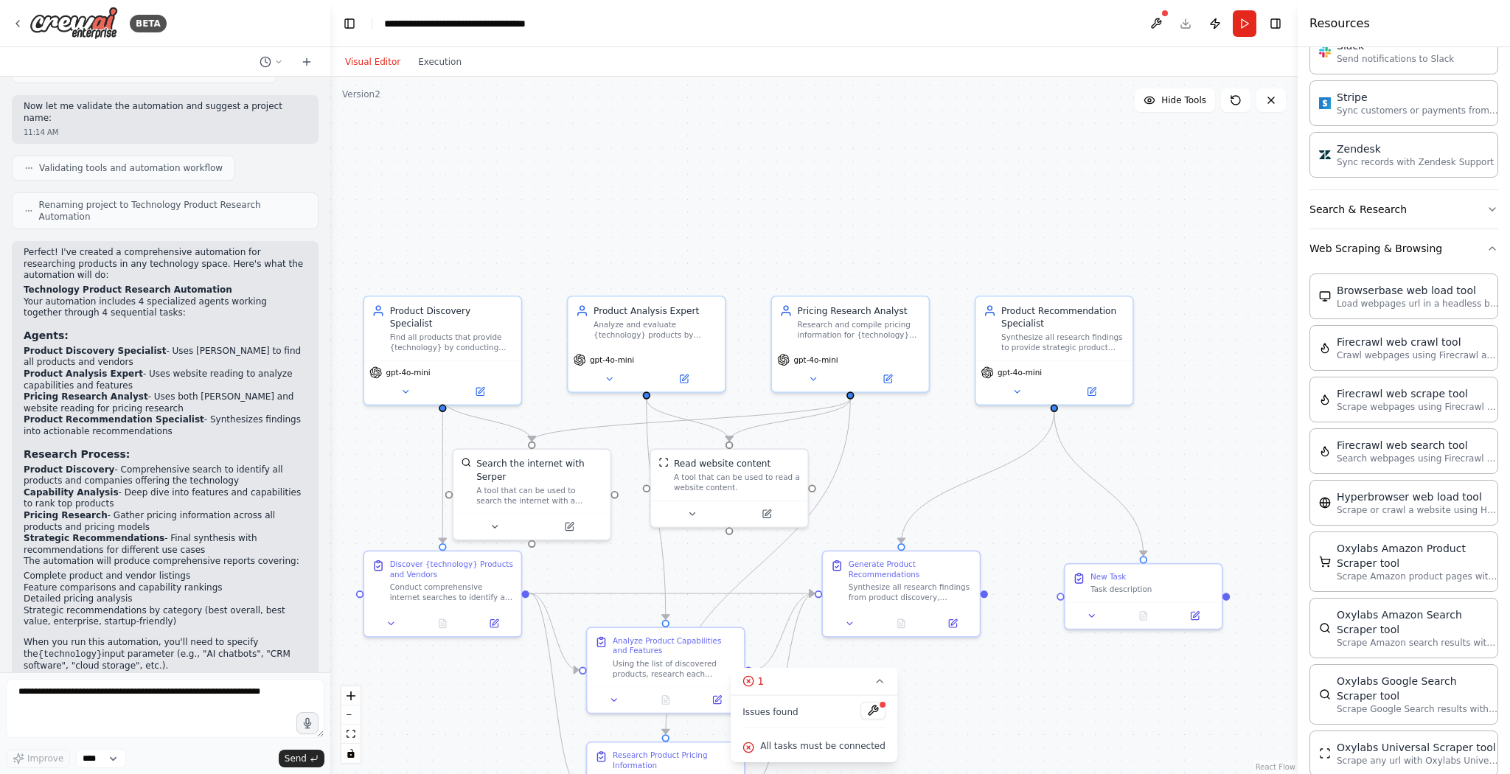
click at [807, 749] on span "All tasks must be connected" at bounding box center [822, 746] width 125 height 12
click at [866, 710] on button at bounding box center [872, 711] width 25 height 18
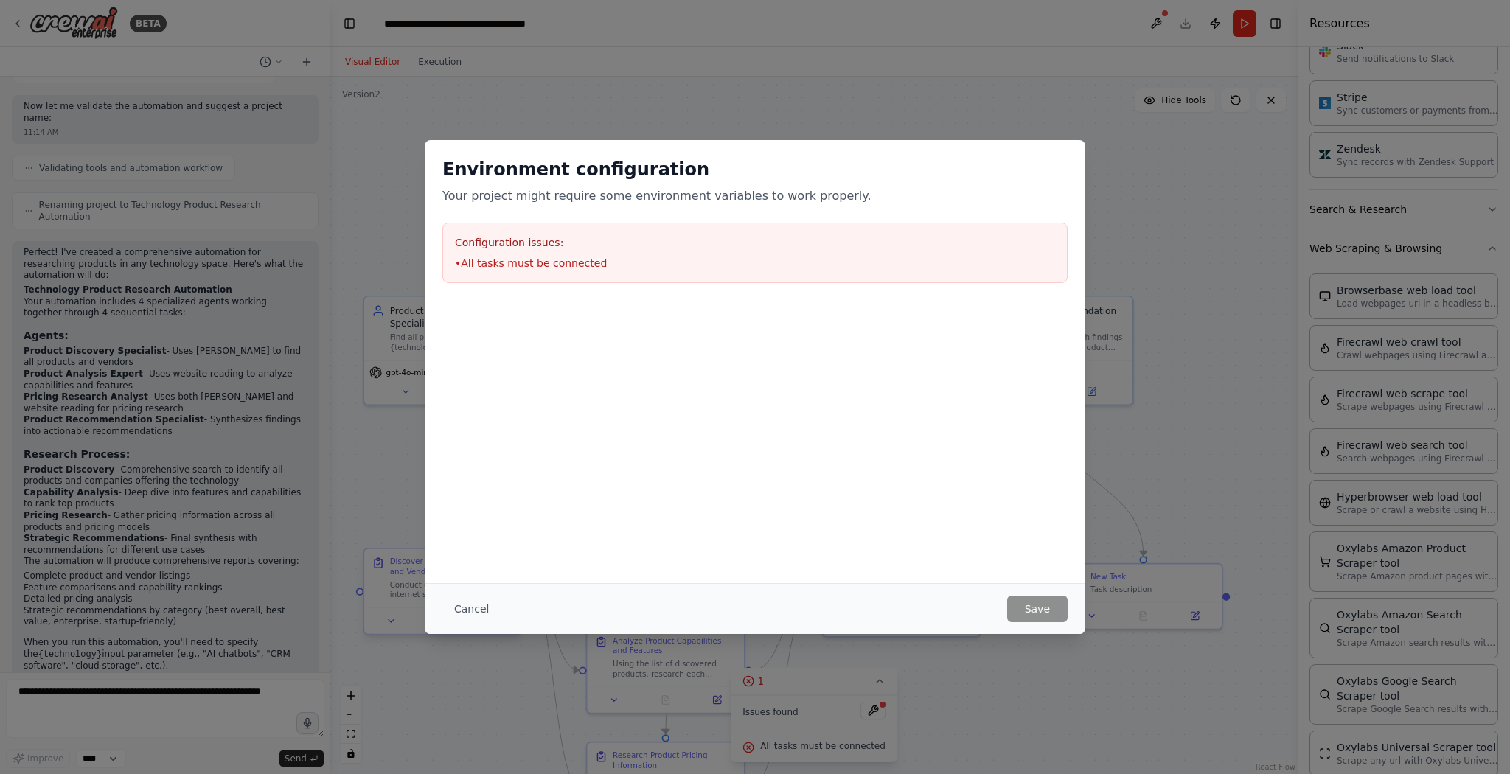
click at [473, 612] on button "Cancel" at bounding box center [471, 609] width 58 height 27
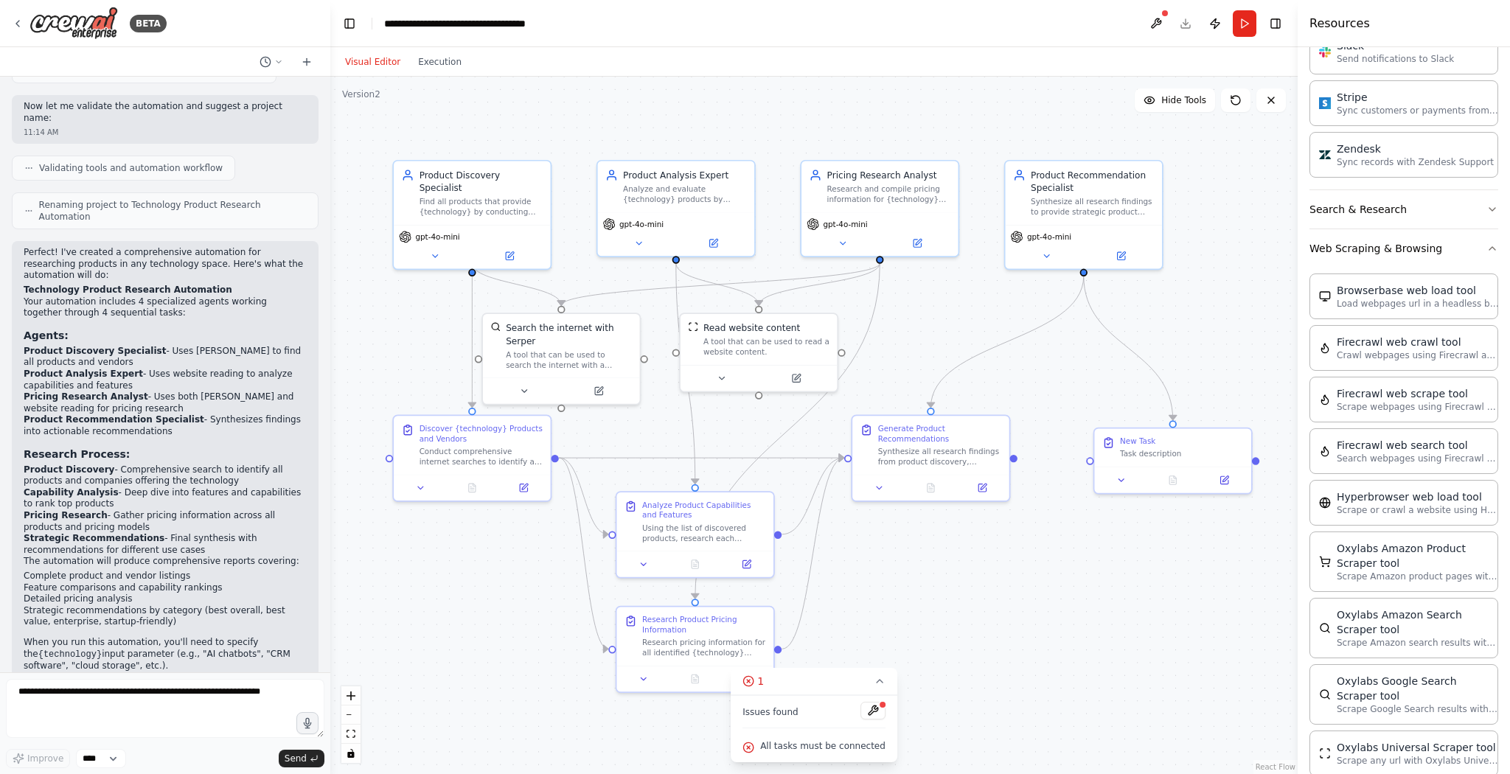
drag, startPoint x: 1074, startPoint y: 703, endPoint x: 1105, endPoint y: 567, distance: 139.0
click at [1105, 567] on div ".deletable-edge-delete-btn { width: 20px; height: 20px; border: 0px solid #ffff…" at bounding box center [813, 426] width 967 height 698
click at [1110, 330] on icon "Edge from edd62994-f884-4062-8f2d-9718234c8ccf to 5e6a2c42-af9c-495c-b04d-8b7e9…" at bounding box center [1128, 348] width 89 height 145
click at [1125, 346] on icon at bounding box center [1129, 347] width 10 height 11
drag, startPoint x: 1015, startPoint y: 459, endPoint x: 1090, endPoint y: 454, distance: 76.1
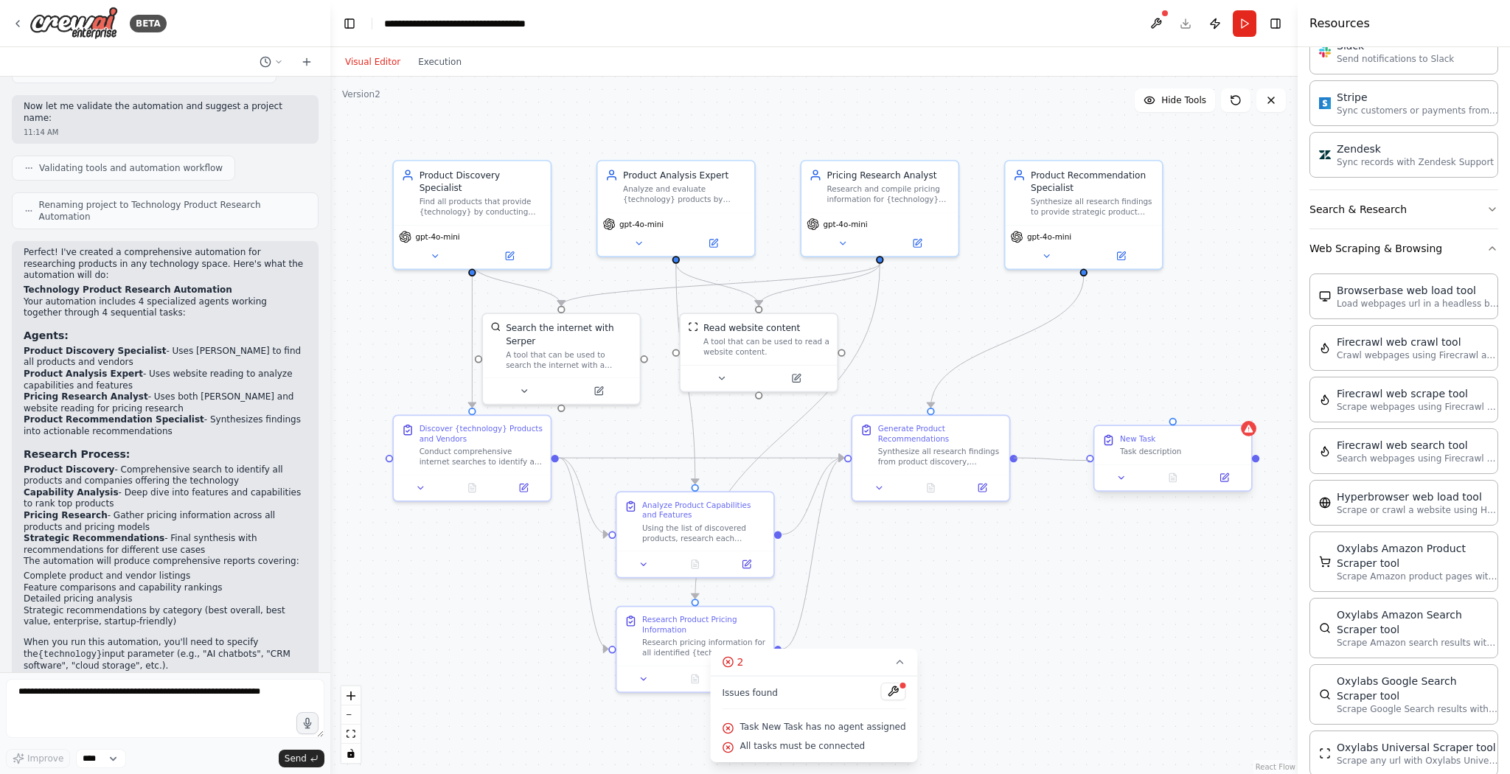
click at [1090, 454] on div "Product Discovery Specialist Find all products that provide {technology} by con…" at bounding box center [747, 397] width 836 height 602
click at [1119, 479] on icon at bounding box center [1121, 478] width 10 height 10
click at [1044, 689] on div ".deletable-edge-delete-btn { width: 20px; height: 20px; border: 0px solid #ffff…" at bounding box center [813, 426] width 967 height 698
click at [1277, 708] on button "Cancel" at bounding box center [1272, 712] width 46 height 18
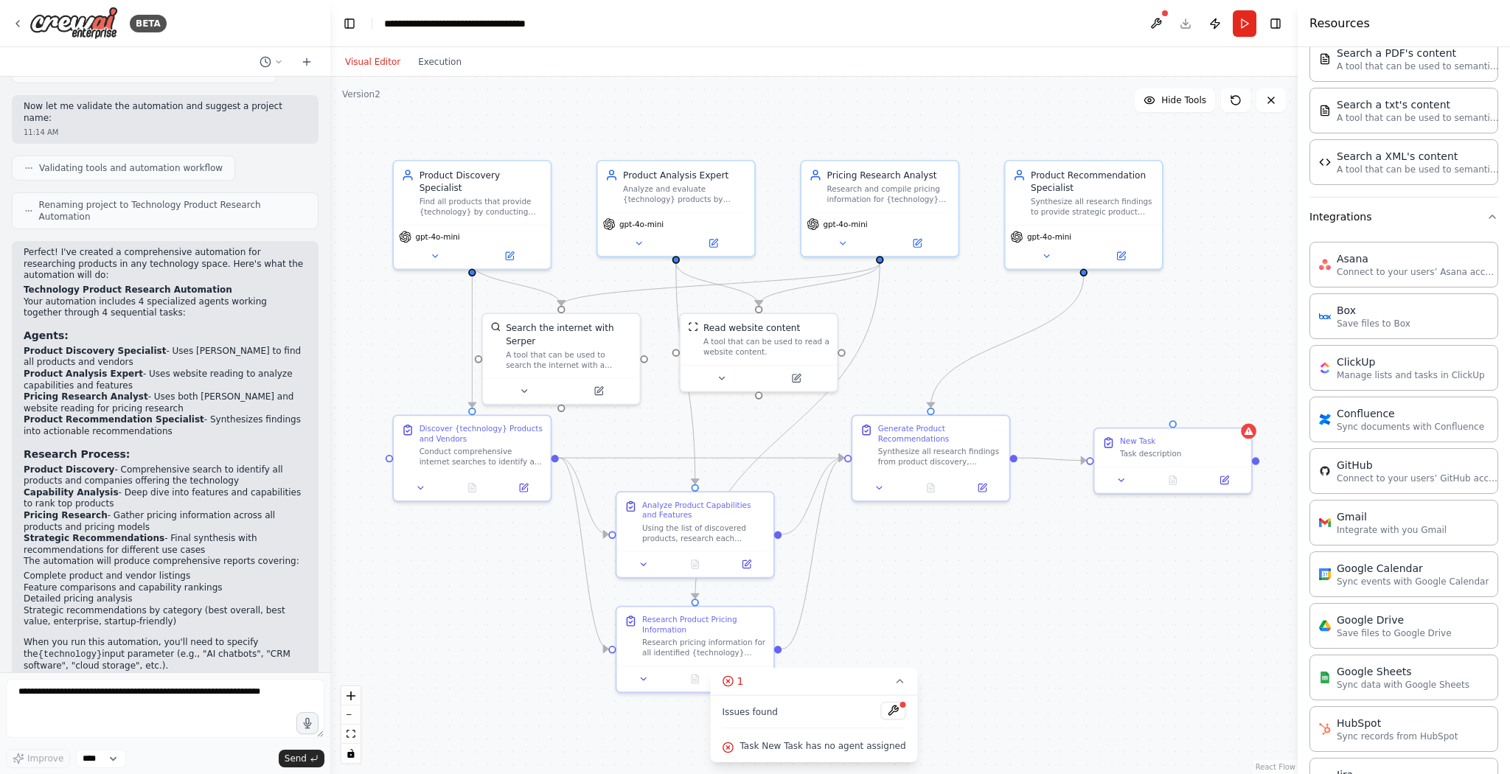
scroll to position [733, 0]
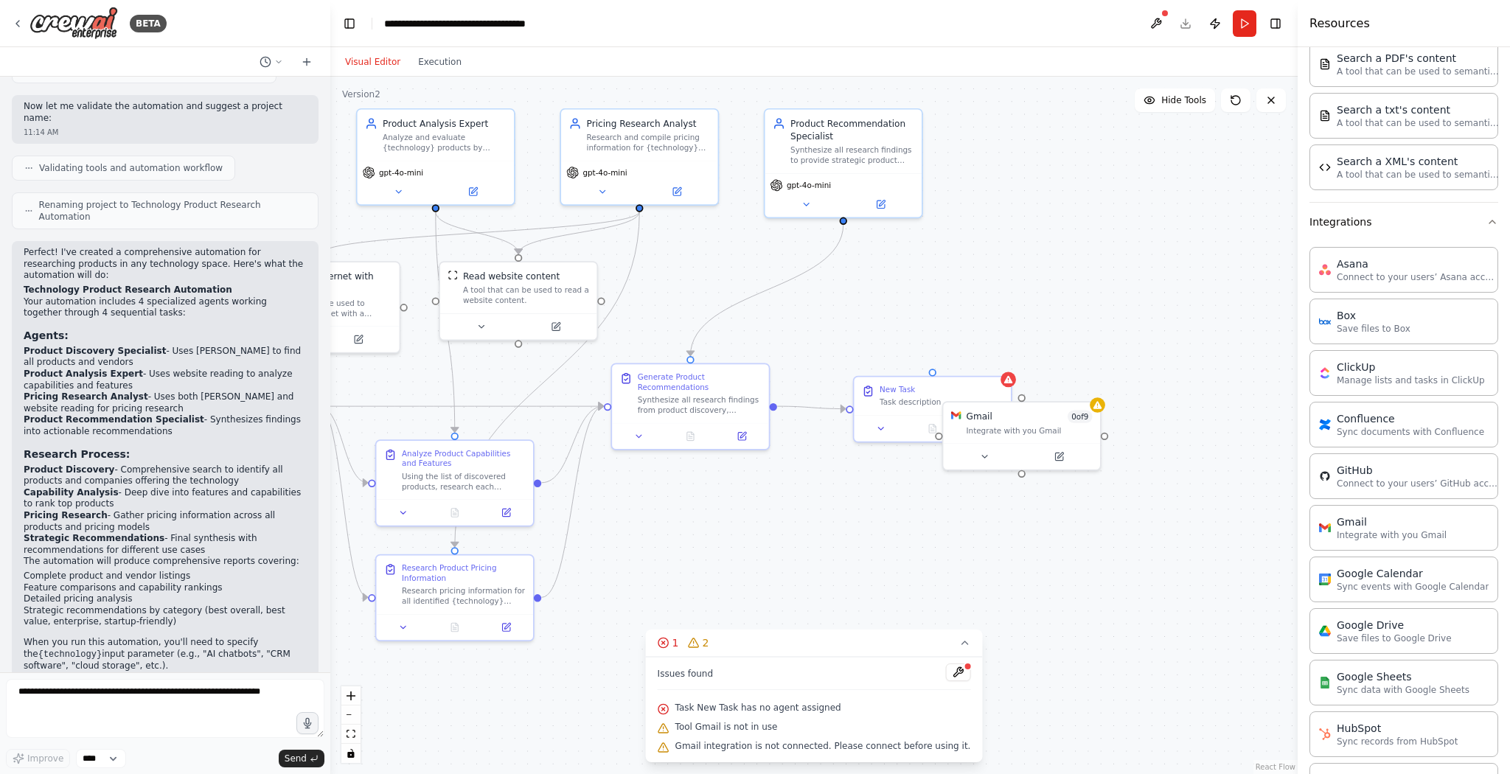
drag, startPoint x: 1186, startPoint y: 650, endPoint x: 945, endPoint y: 599, distance: 245.8
click at [945, 599] on div ".deletable-edge-delete-btn { width: 20px; height: 20px; border: 0px solid #ffff…" at bounding box center [813, 426] width 967 height 698
drag, startPoint x: 1022, startPoint y: 411, endPoint x: 941, endPoint y: 484, distance: 109.6
click at [941, 484] on div "Gmail 0 of 9" at bounding box center [953, 490] width 126 height 13
click at [916, 508] on div "Integrate with you Gmail" at bounding box center [953, 504] width 126 height 10
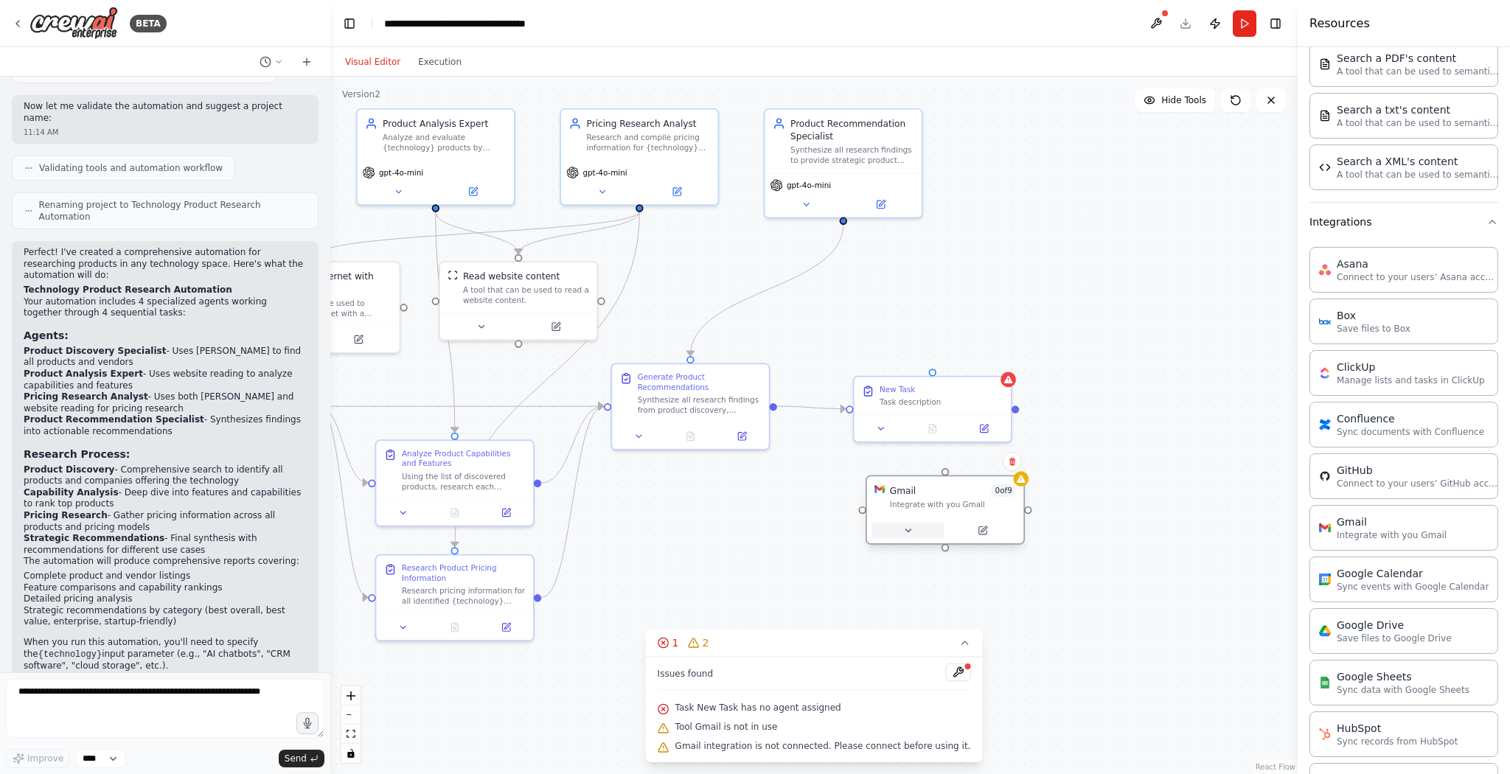
click at [911, 529] on icon at bounding box center [908, 531] width 10 height 10
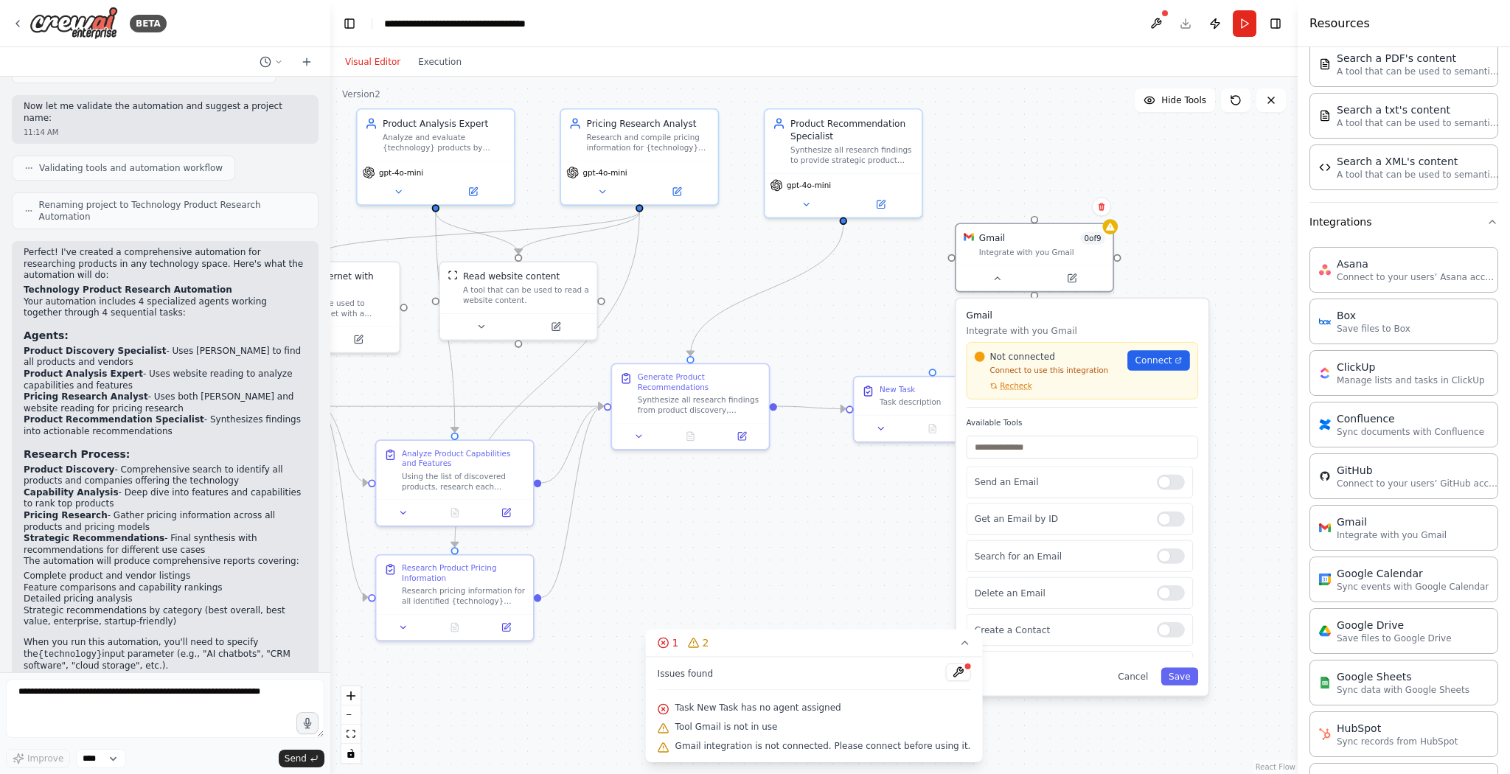
drag, startPoint x: 1015, startPoint y: 571, endPoint x: 1102, endPoint y: 316, distance: 269.3
click at [1102, 316] on h3 "Gmail" at bounding box center [1083, 315] width 232 height 13
click at [1170, 483] on div at bounding box center [1171, 482] width 28 height 15
click at [1168, 360] on span "Connect" at bounding box center [1153, 360] width 37 height 13
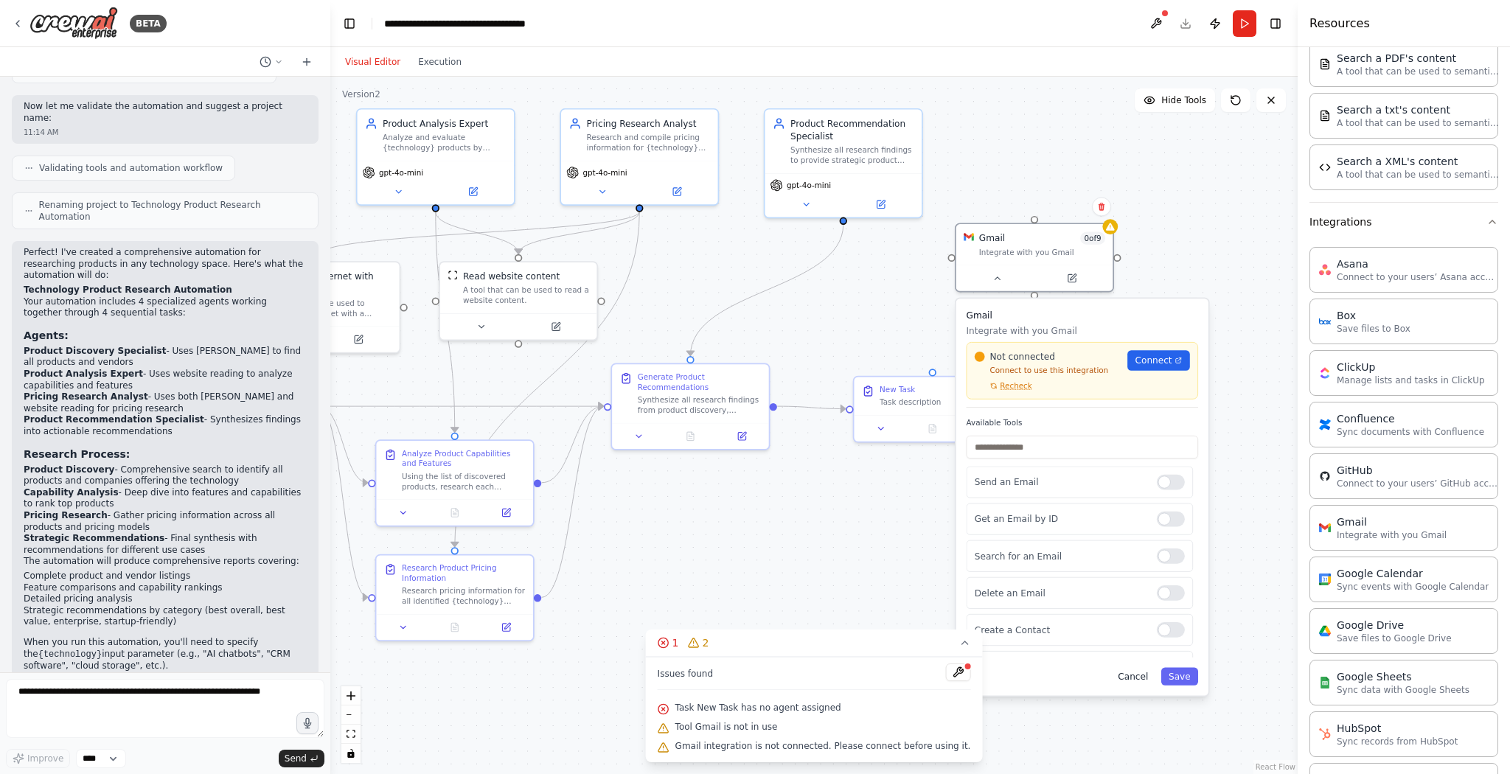
click at [1142, 679] on button "Cancel" at bounding box center [1133, 676] width 46 height 18
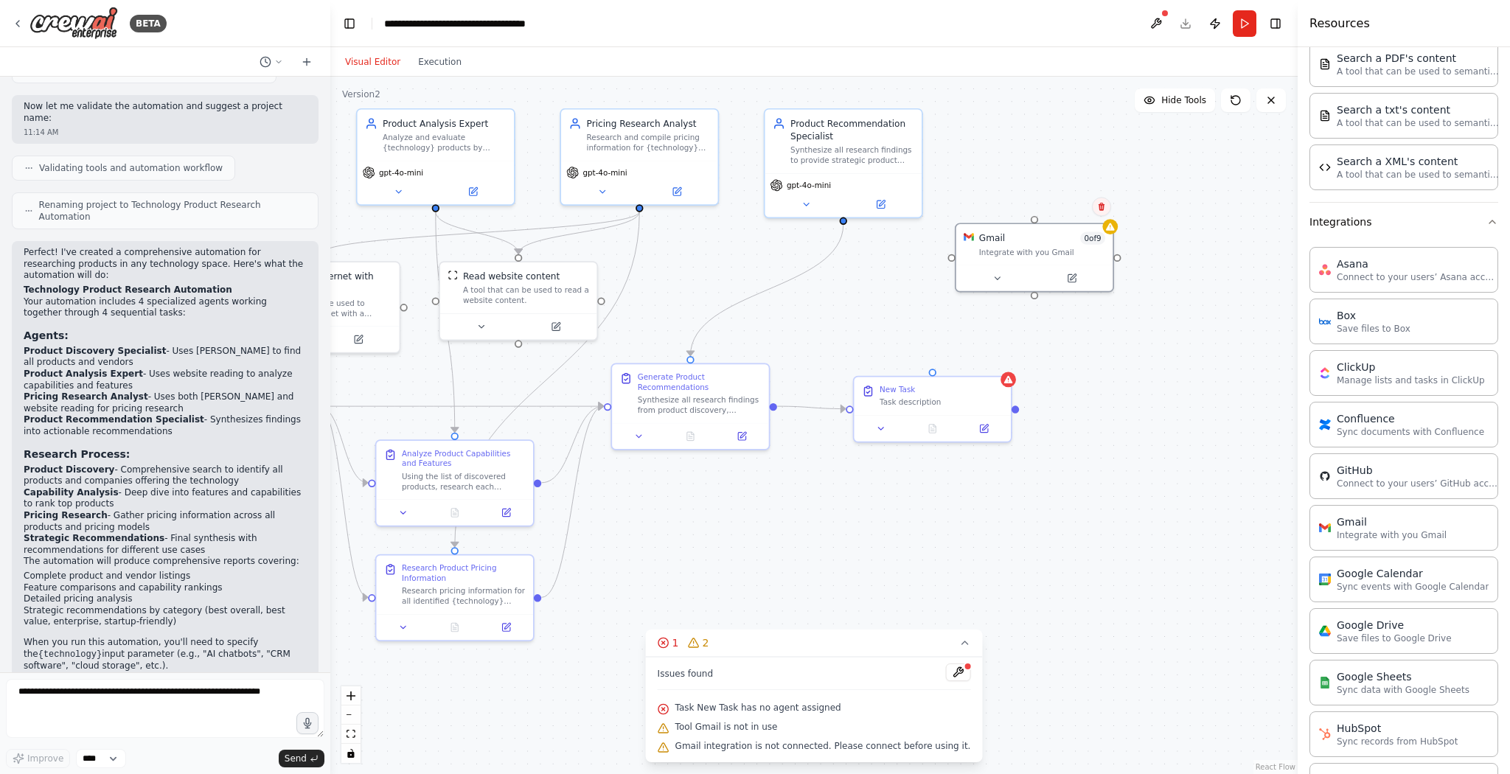
click at [1107, 211] on button at bounding box center [1101, 206] width 19 height 19
click at [1068, 207] on button "Confirm" at bounding box center [1060, 207] width 52 height 18
click at [1101, 216] on button at bounding box center [1100, 207] width 19 height 19
click at [1104, 209] on icon at bounding box center [1100, 207] width 9 height 9
click at [1056, 209] on button "Confirm" at bounding box center [1059, 207] width 52 height 18
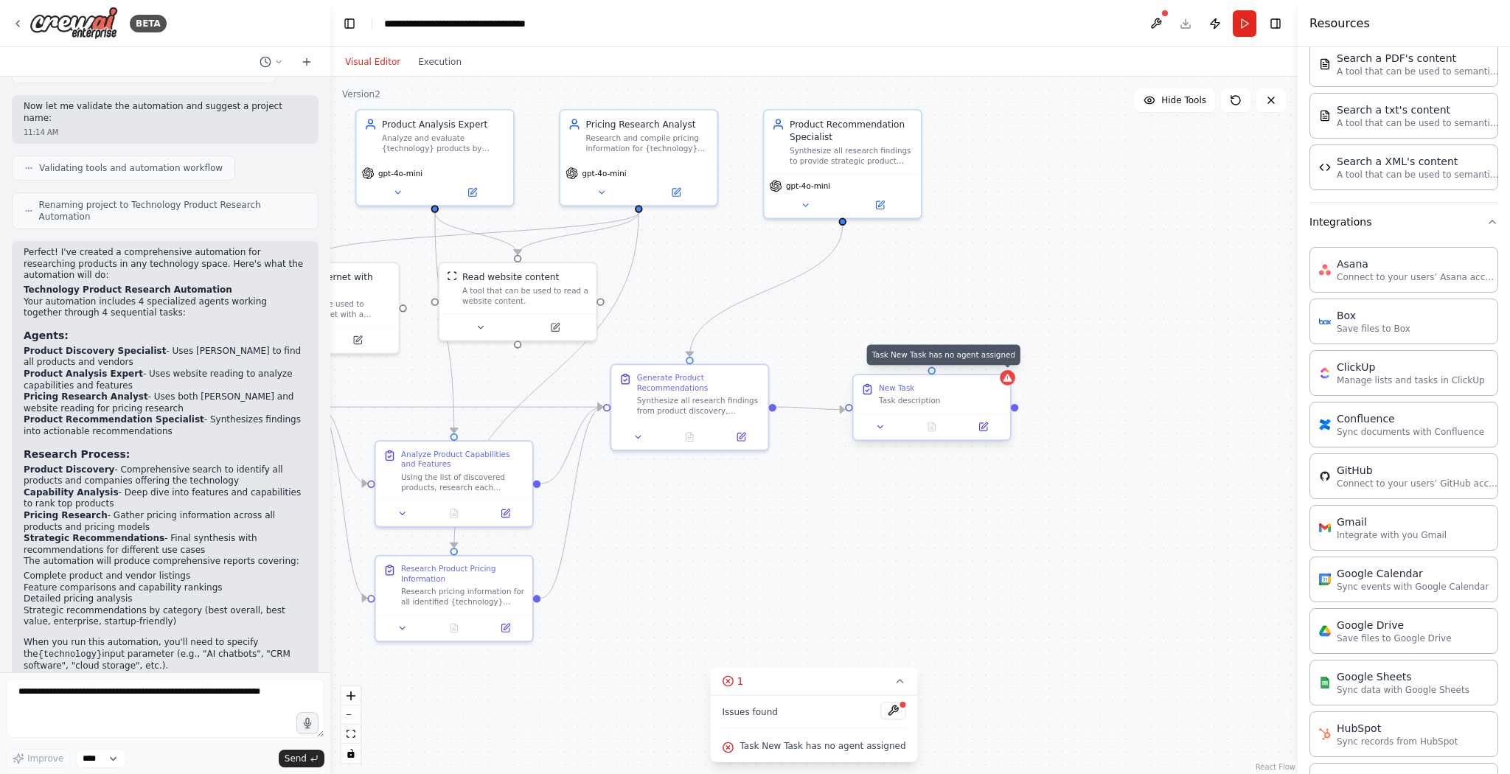
click at [1012, 385] on div ".deletable-edge-delete-btn { width: 20px; height: 20px; border: 0px solid #ffff…" at bounding box center [813, 426] width 967 height 698
click at [984, 429] on icon at bounding box center [982, 426] width 7 height 7
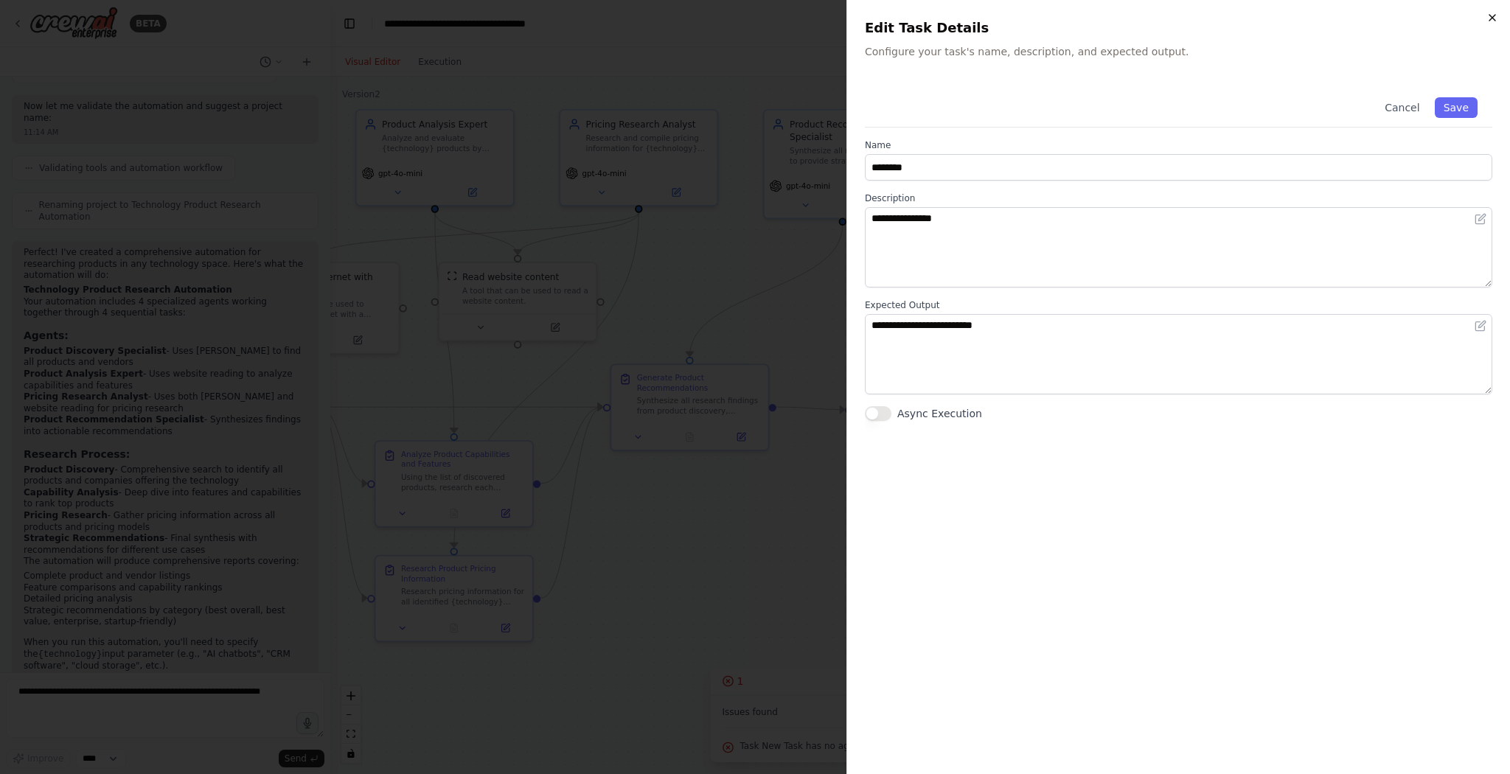
click at [1487, 18] on icon "button" at bounding box center [1492, 18] width 12 height 12
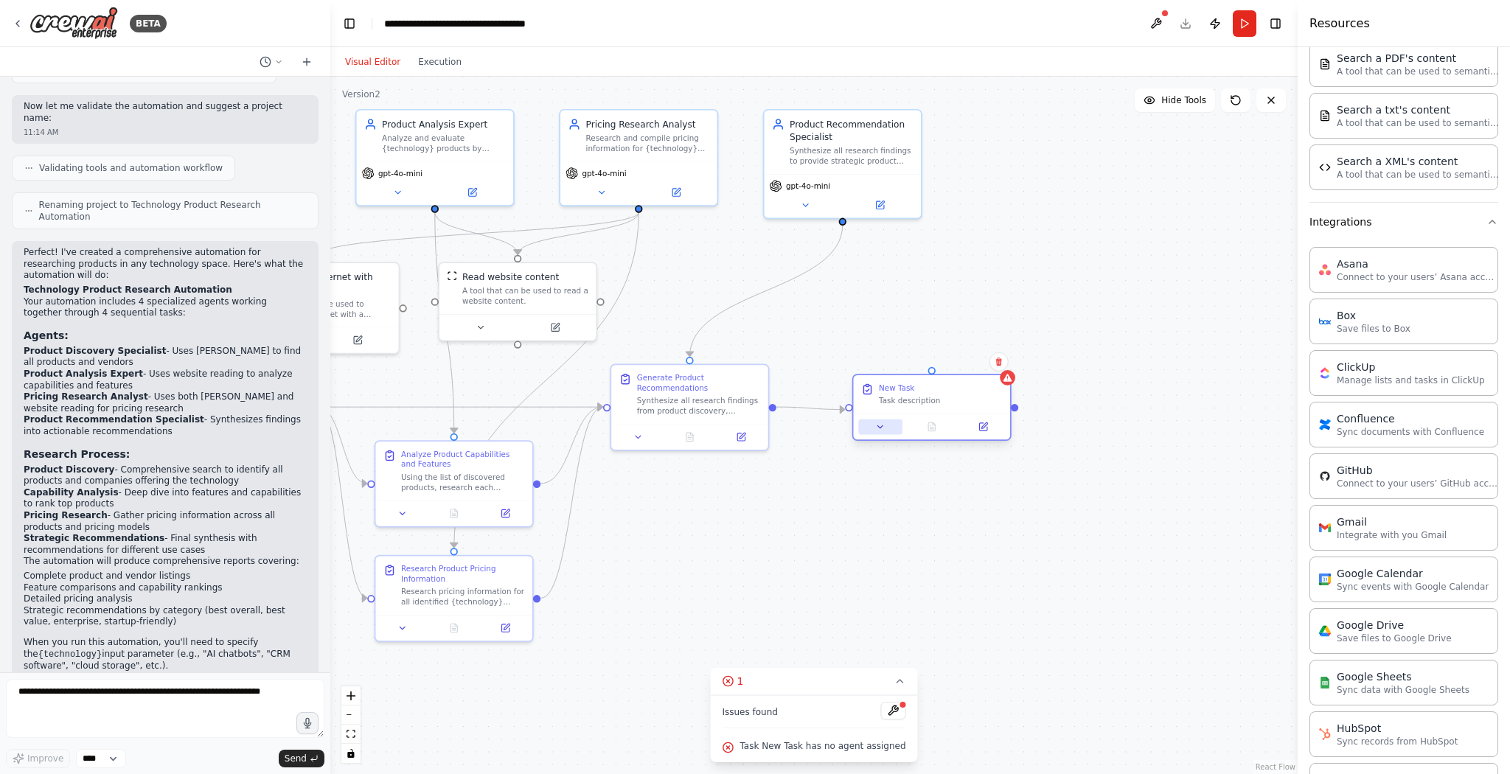
click at [880, 425] on icon at bounding box center [880, 426] width 5 height 2
click at [1033, 672] on div "**********" at bounding box center [979, 565] width 252 height 231
click at [1040, 664] on button "Cancel" at bounding box center [1031, 662] width 46 height 18
click at [987, 439] on div "New Task Task description" at bounding box center [931, 407] width 159 height 67
click at [981, 425] on icon at bounding box center [982, 426] width 7 height 7
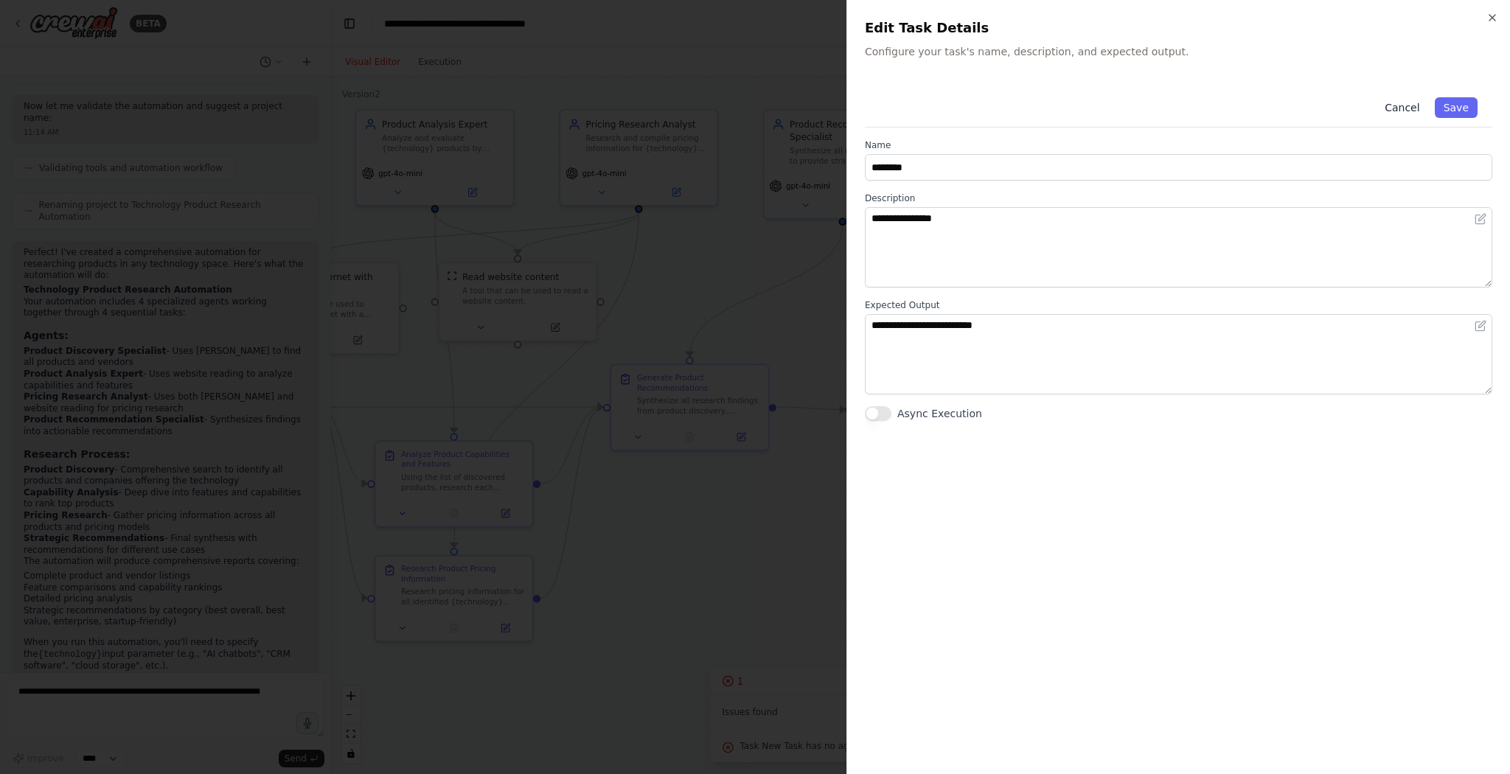
click at [1411, 103] on button "Cancel" at bounding box center [1402, 107] width 52 height 21
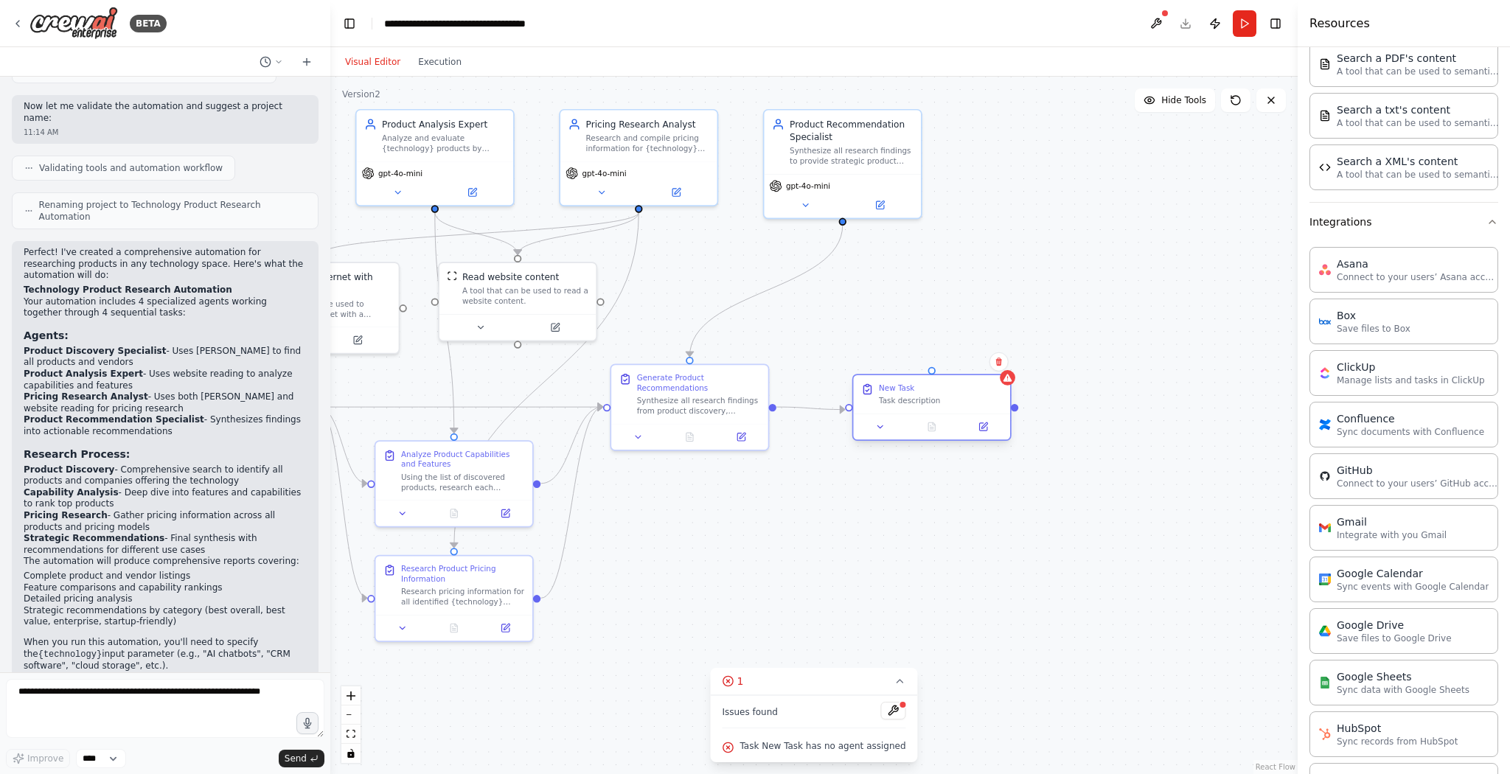
click at [957, 388] on div "New Task" at bounding box center [941, 388] width 124 height 10
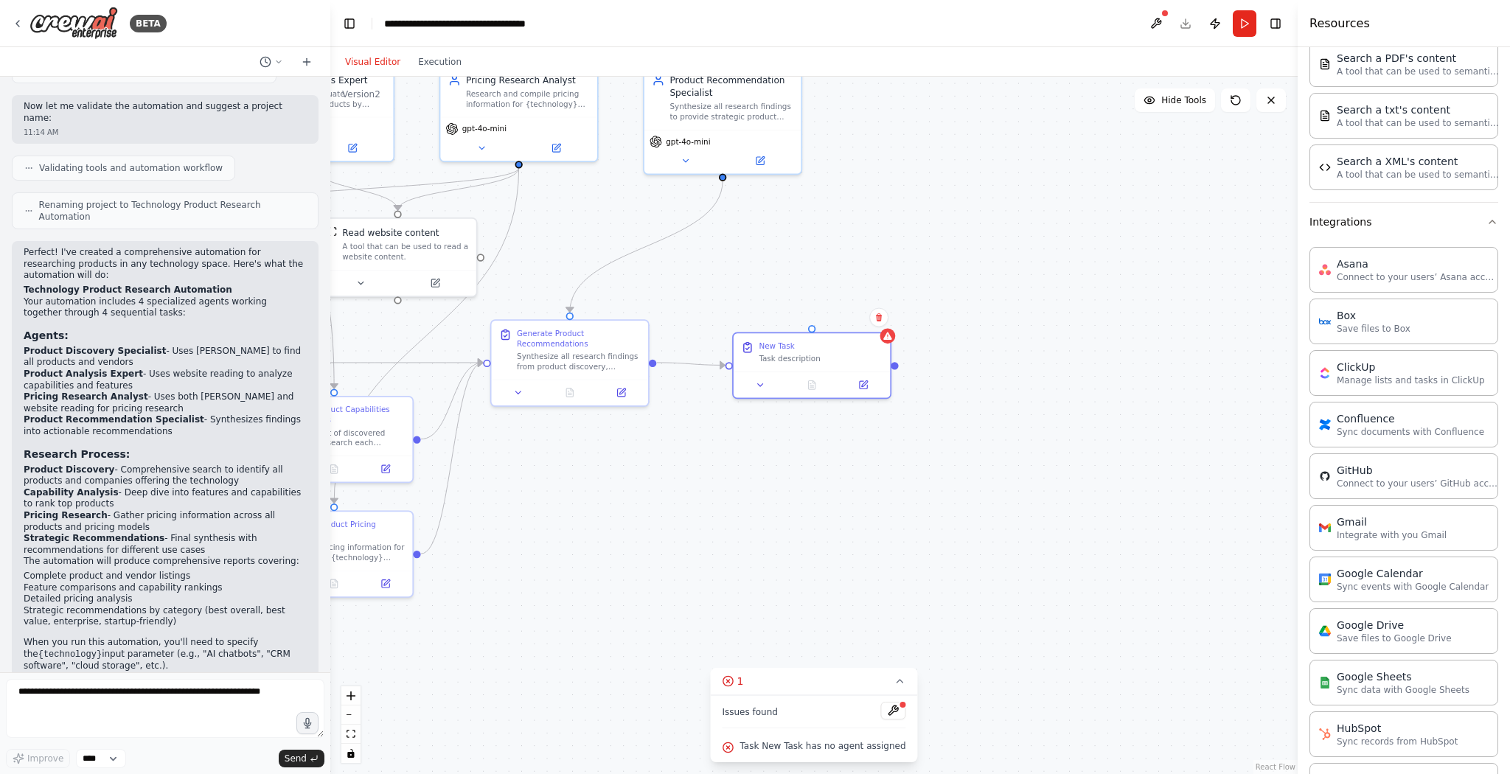
drag, startPoint x: 1148, startPoint y: 605, endPoint x: 1041, endPoint y: 566, distance: 114.1
click at [1041, 566] on div ".deletable-edge-delete-btn { width: 20px; height: 20px; border: 0px solid #ffff…" at bounding box center [813, 426] width 967 height 698
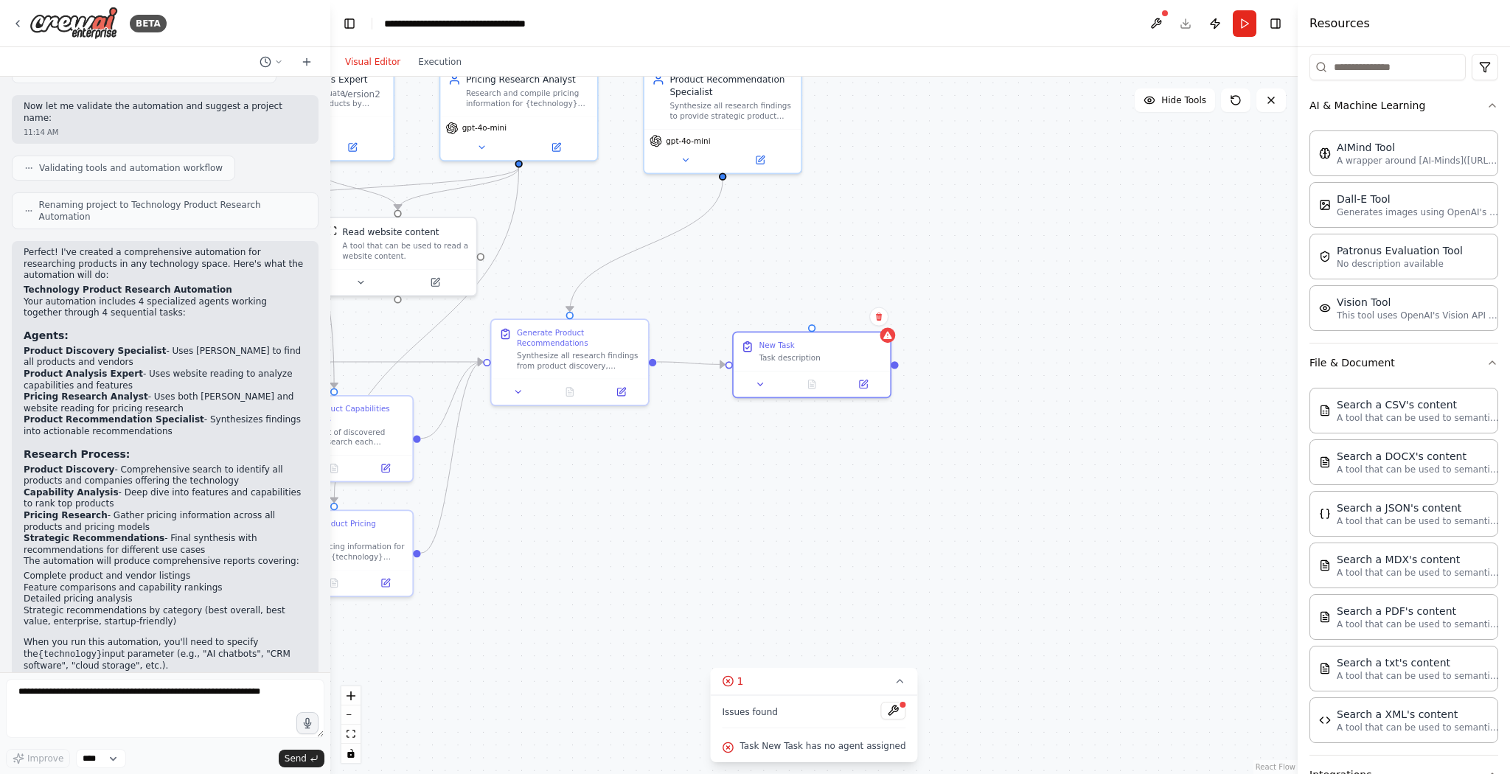
scroll to position [143, 0]
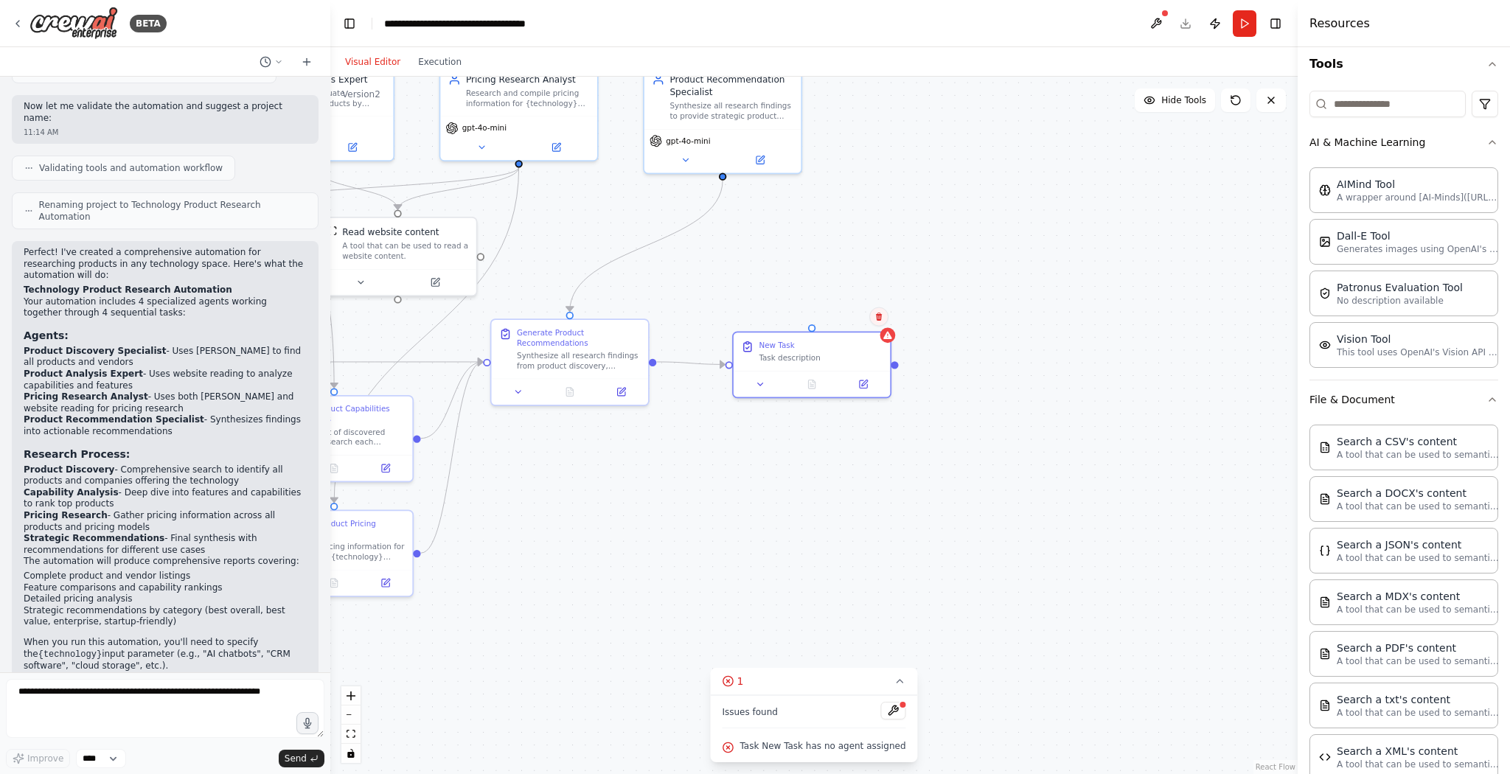
click at [880, 316] on icon at bounding box center [879, 317] width 6 height 8
click at [841, 313] on button "Confirm" at bounding box center [837, 317] width 52 height 18
click at [440, 61] on button "Execution" at bounding box center [439, 62] width 61 height 18
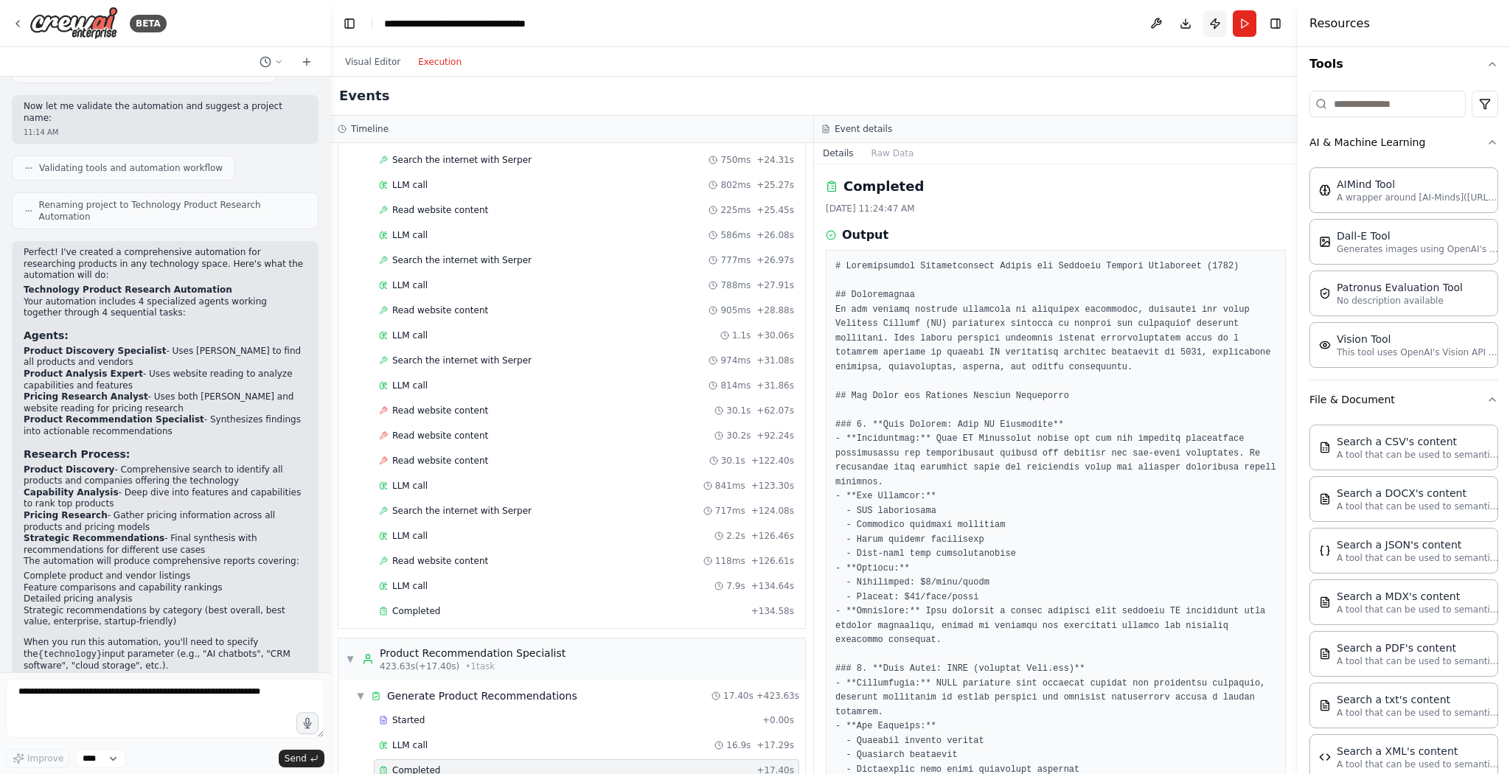
click at [1217, 21] on button "Publish" at bounding box center [1215, 23] width 24 height 27
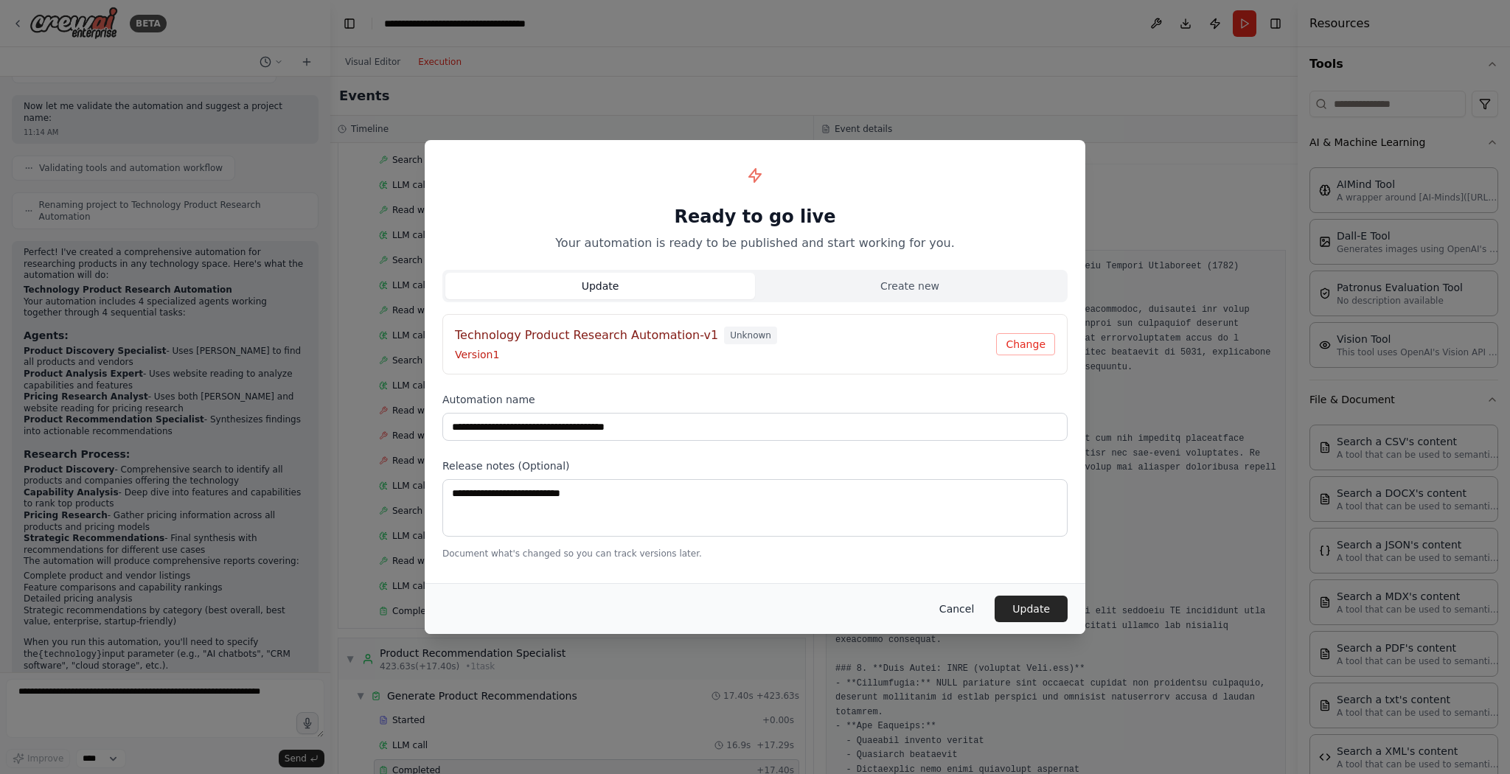
click at [962, 601] on button "Cancel" at bounding box center [957, 609] width 58 height 27
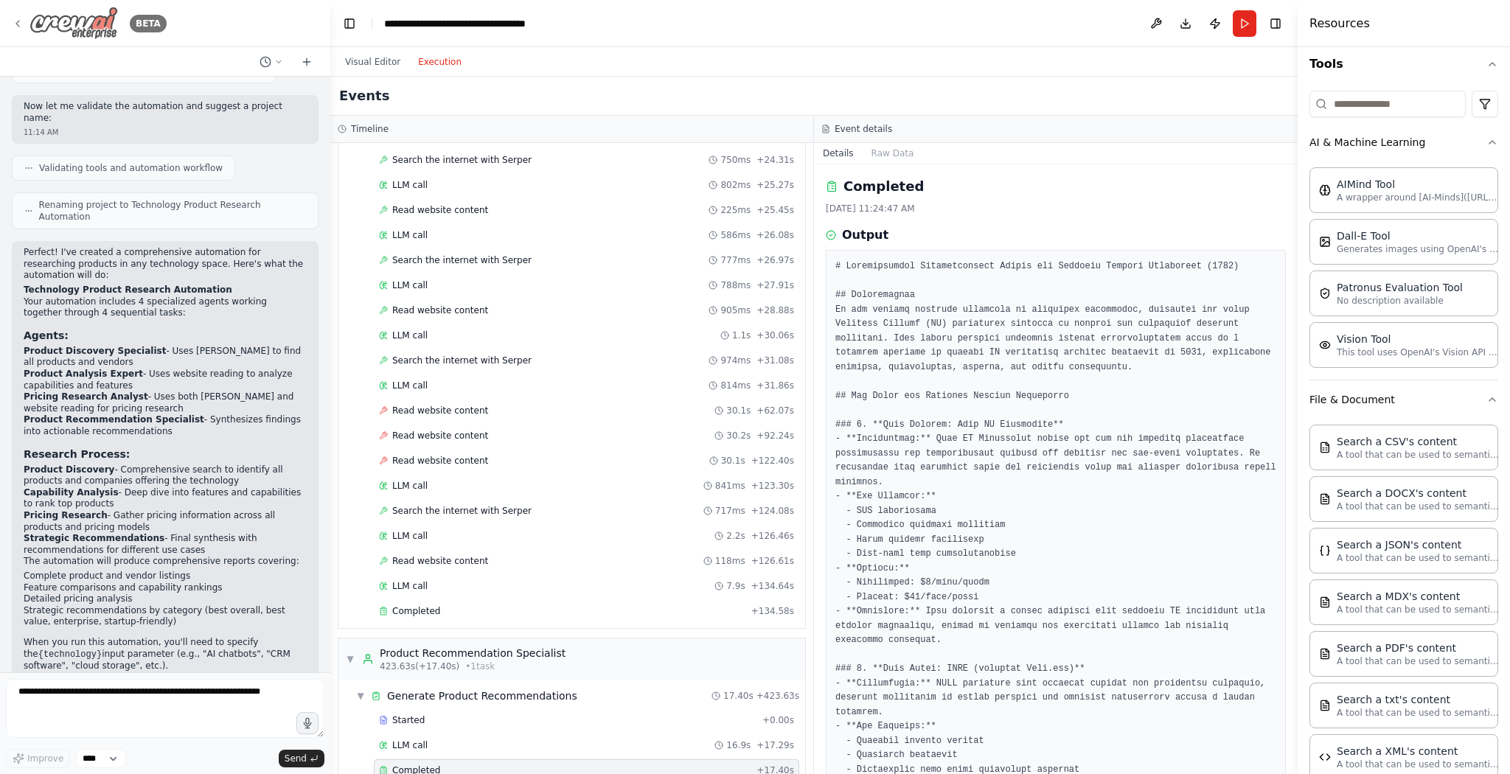
click at [18, 21] on icon at bounding box center [18, 24] width 12 height 12
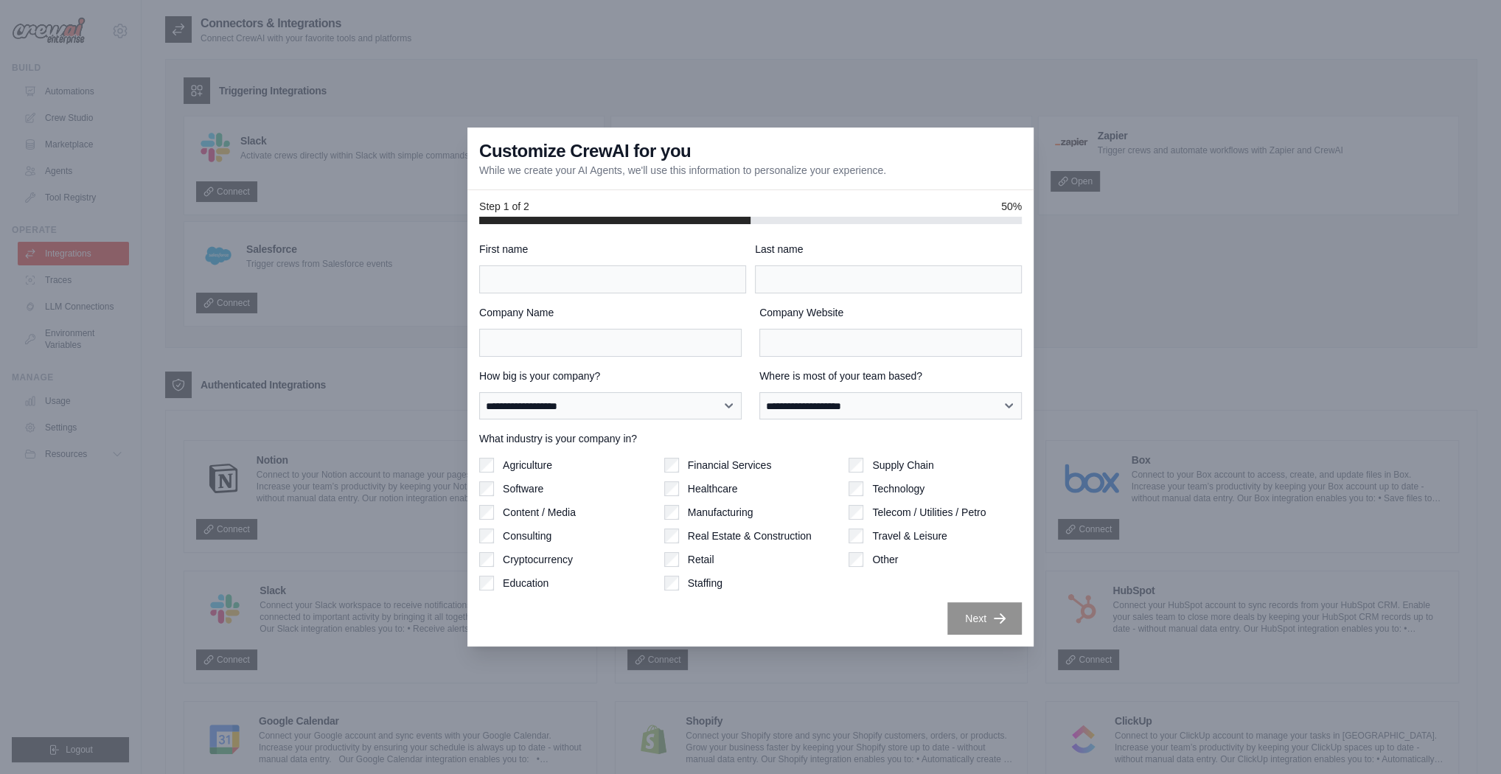
click at [668, 606] on div "Next" at bounding box center [750, 618] width 543 height 32
drag, startPoint x: 538, startPoint y: 620, endPoint x: 523, endPoint y: 596, distance: 27.8
click at [537, 619] on div "Next" at bounding box center [750, 618] width 543 height 32
click at [525, 154] on h3 "Customize CrewAI for you" at bounding box center [585, 151] width 212 height 24
click at [840, 151] on div "Customize CrewAI for you While we create your AI Agents, we'll use this informa…" at bounding box center [750, 159] width 566 height 63
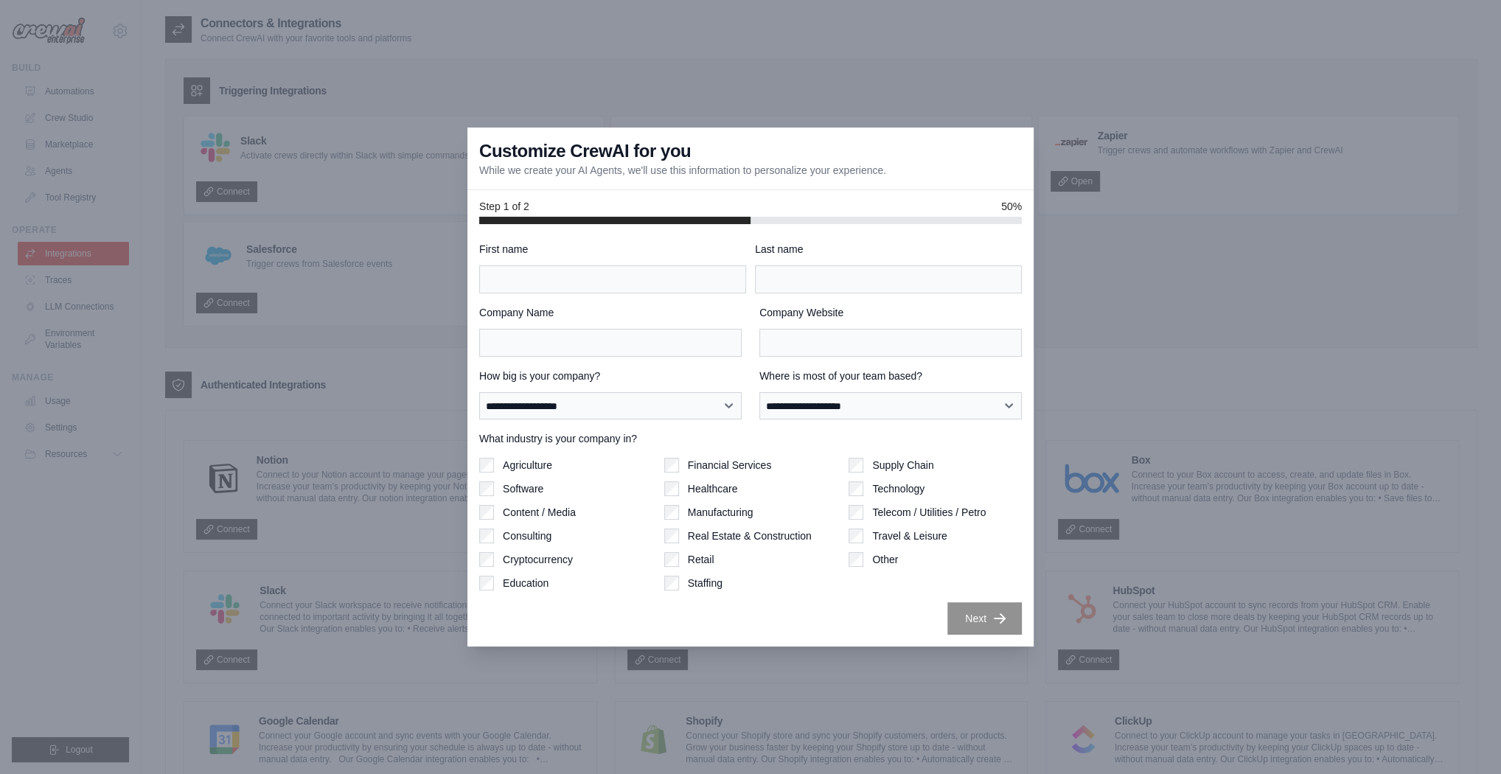
drag, startPoint x: 975, startPoint y: 306, endPoint x: 1012, endPoint y: 378, distance: 80.8
click at [975, 305] on label "Company Website" at bounding box center [890, 312] width 262 height 15
click at [975, 329] on input "Company Website" at bounding box center [890, 343] width 262 height 28
click at [1152, 402] on div at bounding box center [750, 387] width 1501 height 774
click at [1211, 366] on div at bounding box center [750, 387] width 1501 height 774
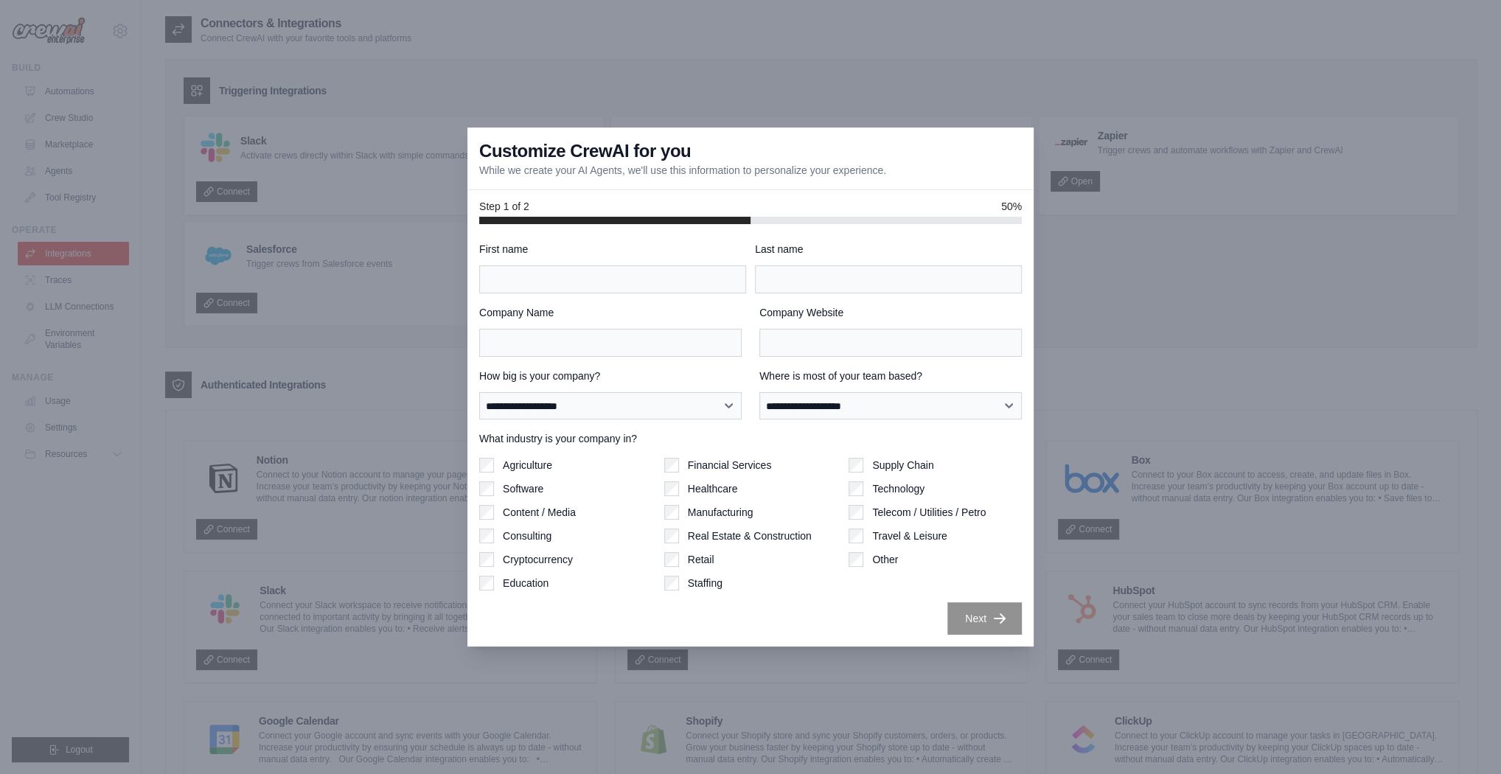
click at [1014, 25] on div at bounding box center [750, 387] width 1501 height 774
click at [1211, 434] on div at bounding box center [750, 387] width 1501 height 774
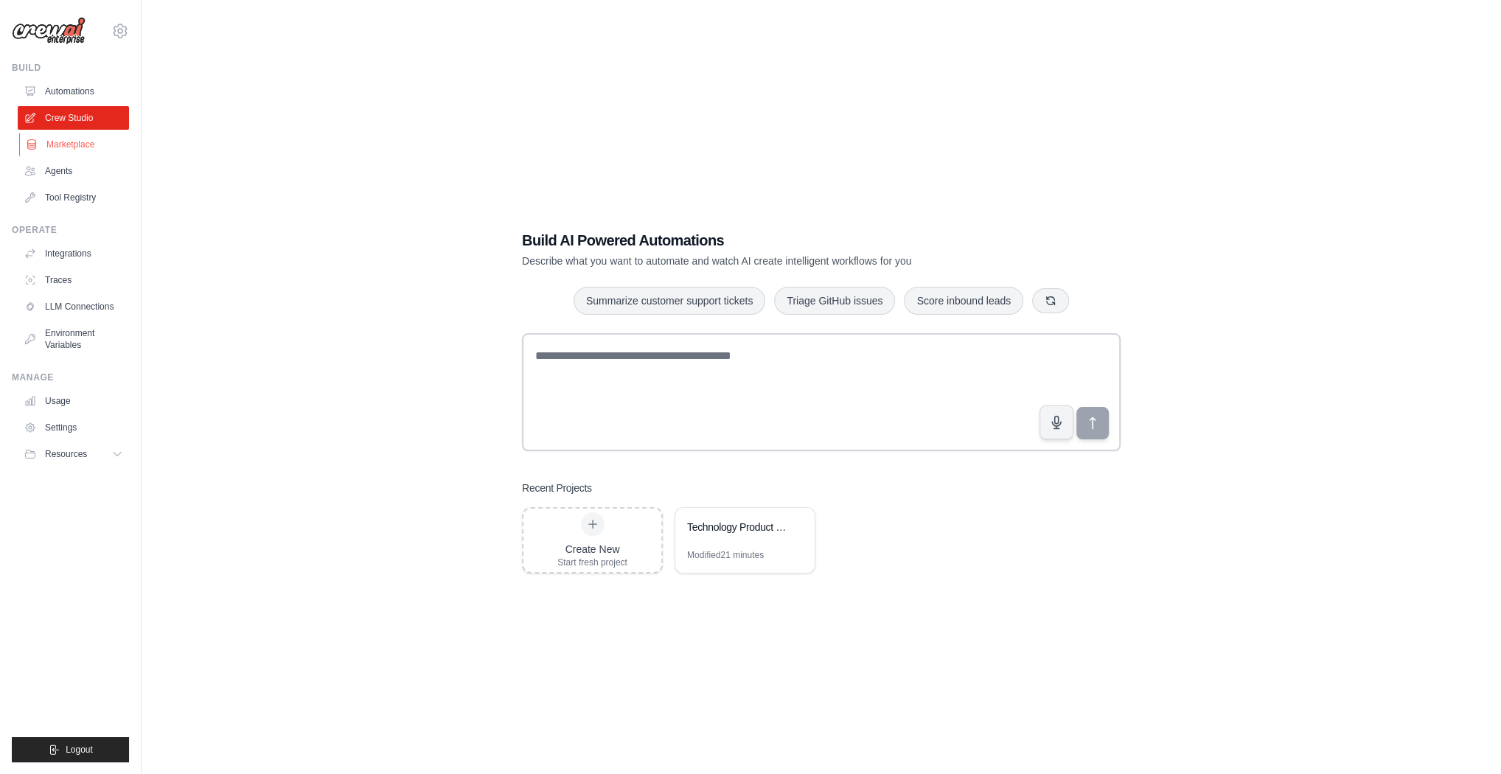
click at [74, 134] on link "Marketplace" at bounding box center [74, 145] width 111 height 24
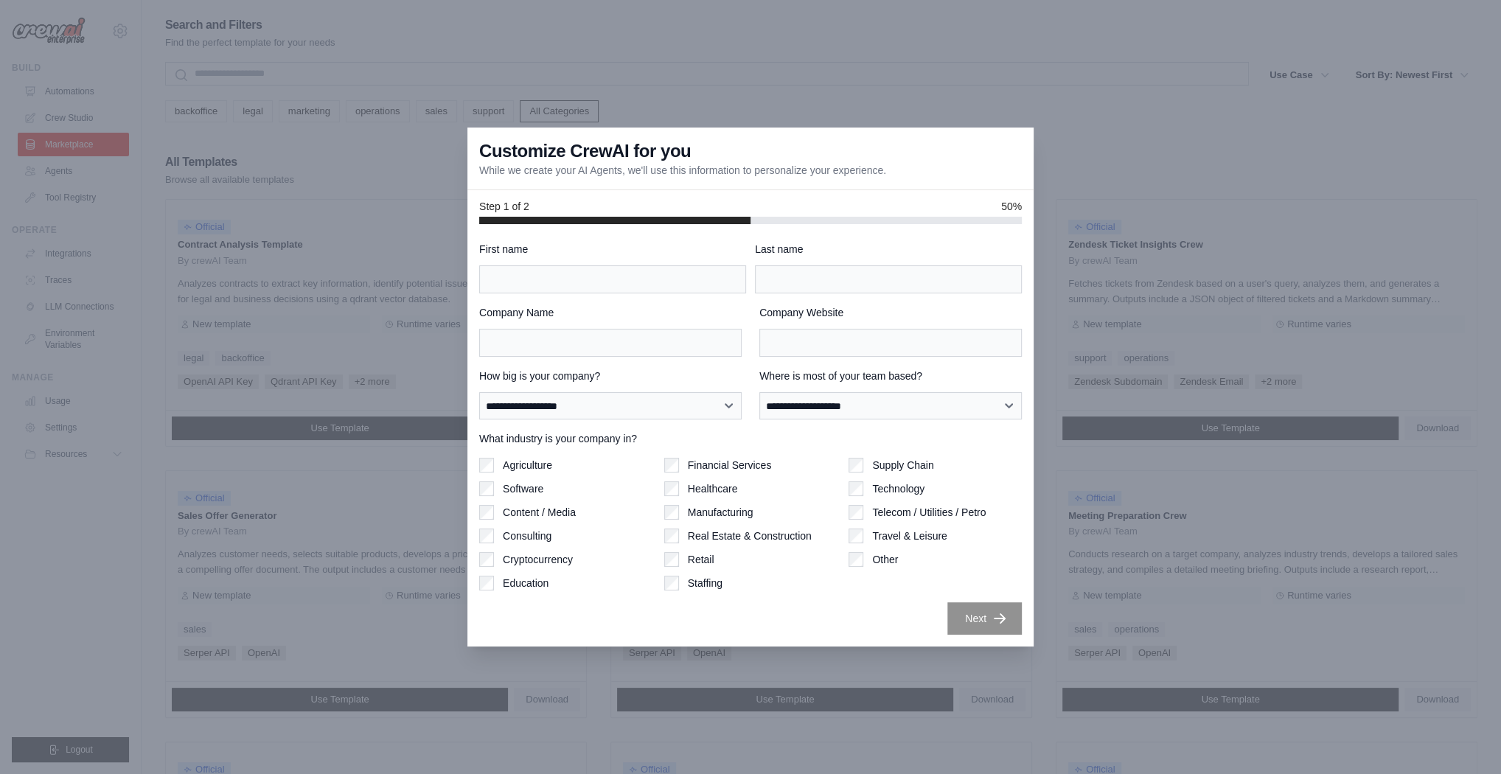
click at [55, 91] on div at bounding box center [750, 387] width 1501 height 774
click at [102, 193] on div at bounding box center [750, 387] width 1501 height 774
drag, startPoint x: 847, startPoint y: 246, endPoint x: 919, endPoint y: 223, distance: 75.3
click at [847, 246] on label "Last name" at bounding box center [888, 249] width 267 height 15
click at [847, 265] on input "Last name" at bounding box center [888, 279] width 267 height 28
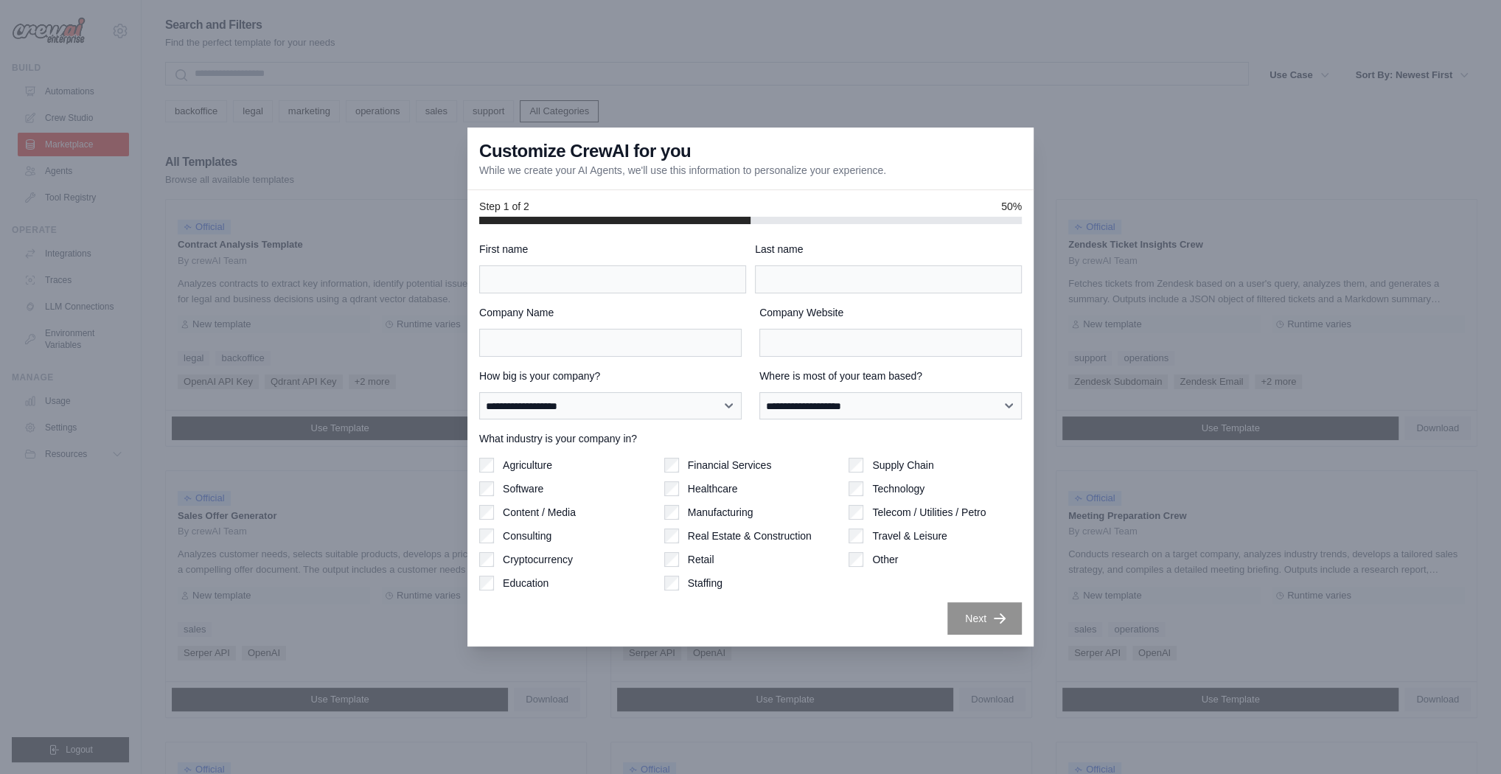
drag, startPoint x: 1001, startPoint y: 142, endPoint x: 753, endPoint y: 310, distance: 300.0
click at [1001, 142] on div "Customize CrewAI for you While we create your AI Agents, we'll use this informa…" at bounding box center [750, 159] width 566 height 63
drag, startPoint x: 727, startPoint y: 304, endPoint x: 686, endPoint y: 319, distance: 43.2
click at [723, 305] on label "Company Name" at bounding box center [610, 312] width 262 height 15
click at [723, 329] on input "Company Name" at bounding box center [610, 343] width 262 height 28
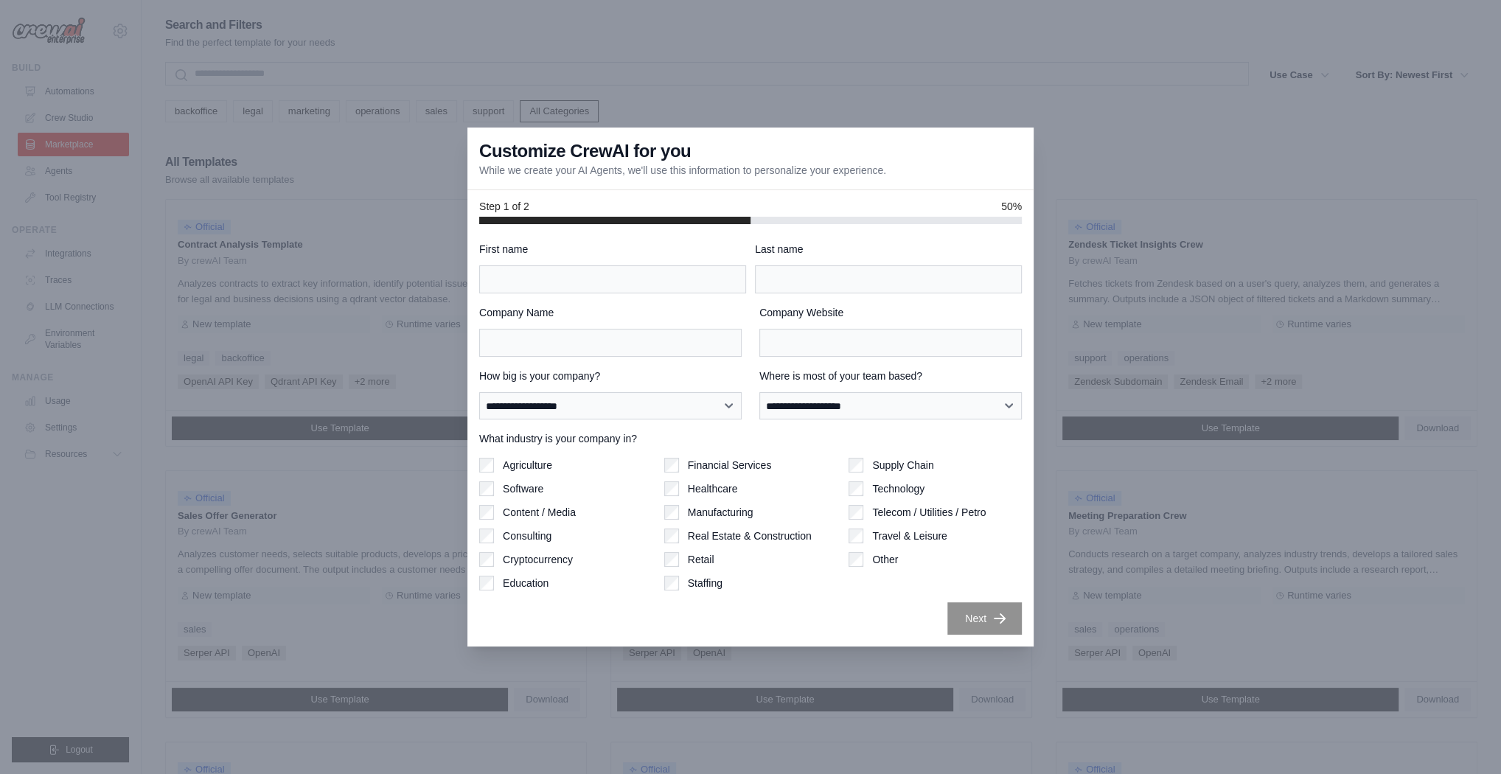
drag, startPoint x: 203, startPoint y: 290, endPoint x: 174, endPoint y: 231, distance: 65.6
click at [197, 277] on div at bounding box center [750, 387] width 1501 height 774
click at [146, 83] on div at bounding box center [750, 387] width 1501 height 774
drag, startPoint x: 108, startPoint y: 742, endPoint x: 168, endPoint y: 672, distance: 92.5
click at [108, 742] on div at bounding box center [750, 387] width 1501 height 774
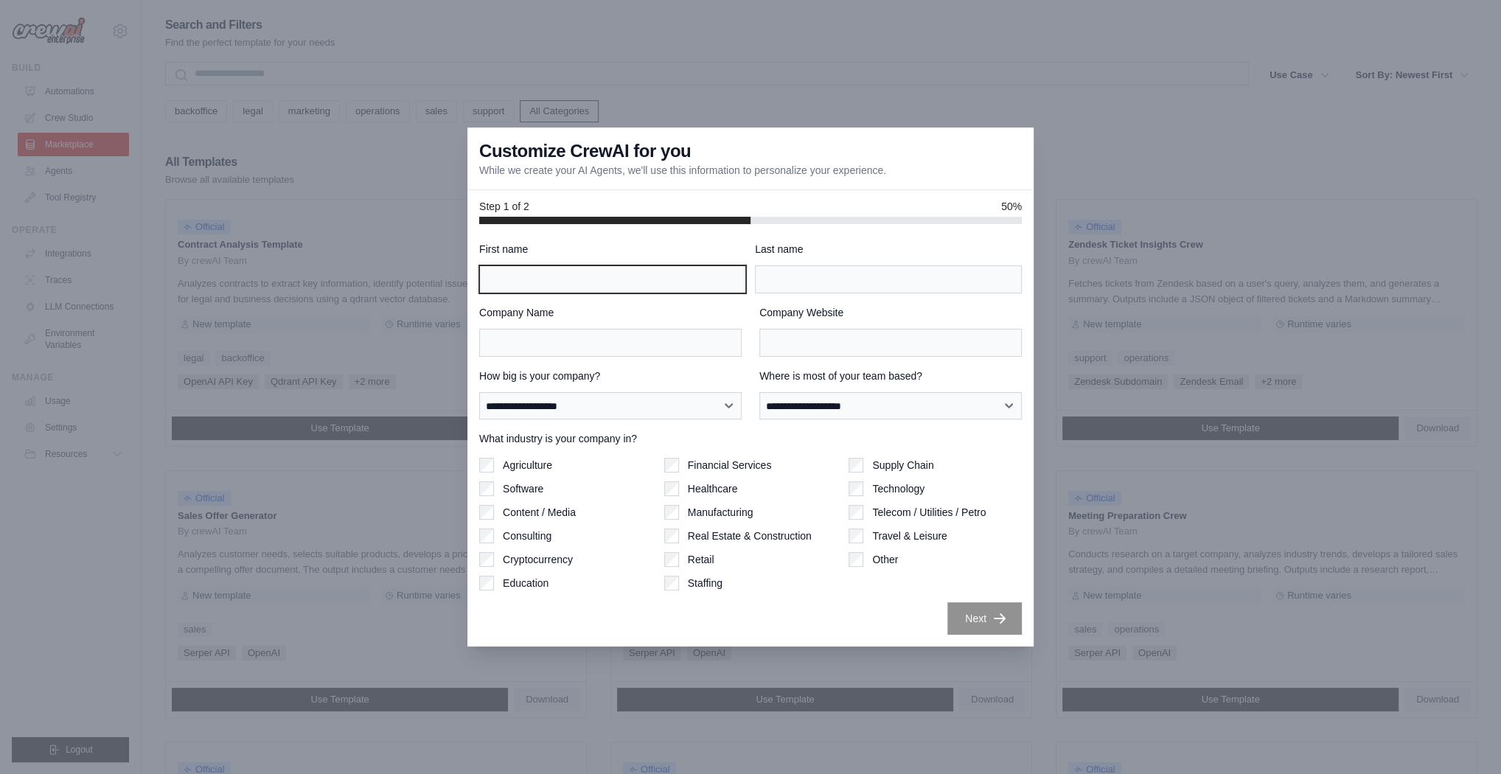
click at [606, 279] on input "First name" at bounding box center [612, 279] width 267 height 28
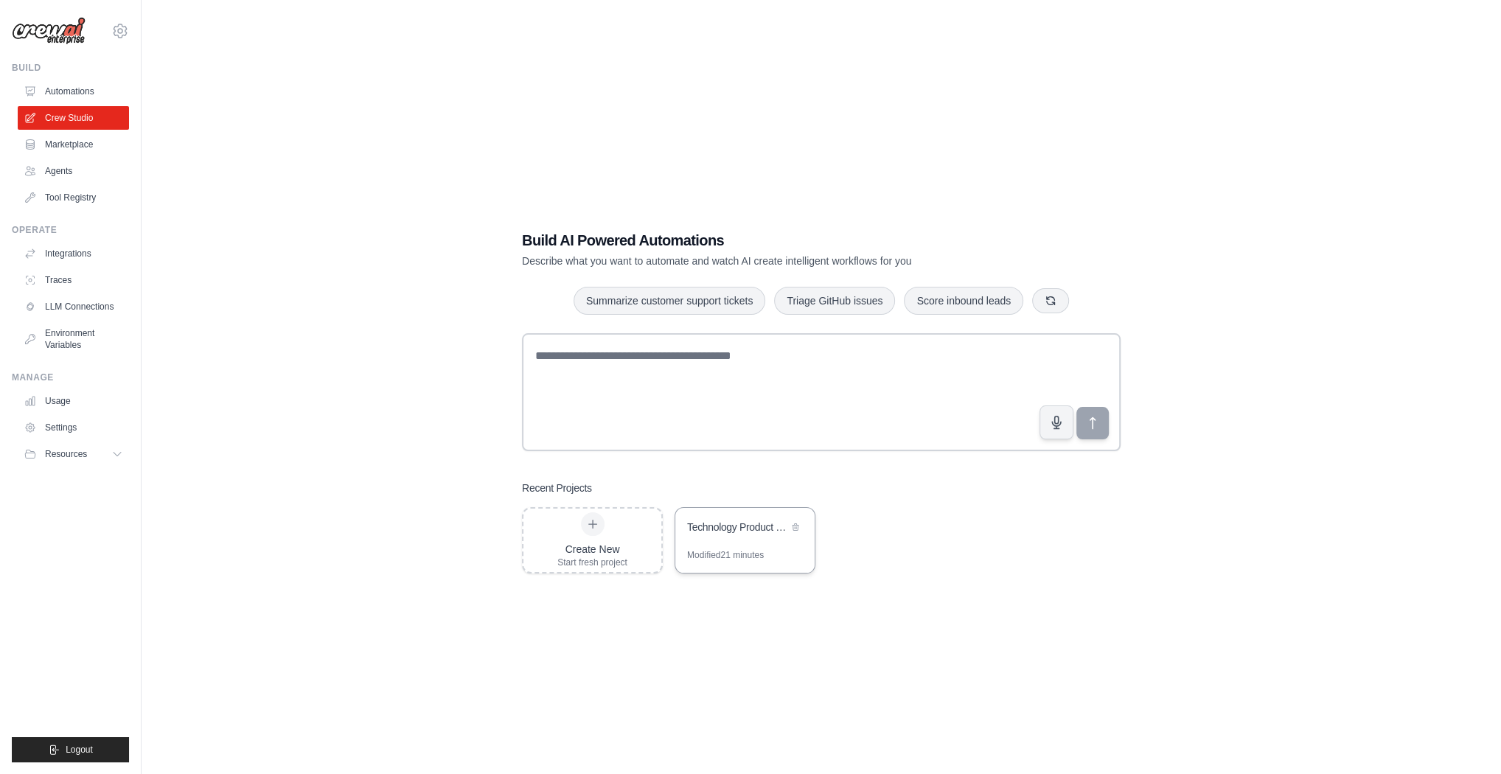
click at [763, 519] on div "Technology Product Research Automation" at bounding box center [744, 528] width 139 height 41
click at [712, 549] on div "Modified 21 minutes" at bounding box center [725, 555] width 77 height 12
click at [717, 529] on div "Technology Product Research Automation" at bounding box center [737, 527] width 101 height 15
click at [740, 554] on div "Modified 21 minutes" at bounding box center [725, 555] width 77 height 12
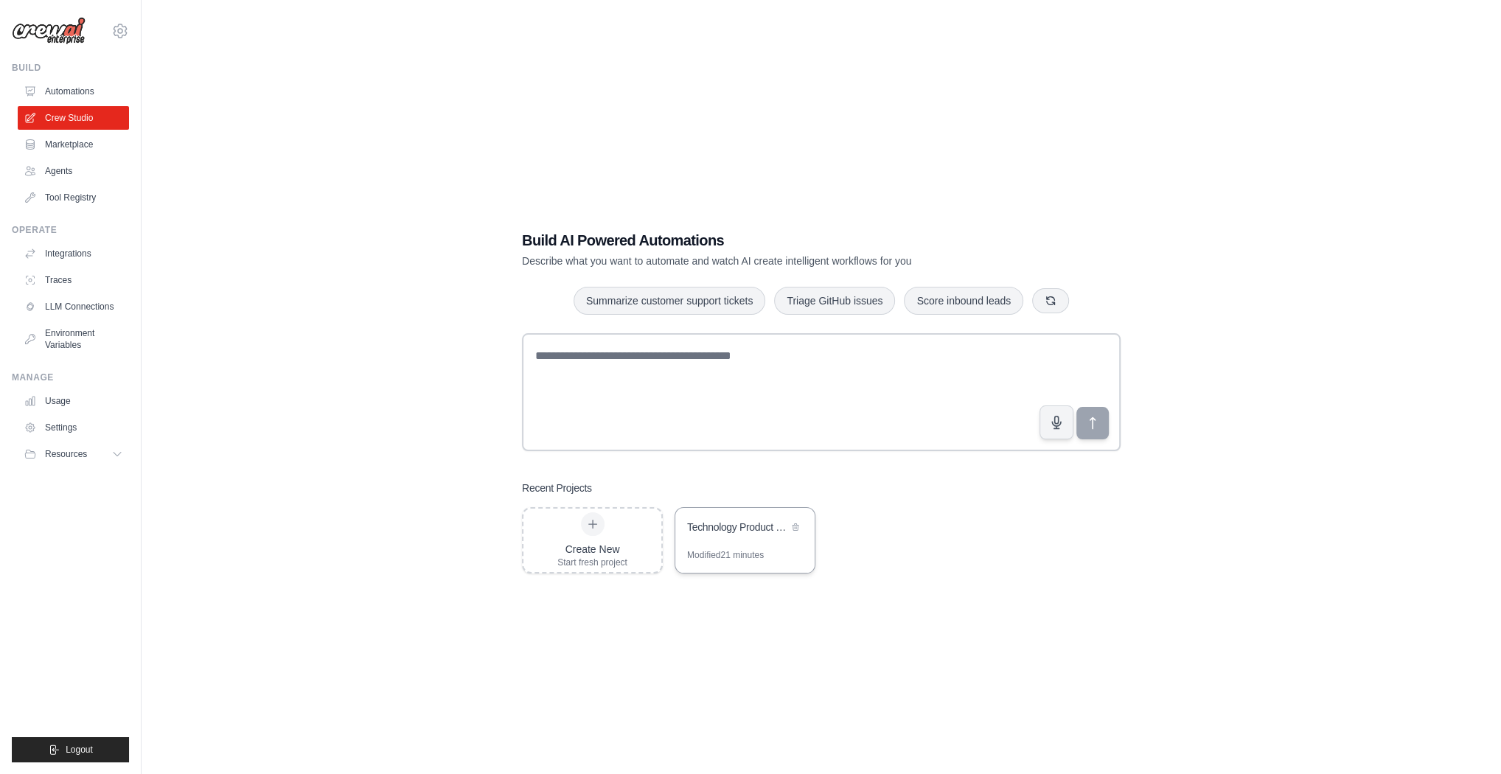
click at [746, 562] on div "Modified 21 minutes" at bounding box center [744, 561] width 139 height 24
click at [836, 544] on div "Create New Start fresh project Technology Product Research Automation Modified …" at bounding box center [821, 540] width 599 height 66
click at [712, 534] on div "Technology Product Research Automation" at bounding box center [737, 527] width 101 height 15
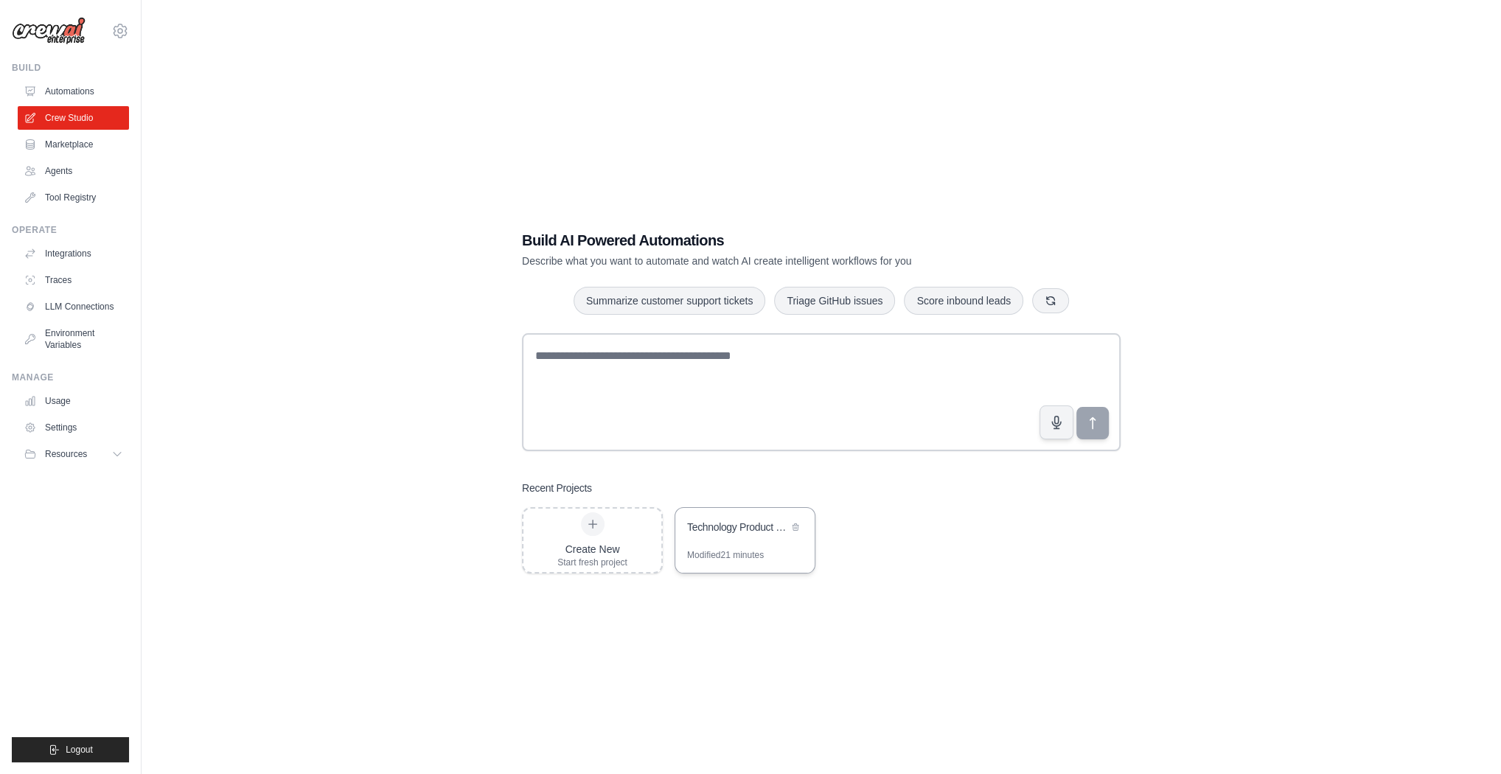
click at [712, 529] on div "Technology Product Research Automation" at bounding box center [737, 527] width 101 height 15
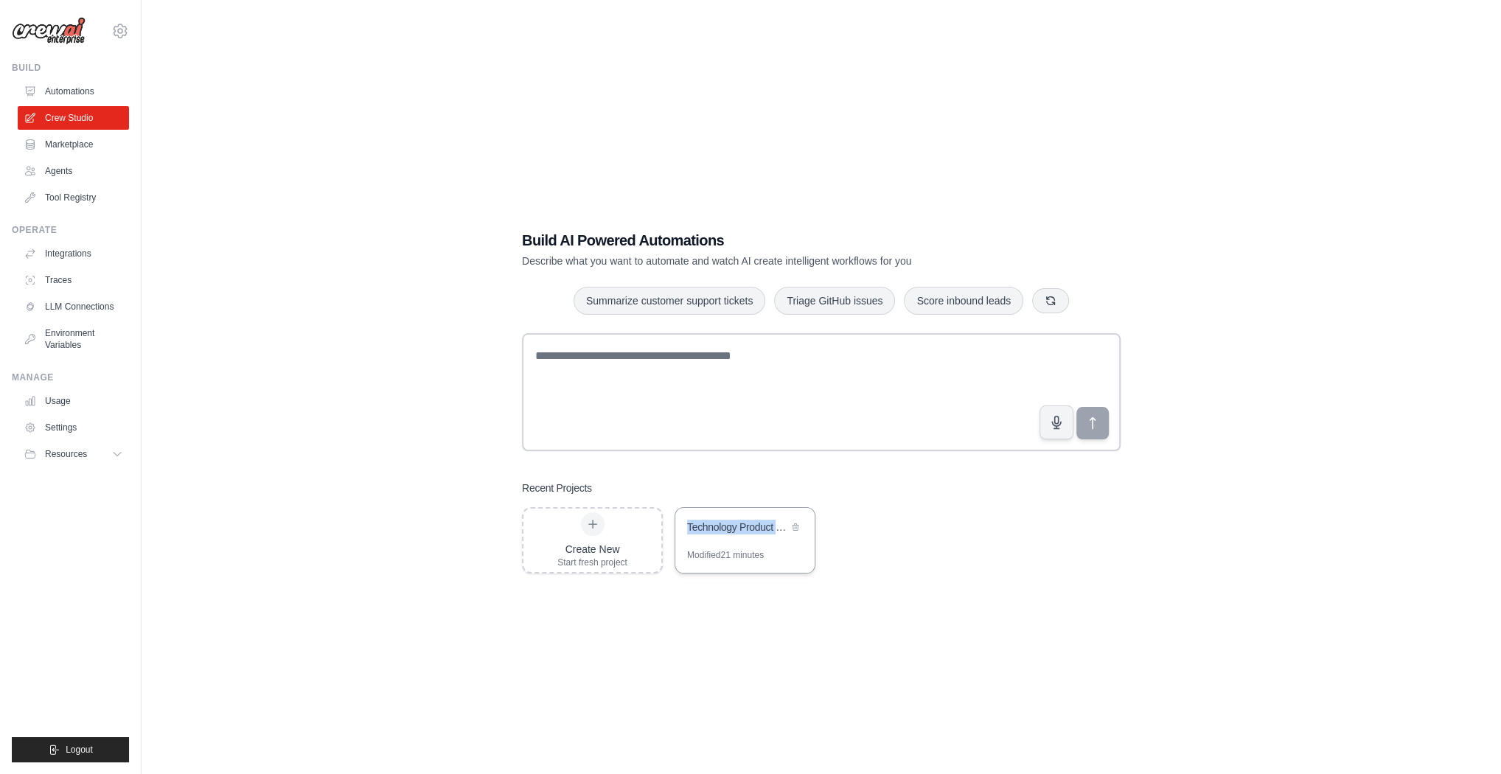
drag, startPoint x: 712, startPoint y: 529, endPoint x: 720, endPoint y: 543, distance: 16.6
click at [712, 529] on div "Technology Product Research Automation" at bounding box center [737, 527] width 101 height 15
click at [731, 557] on div "Modified 21 minutes" at bounding box center [725, 555] width 77 height 12
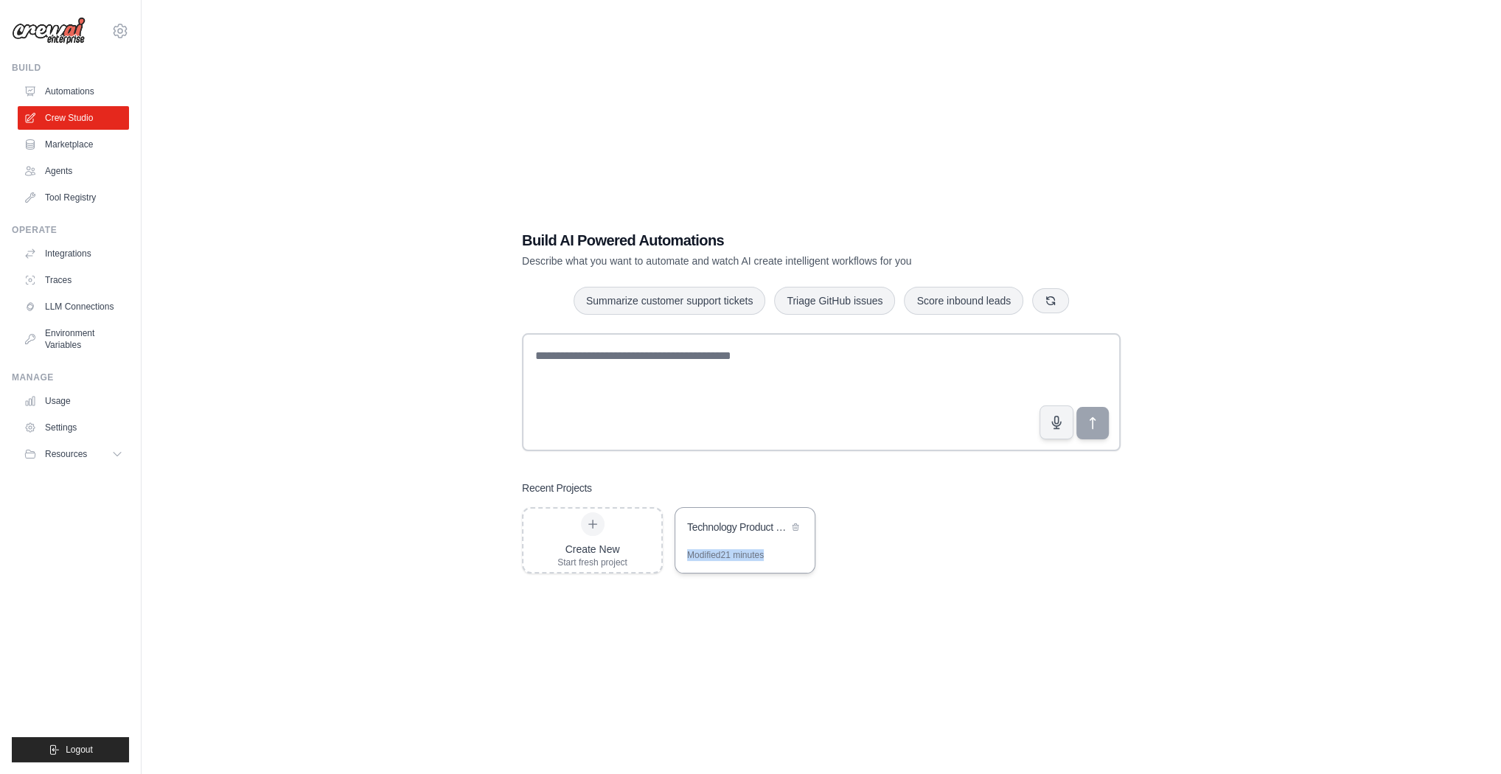
click at [731, 557] on div "Modified 21 minutes" at bounding box center [725, 555] width 77 height 12
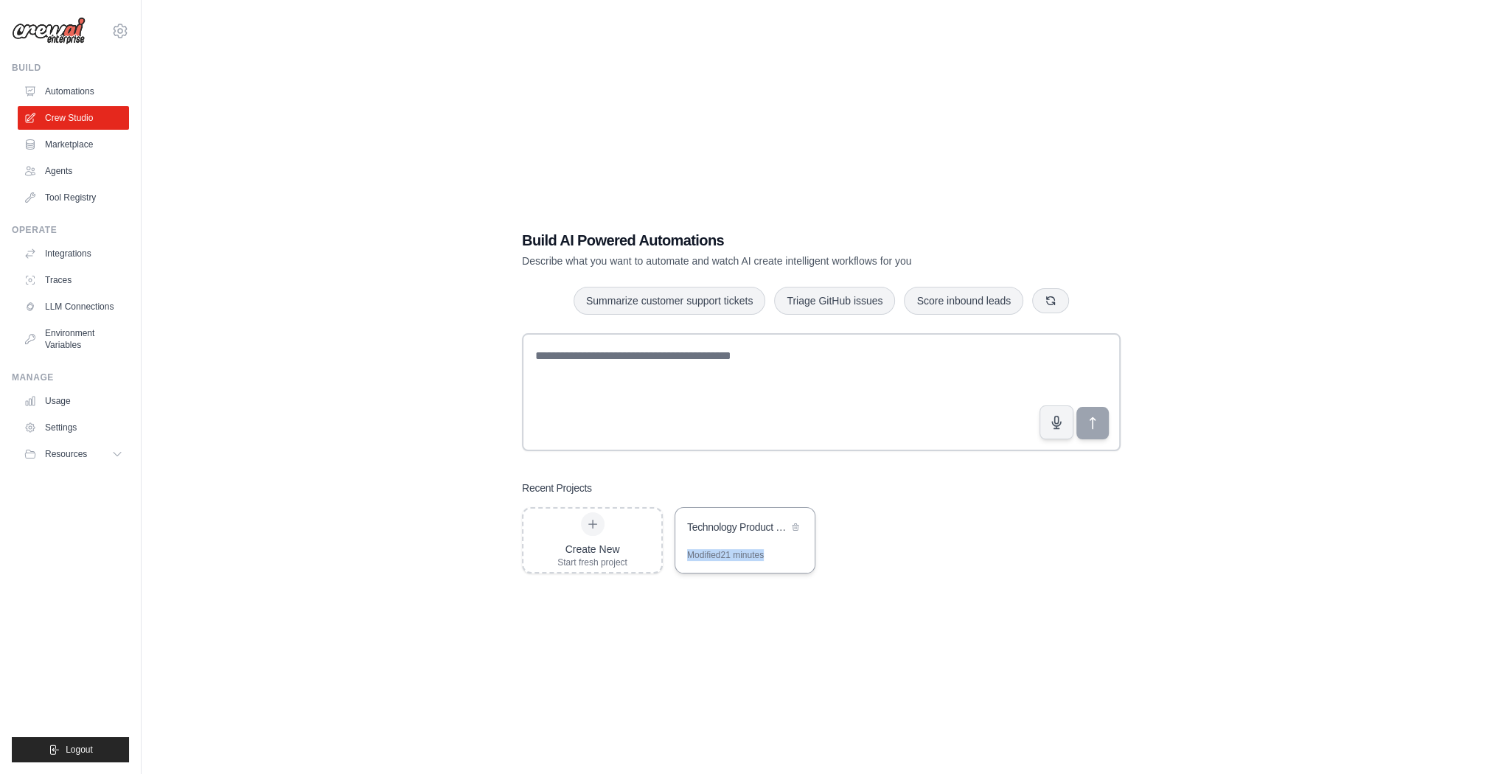
click at [731, 557] on div "Modified 21 minutes" at bounding box center [725, 555] width 77 height 12
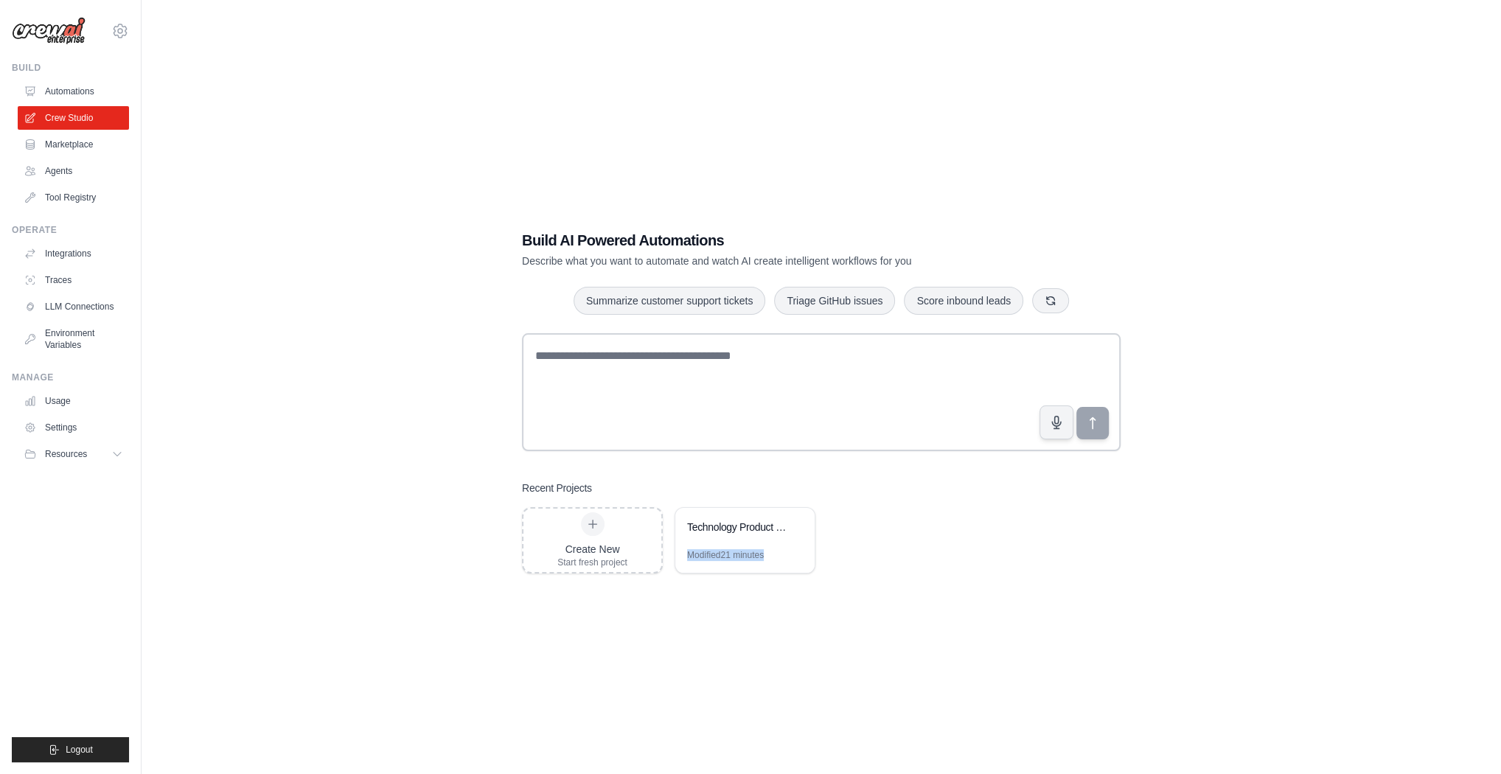
click at [1065, 587] on div "Build AI Powered Automations Describe what you want to automate and watch AI cr…" at bounding box center [821, 401] width 634 height 391
click at [713, 535] on div "Technology Product Research Automation" at bounding box center [737, 529] width 101 height 18
click at [713, 542] on div "Technology Product Research Automation" at bounding box center [744, 528] width 139 height 41
click at [732, 522] on div "Technology Product Research Automation" at bounding box center [737, 527] width 101 height 15
click at [66, 83] on link "Automations" at bounding box center [74, 92] width 111 height 24
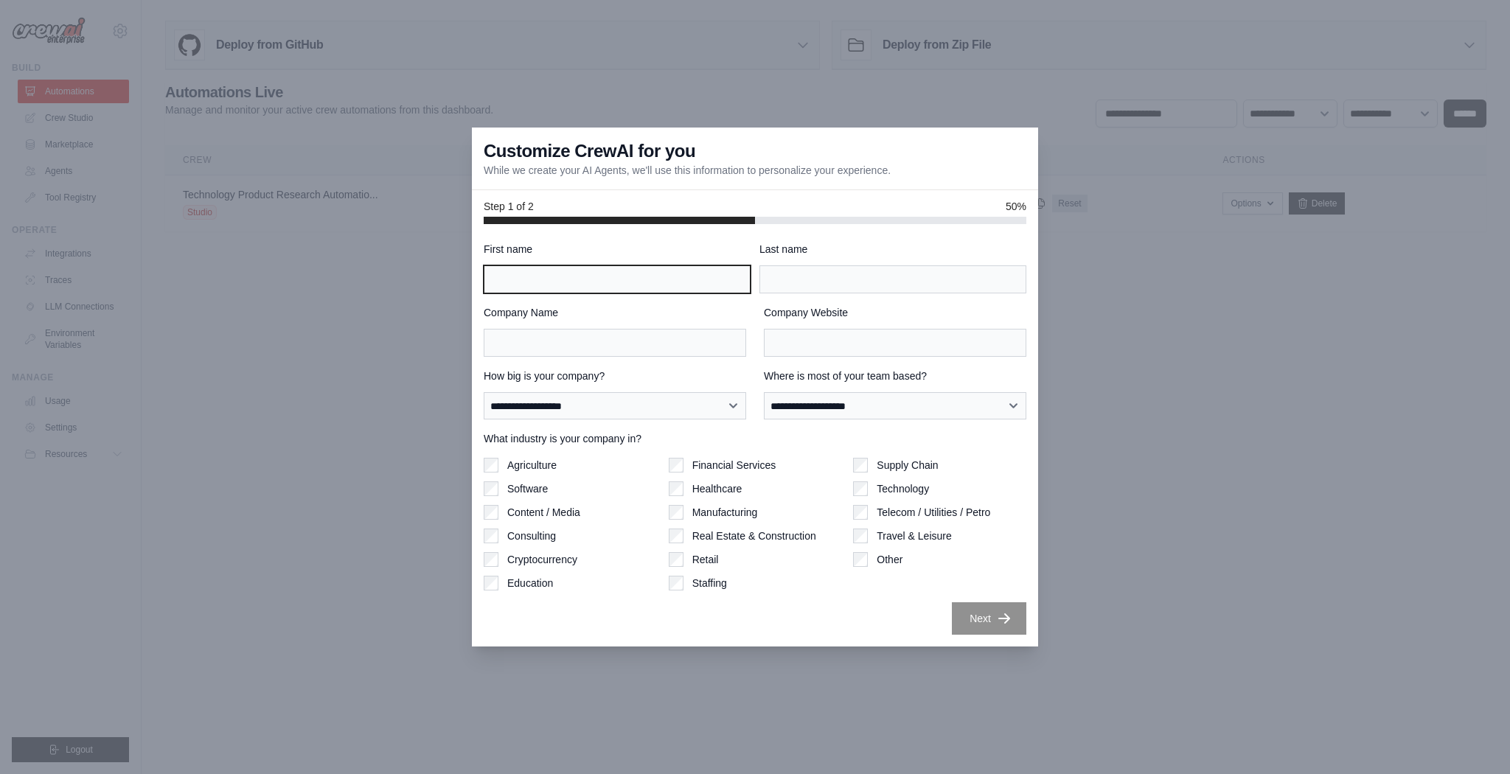
click at [571, 280] on input "First name" at bounding box center [617, 279] width 267 height 28
type input "******"
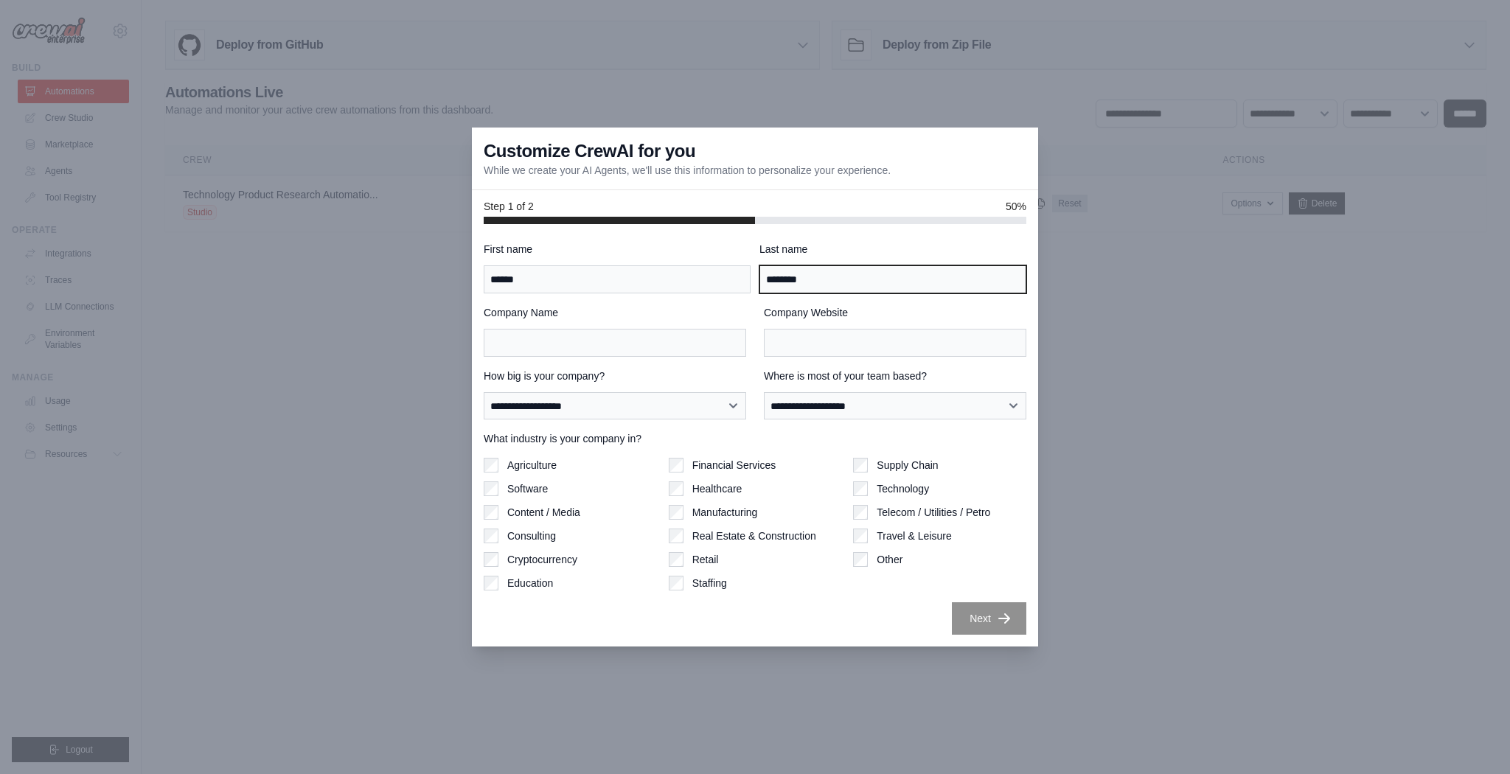
type input "********"
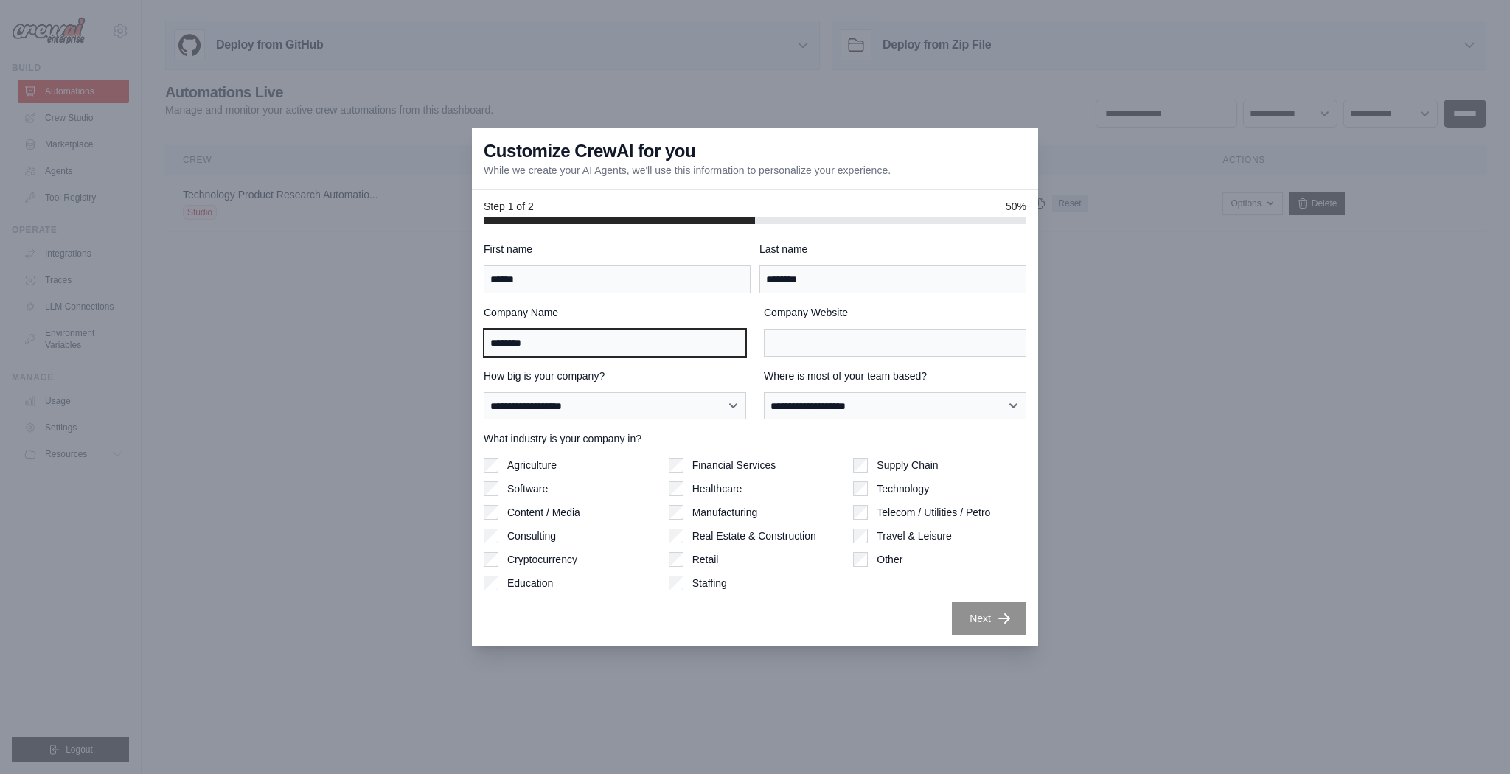
type input "********"
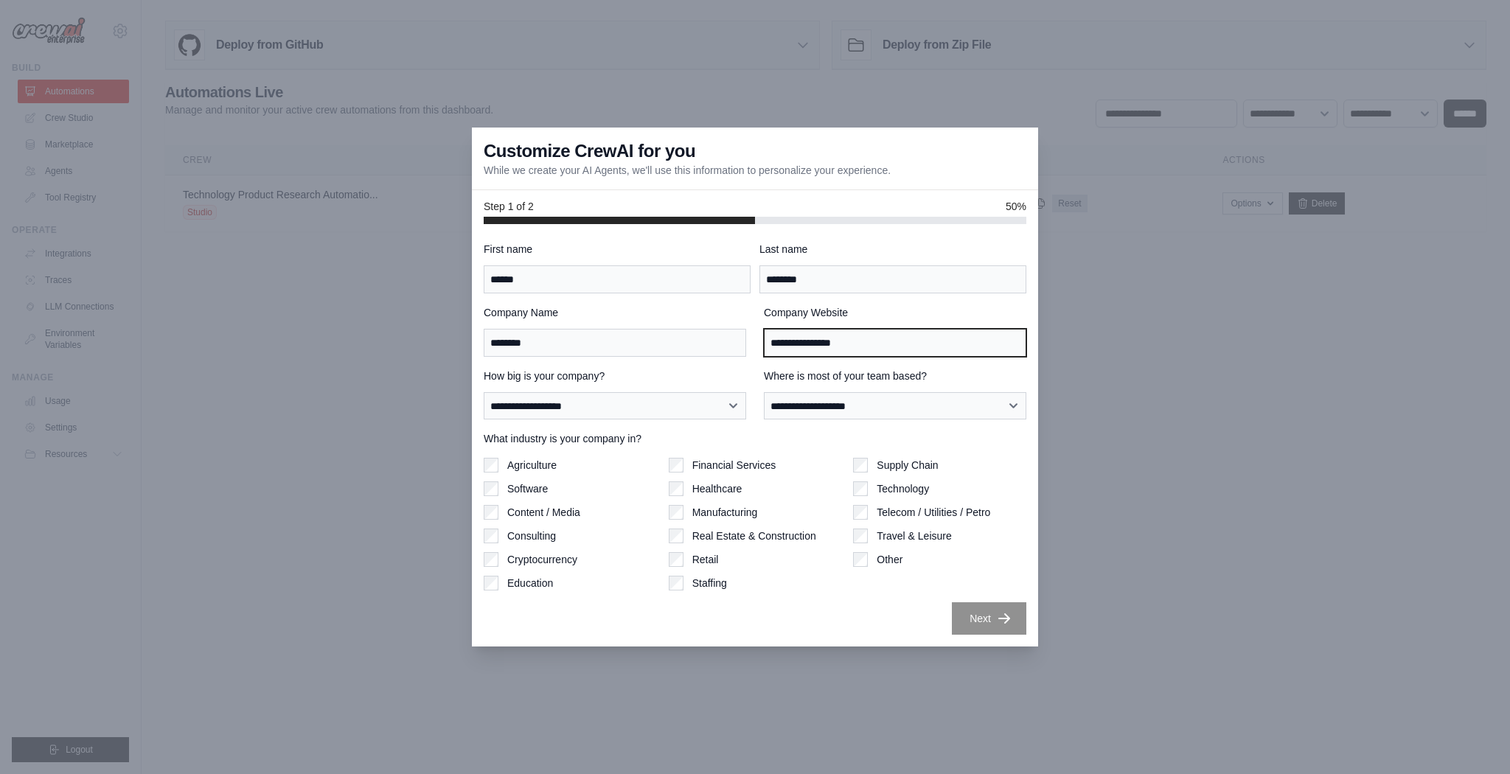
type input "**********"
click at [623, 423] on div "**********" at bounding box center [755, 438] width 543 height 393
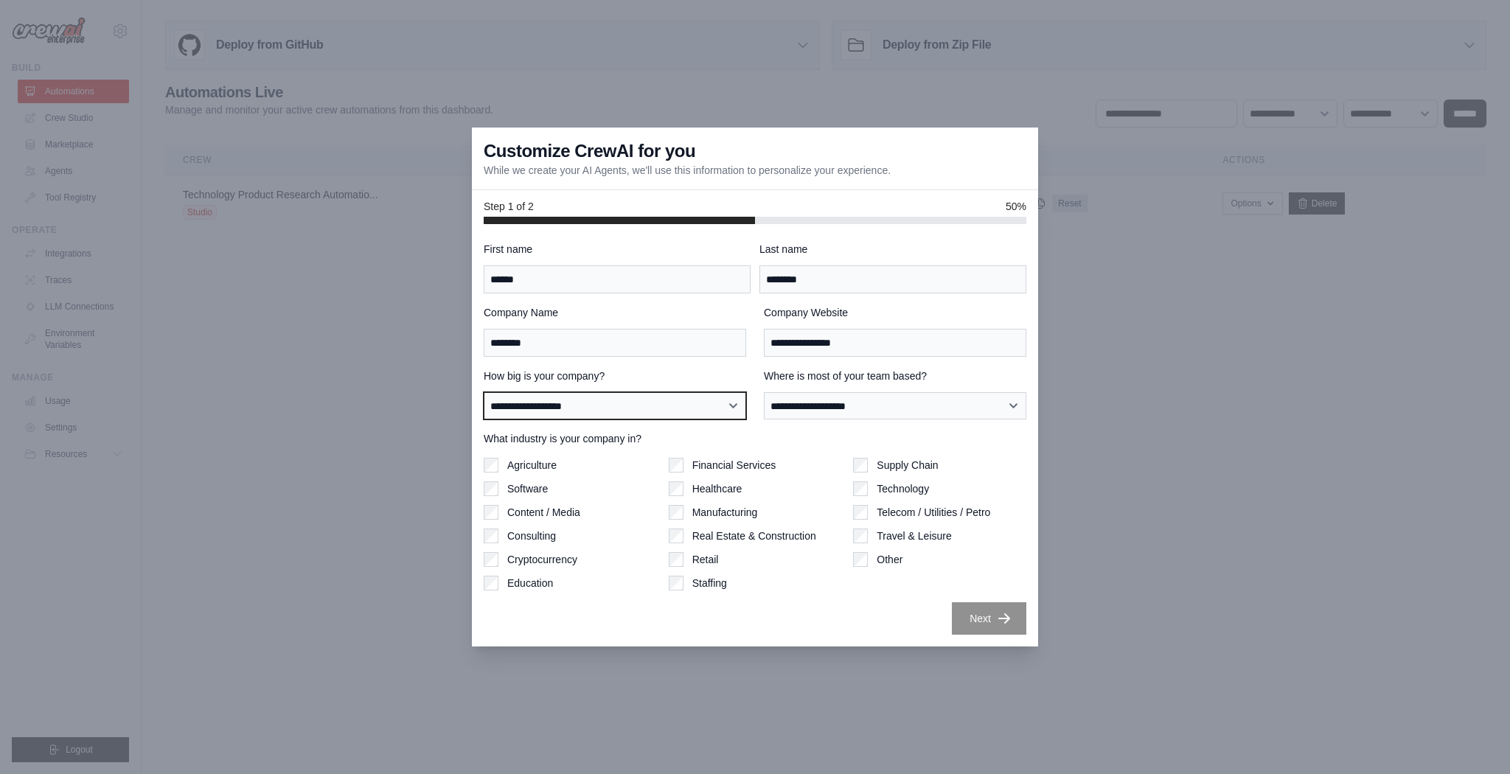
click at [628, 403] on select "**********" at bounding box center [615, 405] width 262 height 27
click at [484, 392] on select "**********" at bounding box center [615, 405] width 262 height 27
click at [722, 394] on select "**********" at bounding box center [615, 405] width 262 height 27
select select "**********"
click at [484, 392] on select "**********" at bounding box center [615, 405] width 262 height 27
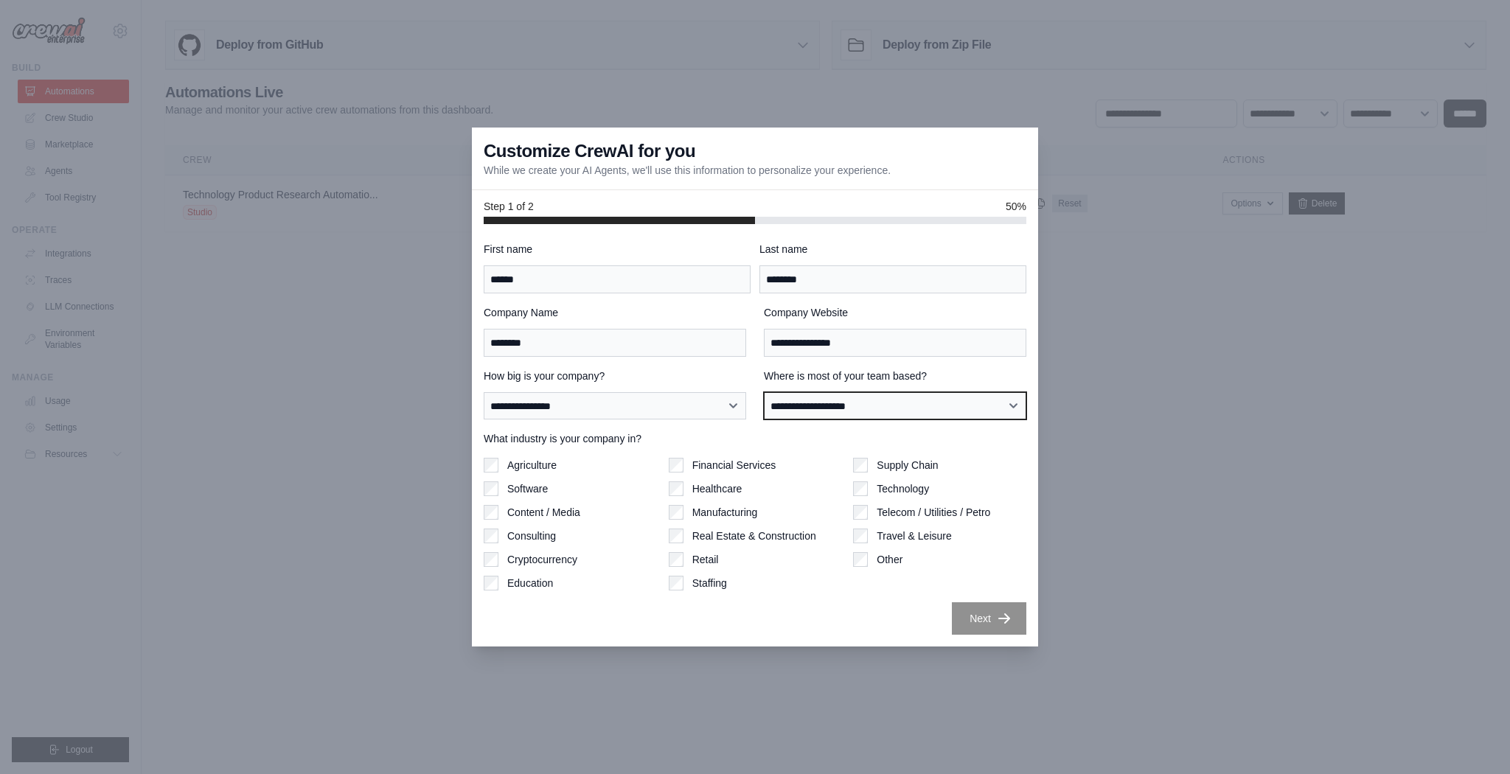
click at [856, 411] on select "**********" at bounding box center [895, 405] width 262 height 27
select select "**********"
click at [764, 392] on select "**********" at bounding box center [895, 405] width 262 height 27
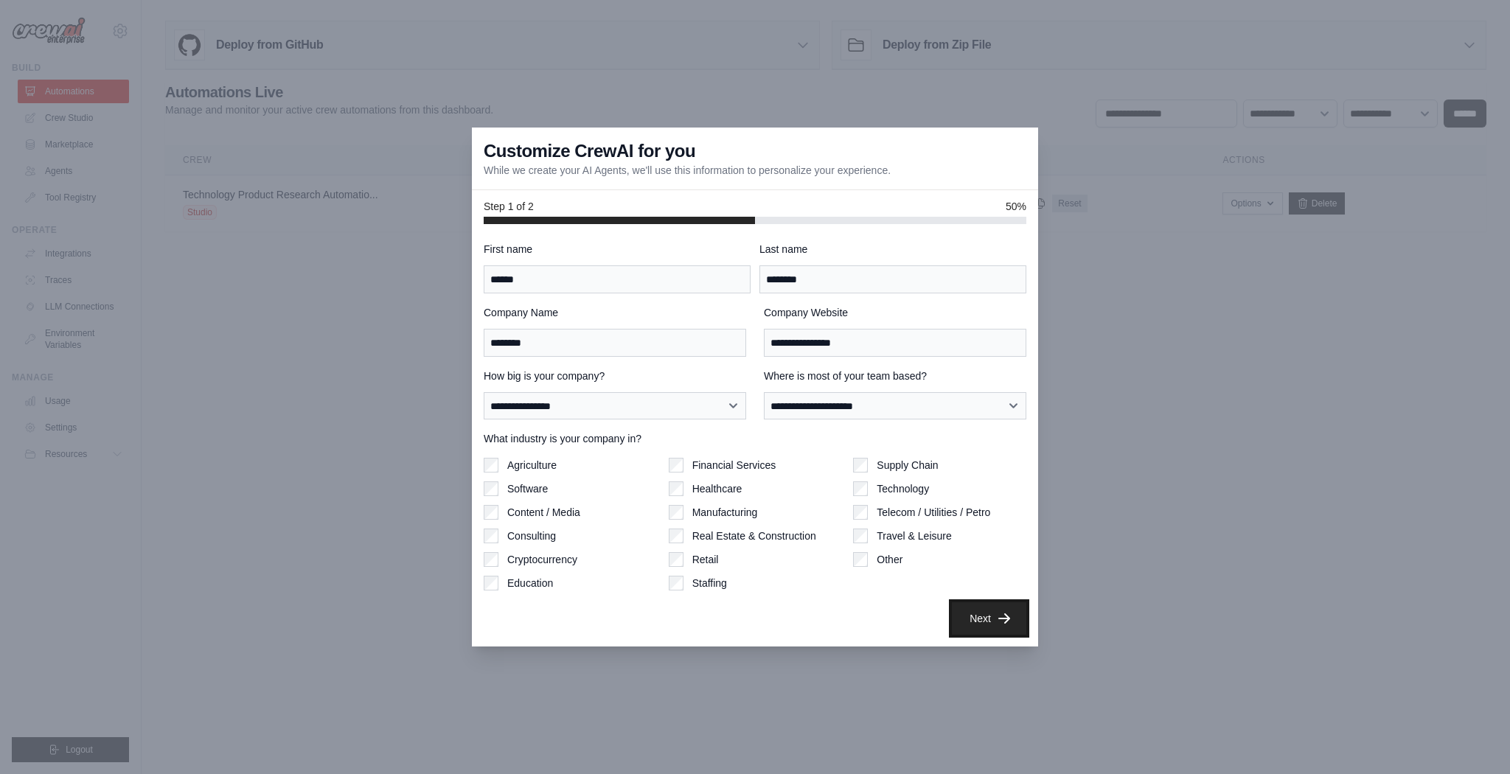
click at [972, 616] on button "Next" at bounding box center [989, 618] width 74 height 32
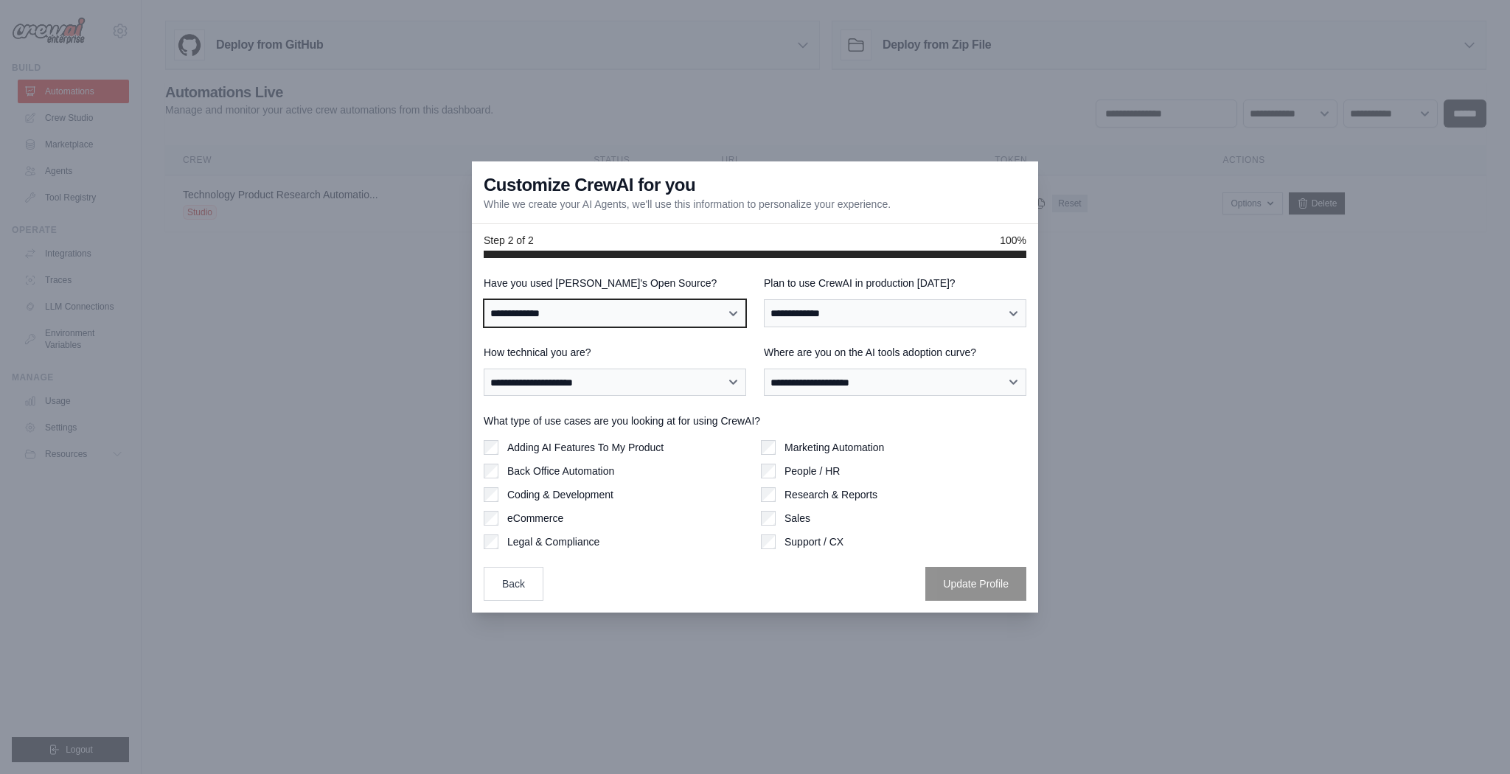
click at [695, 312] on select "**********" at bounding box center [615, 312] width 262 height 27
select select "**"
click at [484, 299] on select "**********" at bounding box center [615, 312] width 262 height 27
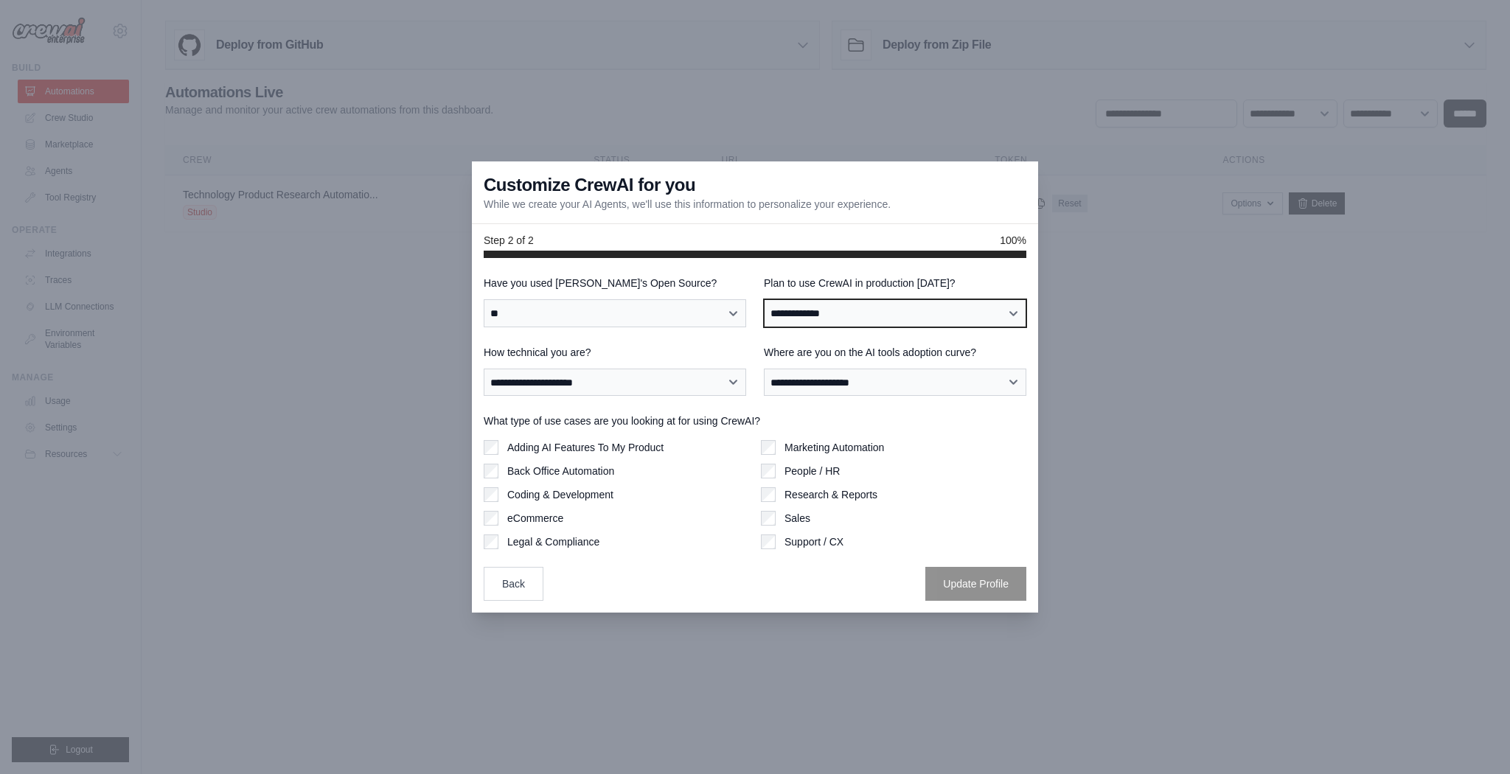
click at [836, 307] on select "**********" at bounding box center [895, 312] width 262 height 27
select select "****"
click at [764, 299] on select "**********" at bounding box center [895, 312] width 262 height 27
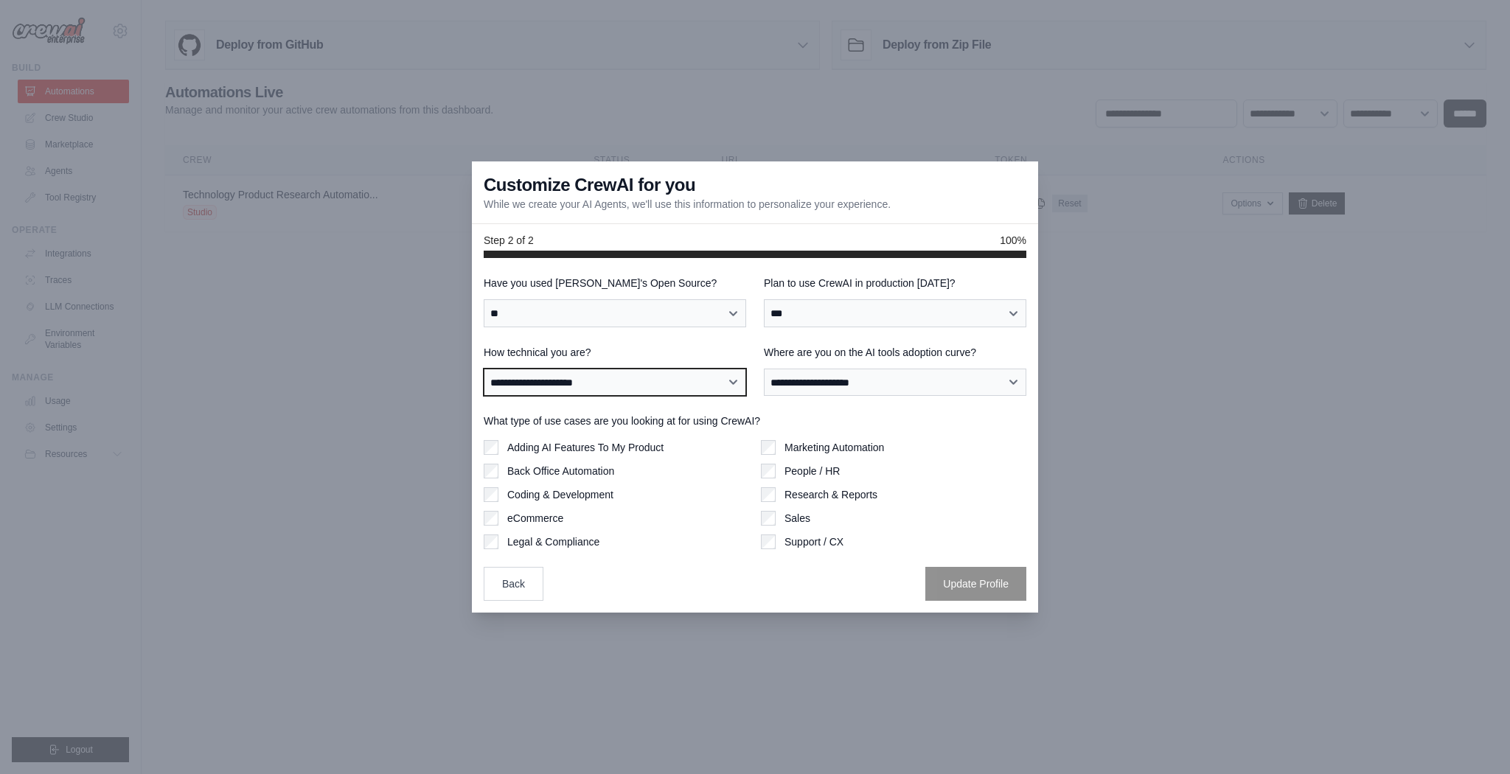
click at [656, 374] on select "**********" at bounding box center [615, 382] width 262 height 27
select select "**********"
click at [484, 369] on select "**********" at bounding box center [615, 382] width 262 height 27
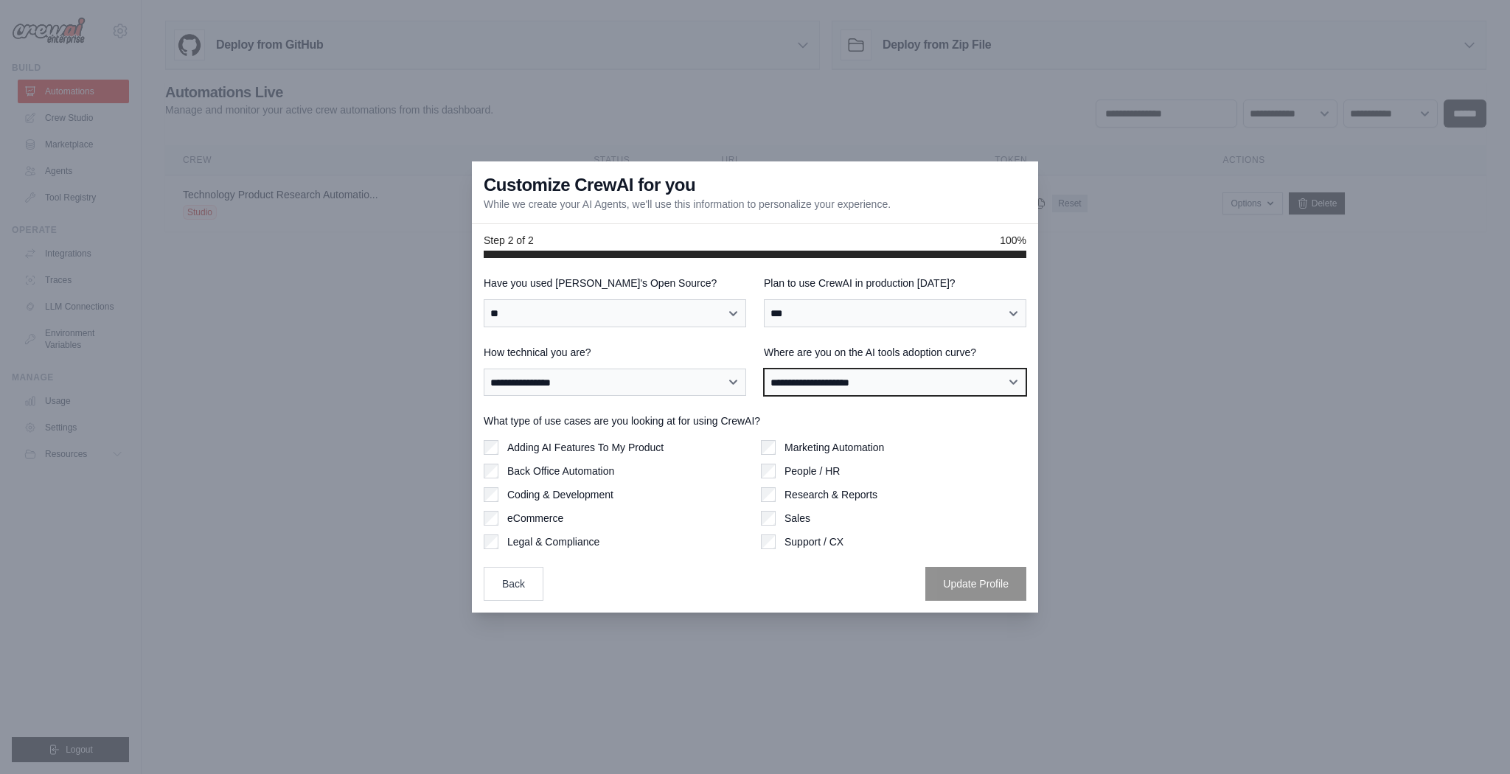
click at [880, 375] on select "**********" at bounding box center [895, 382] width 262 height 27
select select "**********"
click at [764, 369] on select "**********" at bounding box center [895, 382] width 262 height 27
click at [499, 473] on div "Back Office Automation" at bounding box center [616, 471] width 265 height 15
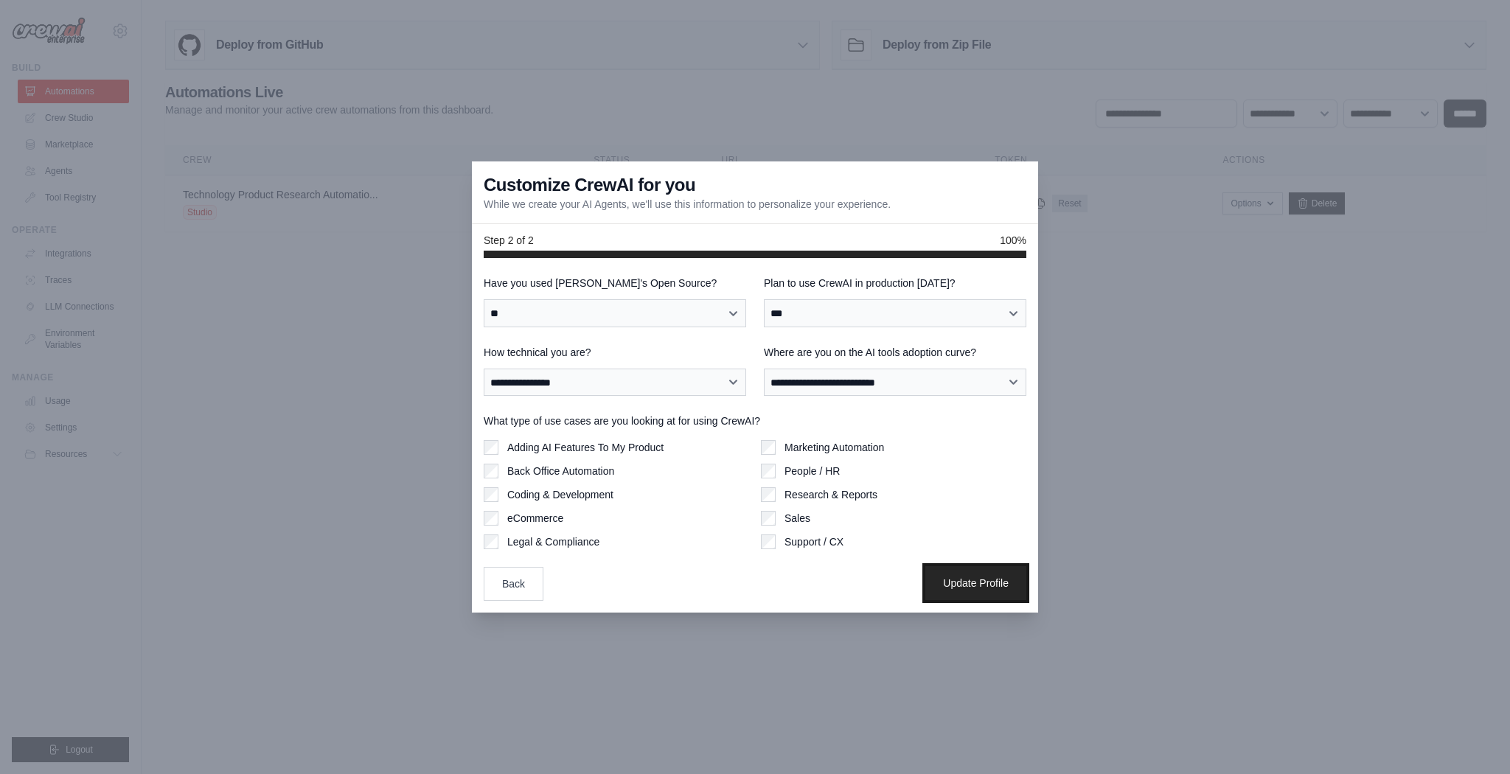
click at [965, 585] on button "Update Profile" at bounding box center [975, 583] width 101 height 34
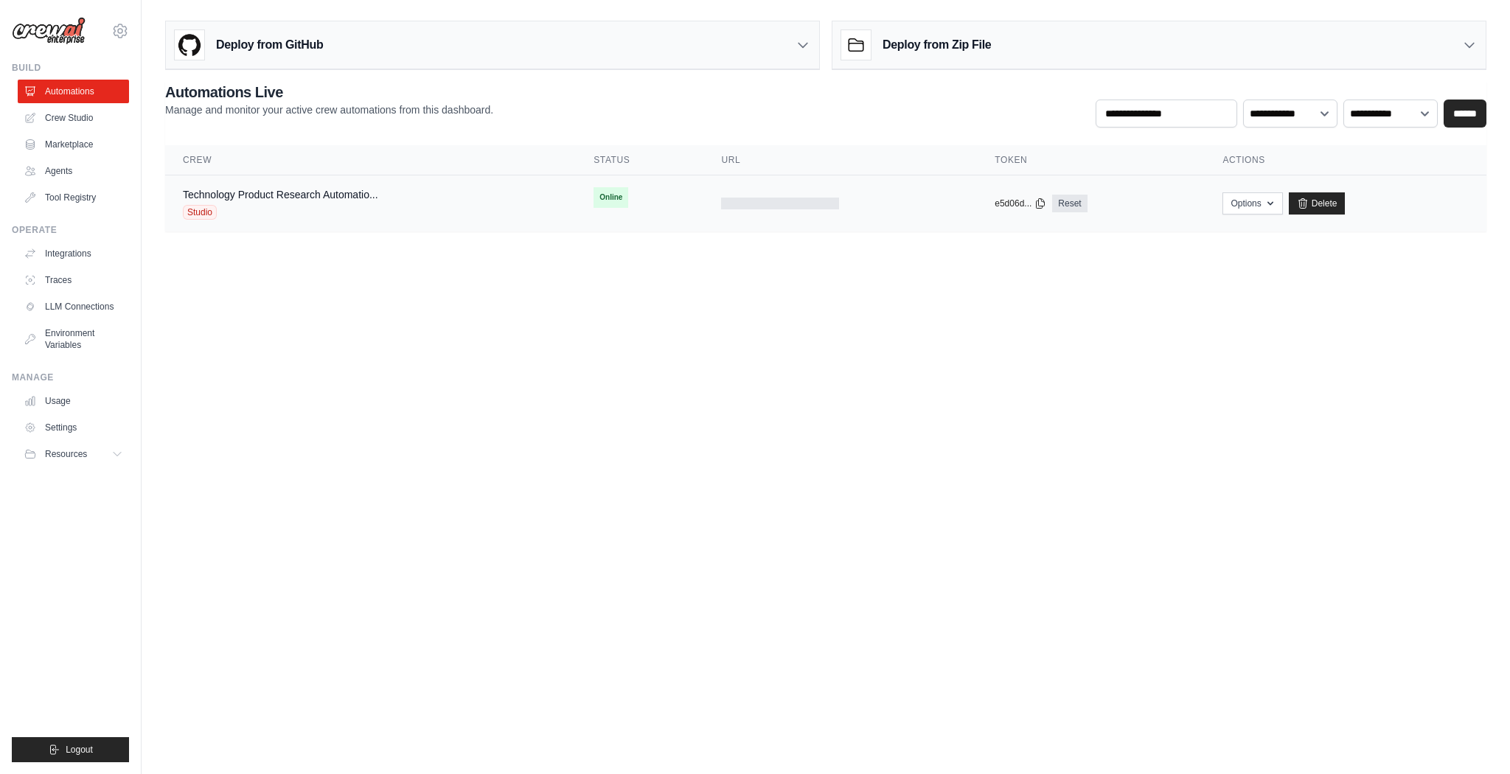
click at [403, 202] on div "Technology Product Research Automatio... Studio" at bounding box center [370, 203] width 375 height 32
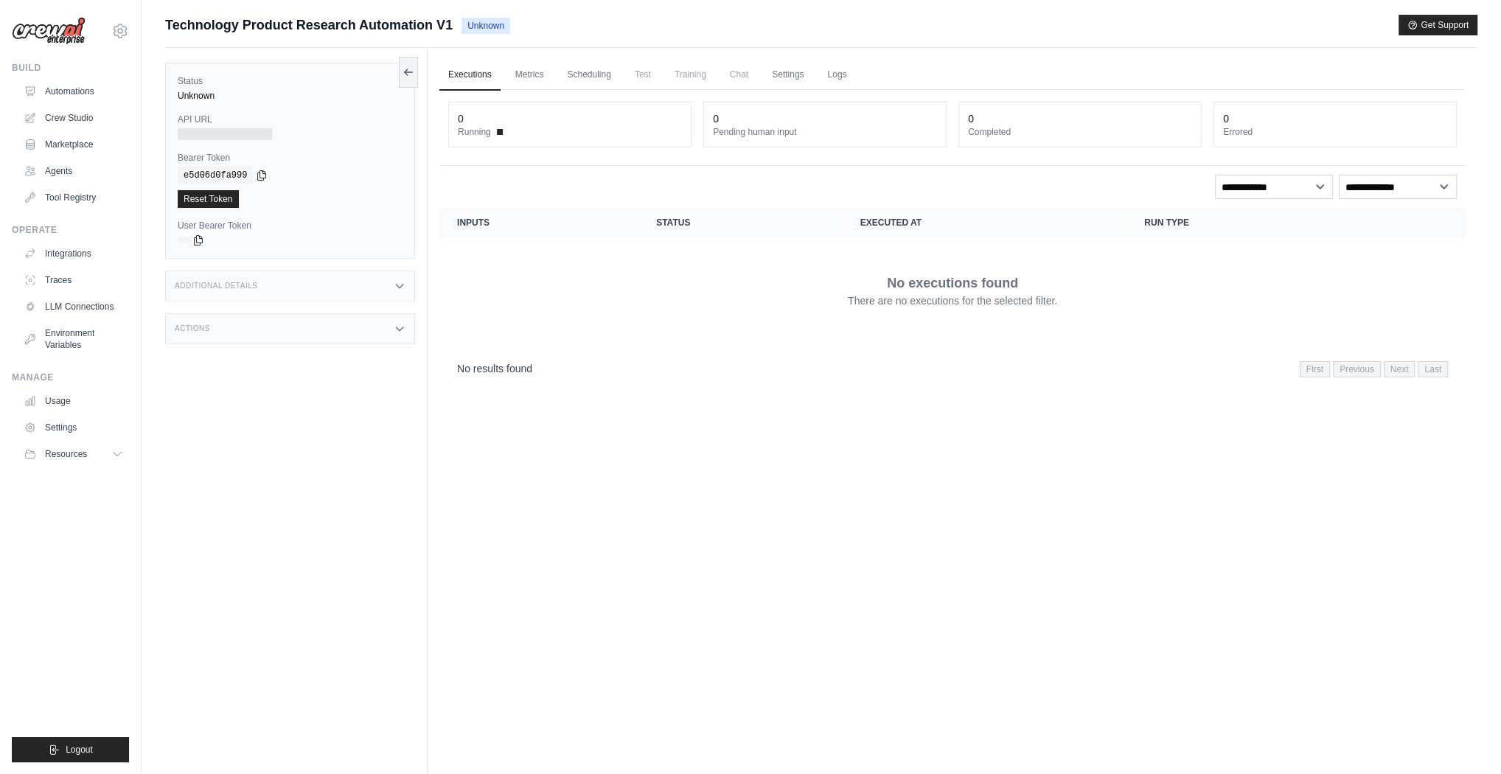
click at [379, 283] on div "Additional Details" at bounding box center [290, 286] width 250 height 31
click at [395, 410] on icon at bounding box center [400, 416] width 12 height 12
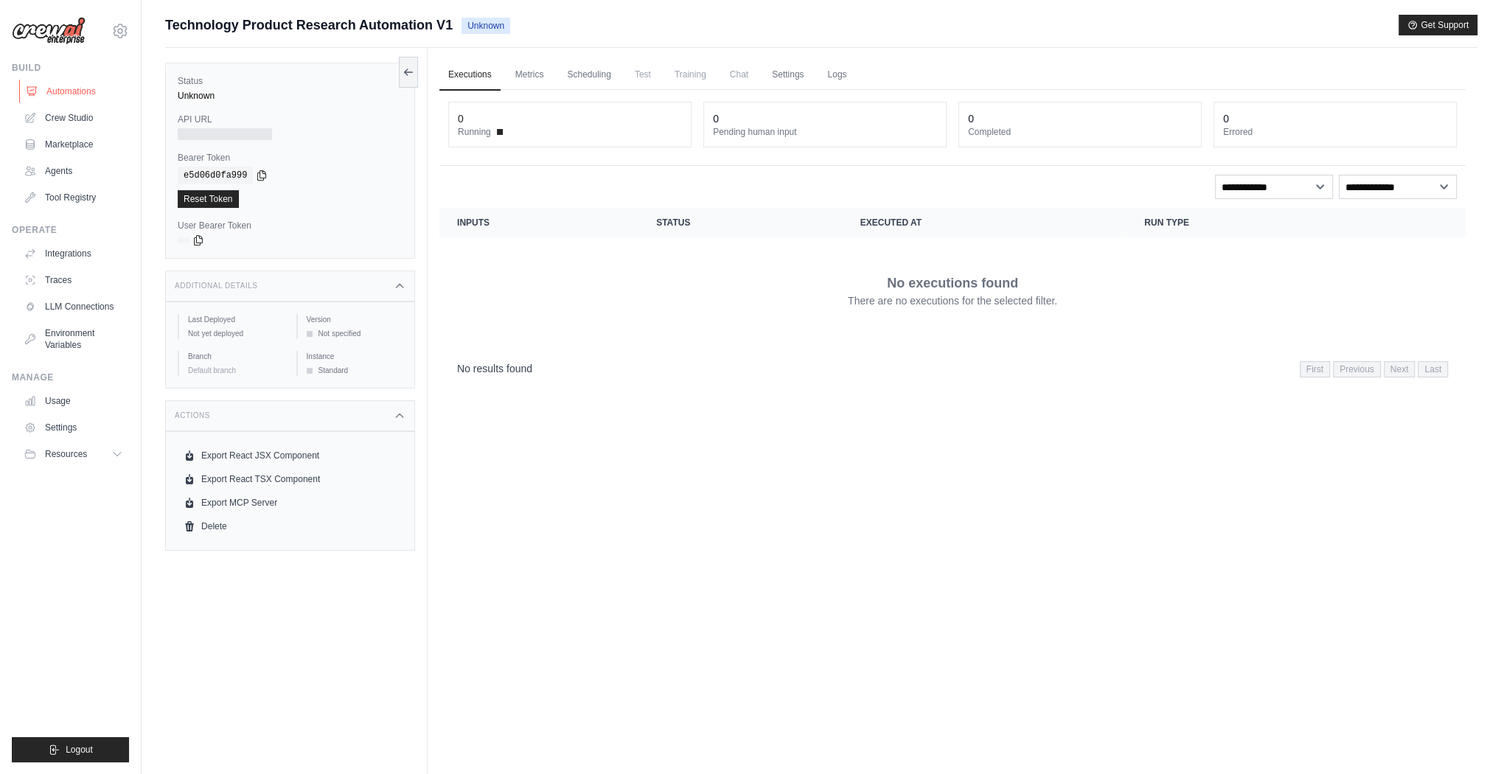
click at [73, 88] on link "Automations" at bounding box center [74, 92] width 111 height 24
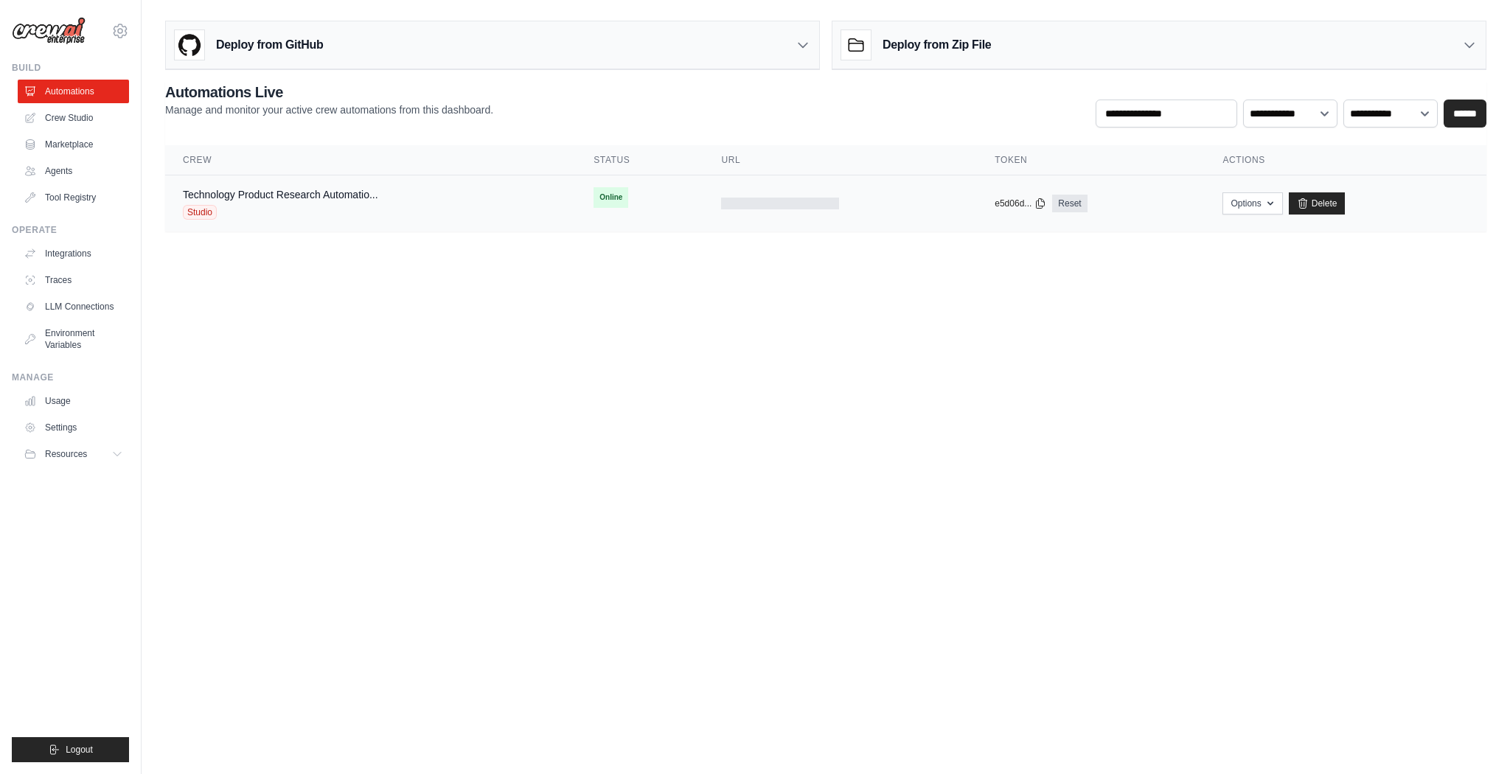
click at [611, 194] on span "Online" at bounding box center [611, 197] width 35 height 21
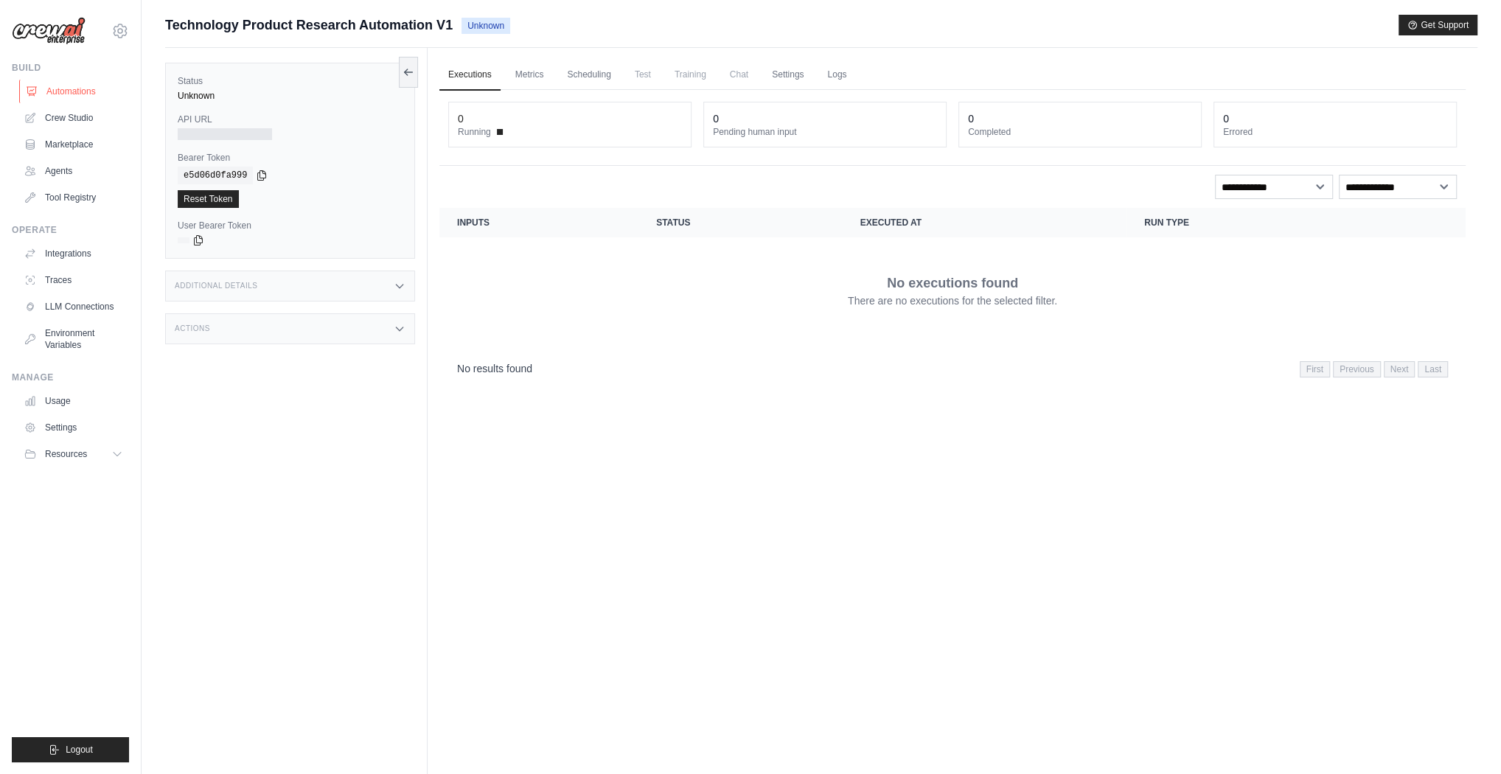
click at [72, 83] on link "Automations" at bounding box center [74, 92] width 111 height 24
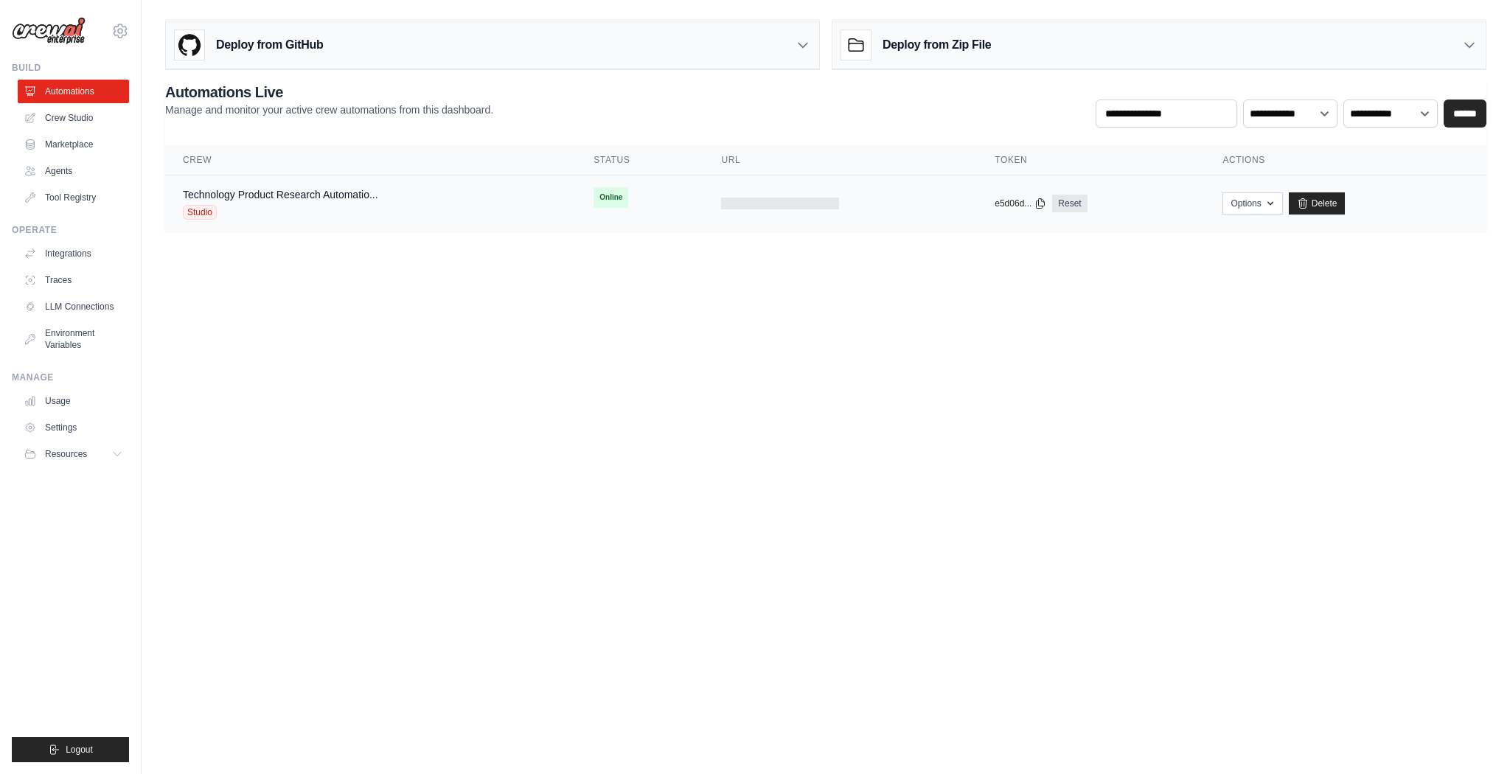
click at [610, 190] on span "Online" at bounding box center [611, 197] width 35 height 21
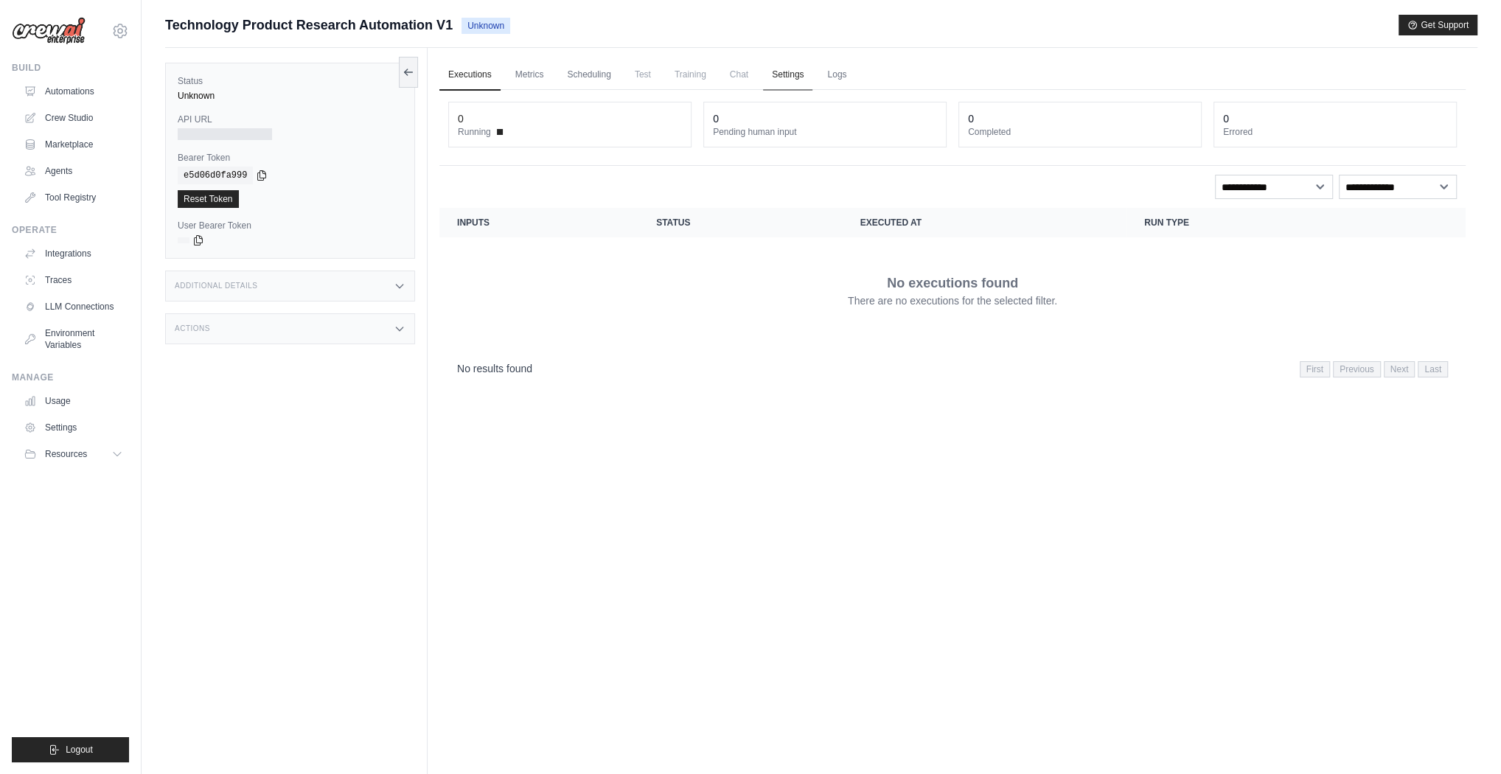
click at [787, 68] on link "Settings" at bounding box center [787, 75] width 49 height 31
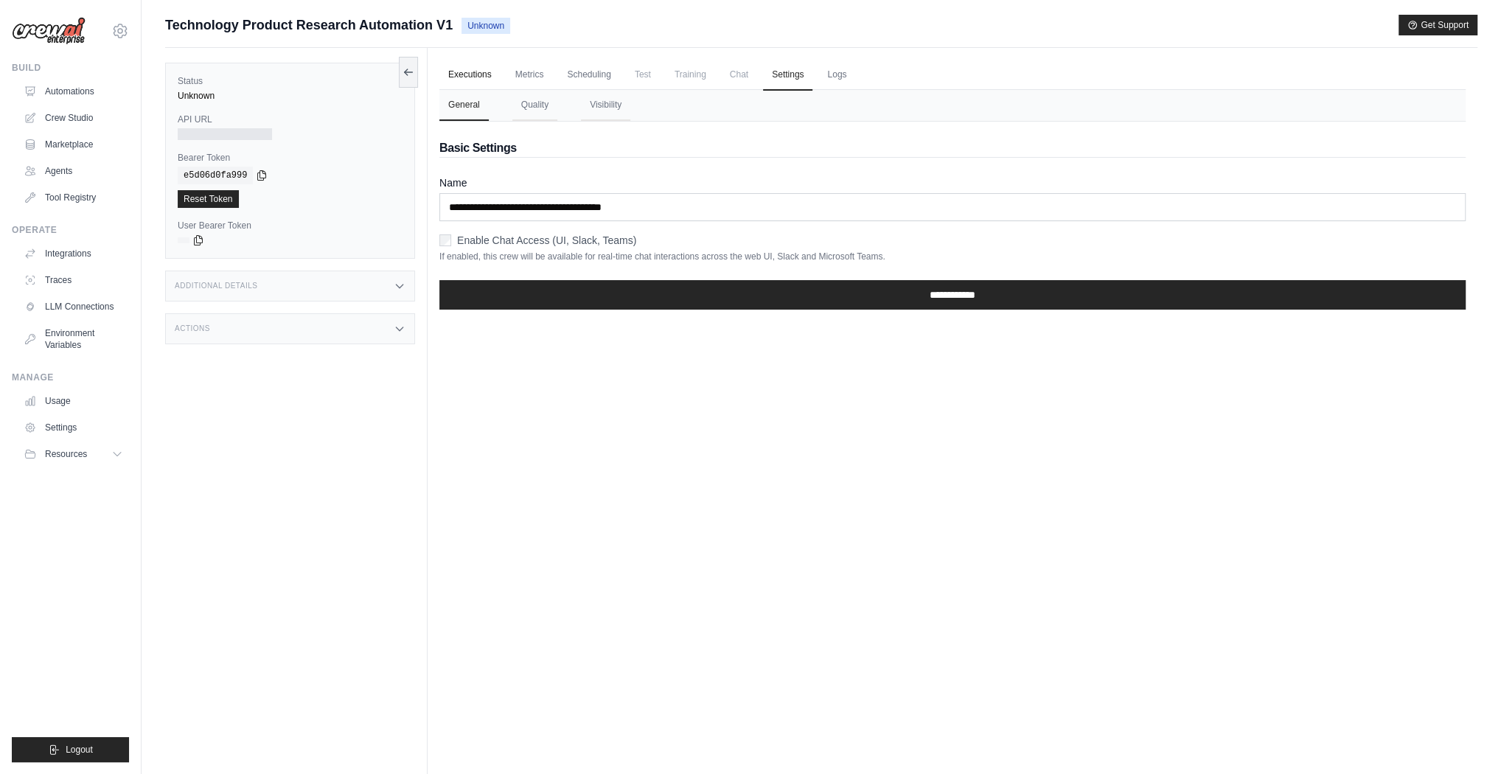
click at [478, 77] on link "Executions" at bounding box center [469, 75] width 61 height 31
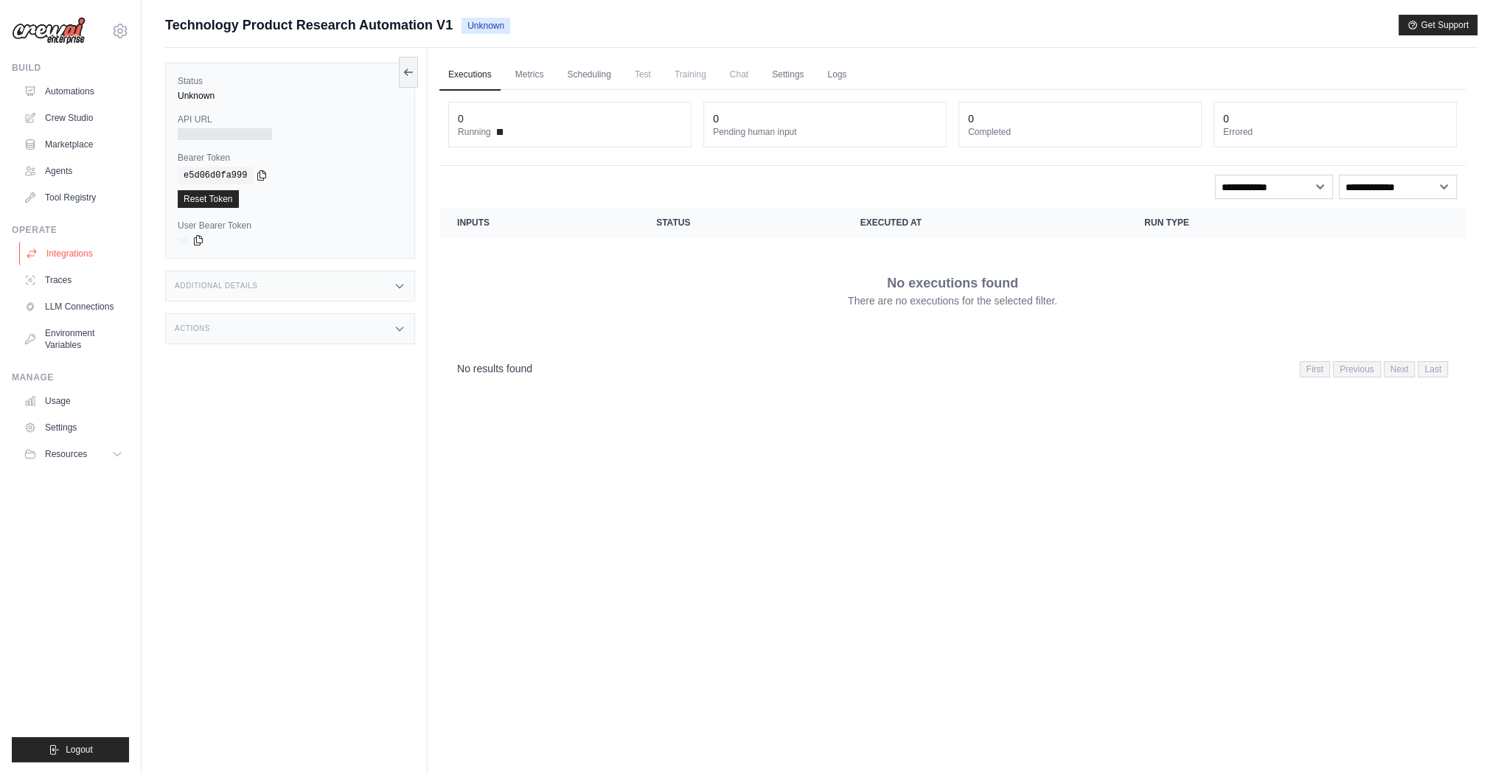
click at [78, 251] on link "Integrations" at bounding box center [74, 254] width 111 height 24
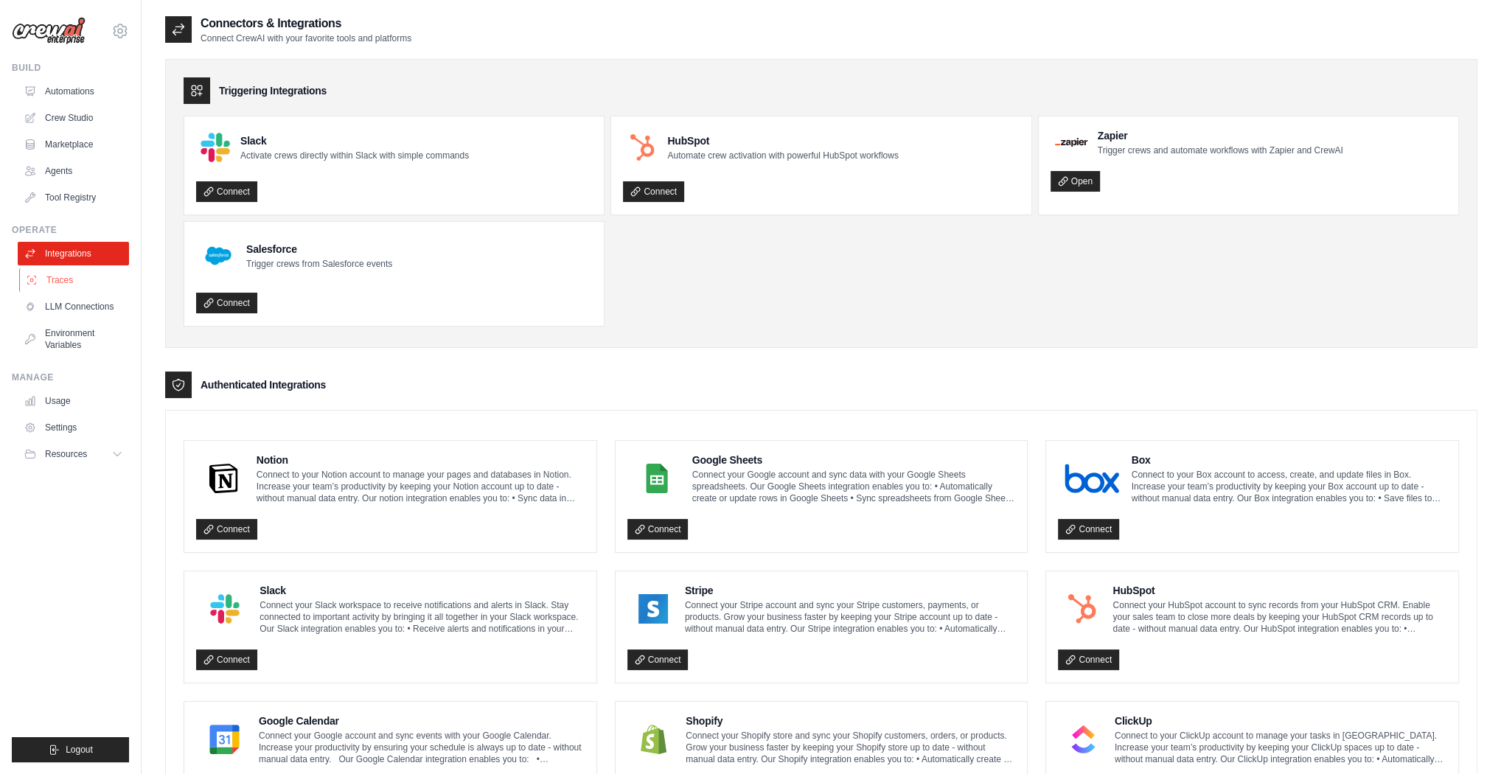
click at [74, 279] on link "Traces" at bounding box center [74, 280] width 111 height 24
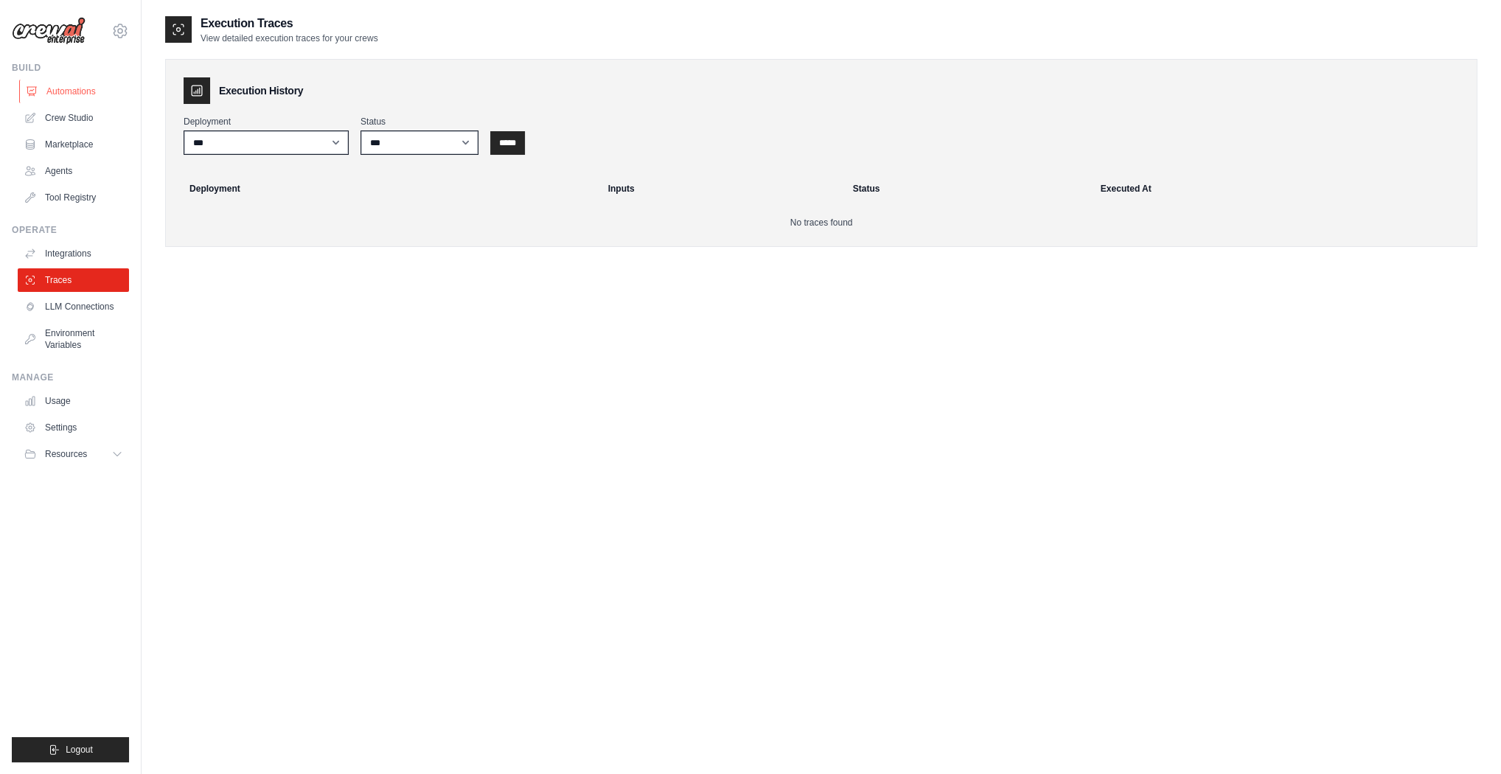
click at [60, 89] on link "Automations" at bounding box center [74, 92] width 111 height 24
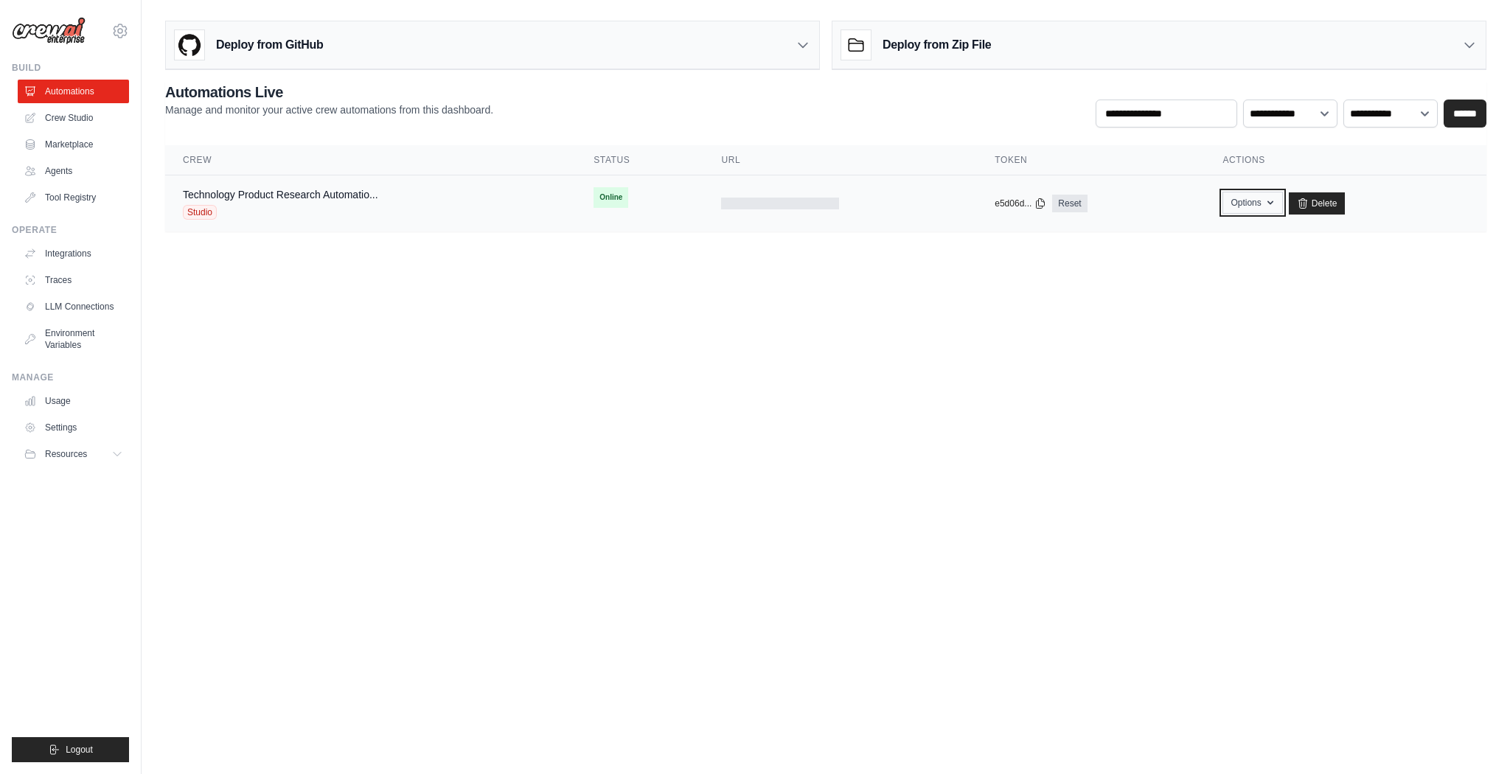
click at [1257, 201] on button "Options" at bounding box center [1252, 203] width 60 height 22
click at [582, 363] on body "[EMAIL_ADDRESS][DOMAIN_NAME] Settings Build Automations Crew Studio" at bounding box center [755, 387] width 1510 height 774
